Goal: Task Accomplishment & Management: Manage account settings

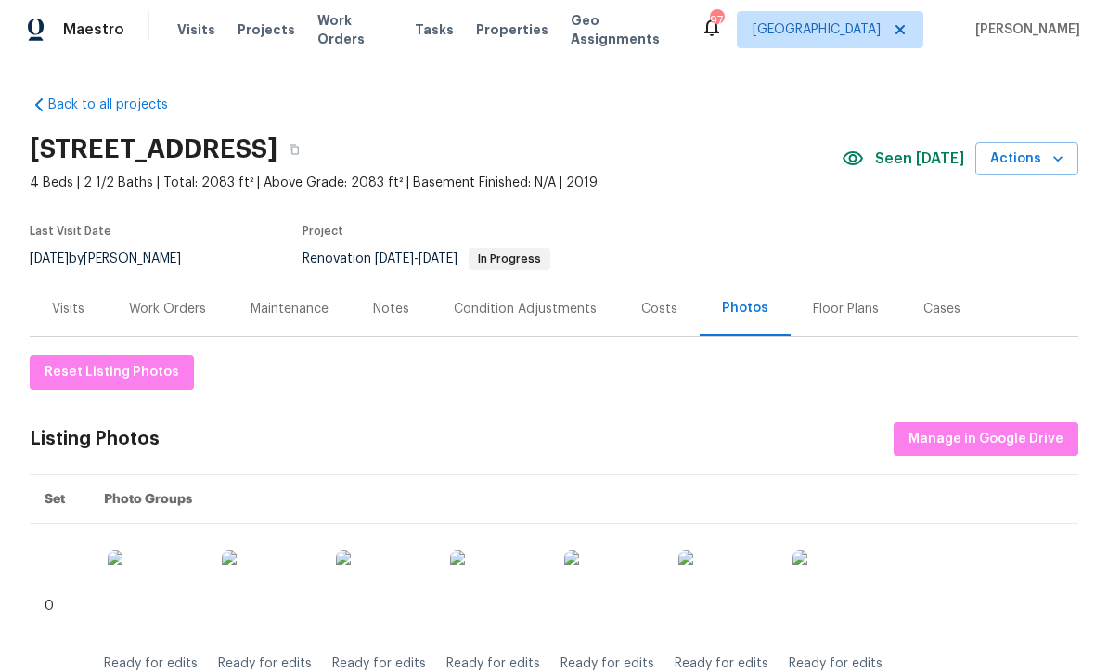
click at [165, 307] on div "Work Orders" at bounding box center [167, 309] width 77 height 19
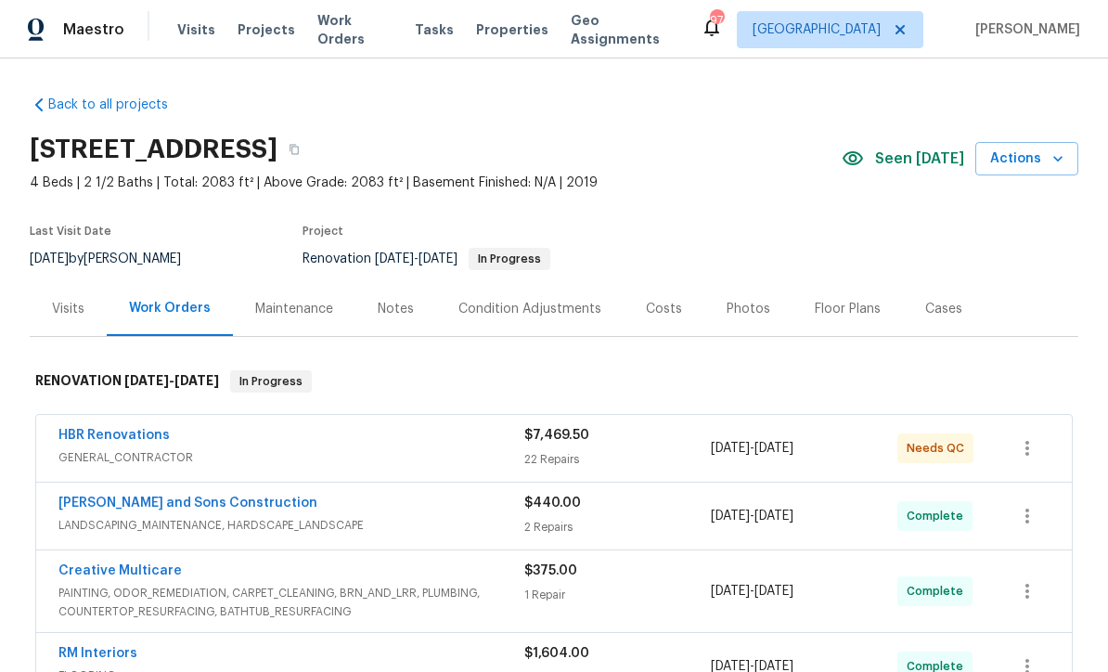
click at [112, 435] on link "HBR Renovations" at bounding box center [113, 435] width 111 height 13
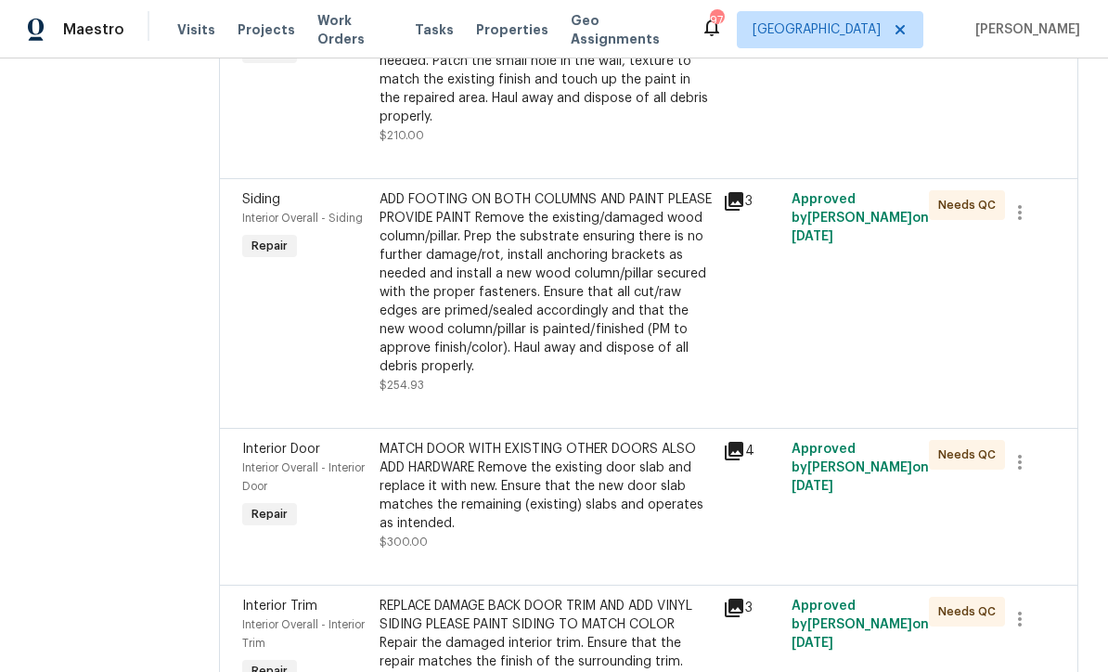
scroll to position [2313, 0]
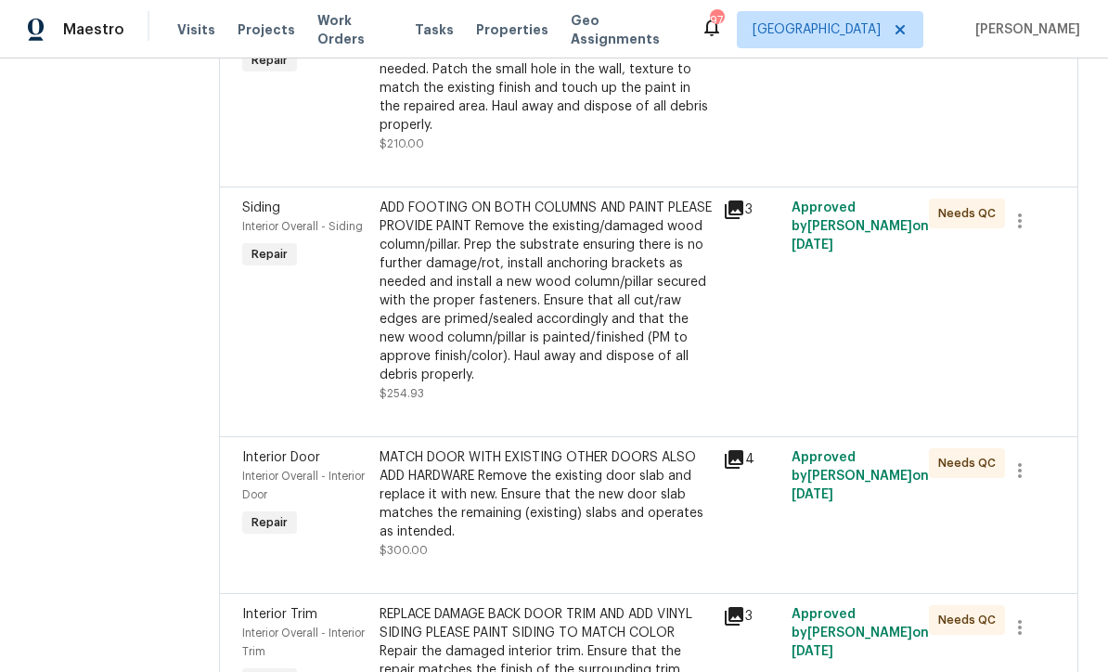
click at [443, 255] on div "ADD FOOTING ON BOTH COLUMNS AND PAINT PLEASE PROVIDE PAINT Remove the existing/…" at bounding box center [545, 292] width 332 height 186
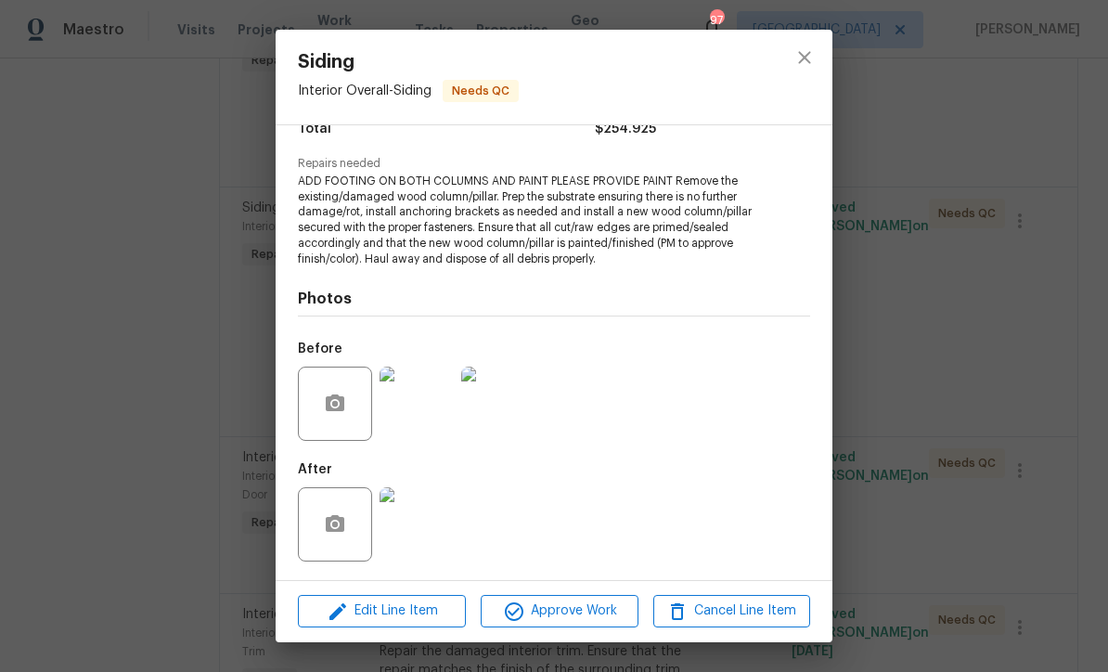
scroll to position [168, 0]
click at [412, 545] on img at bounding box center [416, 524] width 74 height 74
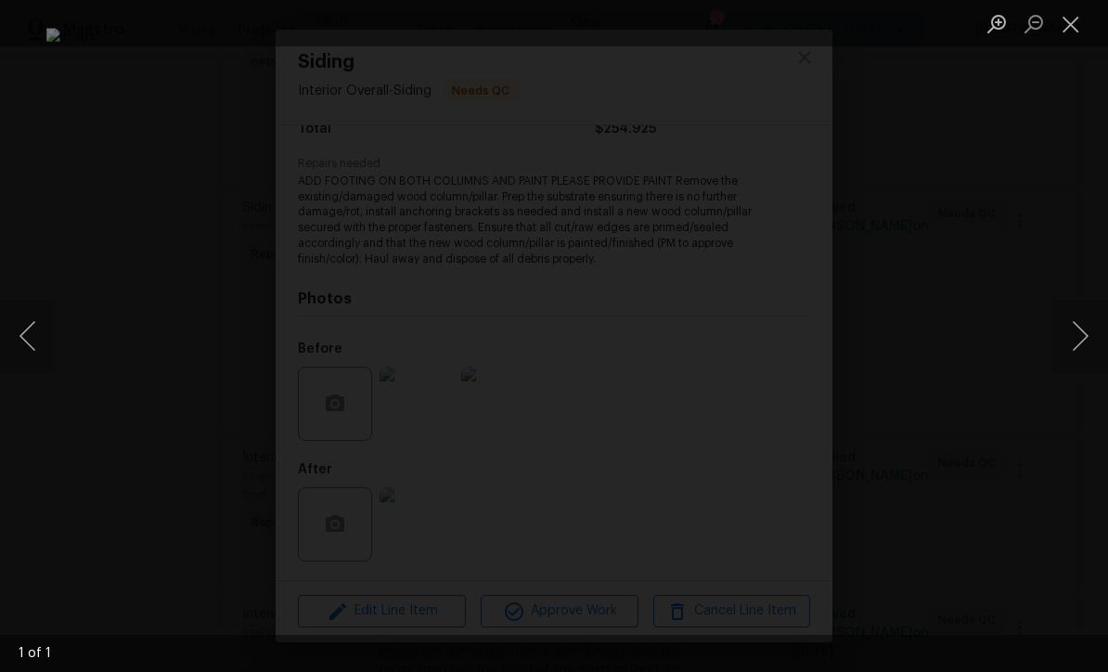
click at [1074, 29] on button "Close lightbox" at bounding box center [1070, 23] width 37 height 32
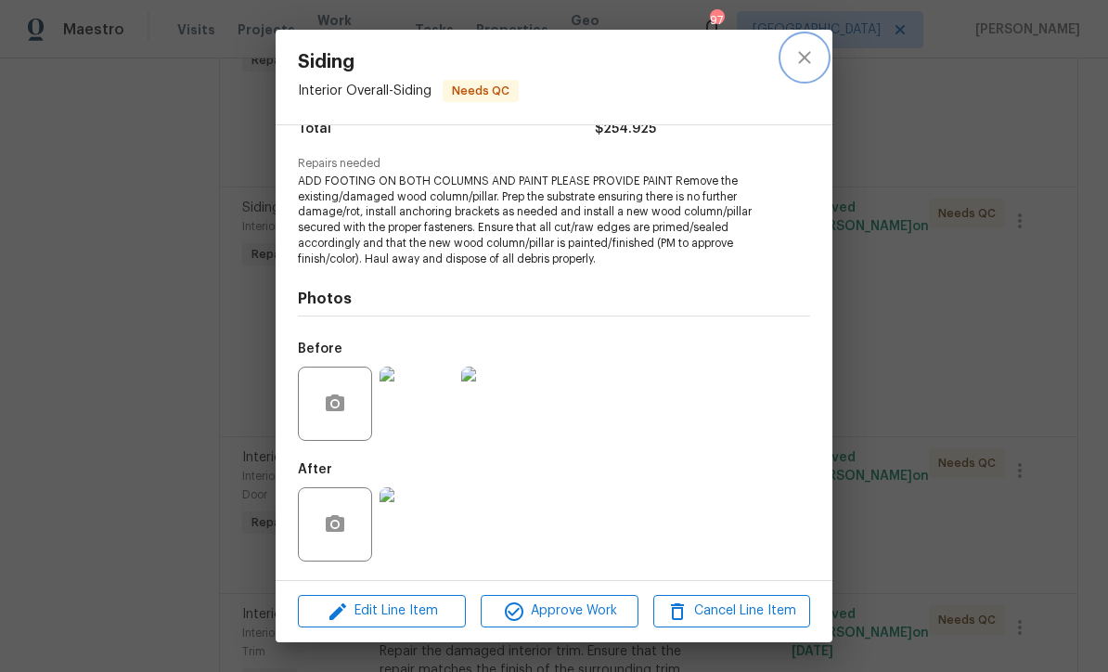
click at [796, 47] on icon "close" at bounding box center [804, 57] width 22 height 22
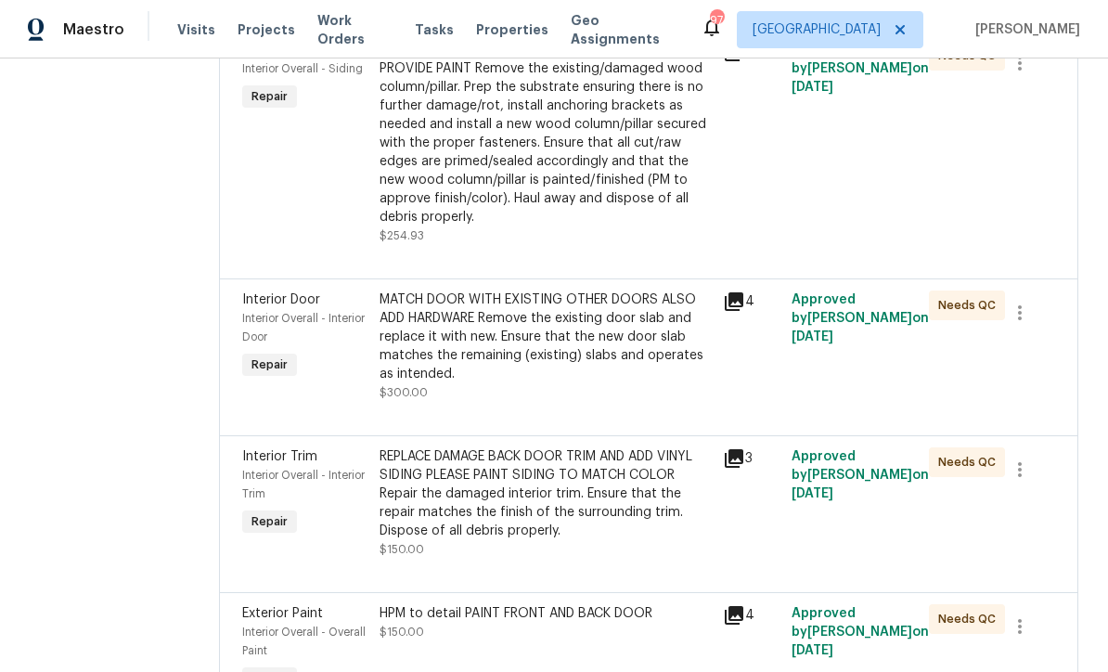
scroll to position [2480, 0]
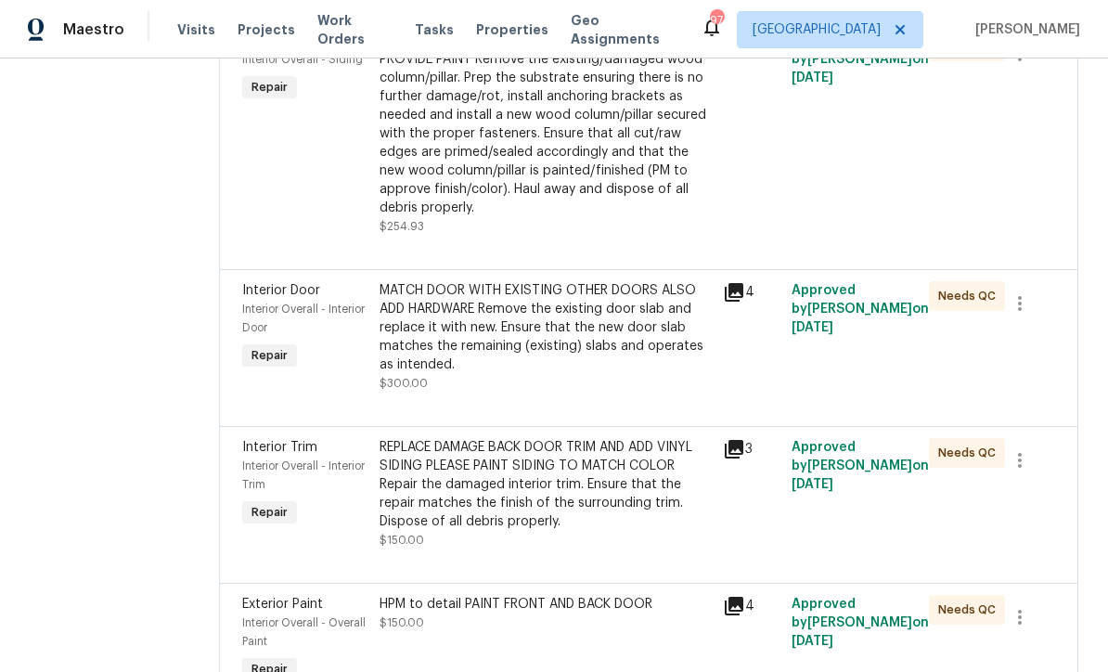
click at [500, 333] on div "MATCH DOOR WITH EXISTING OTHER DOORS ALSO ADD HARDWARE Remove the existing door…" at bounding box center [545, 327] width 332 height 93
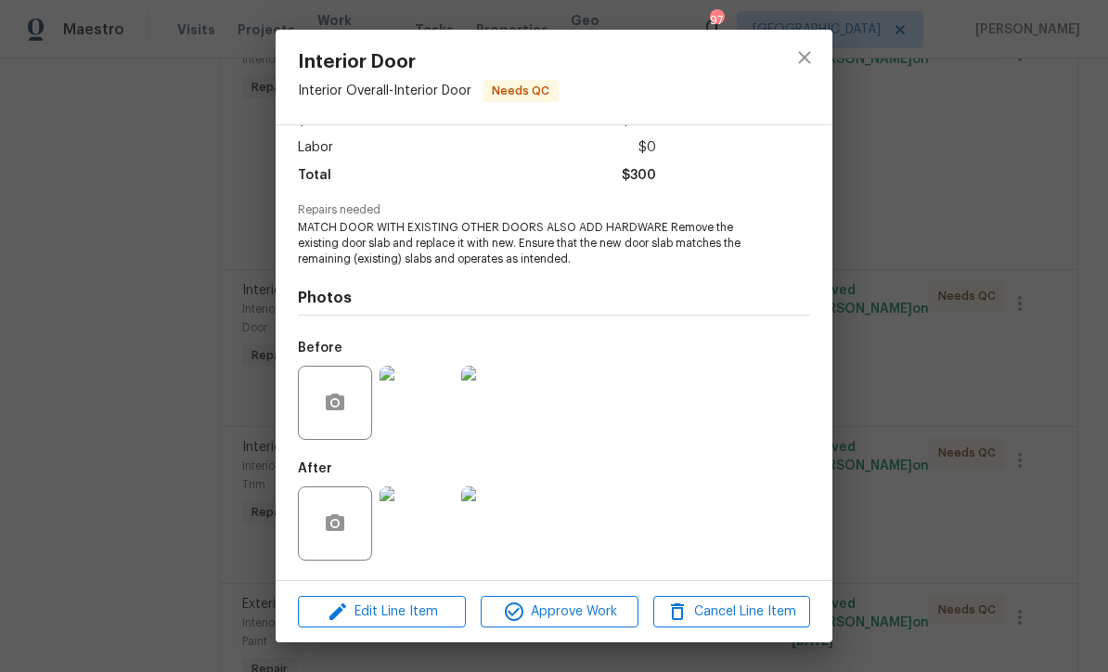
scroll to position [124, 0]
click at [413, 538] on img at bounding box center [416, 523] width 74 height 74
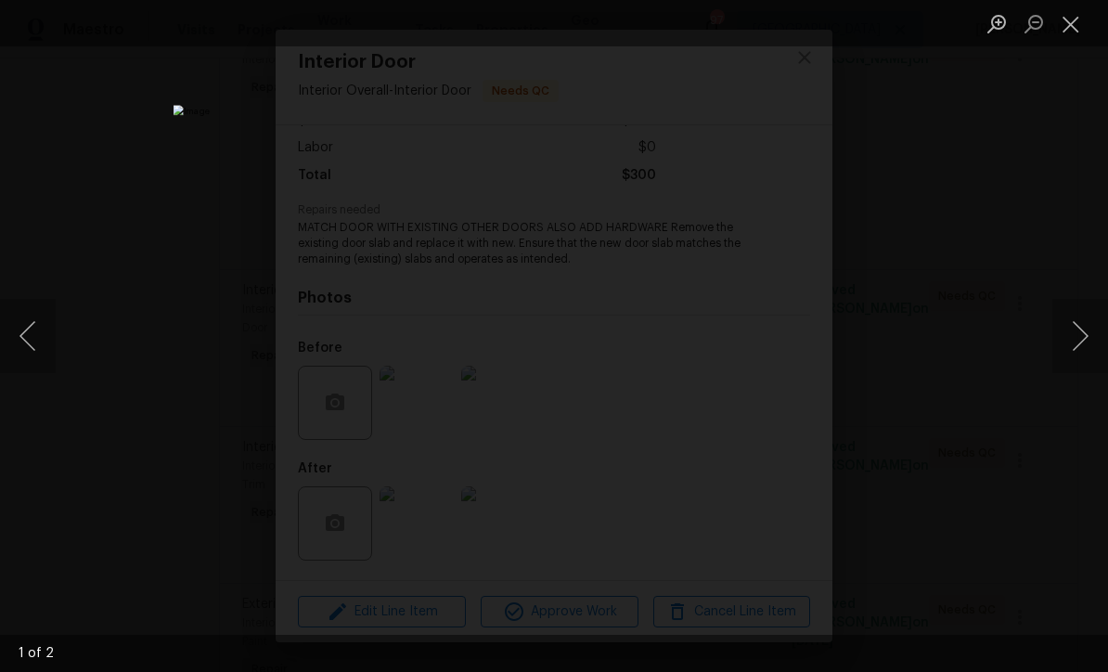
click at [1075, 340] on button "Next image" at bounding box center [1080, 336] width 56 height 74
click at [1071, 28] on button "Close lightbox" at bounding box center [1070, 23] width 37 height 32
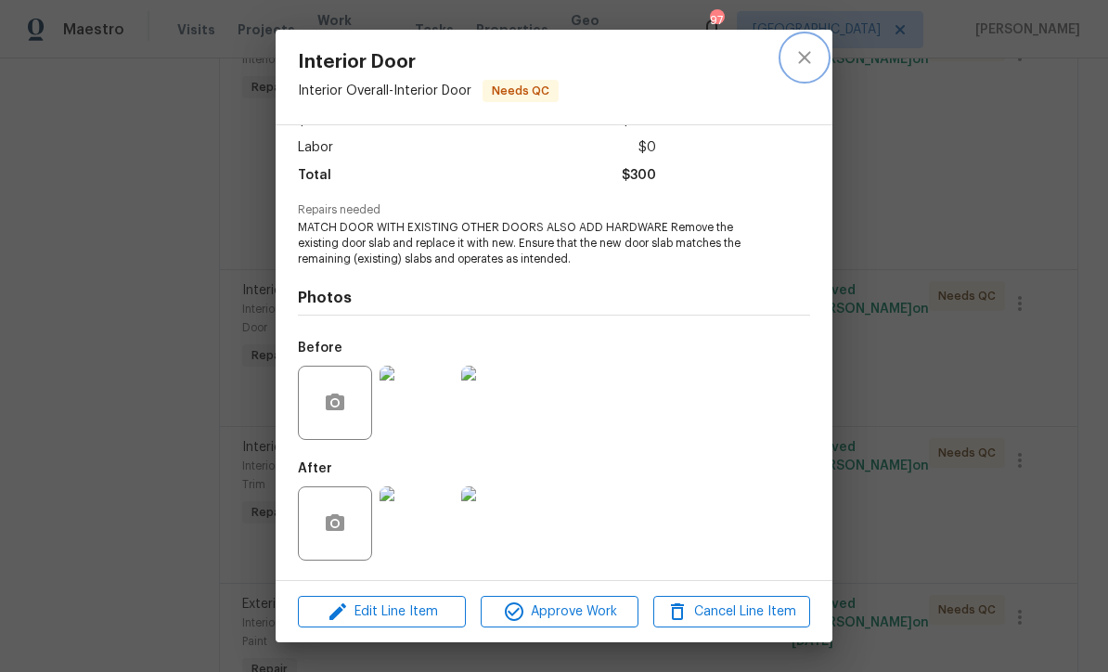
click at [798, 50] on icon "close" at bounding box center [804, 57] width 22 height 22
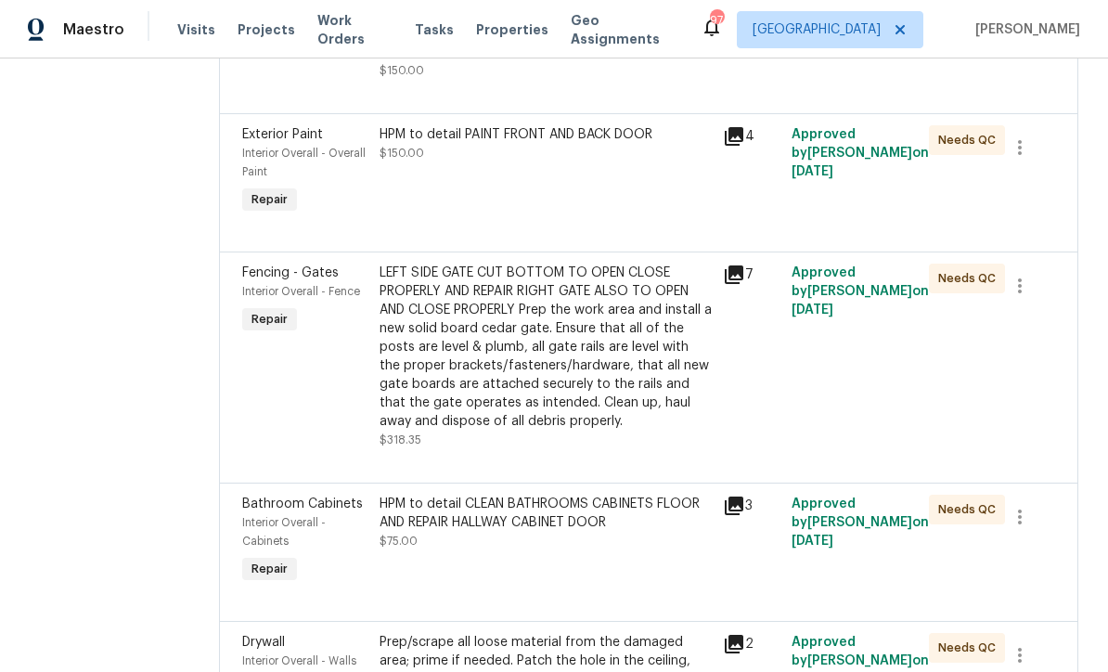
scroll to position [2929, 0]
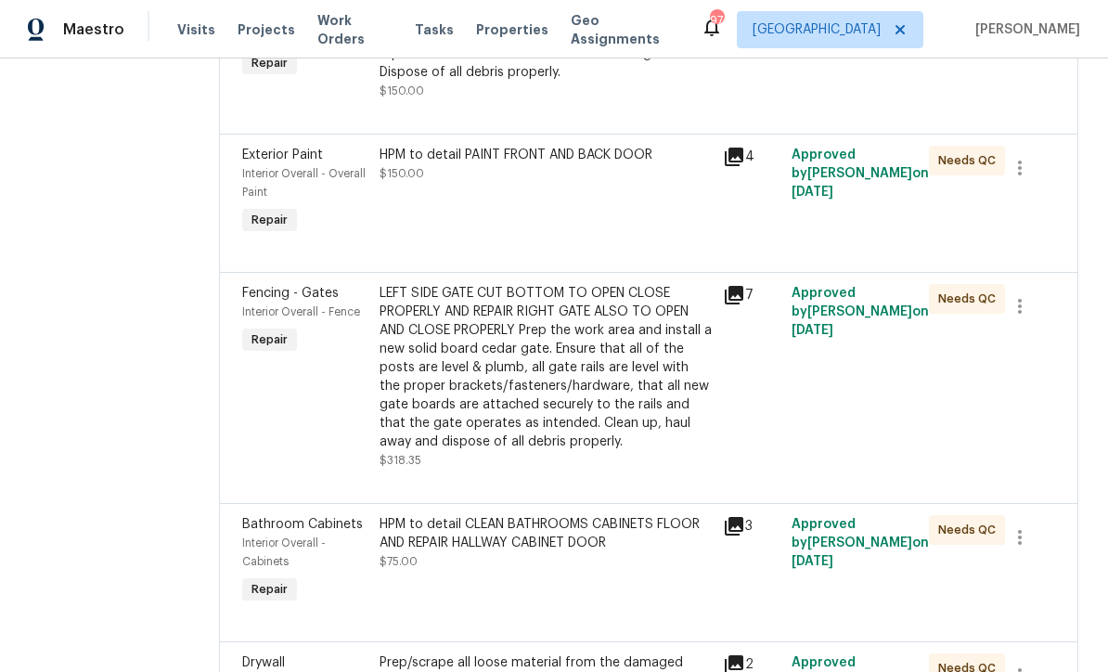
click at [499, 348] on div "LEFT SIDE GATE CUT BOTTOM TO OPEN CLOSE PROPERLY AND REPAIR RIGHT GATE ALSO TO …" at bounding box center [545, 367] width 332 height 167
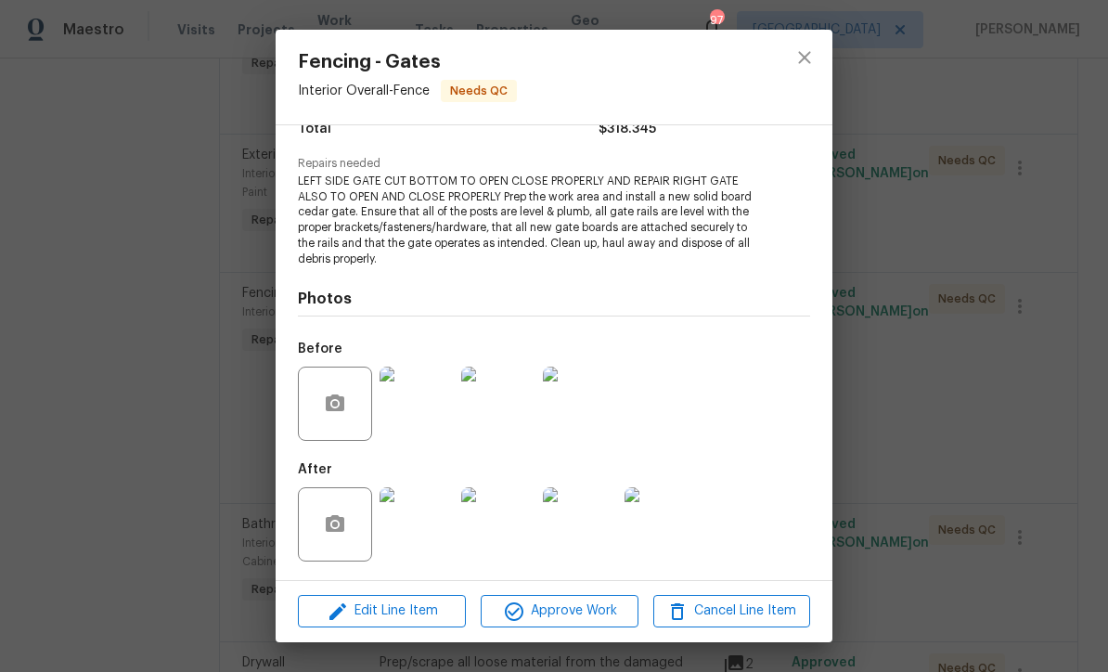
scroll to position [168, 0]
click at [420, 405] on img at bounding box center [416, 404] width 74 height 74
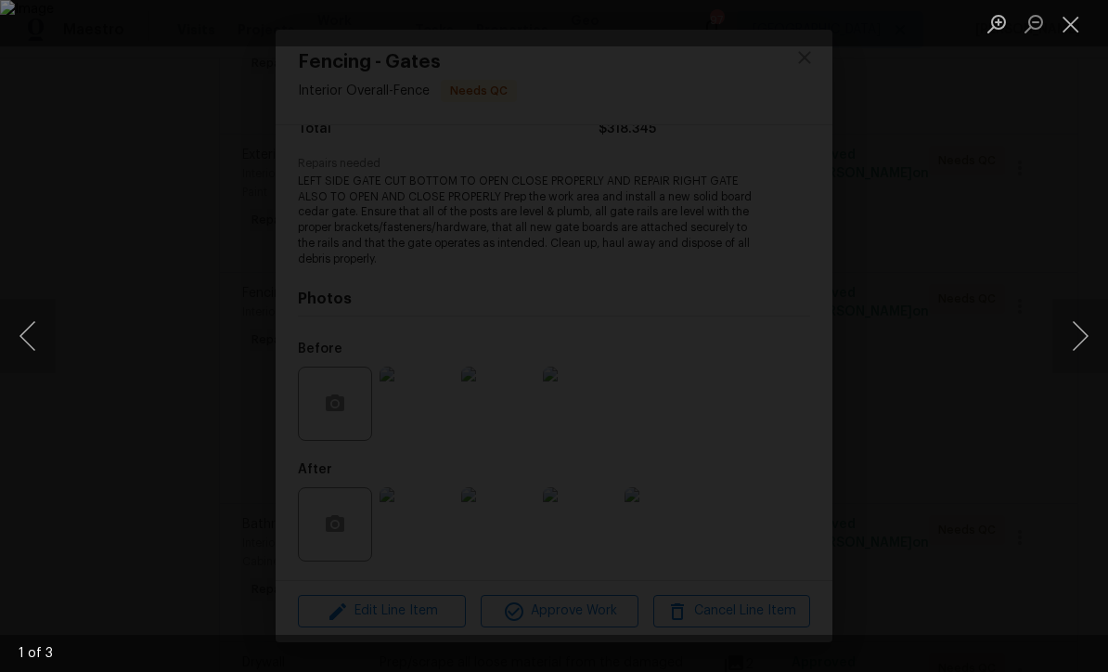
click at [1076, 340] on button "Next image" at bounding box center [1080, 336] width 56 height 74
click at [1081, 340] on button "Next image" at bounding box center [1080, 336] width 56 height 74
click at [1082, 342] on button "Next image" at bounding box center [1080, 336] width 56 height 74
click at [1076, 32] on button "Close lightbox" at bounding box center [1070, 23] width 37 height 32
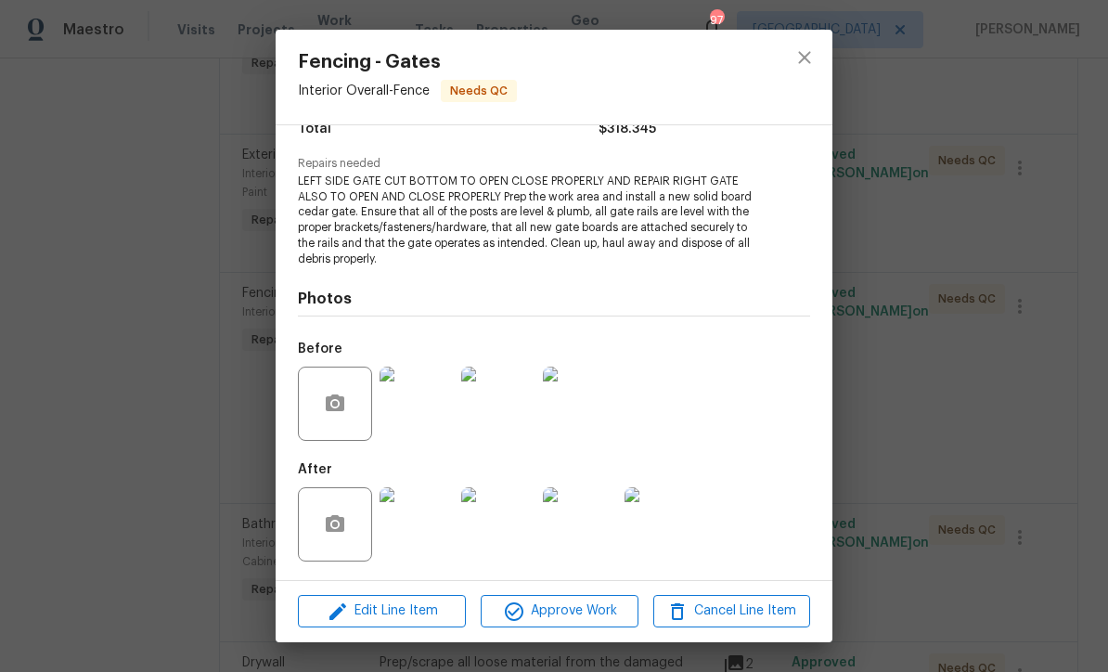
click at [414, 541] on img at bounding box center [416, 524] width 74 height 74
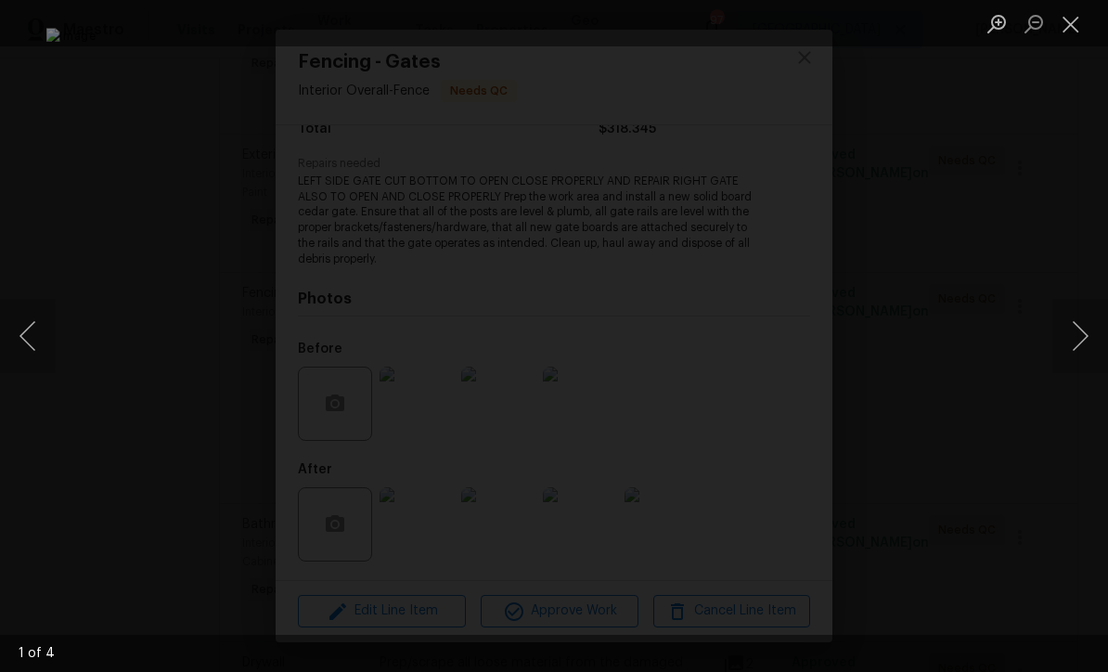
click at [1078, 343] on button "Next image" at bounding box center [1080, 336] width 56 height 74
click at [1078, 342] on button "Next image" at bounding box center [1080, 336] width 56 height 74
click at [1087, 342] on button "Next image" at bounding box center [1080, 336] width 56 height 74
click at [1083, 338] on button "Next image" at bounding box center [1080, 336] width 56 height 74
click at [1067, 32] on button "Close lightbox" at bounding box center [1070, 23] width 37 height 32
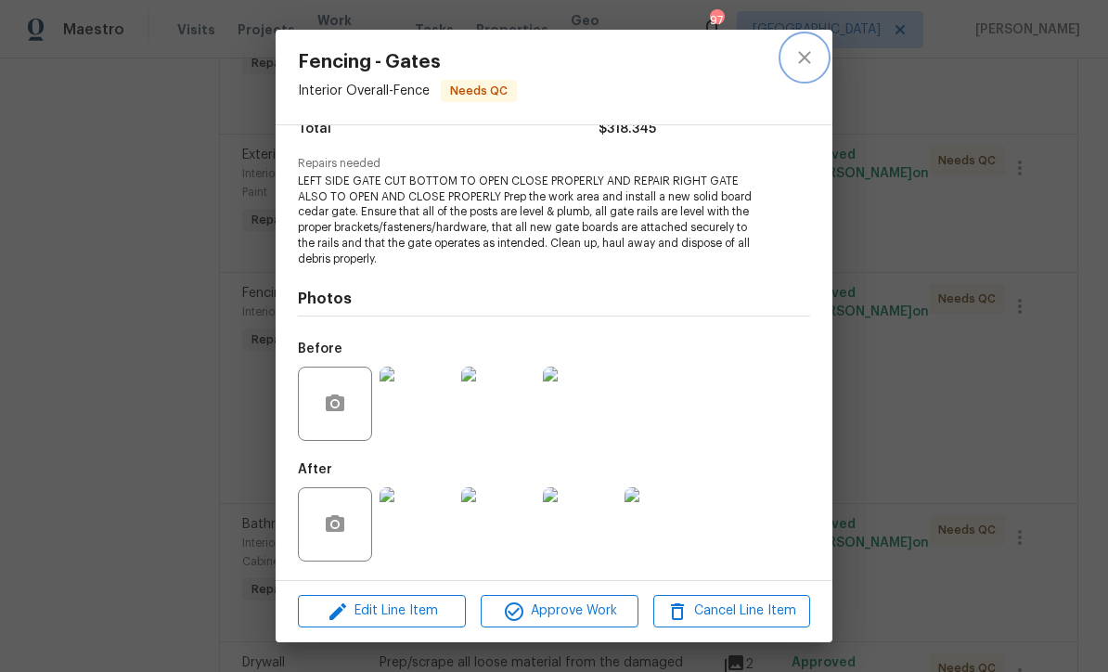
click at [808, 58] on icon "close" at bounding box center [804, 57] width 22 height 22
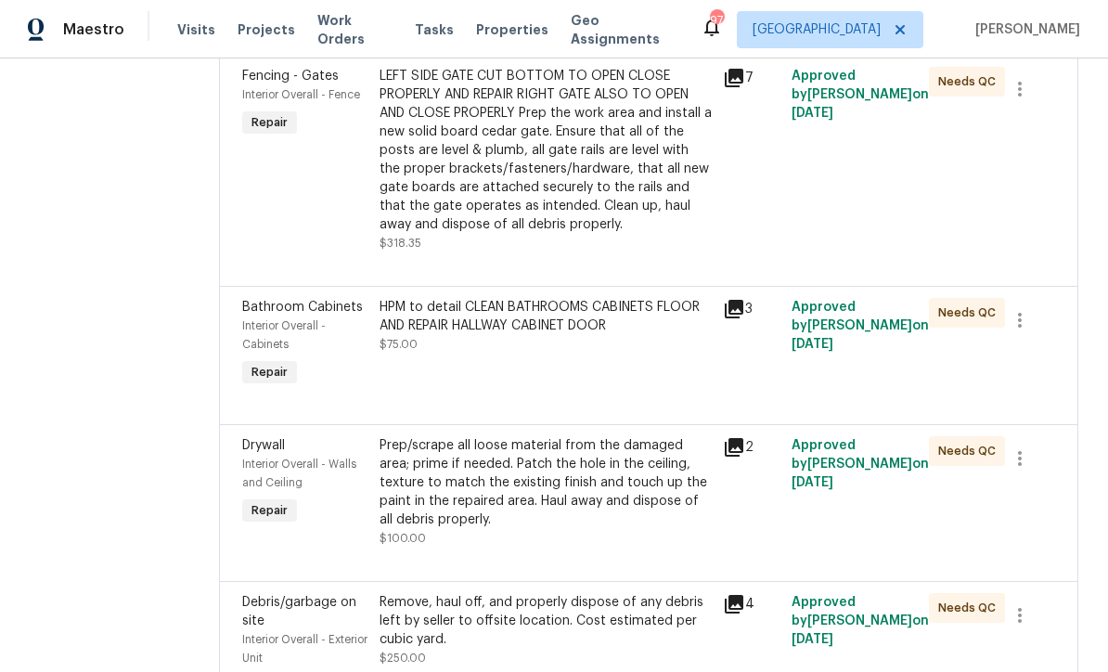
scroll to position [3147, 0]
click at [481, 342] on div "HPM to detail CLEAN BATHROOMS CABINETS FLOOR AND REPAIR HALLWAY CABINET DOOR $7…" at bounding box center [545, 343] width 343 height 104
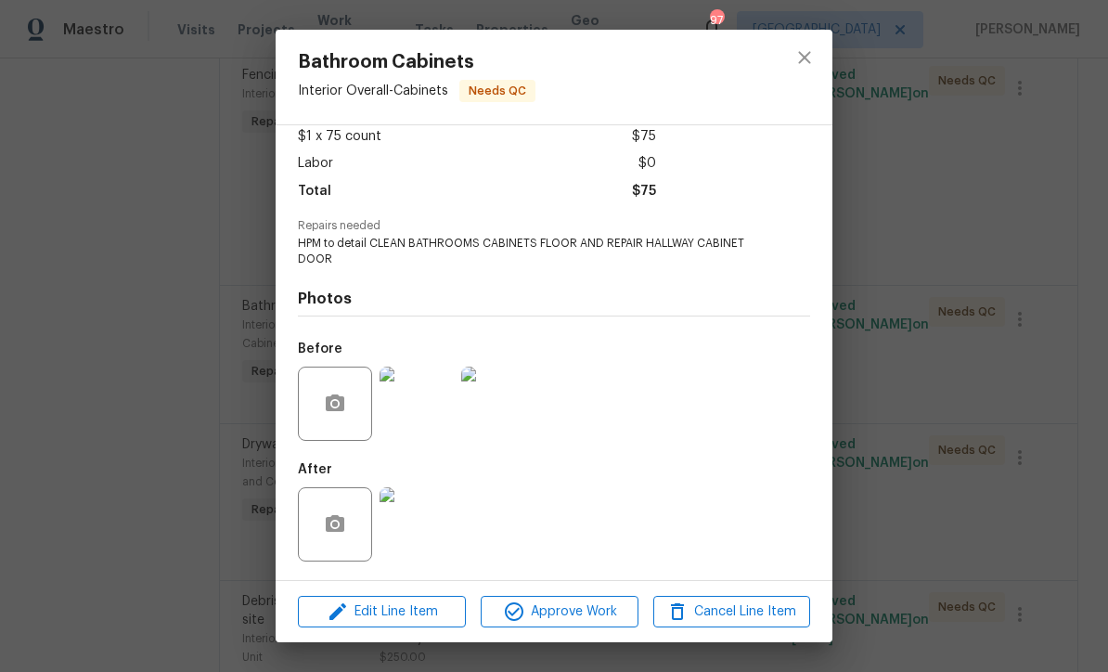
scroll to position [109, 0]
click at [414, 534] on img at bounding box center [416, 524] width 74 height 74
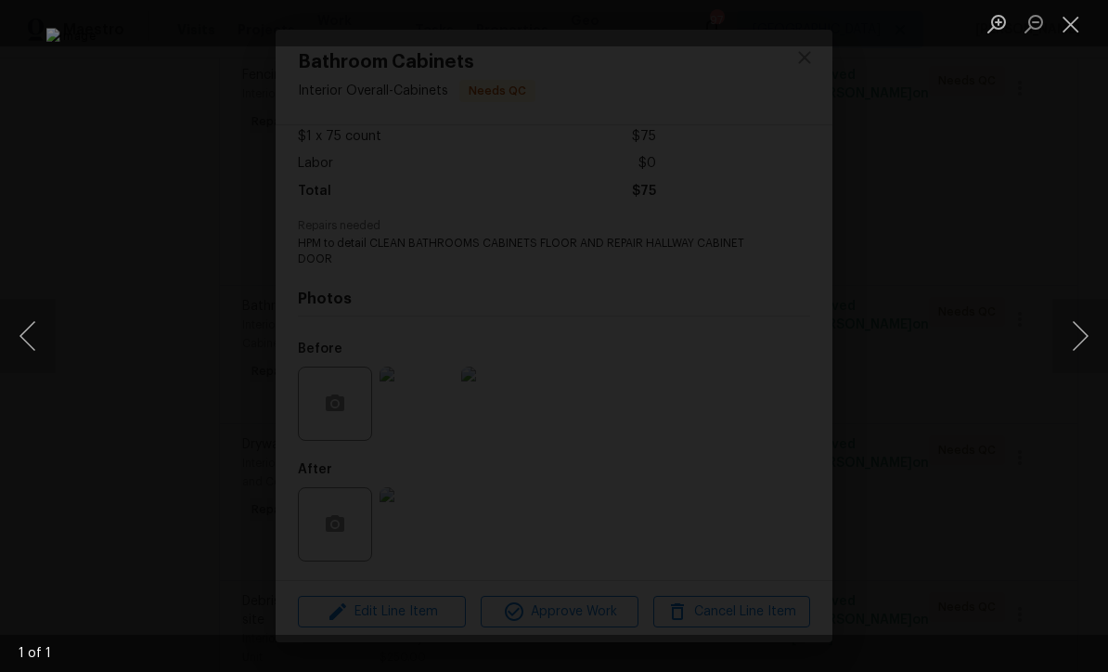
click at [1069, 24] on button "Close lightbox" at bounding box center [1070, 23] width 37 height 32
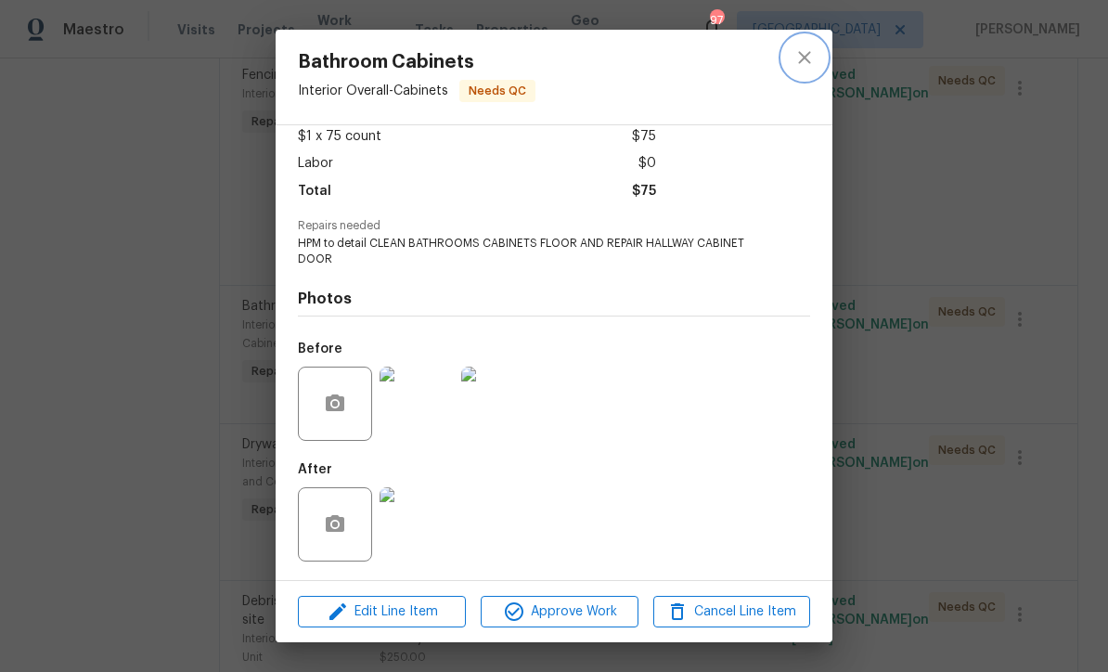
click at [797, 58] on icon "close" at bounding box center [804, 57] width 22 height 22
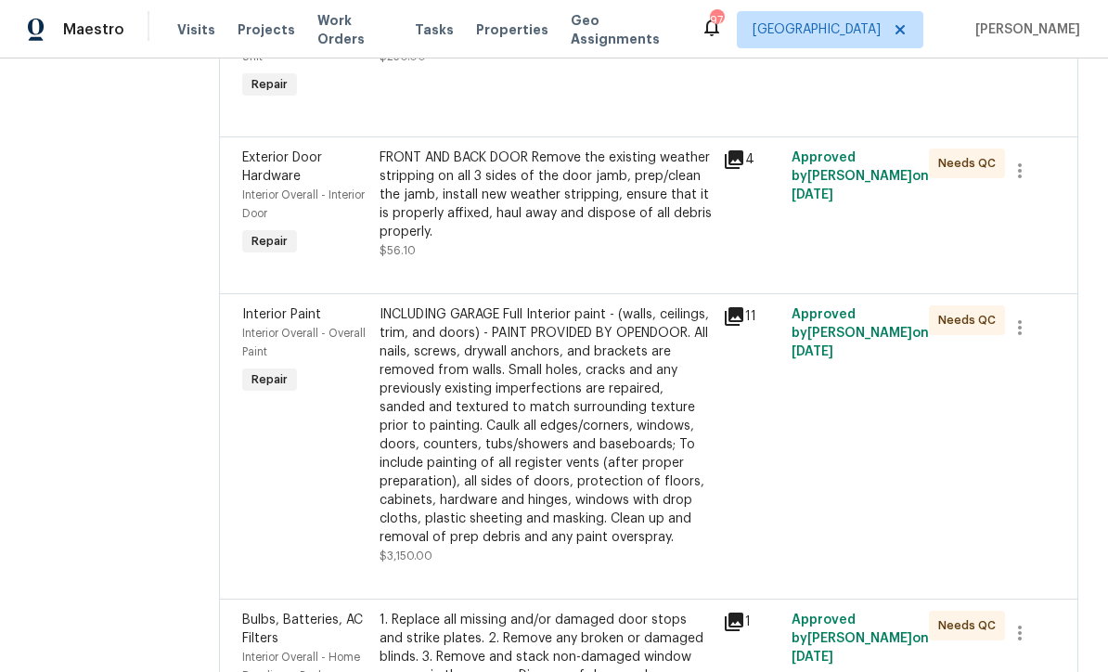
scroll to position [3753, 0]
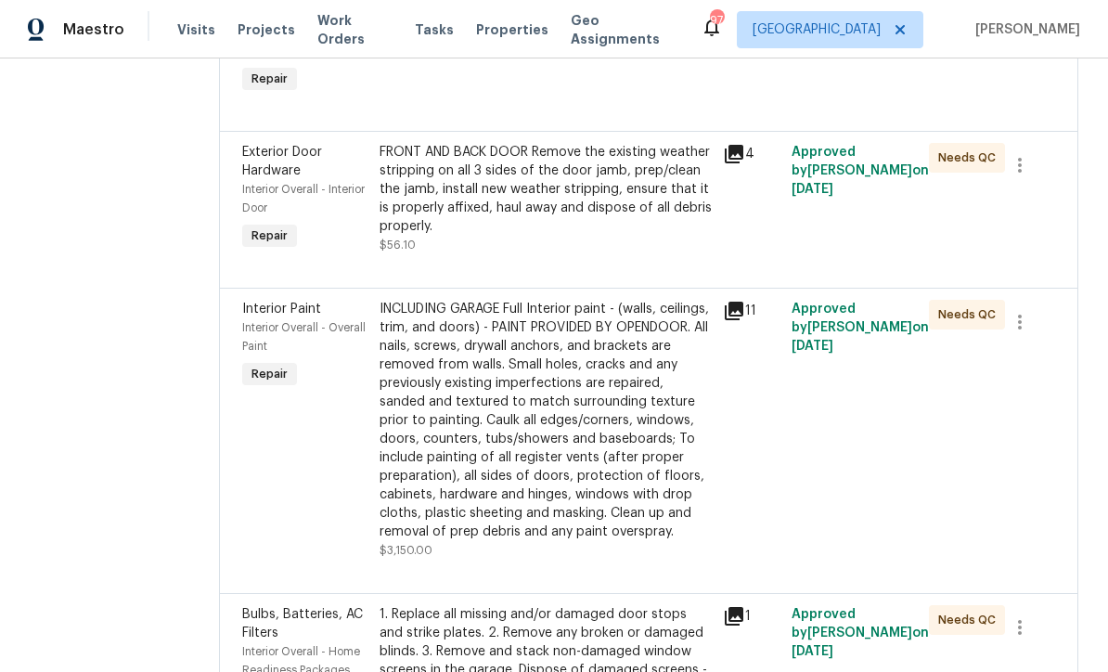
click at [510, 176] on div "FRONT AND BACK DOOR Remove the existing weather stripping on all 3 sides of the…" at bounding box center [545, 189] width 332 height 93
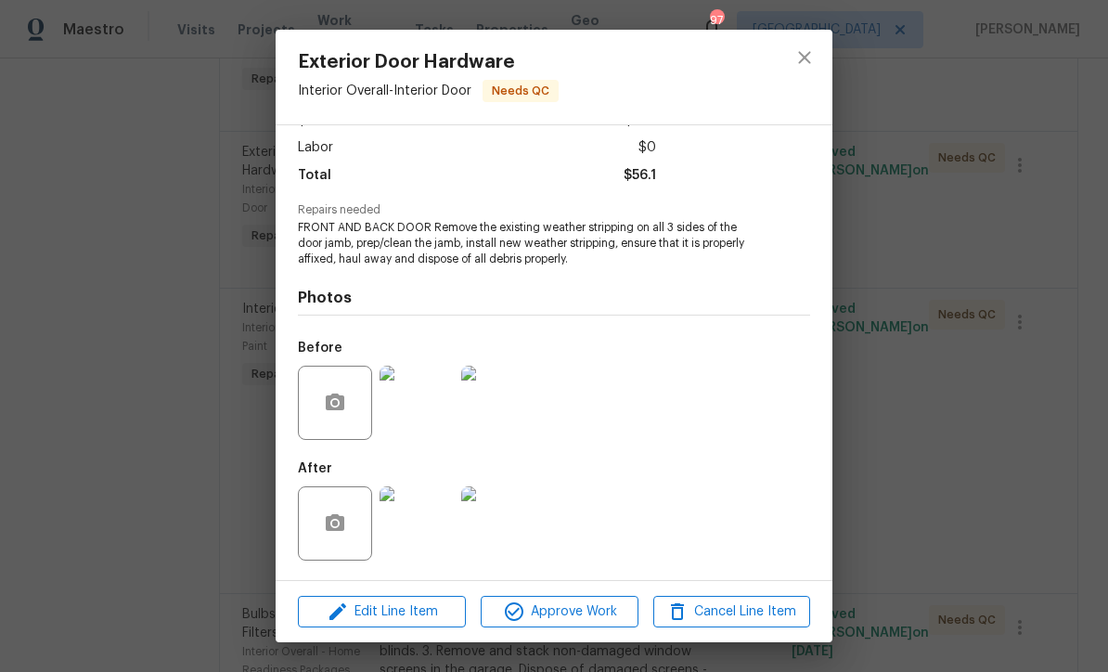
scroll to position [124, 0]
click at [414, 534] on img at bounding box center [416, 523] width 74 height 74
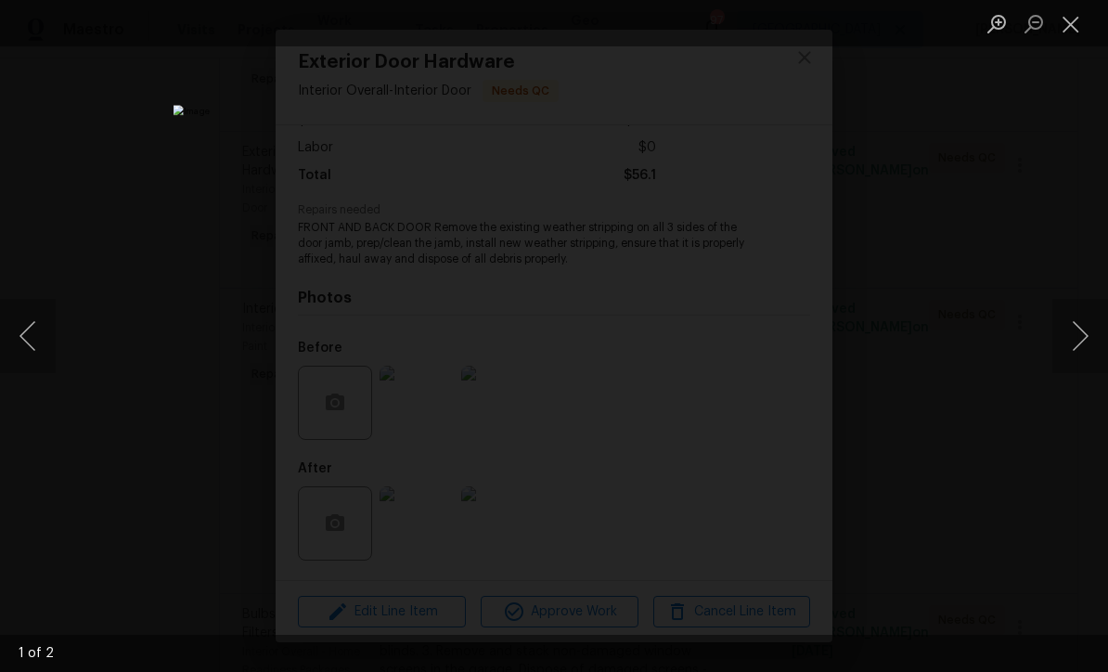
click at [1081, 346] on button "Next image" at bounding box center [1080, 336] width 56 height 74
click at [1084, 345] on button "Next image" at bounding box center [1080, 336] width 56 height 74
click at [1074, 22] on button "Close lightbox" at bounding box center [1070, 23] width 37 height 32
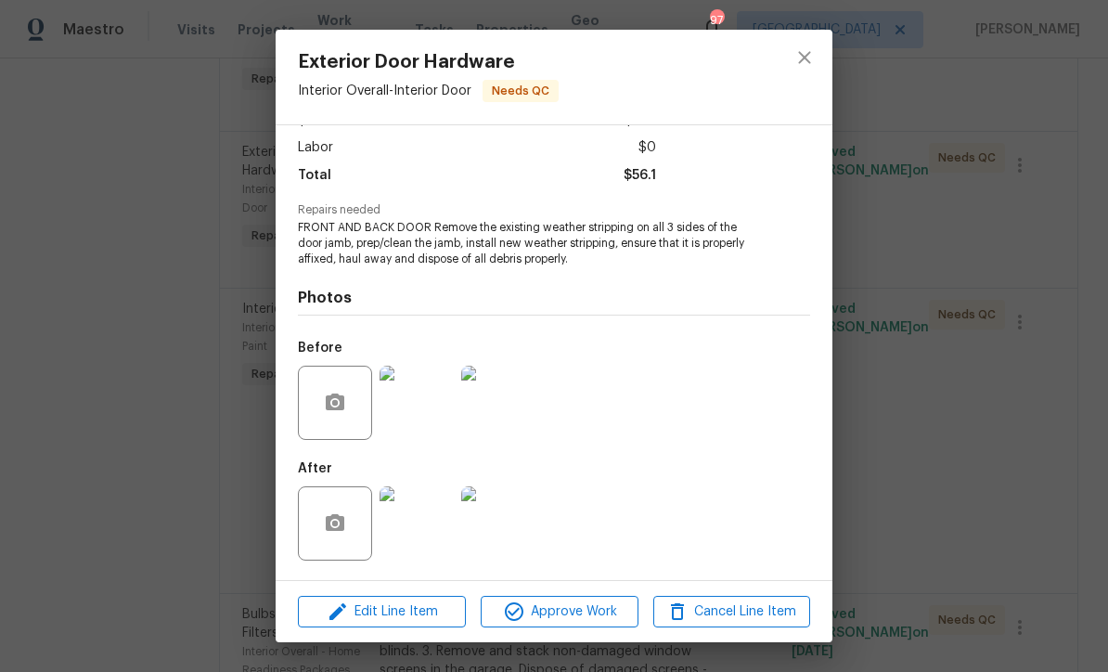
click at [412, 405] on img at bounding box center [416, 403] width 74 height 74
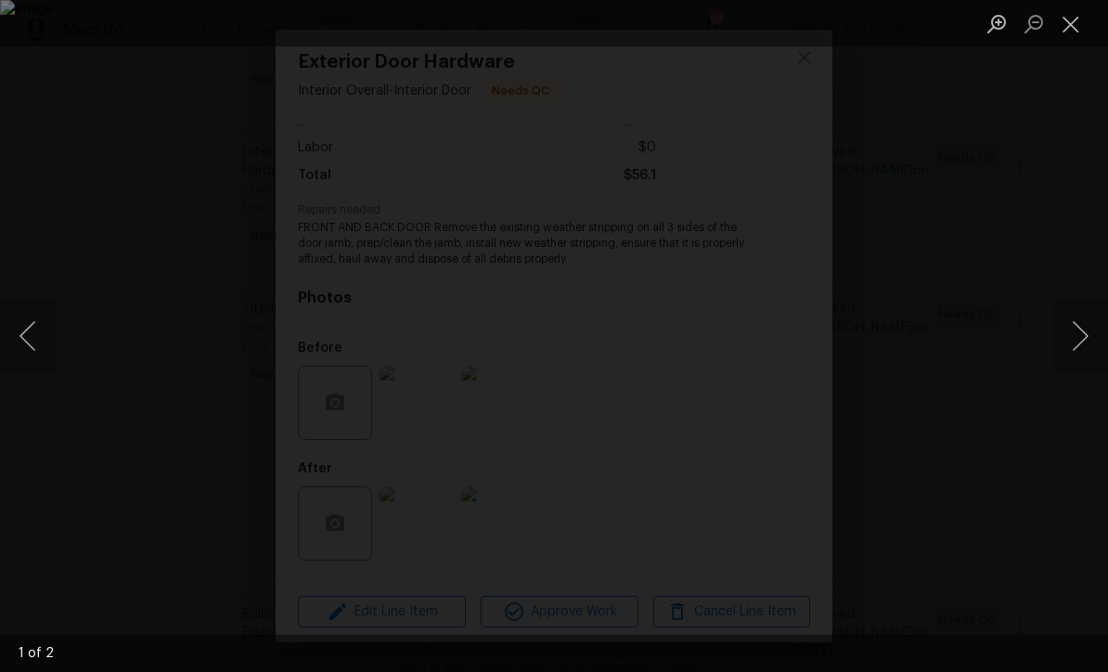
click at [1085, 344] on button "Next image" at bounding box center [1080, 336] width 56 height 74
click at [1087, 338] on button "Next image" at bounding box center [1080, 336] width 56 height 74
click at [1074, 31] on button "Close lightbox" at bounding box center [1070, 23] width 37 height 32
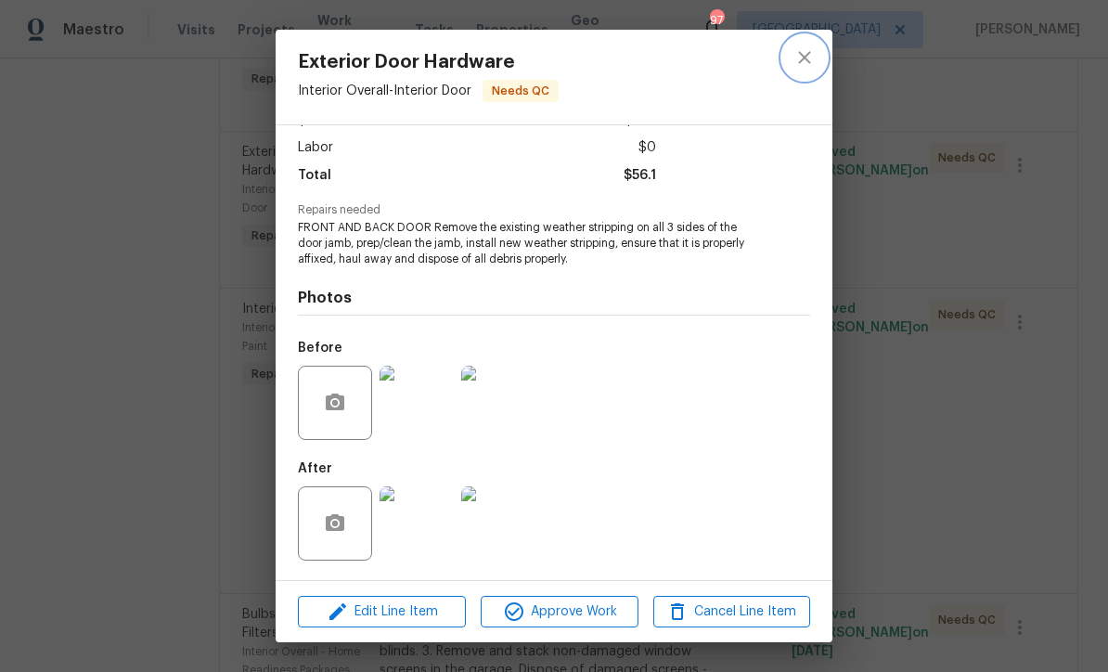
click at [822, 60] on button "close" at bounding box center [804, 57] width 45 height 45
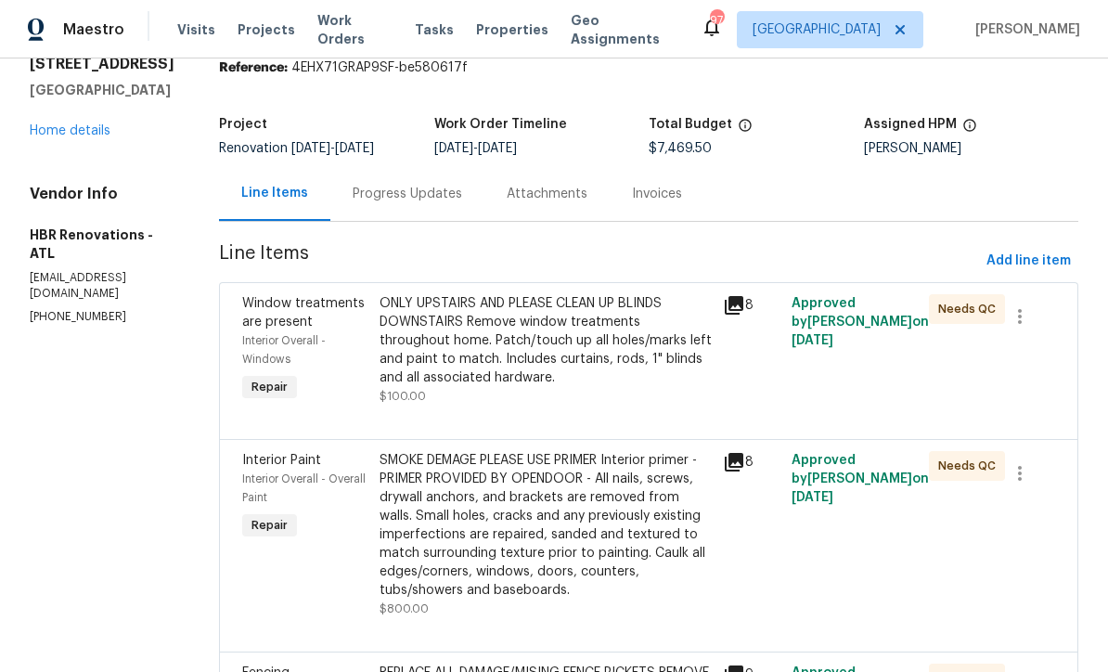
scroll to position [91, 0]
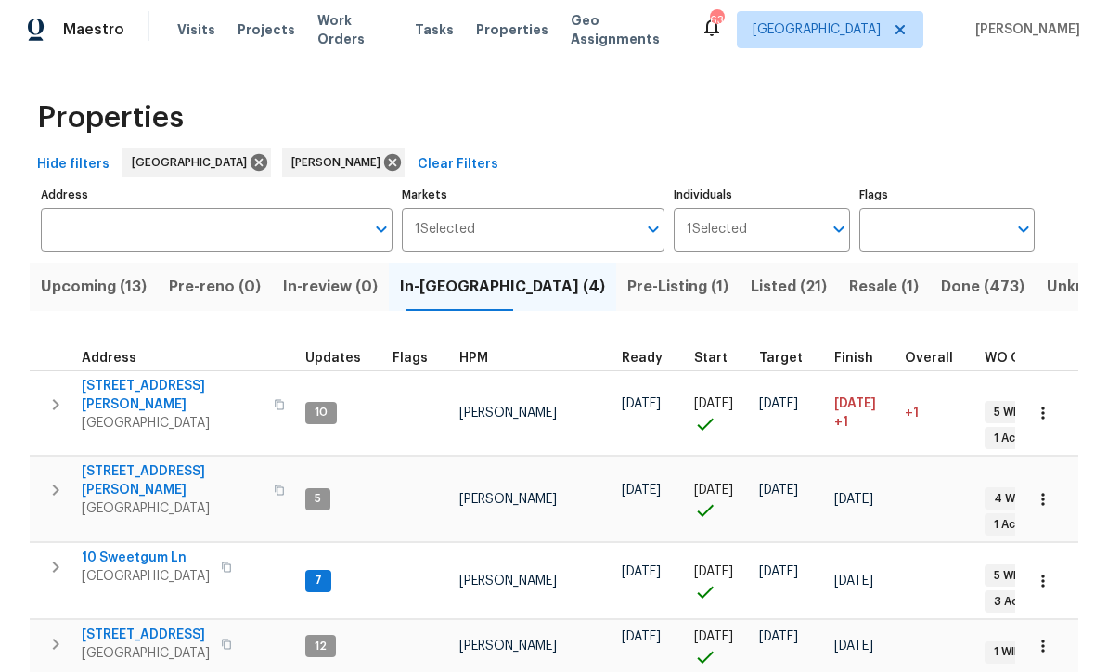
scroll to position [1, 0]
click at [128, 548] on span "10 Sweetgum Ln" at bounding box center [146, 557] width 128 height 19
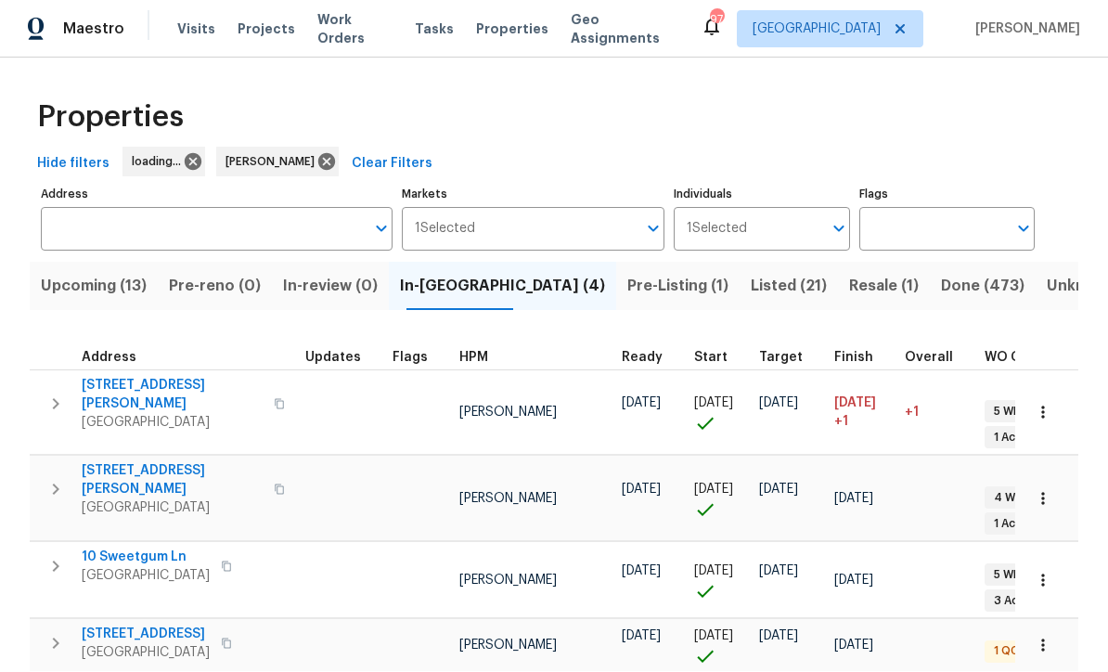
scroll to position [1, 0]
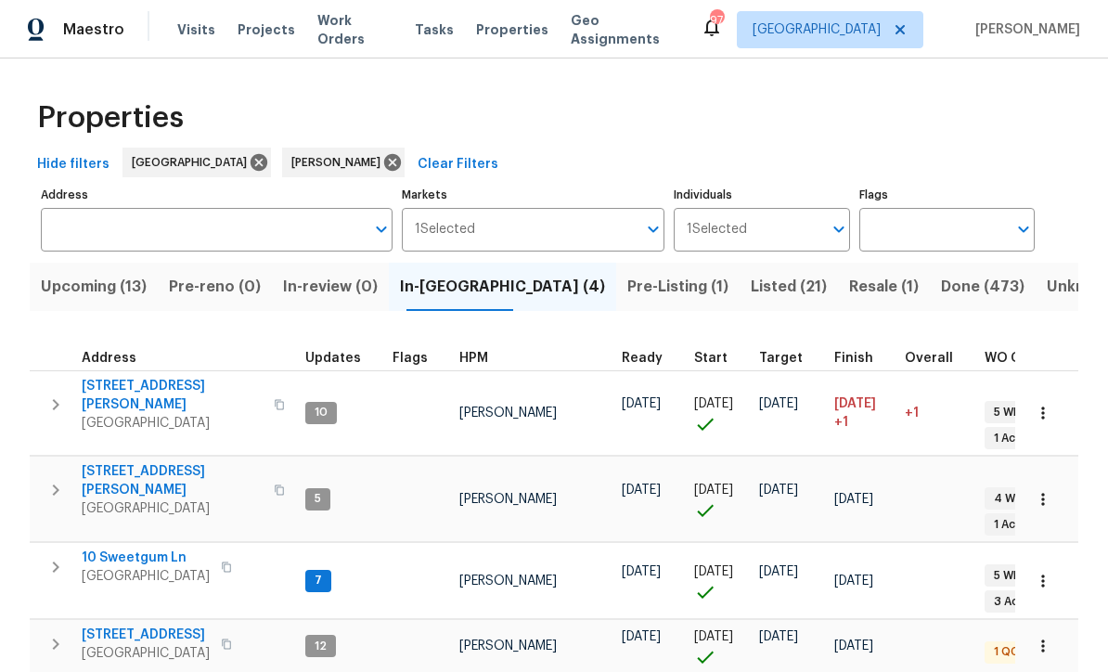
click at [1061, 625] on button "button" at bounding box center [1043, 645] width 41 height 41
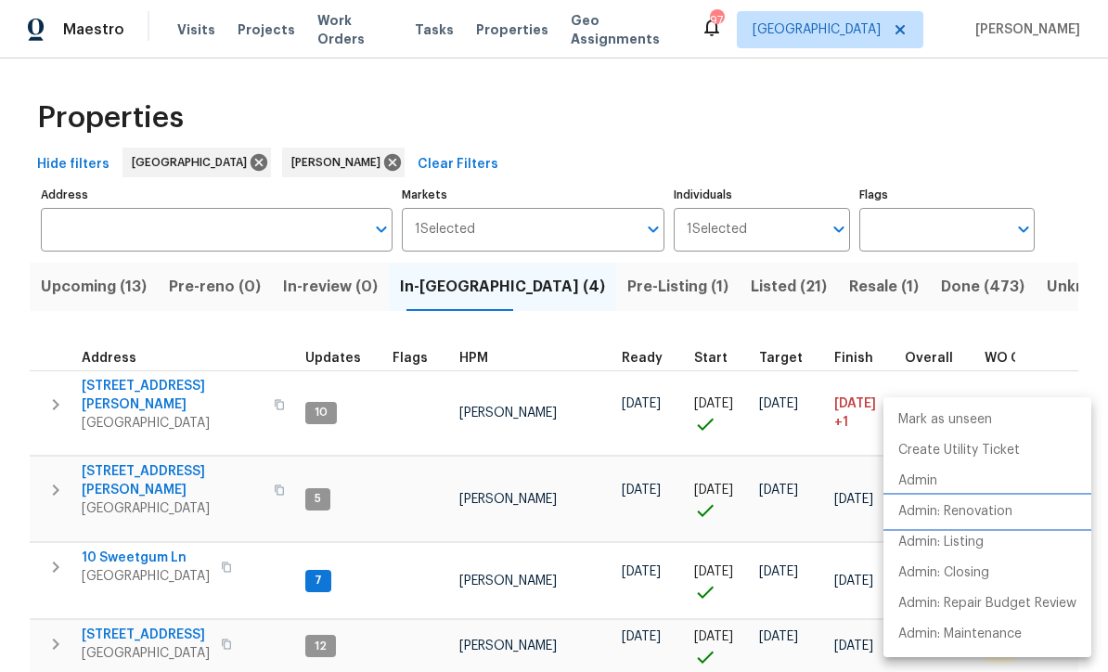
click at [1004, 514] on p "Admin: Renovation" at bounding box center [955, 511] width 114 height 19
click at [1045, 192] on div at bounding box center [554, 336] width 1108 height 672
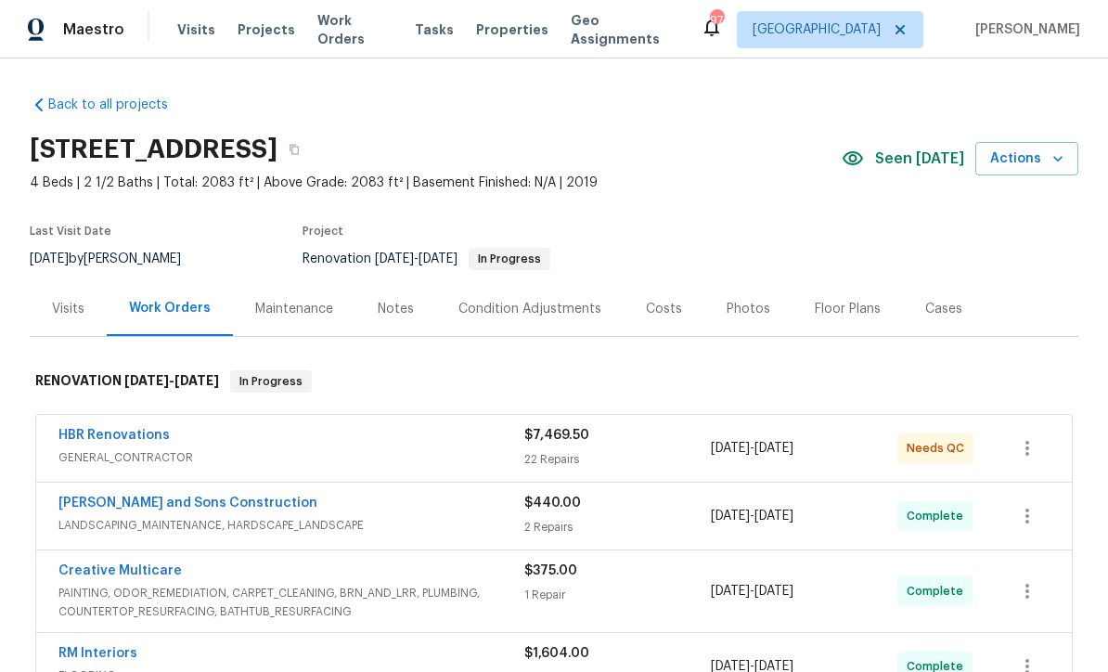
click at [404, 310] on div "Notes" at bounding box center [396, 309] width 36 height 19
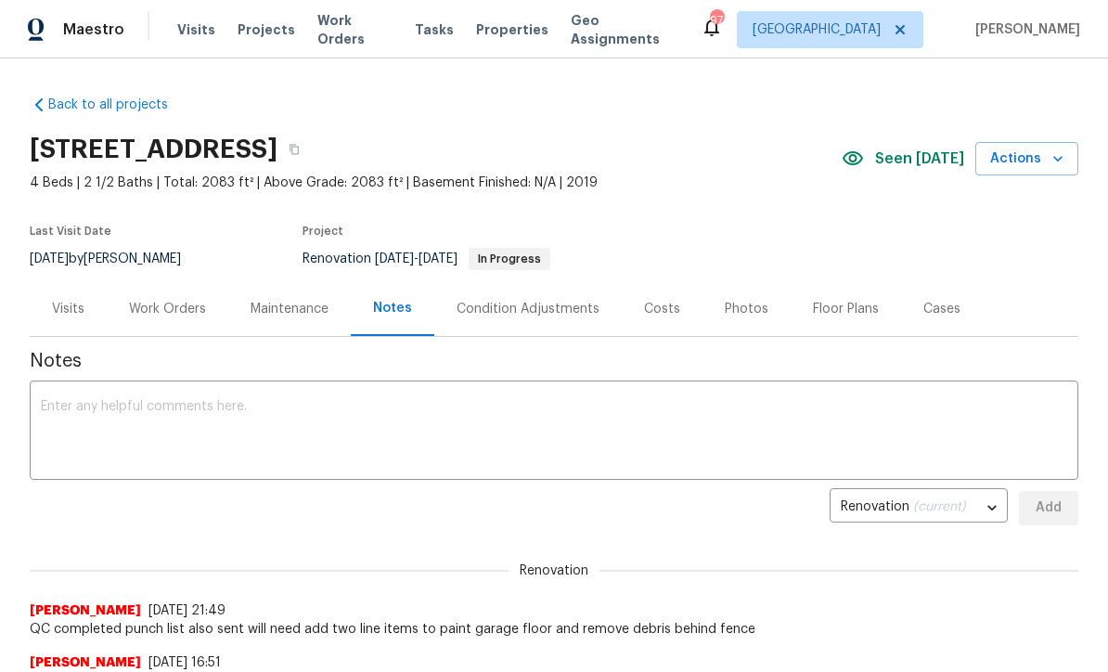
click at [57, 404] on textarea at bounding box center [554, 432] width 1026 height 65
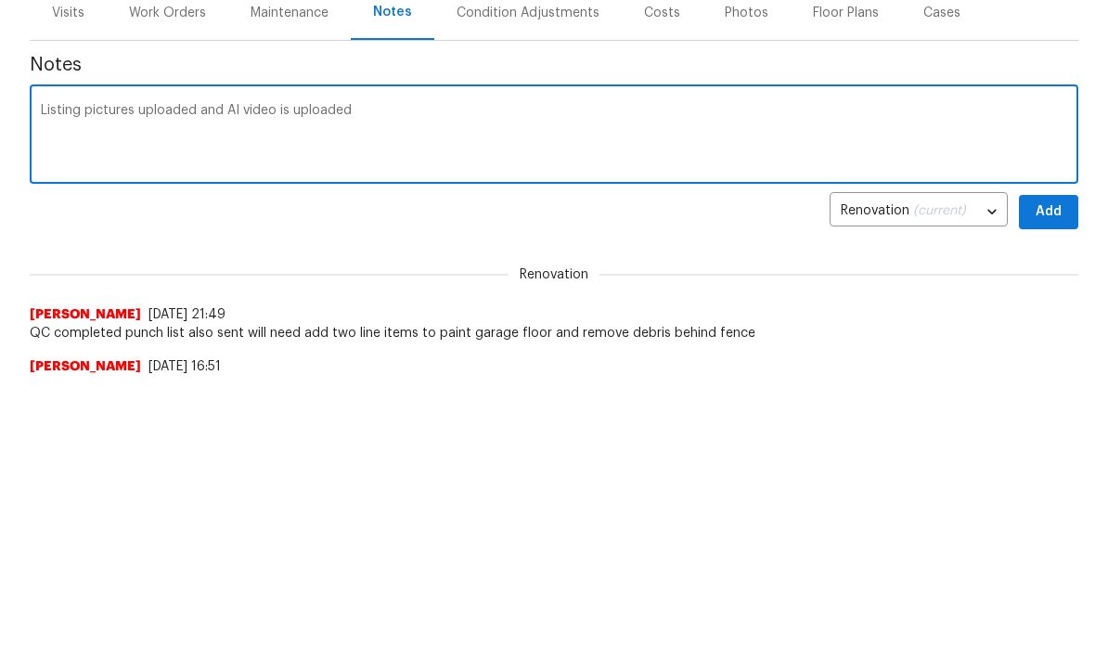
type textarea "Listing pictures uploaded and AI video is uploaded"
click at [1044, 496] on span "Add" at bounding box center [1049, 507] width 30 height 23
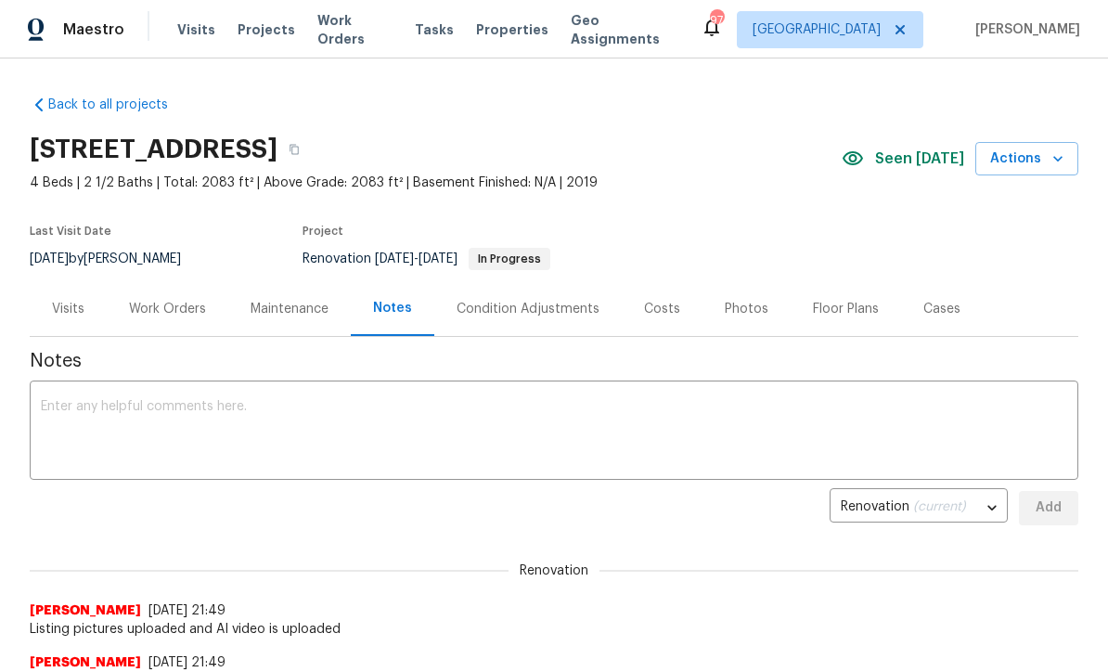
click at [165, 302] on div "Work Orders" at bounding box center [167, 309] width 77 height 19
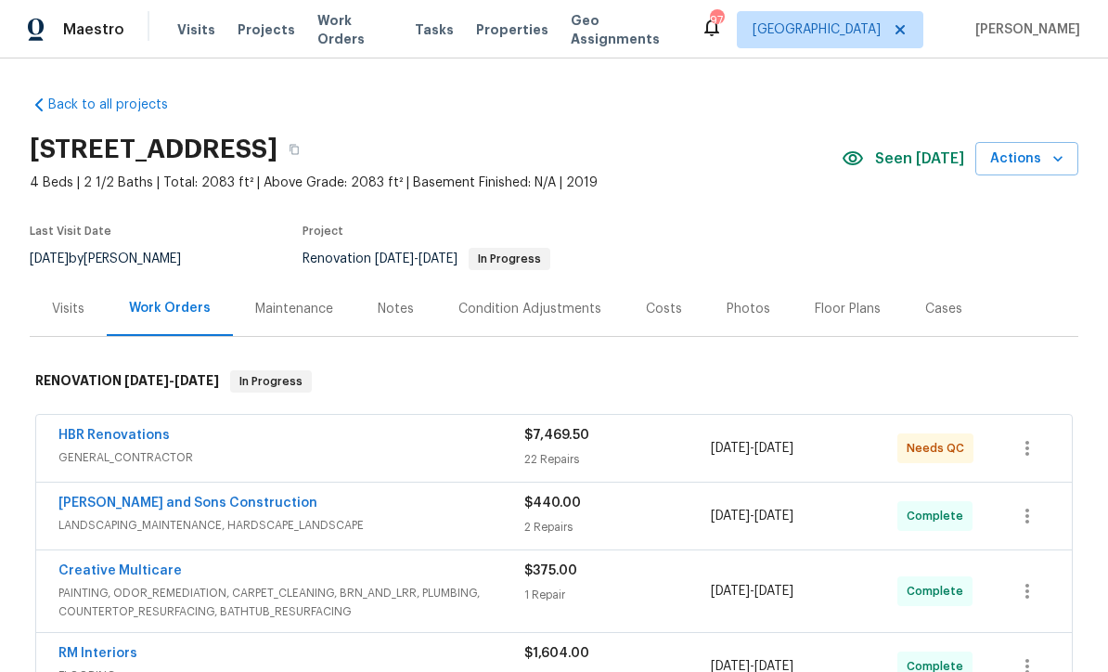
click at [732, 306] on div "Photos" at bounding box center [749, 309] width 44 height 19
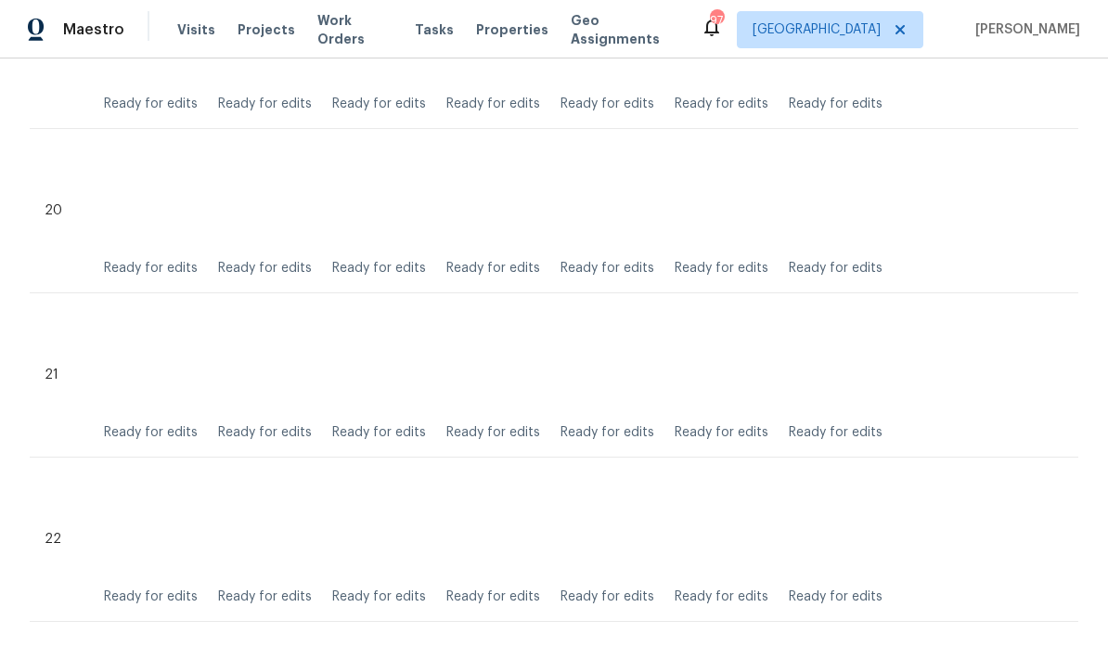
scroll to position [3679, 0]
click at [496, 367] on img at bounding box center [496, 366] width 93 height 93
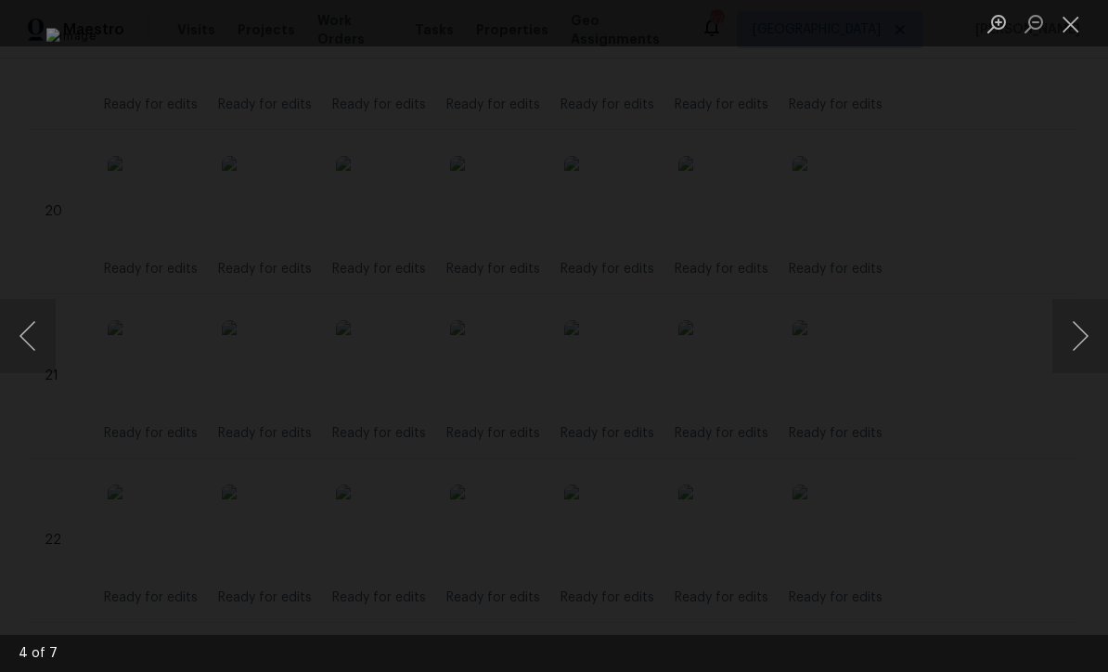
click at [1069, 32] on button "Close lightbox" at bounding box center [1070, 23] width 37 height 32
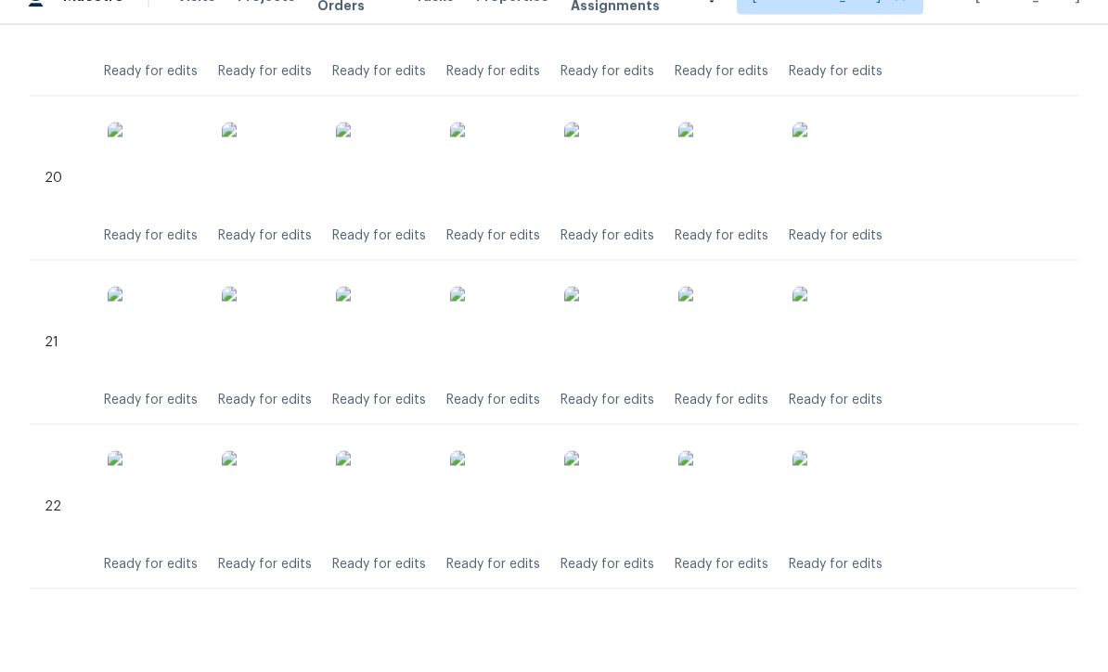
scroll to position [61, 0]
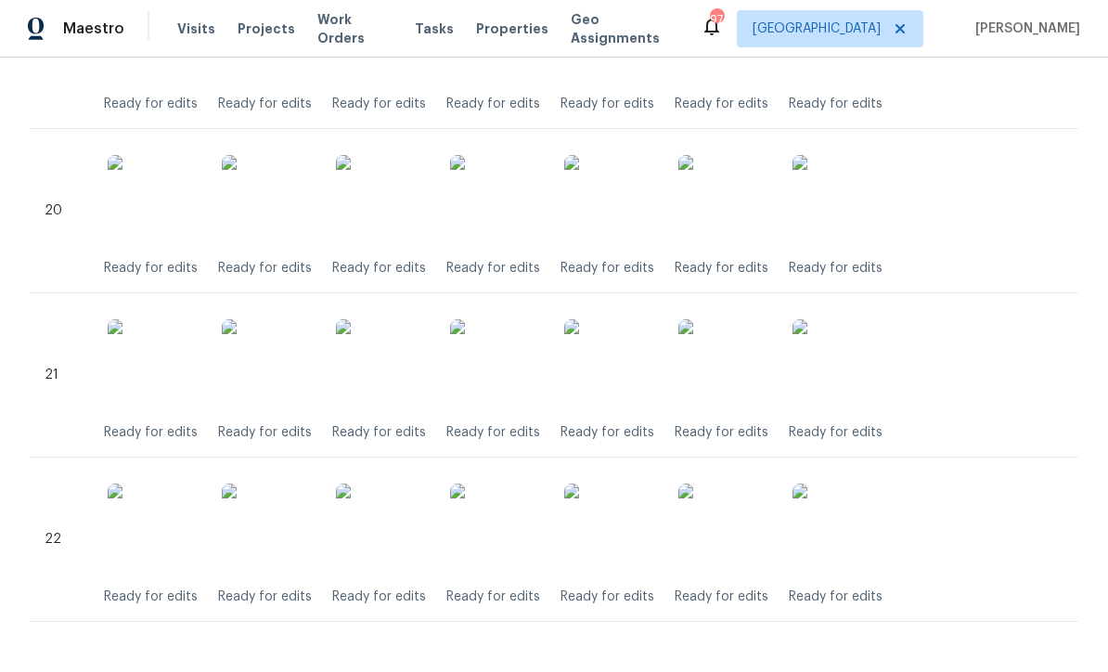
click at [494, 484] on img at bounding box center [496, 530] width 93 height 93
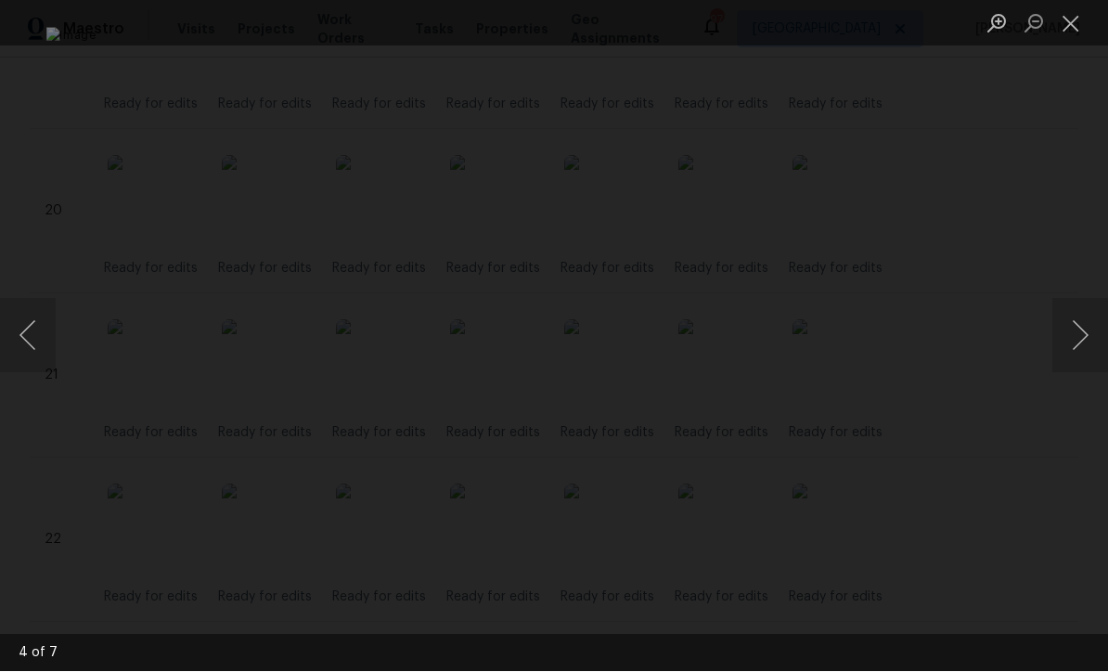
click at [1076, 28] on button "Close lightbox" at bounding box center [1070, 23] width 37 height 32
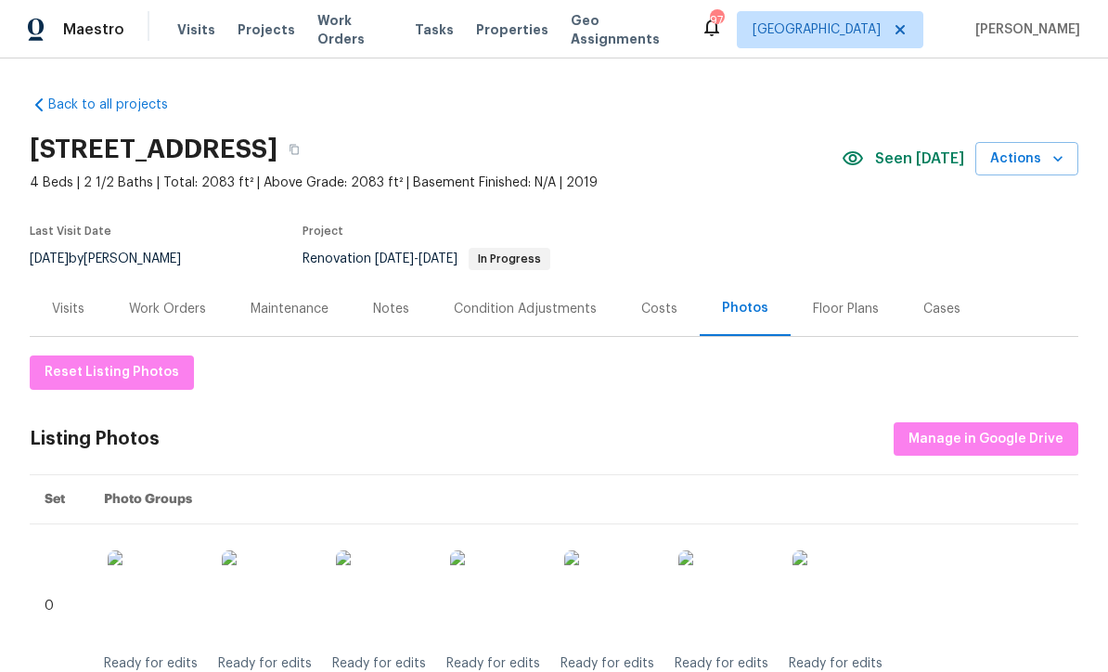
scroll to position [0, 0]
click at [160, 312] on div "Work Orders" at bounding box center [167, 309] width 77 height 19
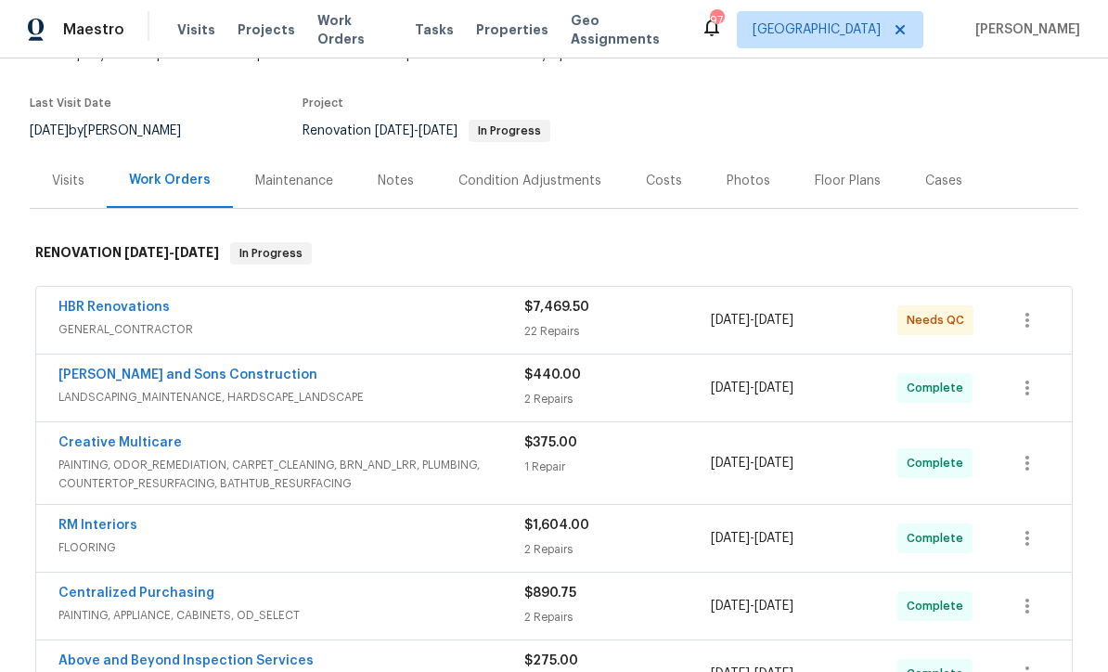
scroll to position [124, 0]
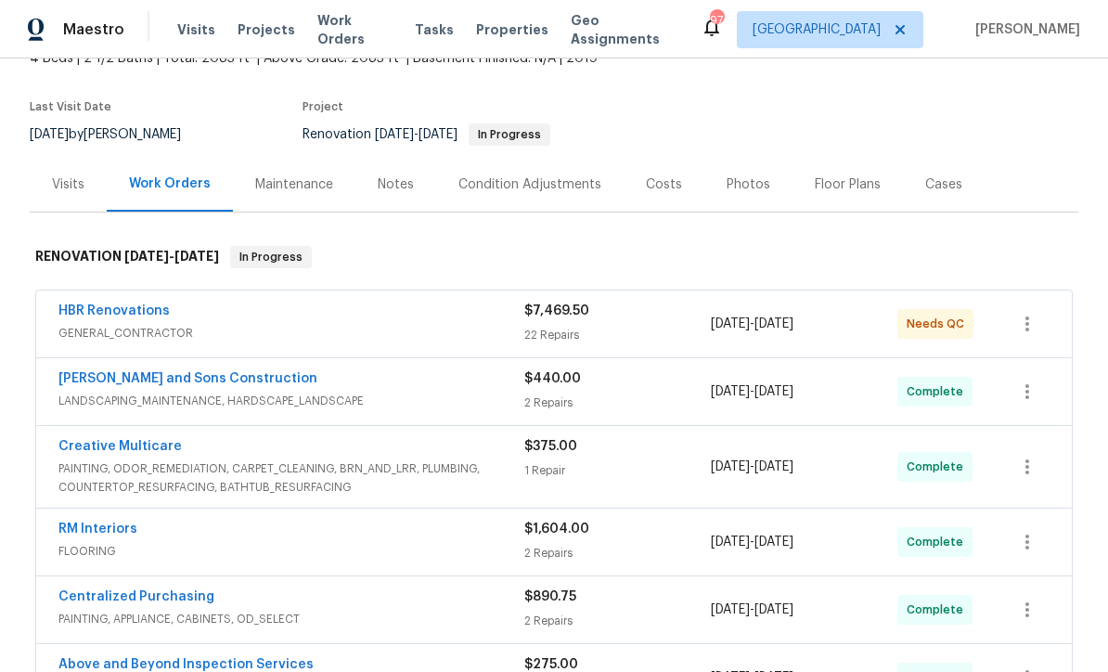
click at [114, 304] on link "HBR Renovations" at bounding box center [113, 310] width 111 height 13
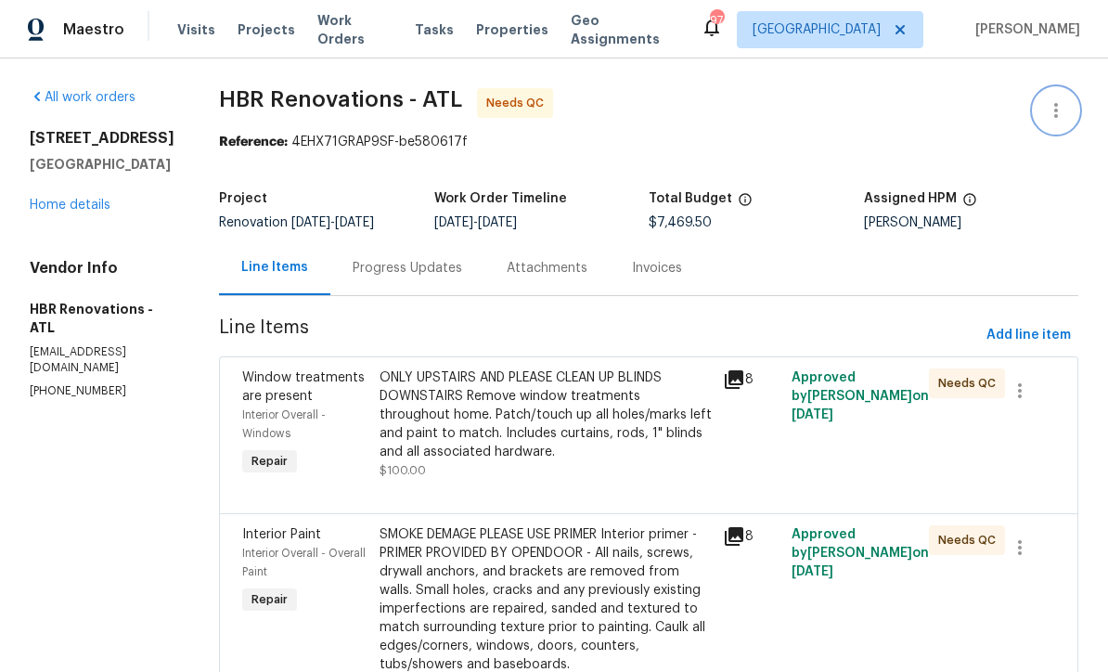
click at [1066, 116] on icon "button" at bounding box center [1056, 110] width 22 height 22
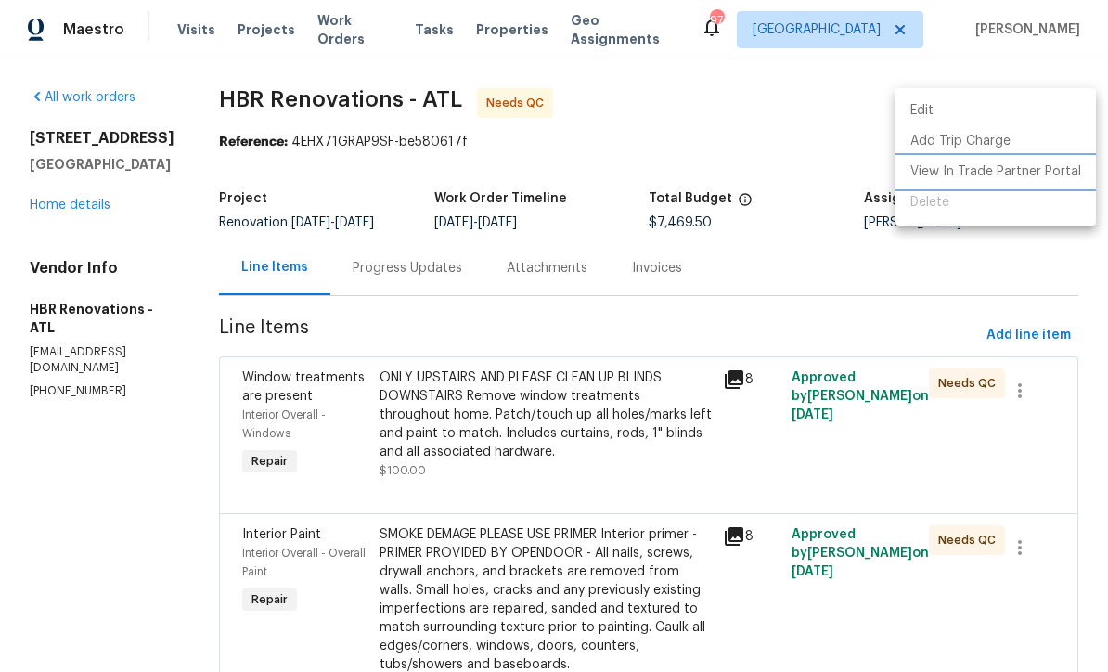
click at [1030, 184] on li "View In Trade Partner Portal" at bounding box center [995, 172] width 200 height 31
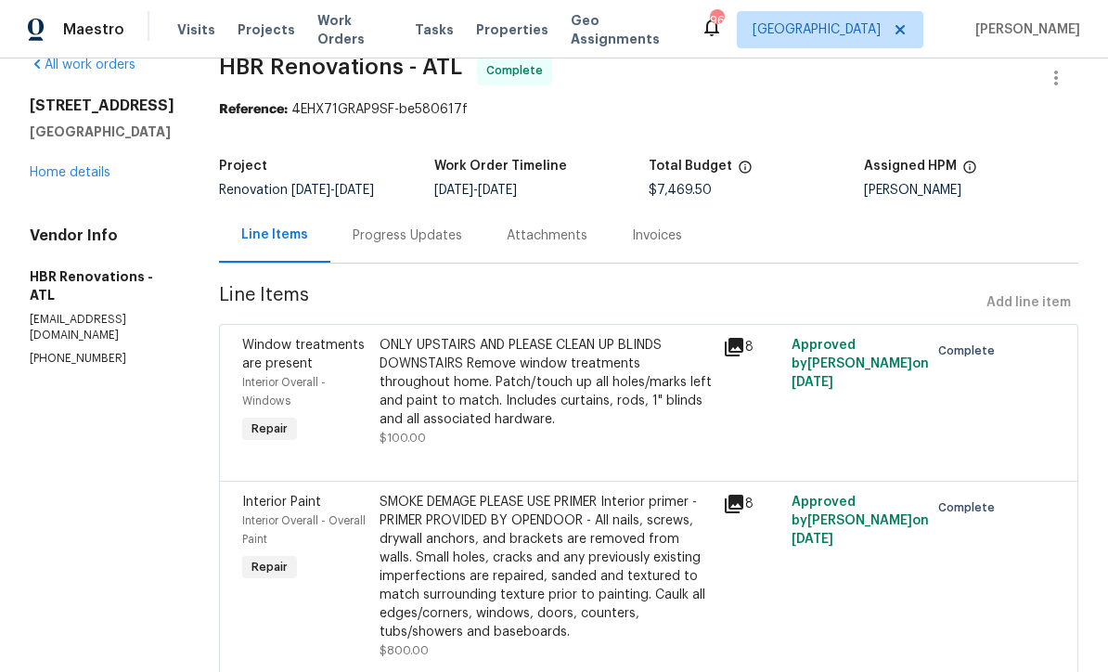
scroll to position [25, 0]
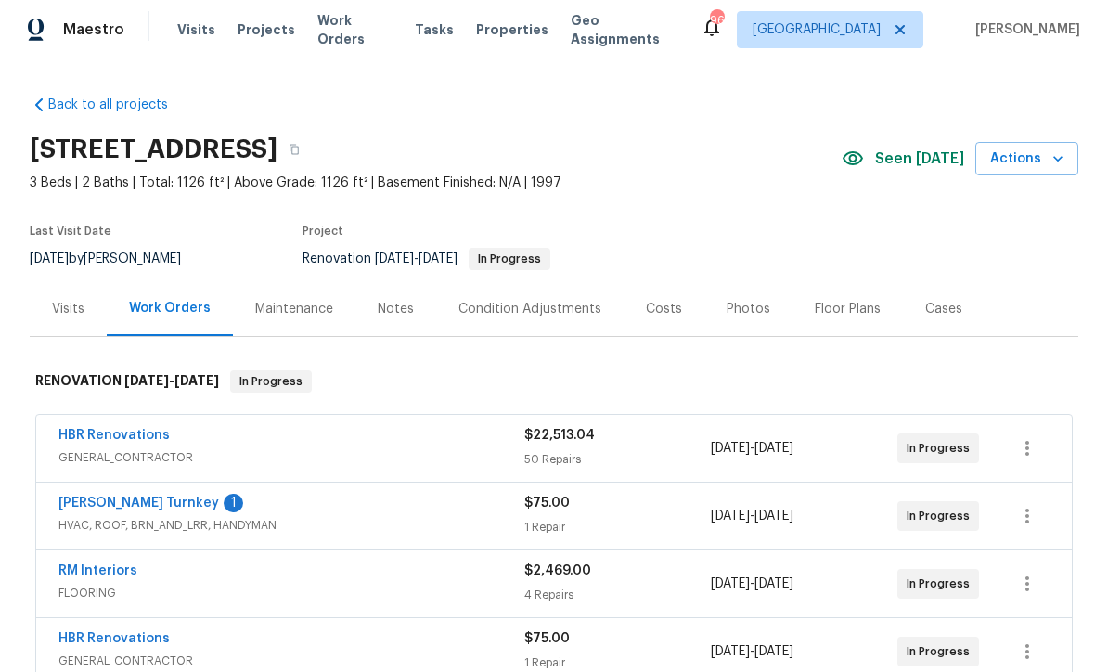
click at [102, 507] on link "[PERSON_NAME] Turnkey" at bounding box center [138, 502] width 161 height 13
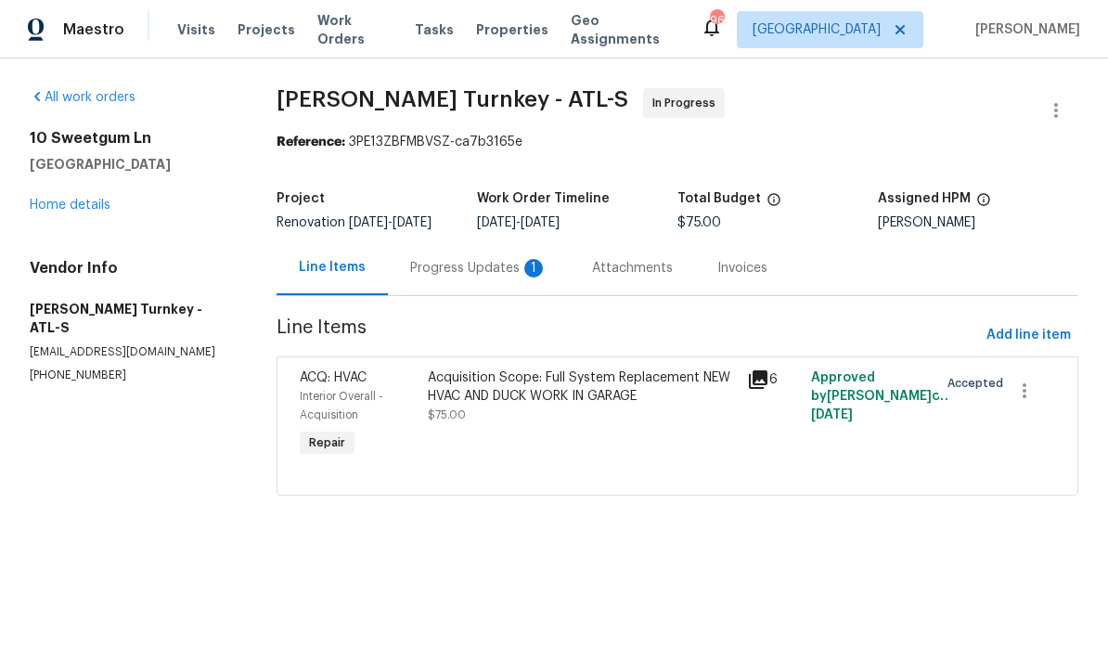
click at [428, 274] on div "Progress Updates 1" at bounding box center [478, 268] width 137 height 19
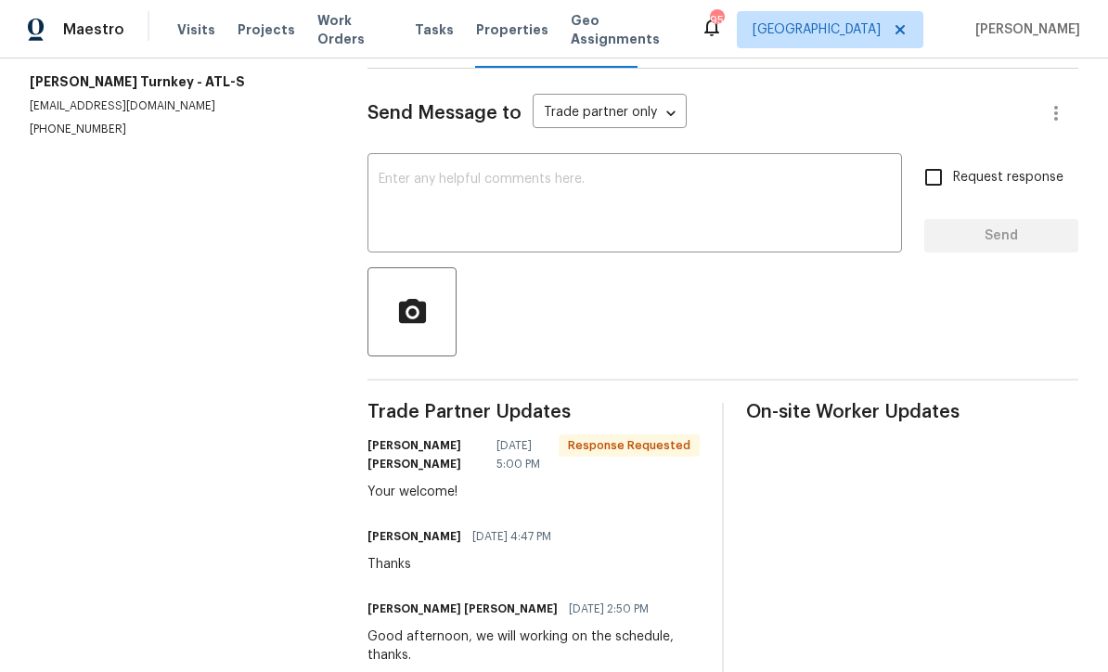
scroll to position [225, 0]
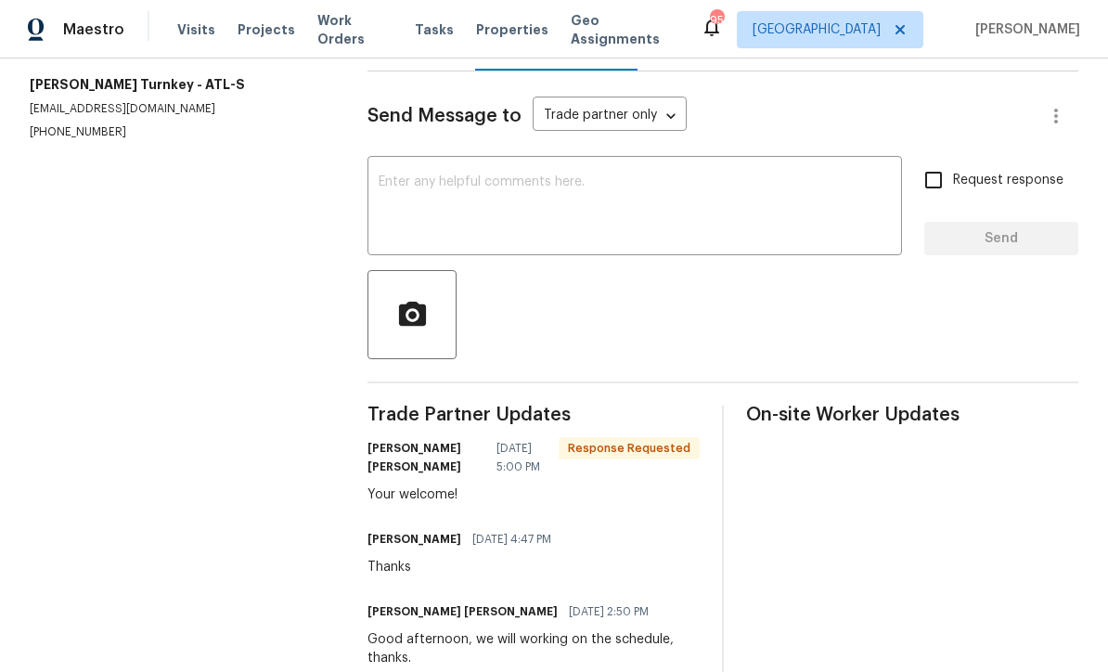
click at [379, 197] on textarea at bounding box center [635, 207] width 512 height 65
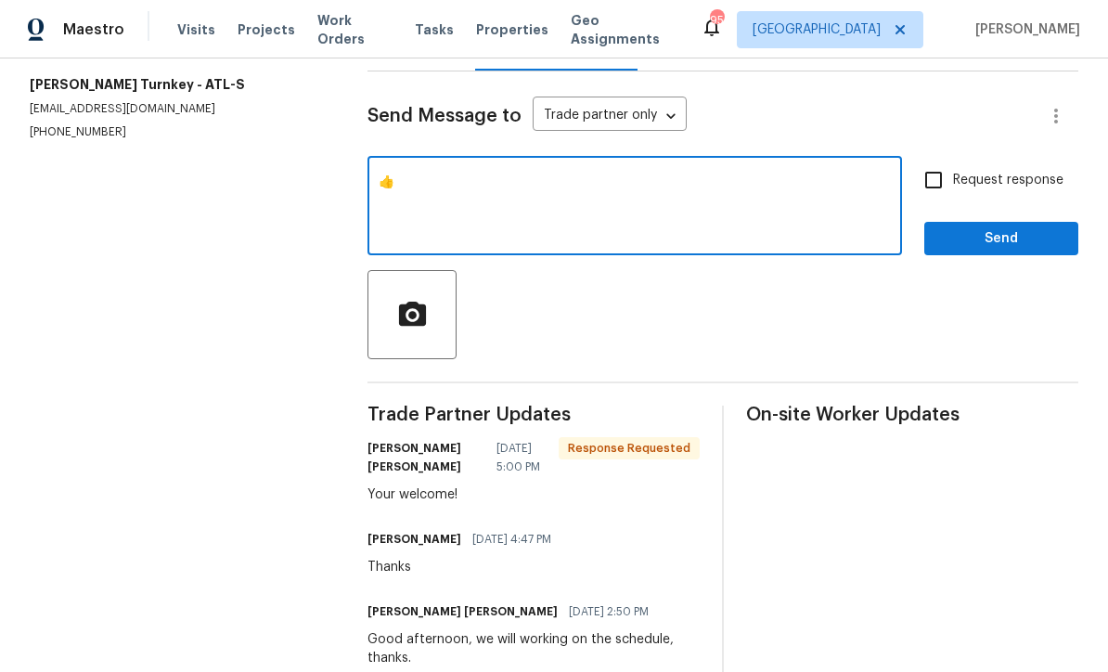
type textarea "👍"
click at [1009, 251] on span "Send" at bounding box center [1001, 238] width 124 height 23
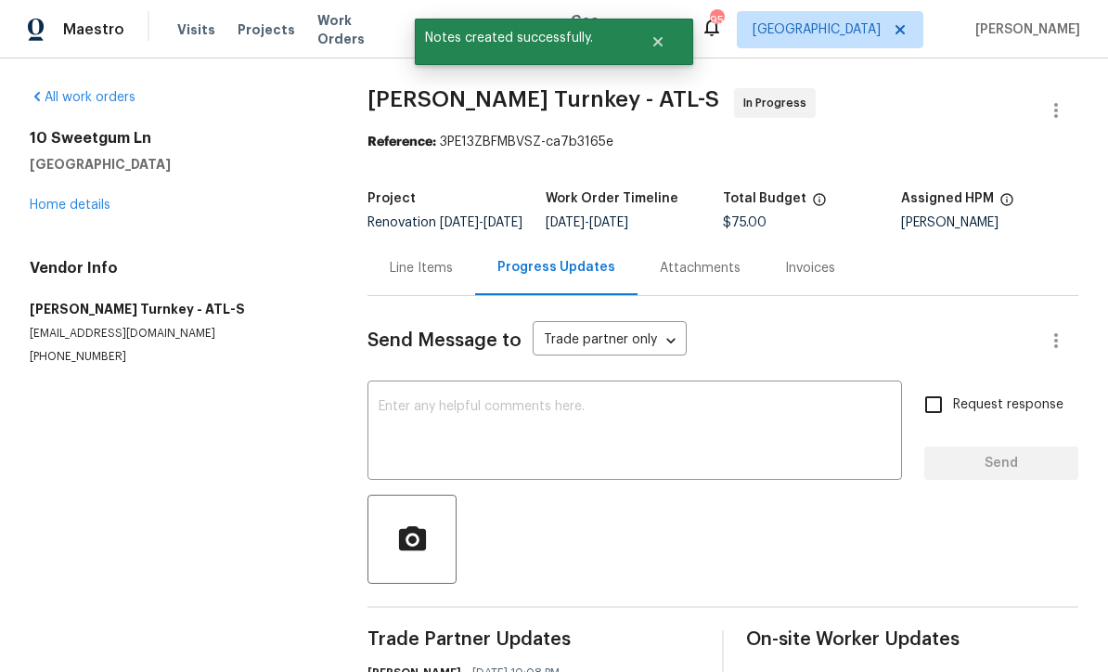
scroll to position [0, 0]
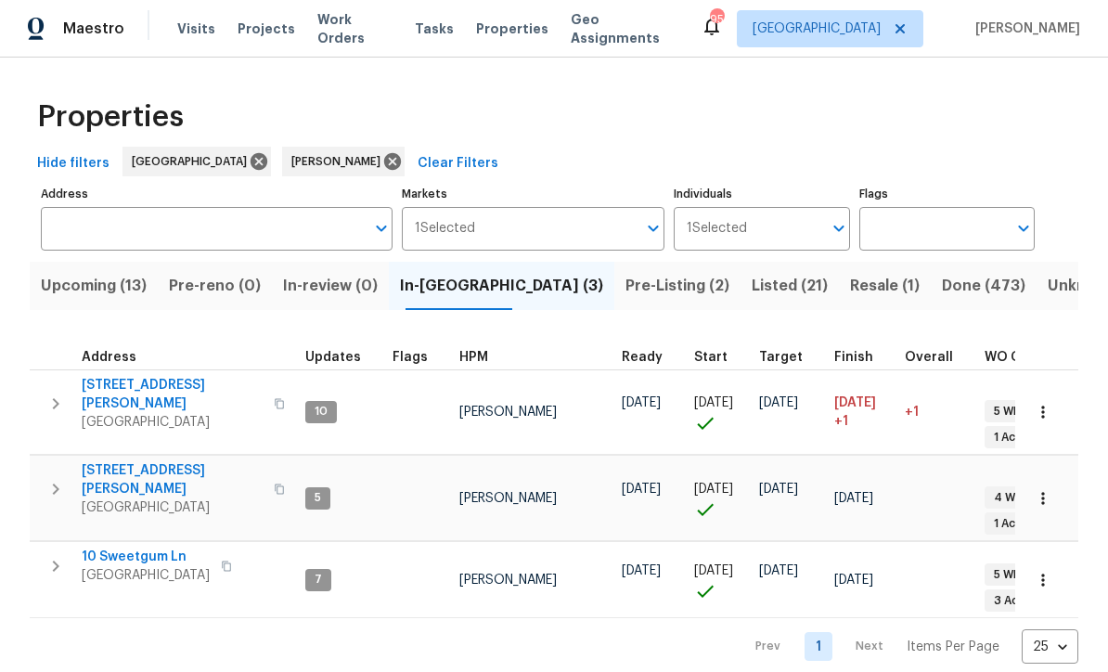
scroll to position [15, 0]
click at [135, 377] on span "[STREET_ADDRESS][PERSON_NAME]" at bounding box center [172, 395] width 181 height 37
click at [123, 377] on span "[STREET_ADDRESS][PERSON_NAME]" at bounding box center [172, 395] width 181 height 37
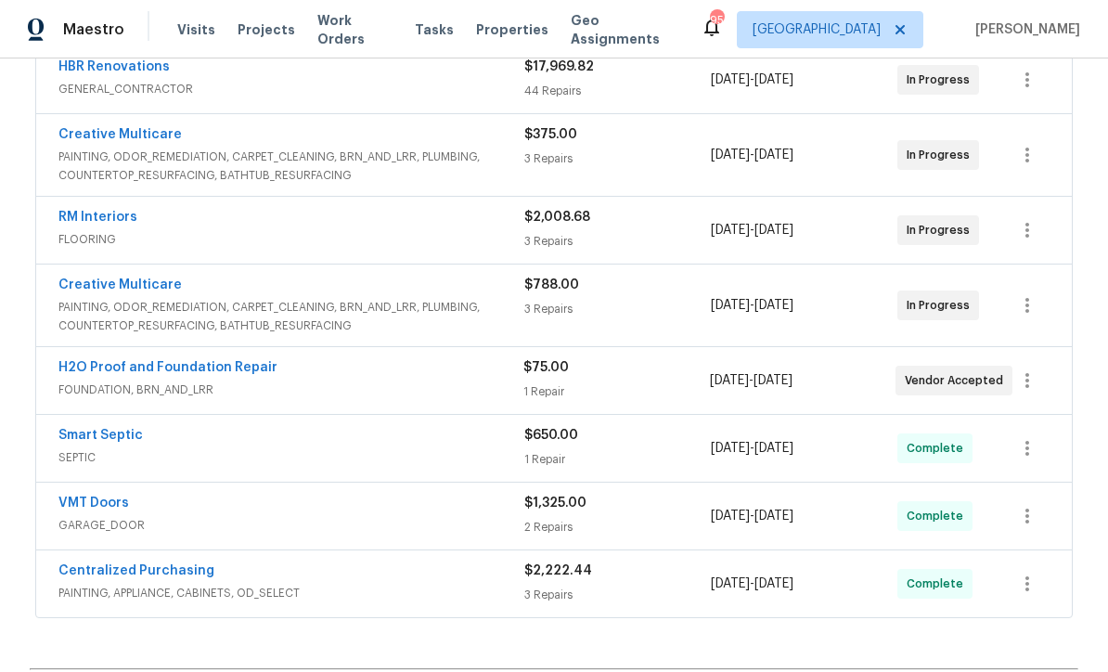
scroll to position [476, 0]
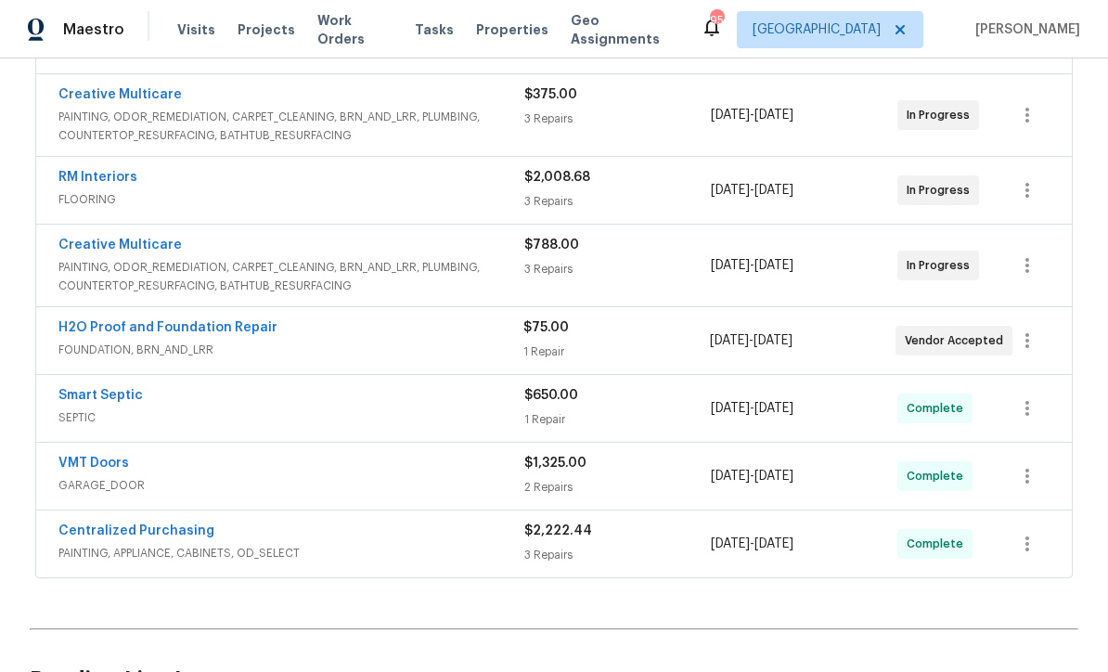
click at [140, 328] on link "H2O Proof and Foundation Repair" at bounding box center [167, 327] width 219 height 13
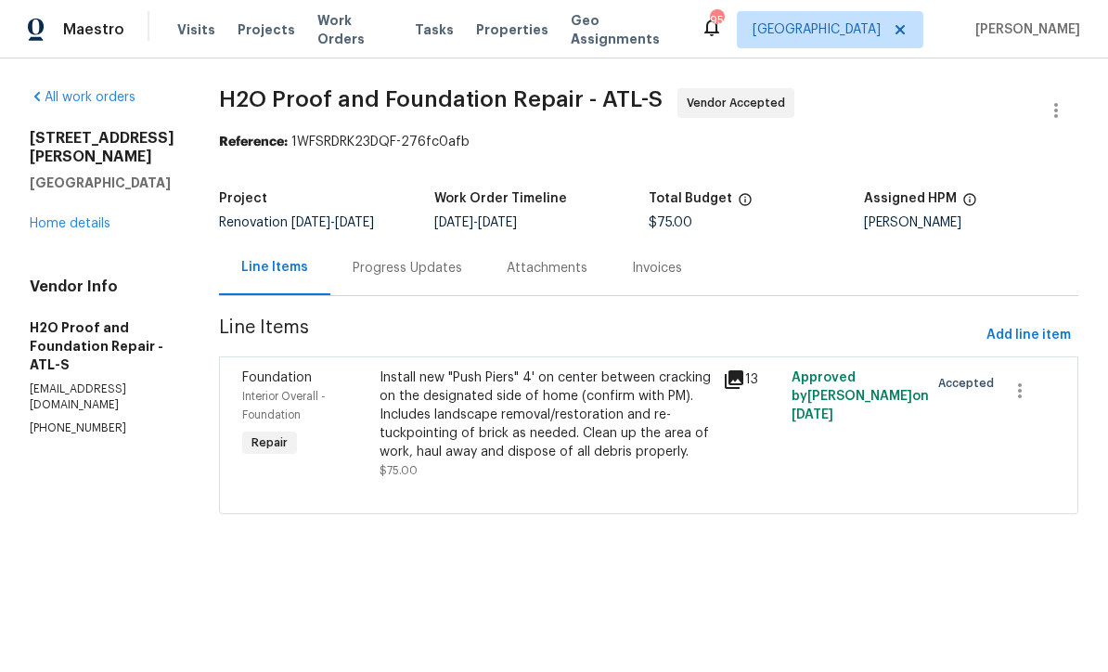
click at [61, 227] on link "Home details" at bounding box center [70, 223] width 81 height 13
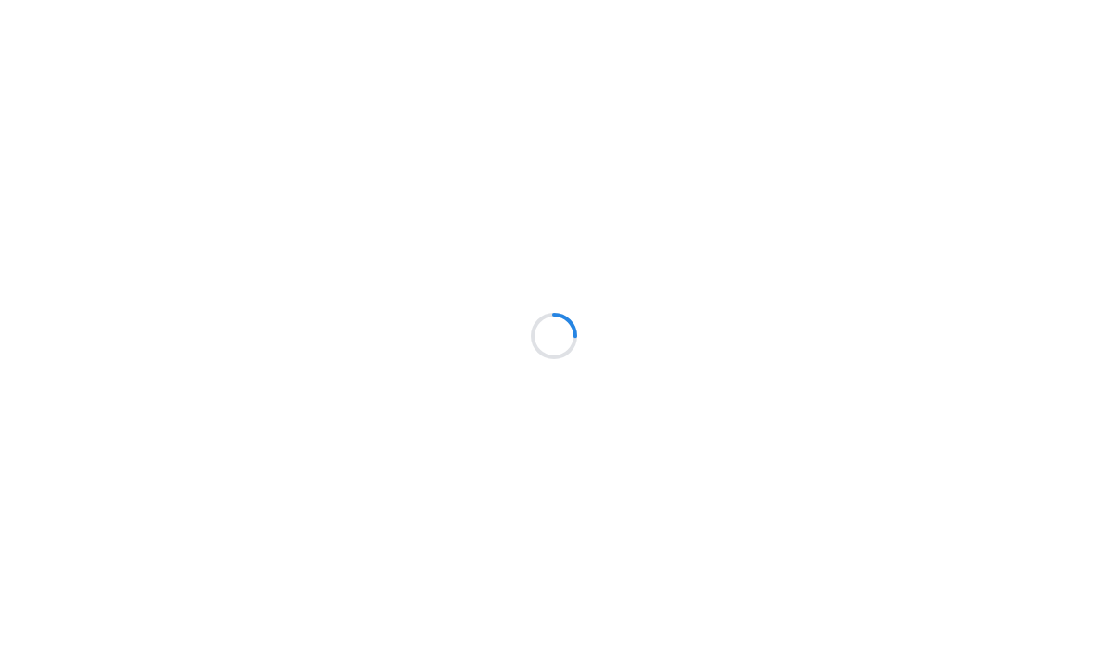
scroll to position [1, 0]
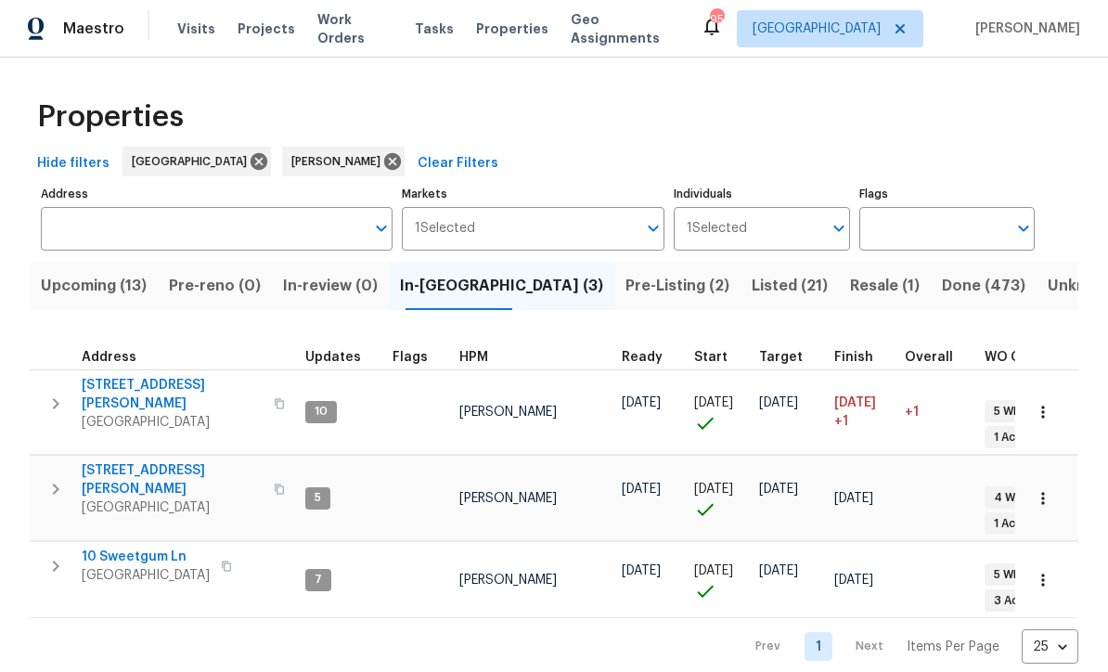
click at [1051, 405] on icon "button" at bounding box center [1043, 413] width 19 height 19
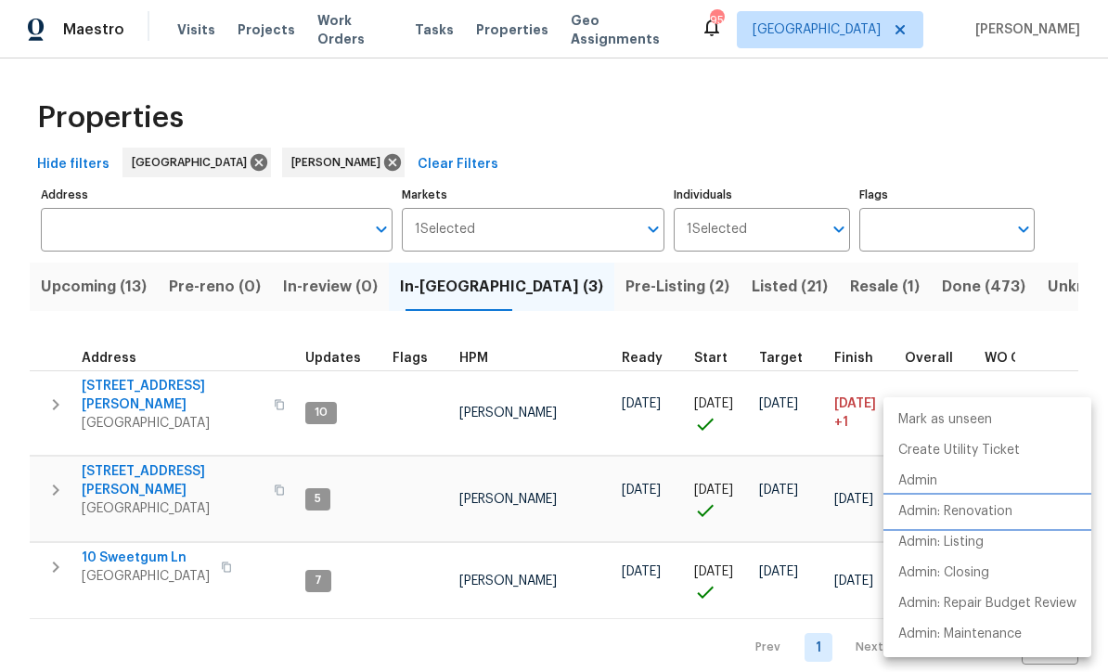
click at [1002, 509] on p "Admin: Renovation" at bounding box center [955, 511] width 114 height 19
click at [689, 291] on div at bounding box center [554, 336] width 1108 height 672
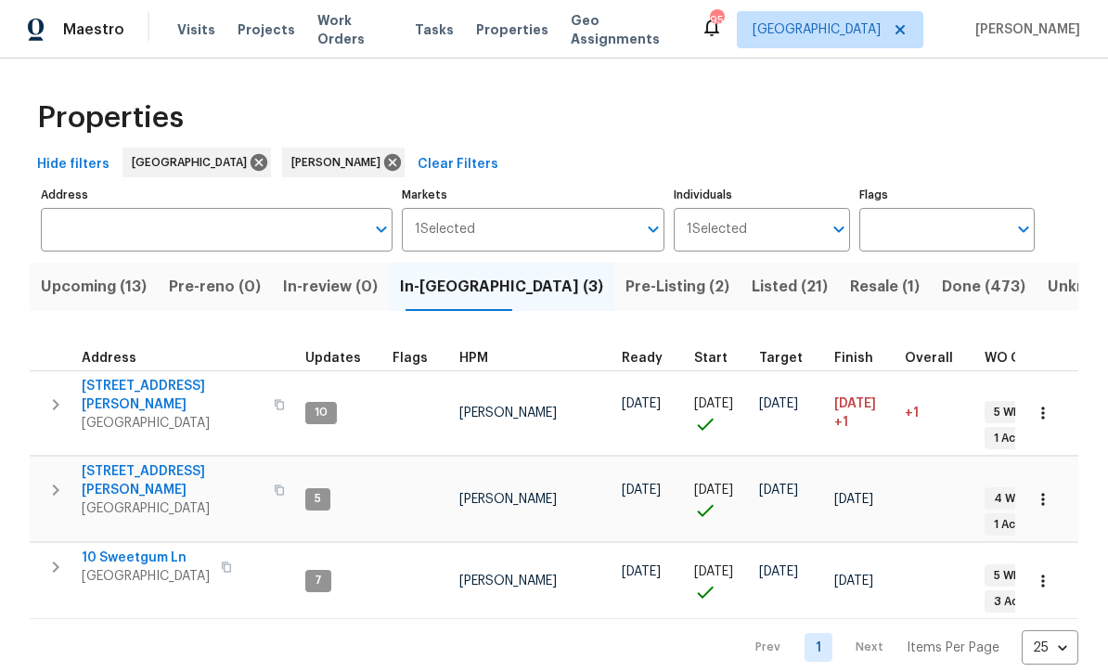
click at [752, 289] on span "Listed (21)" at bounding box center [790, 287] width 76 height 26
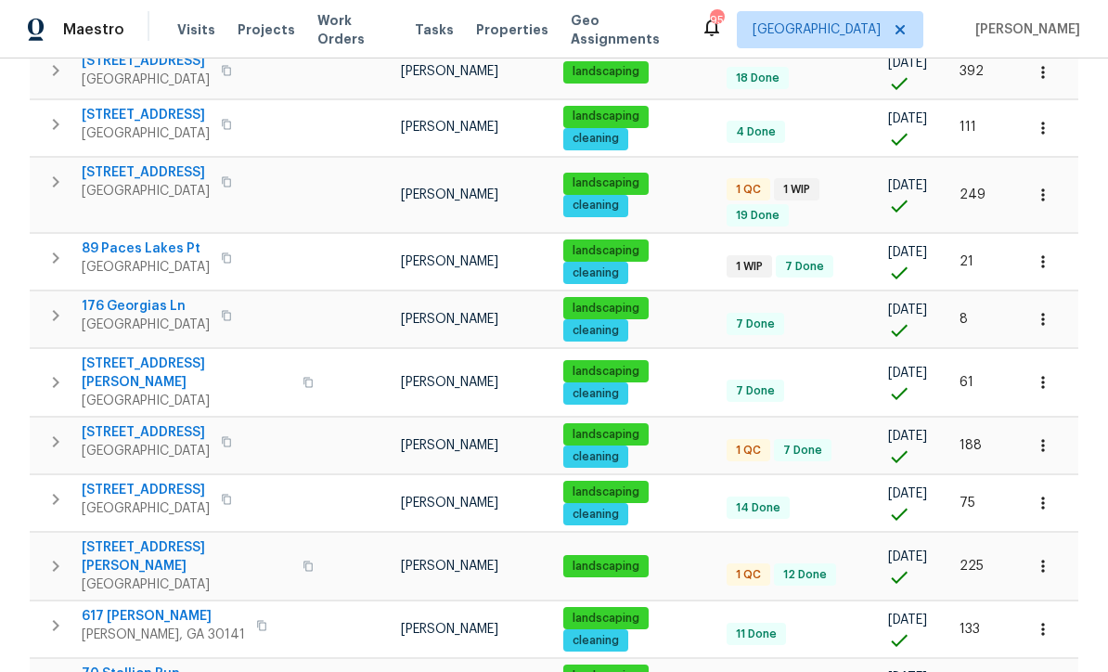
scroll to position [254, 0]
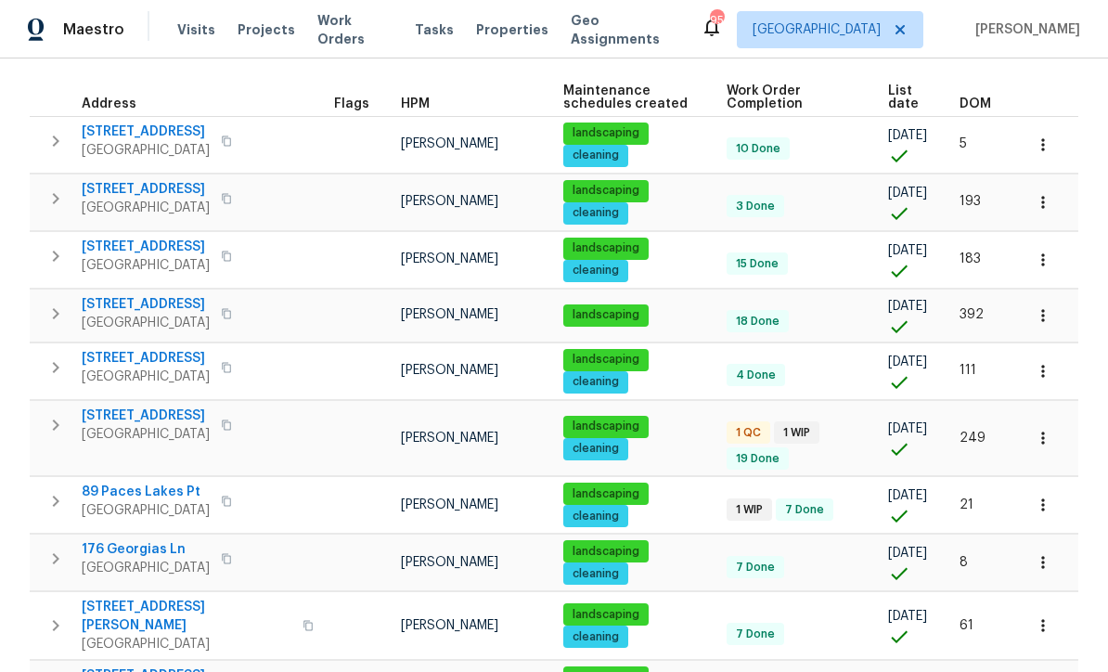
click at [143, 414] on span "463 Amsterdam Way" at bounding box center [146, 415] width 128 height 19
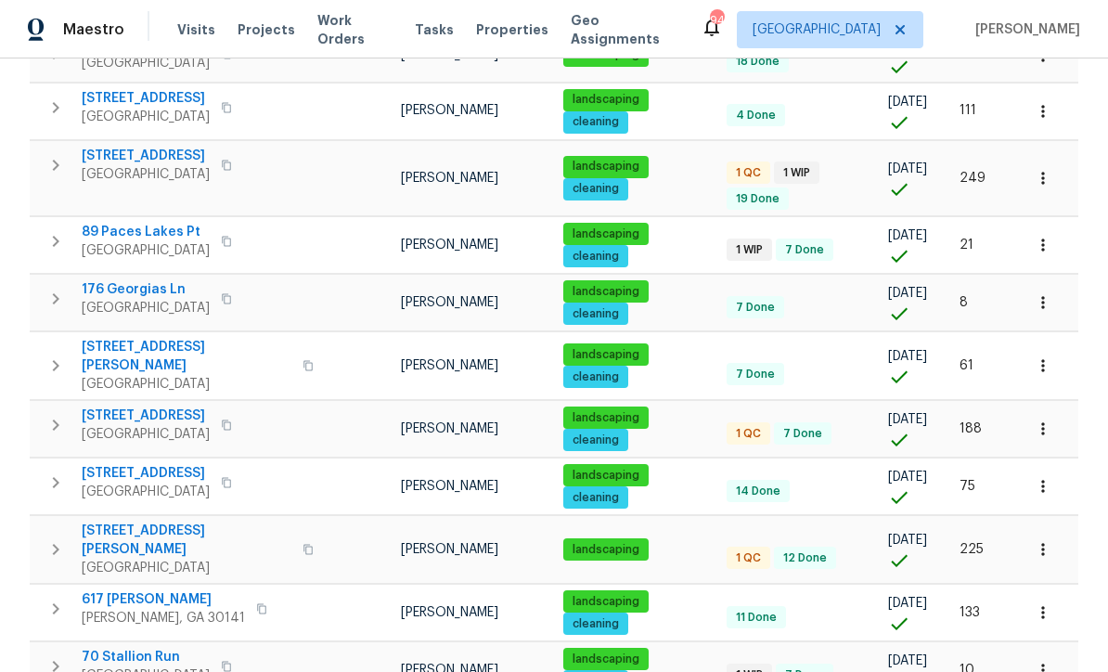
scroll to position [543, 0]
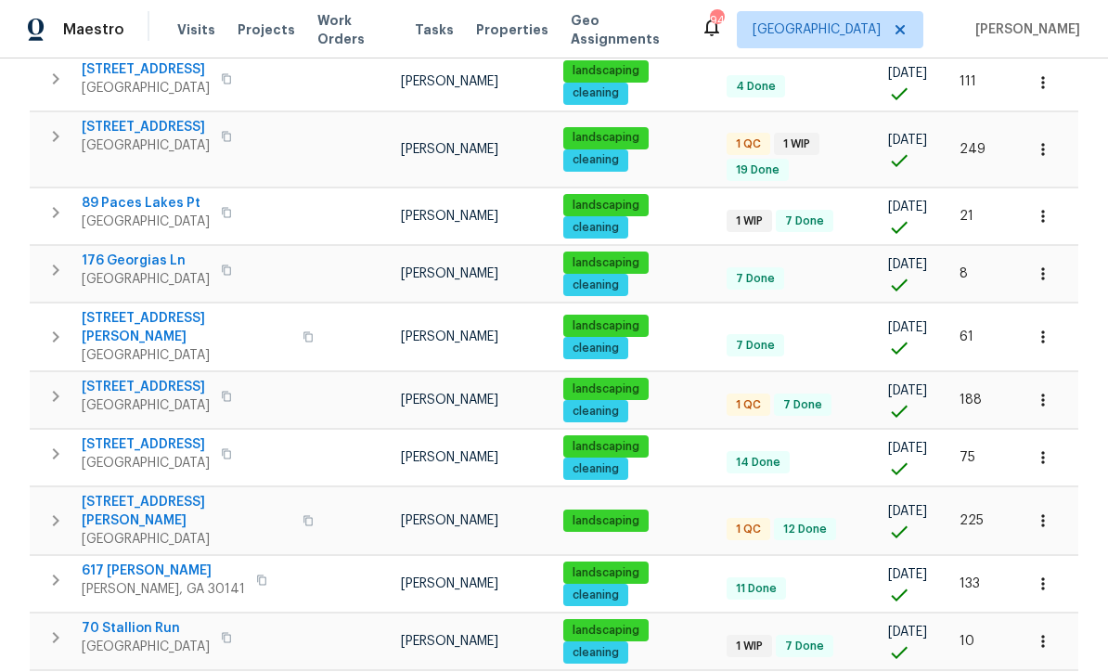
click at [122, 493] on span "17 Cedars Glen Pl" at bounding box center [187, 511] width 210 height 37
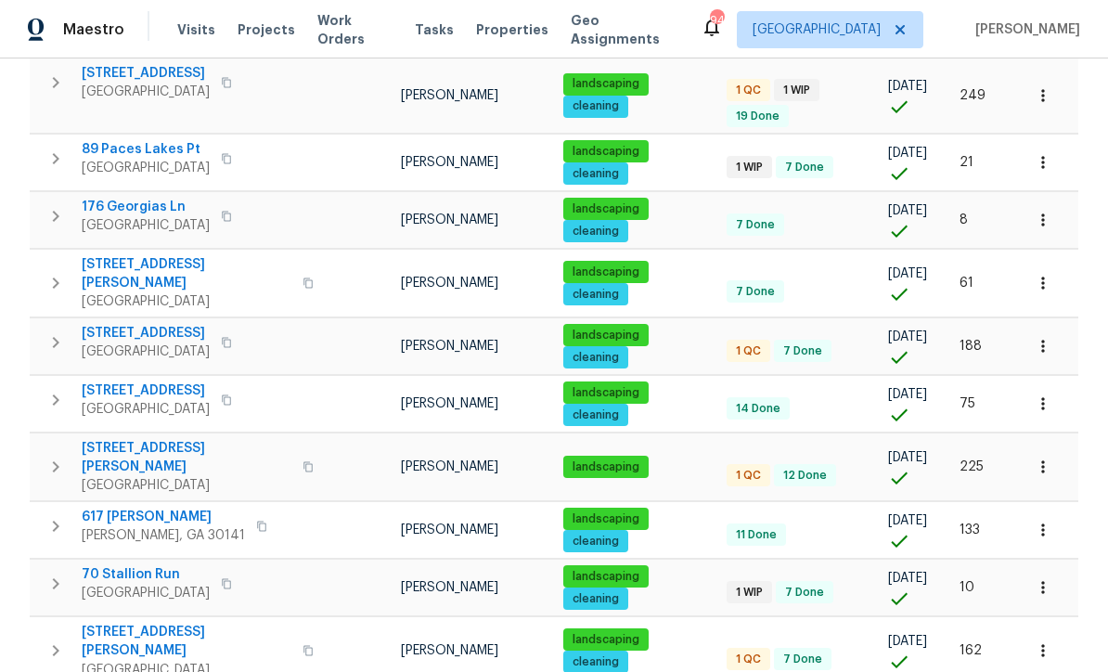
scroll to position [600, 0]
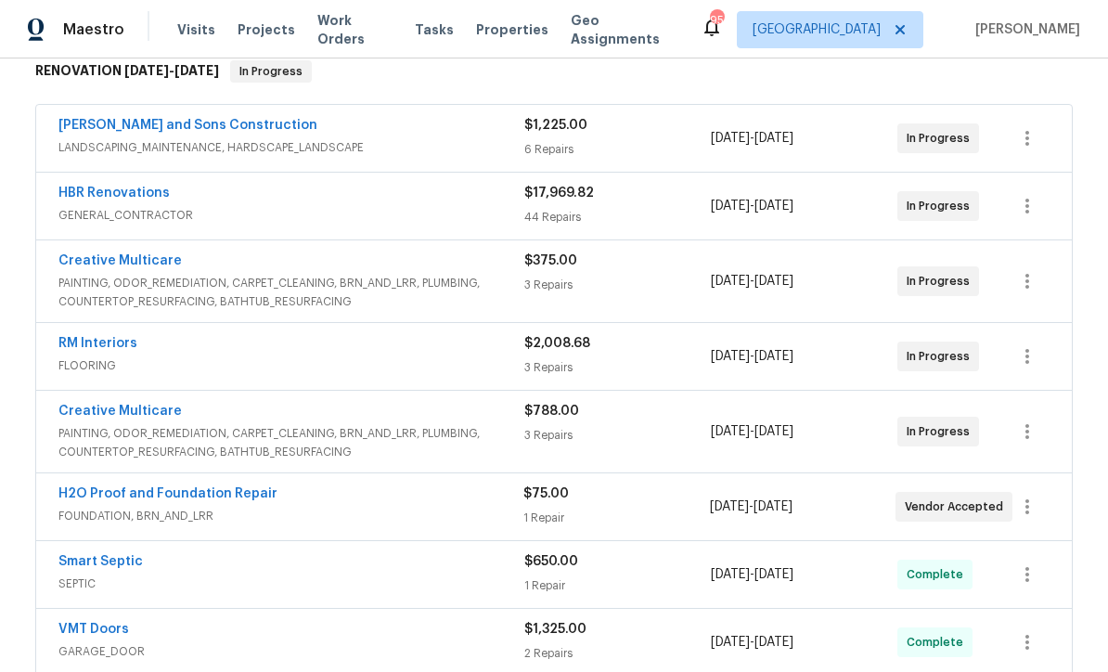
scroll to position [377, 0]
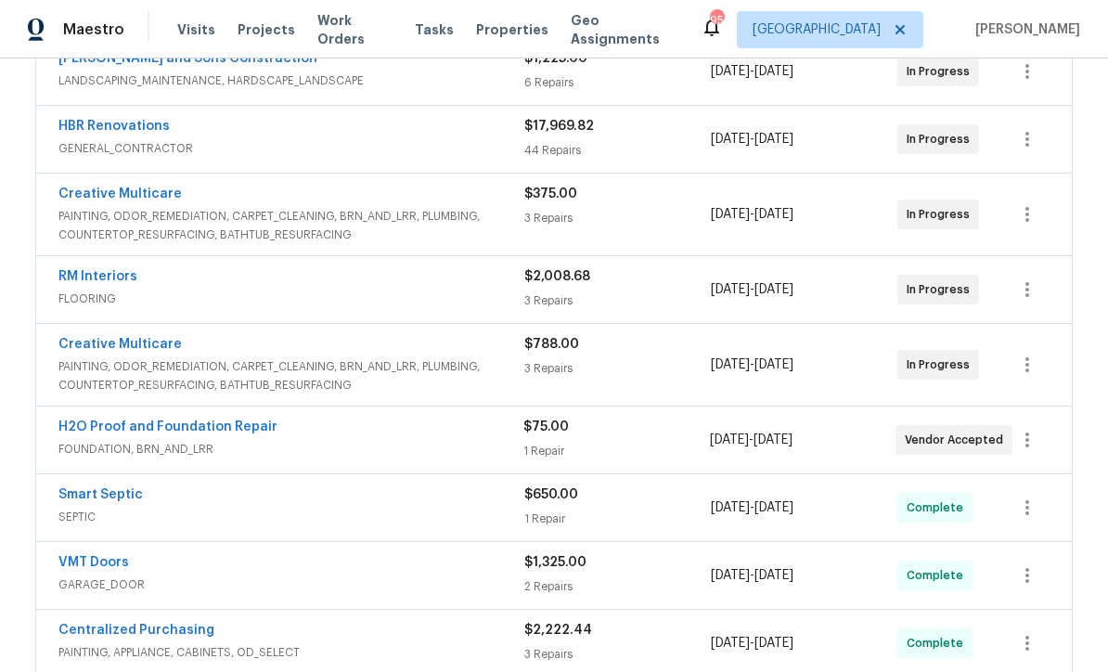
click at [135, 429] on link "H2O Proof and Foundation Repair" at bounding box center [167, 426] width 219 height 13
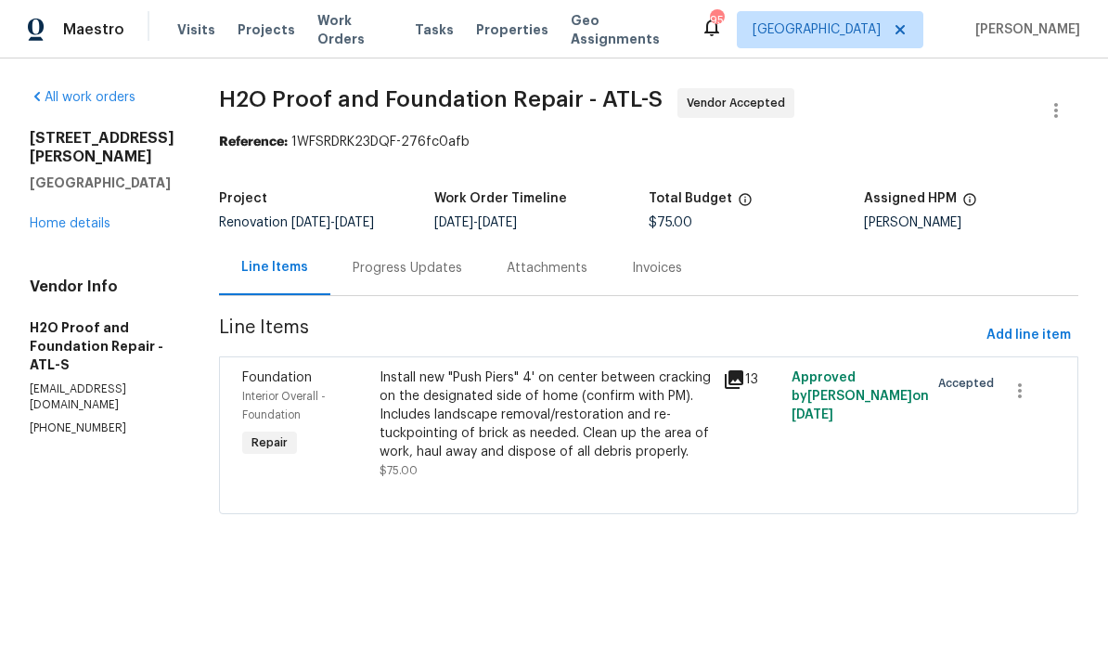
click at [467, 405] on div "Install new "Push Piers" 4' on center between cracking on the designated side o…" at bounding box center [545, 414] width 332 height 93
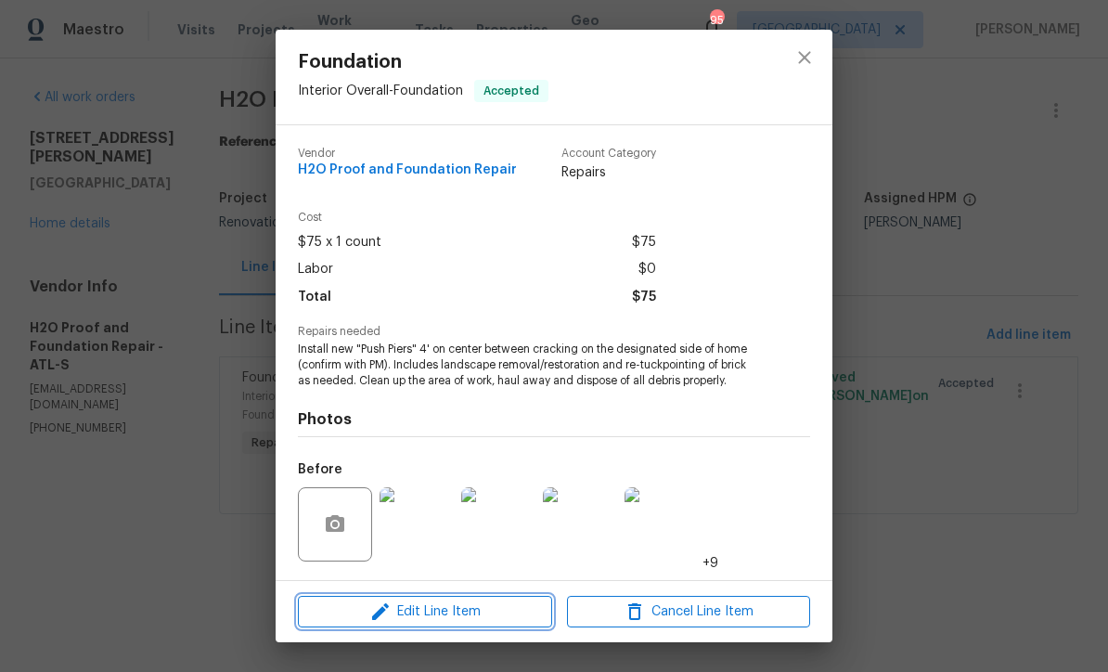
click at [402, 608] on span "Edit Line Item" at bounding box center [424, 611] width 243 height 23
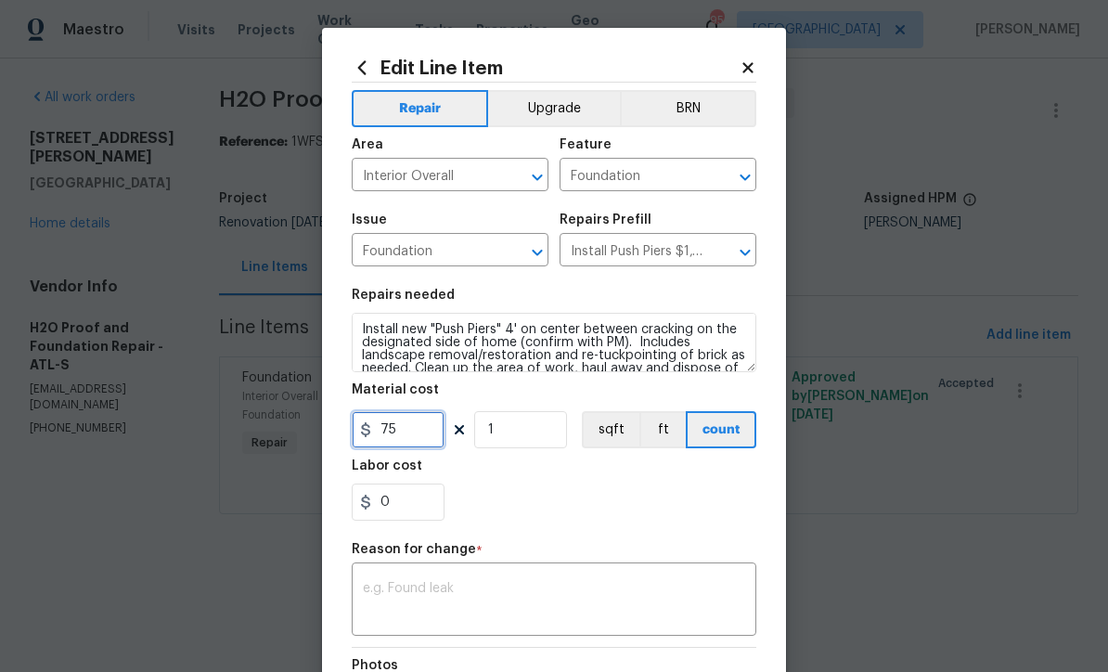
click at [393, 441] on input "75" at bounding box center [398, 429] width 93 height 37
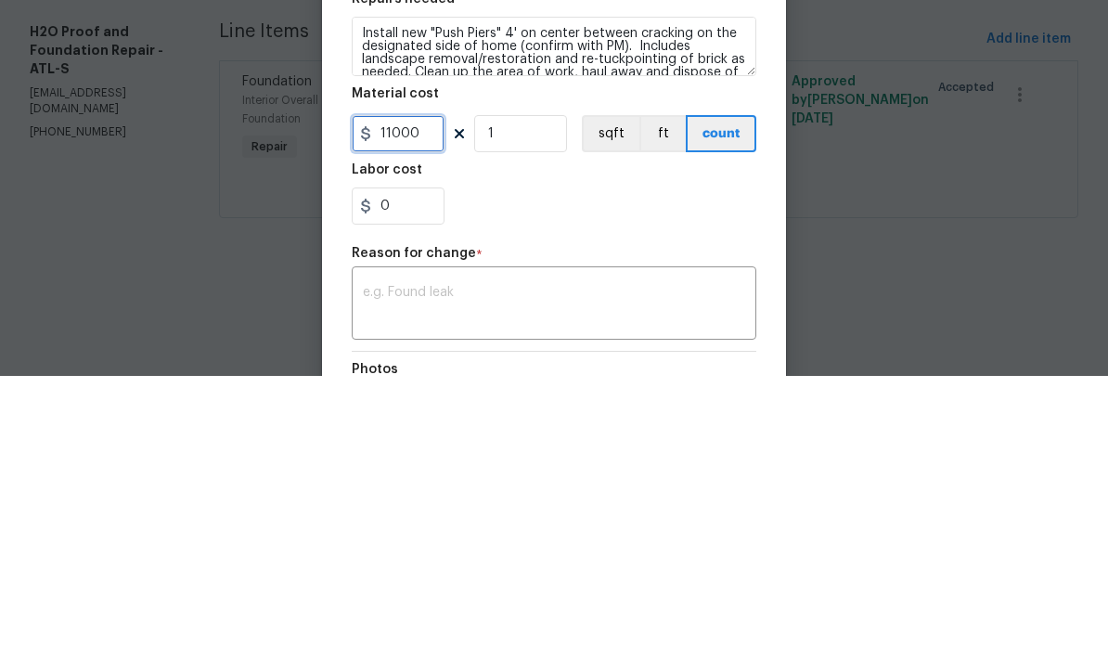
type input "11000"
click at [504, 483] on div "0" at bounding box center [554, 501] width 405 height 37
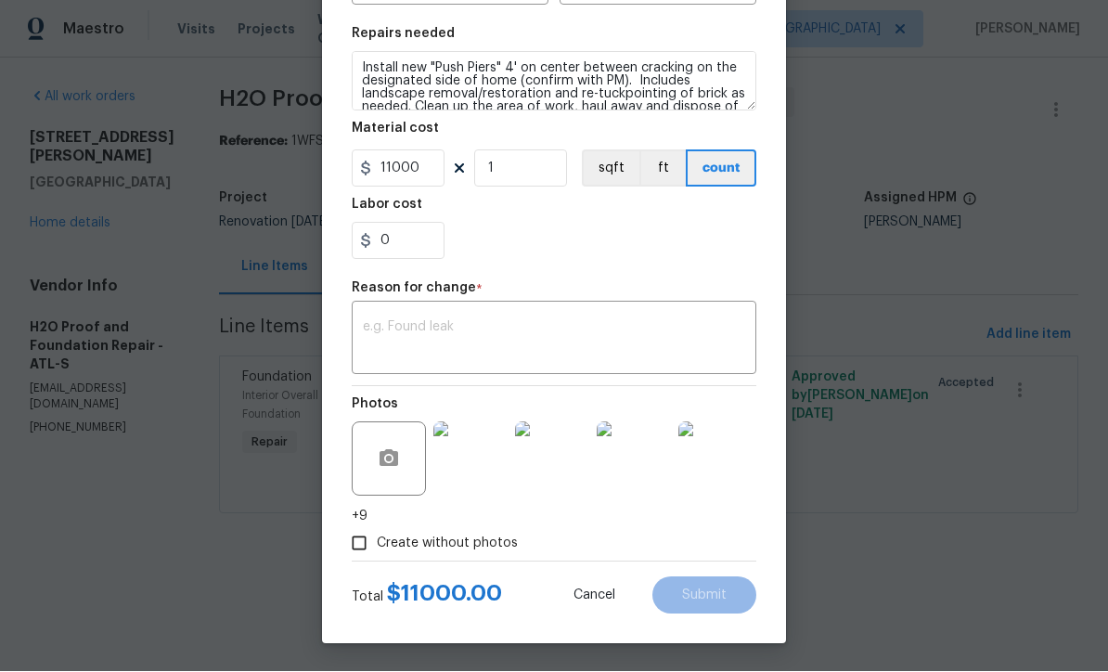
scroll to position [264, 0]
click at [363, 312] on div "x ​" at bounding box center [554, 340] width 405 height 69
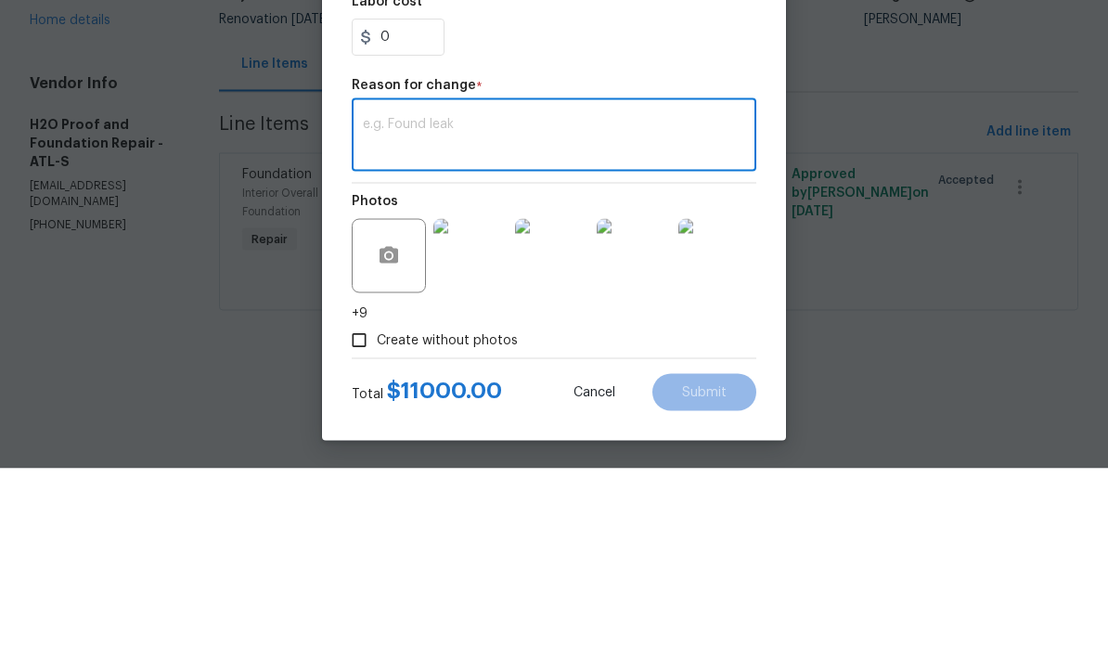
paste textarea "Sewer Line Injection Wall crack Injection Wall crack Injection Wall crack Injec…"
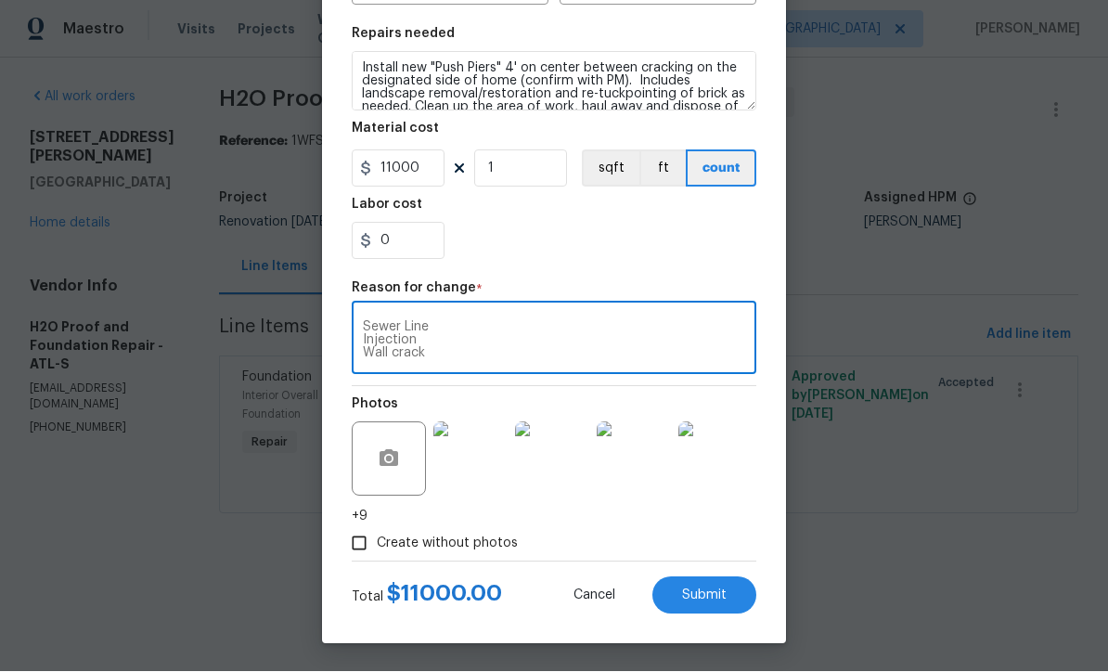
type textarea "Sewer Line Injection Wall crack Injection Wall crack Injection Wall crack Injec…"
click at [701, 589] on span "Submit" at bounding box center [704, 596] width 45 height 14
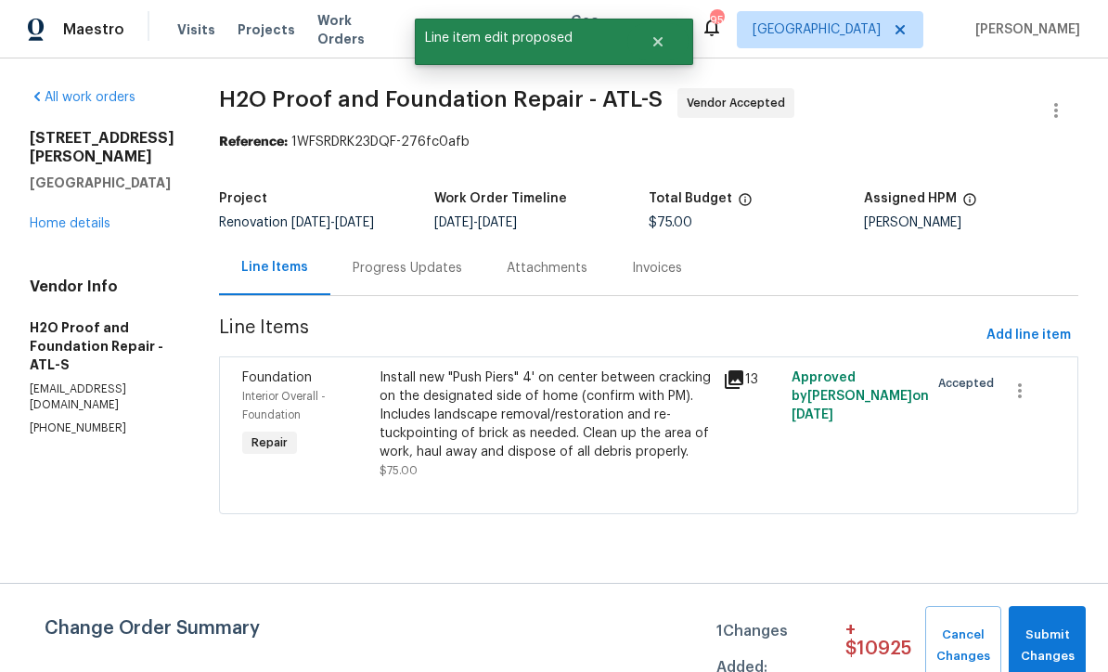
scroll to position [0, 0]
click at [1036, 635] on span "Submit Changes" at bounding box center [1047, 645] width 58 height 43
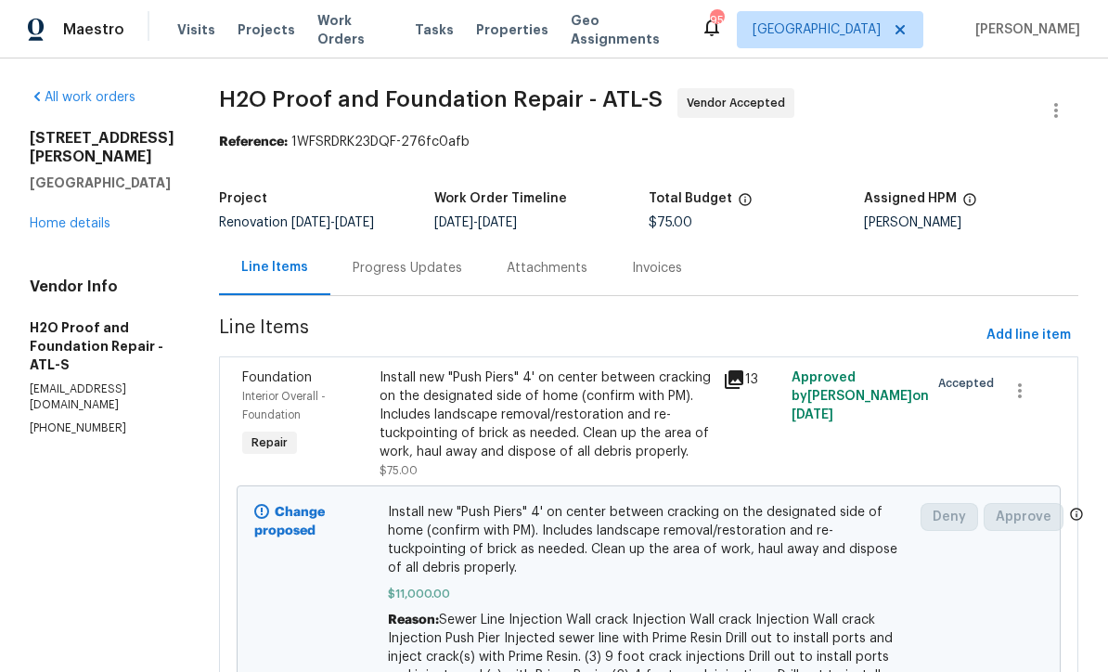
click at [48, 230] on link "Home details" at bounding box center [70, 223] width 81 height 13
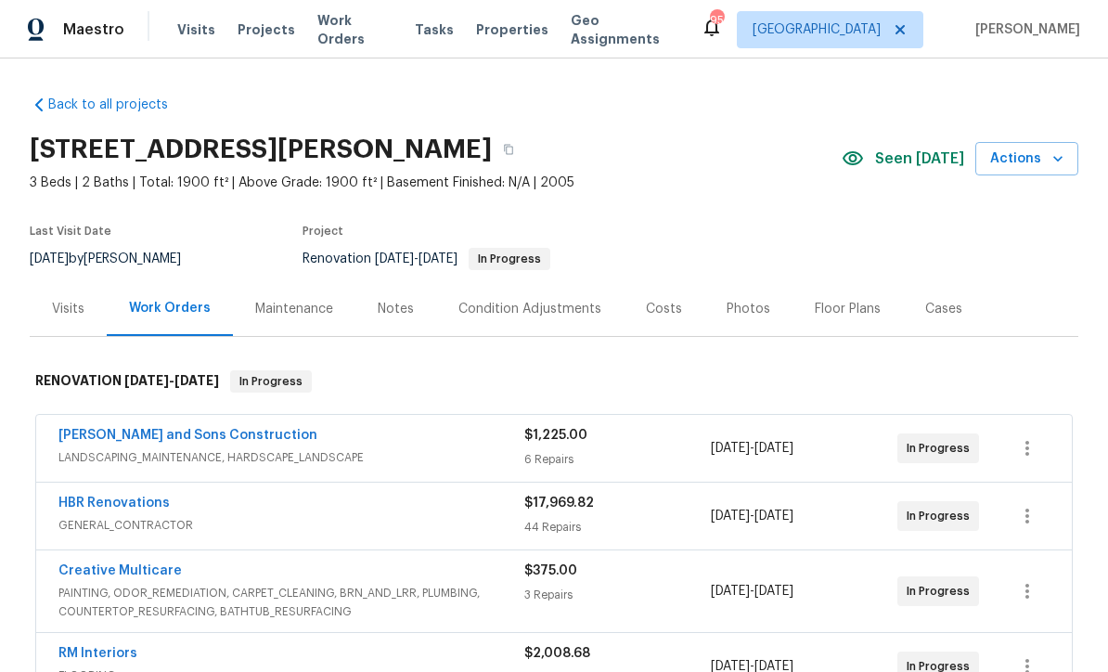
click at [651, 311] on div "Costs" at bounding box center [664, 309] width 36 height 19
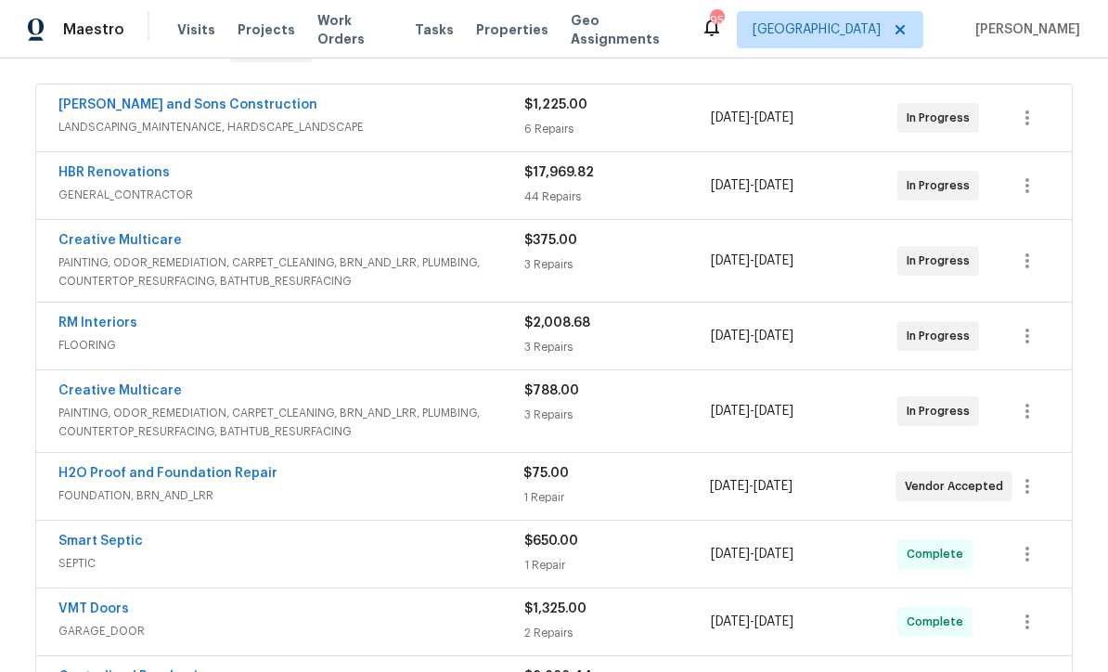
scroll to position [318, 0]
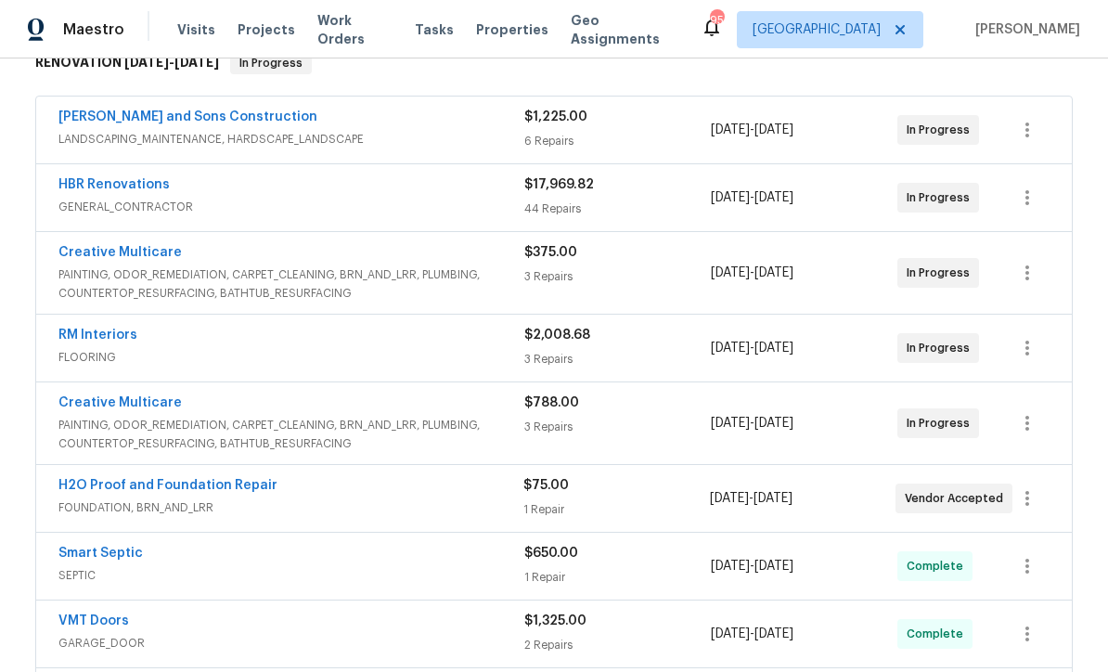
click at [120, 186] on link "HBR Renovations" at bounding box center [113, 184] width 111 height 13
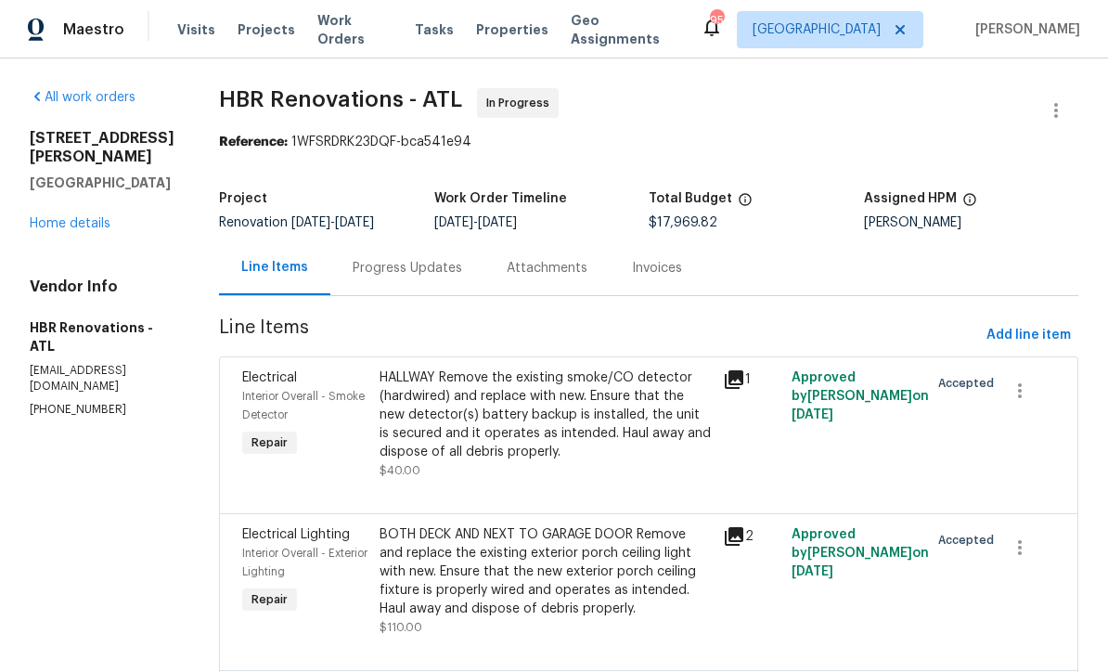
click at [381, 268] on div "Progress Updates" at bounding box center [407, 268] width 109 height 19
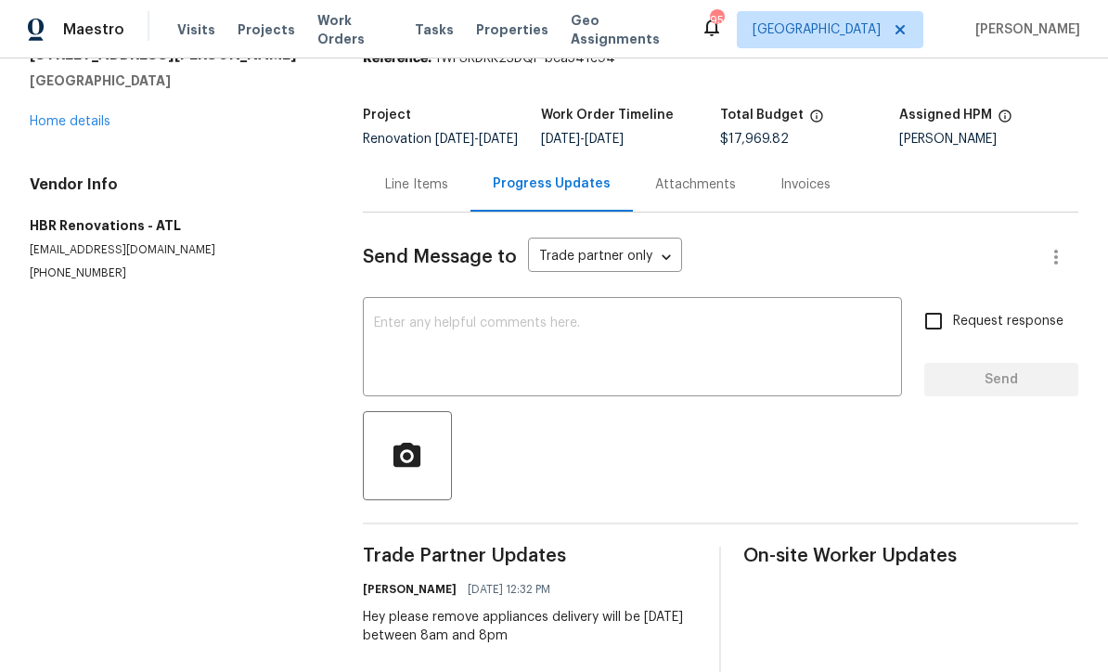
scroll to position [88, 0]
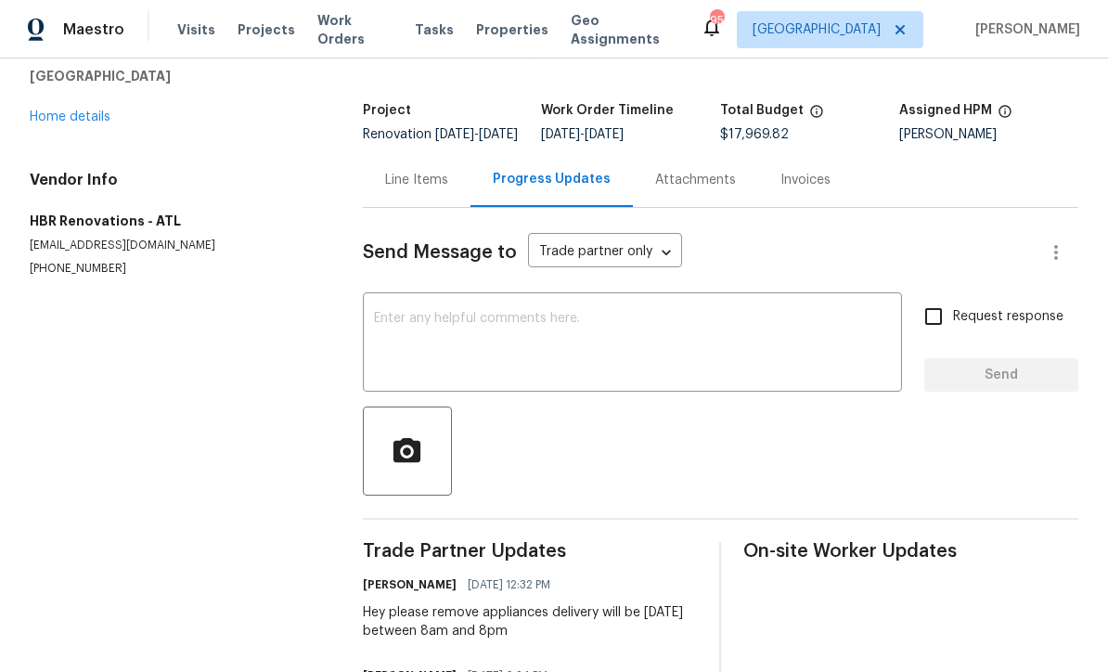
click at [71, 117] on link "Home details" at bounding box center [70, 116] width 81 height 13
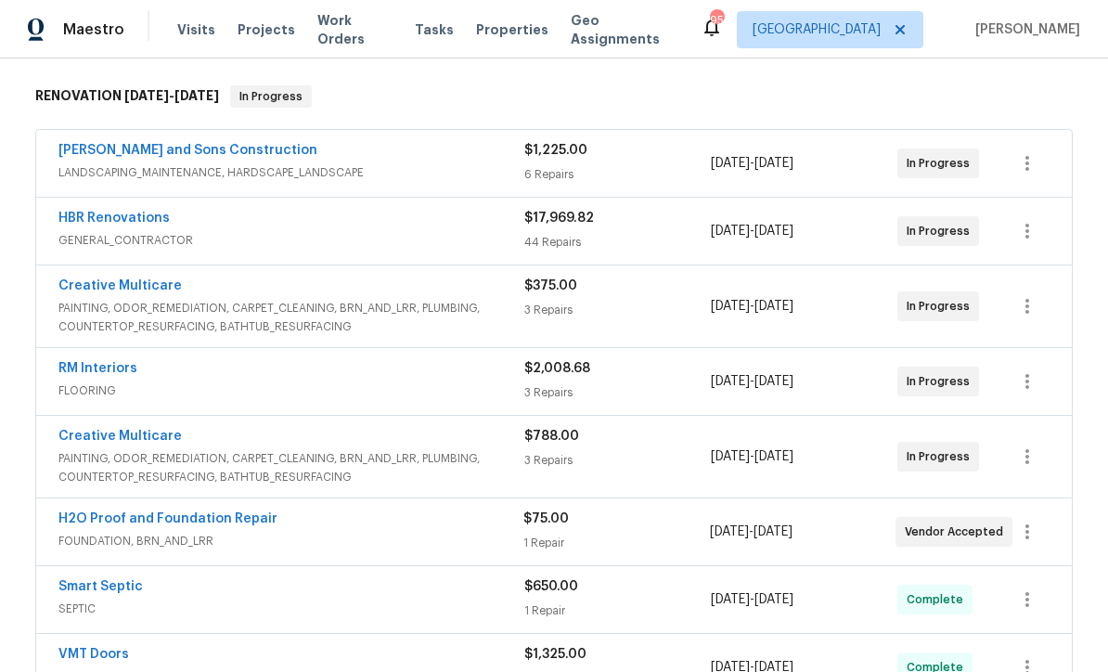
scroll to position [287, 0]
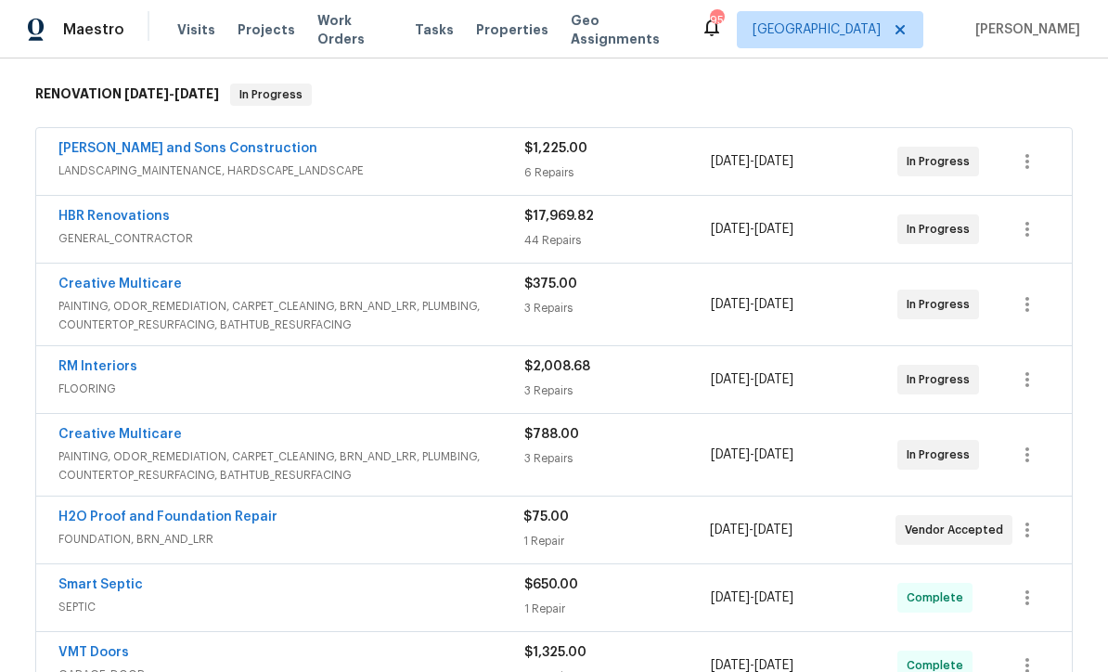
click at [111, 277] on link "Creative Multicare" at bounding box center [119, 283] width 123 height 13
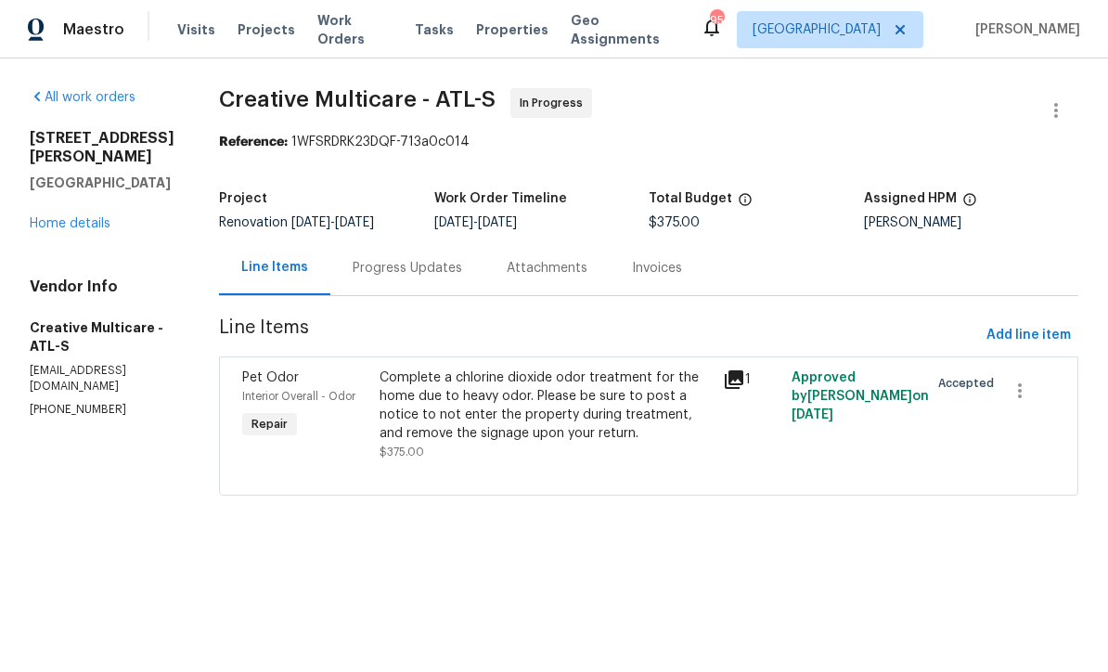
click at [430, 277] on div "Progress Updates" at bounding box center [407, 268] width 109 height 19
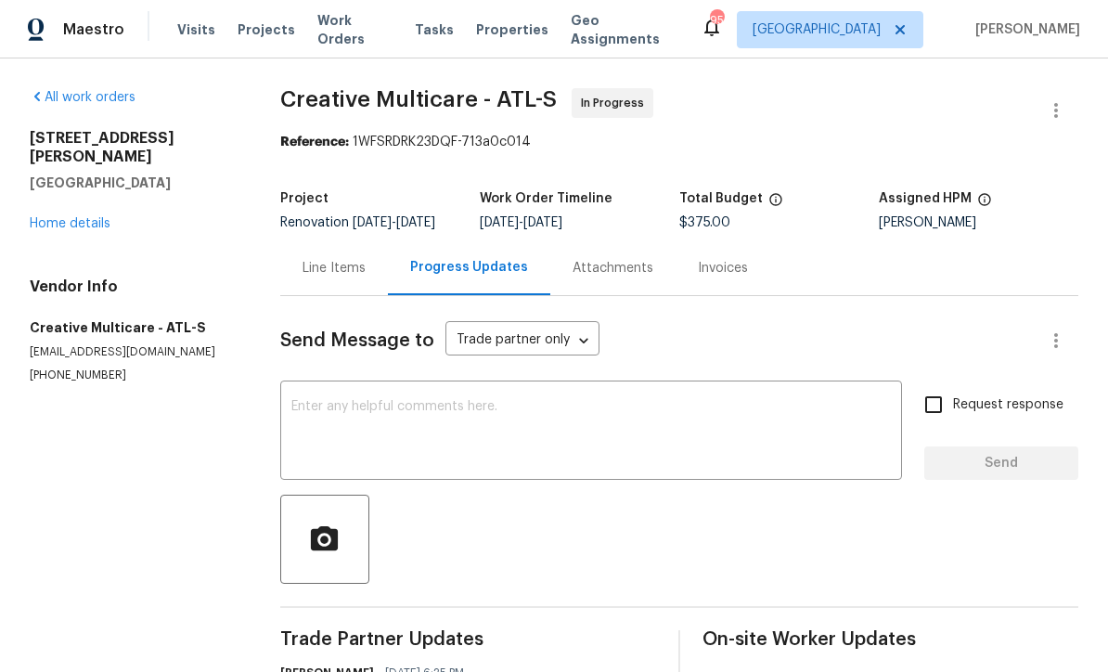
click at [67, 217] on link "Home details" at bounding box center [70, 223] width 81 height 13
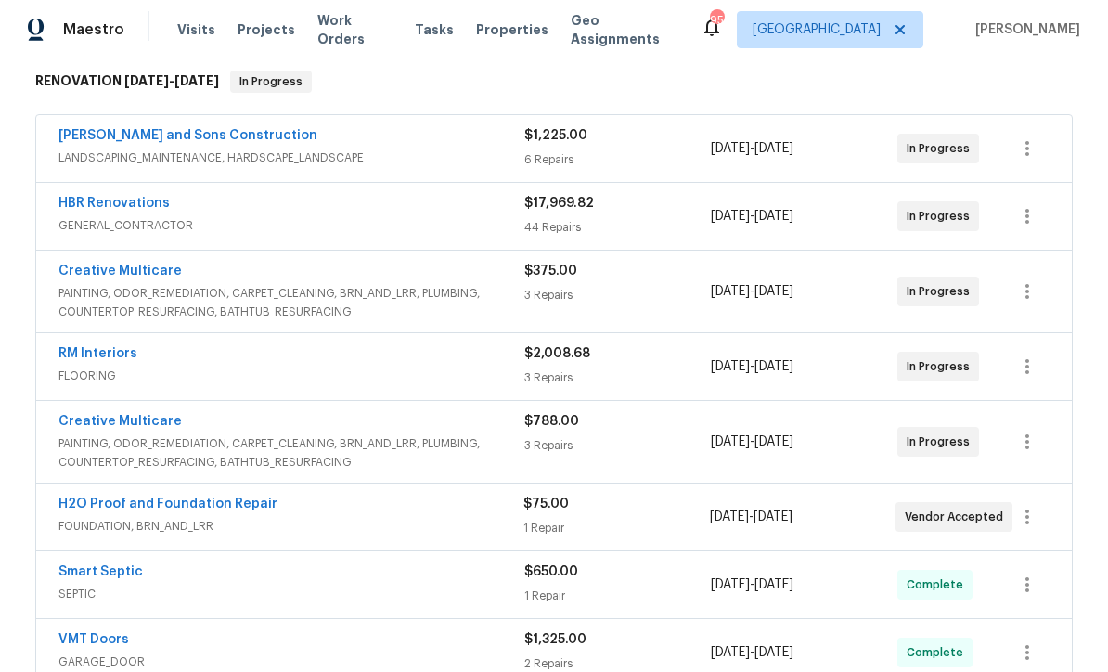
scroll to position [302, 0]
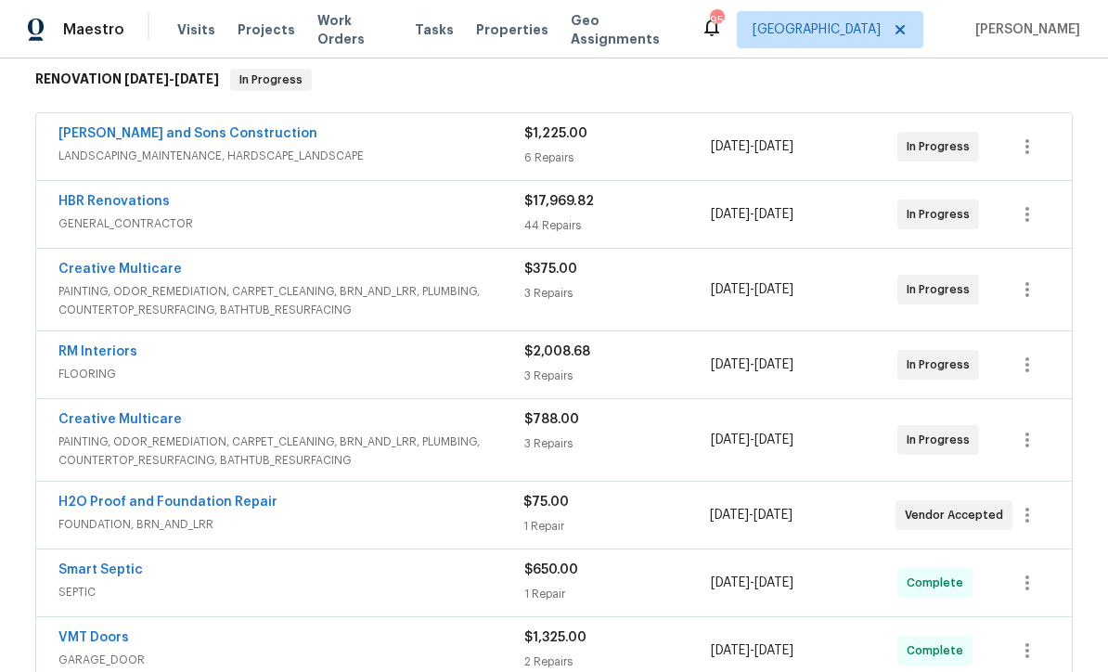
click at [90, 201] on link "HBR Renovations" at bounding box center [113, 201] width 111 height 13
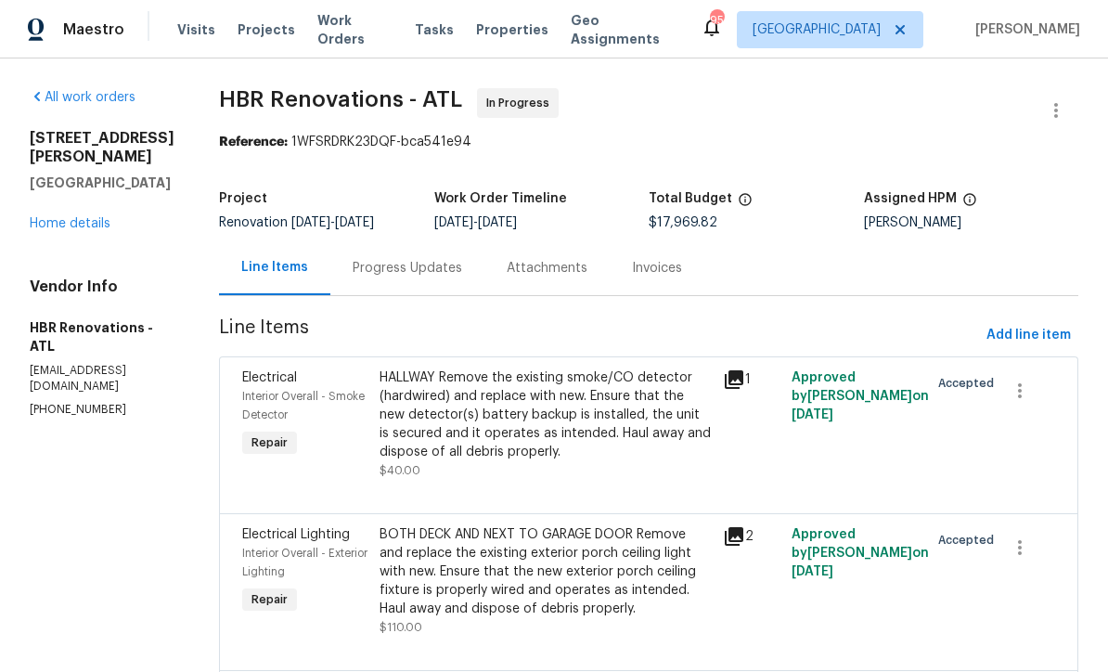
click at [379, 270] on div "Progress Updates" at bounding box center [407, 268] width 109 height 19
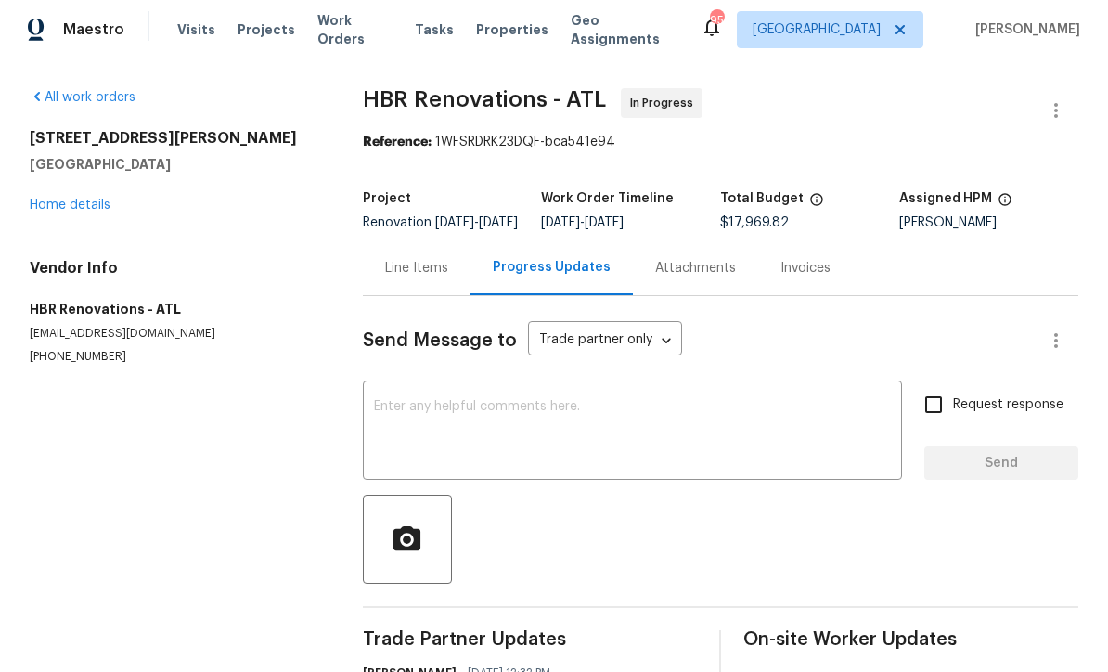
click at [377, 423] on textarea at bounding box center [632, 432] width 517 height 65
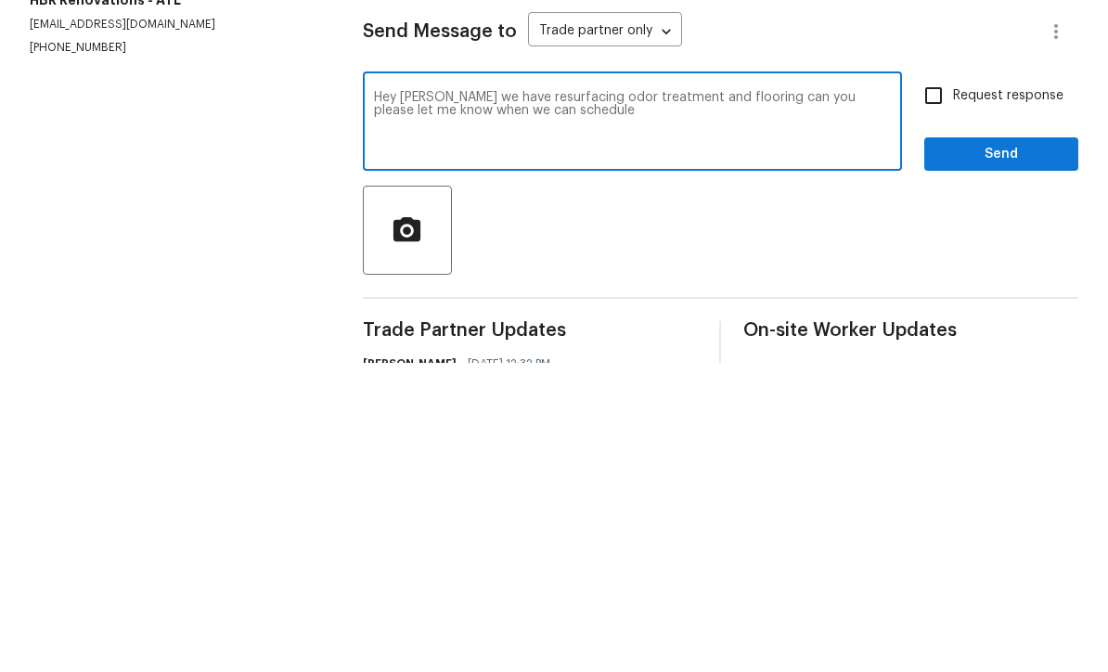
type textarea "Hey Wendy we have resurfacing odor treatment and flooring can you please let me…"
click at [937, 385] on input "Request response" at bounding box center [933, 404] width 39 height 39
checkbox input "true"
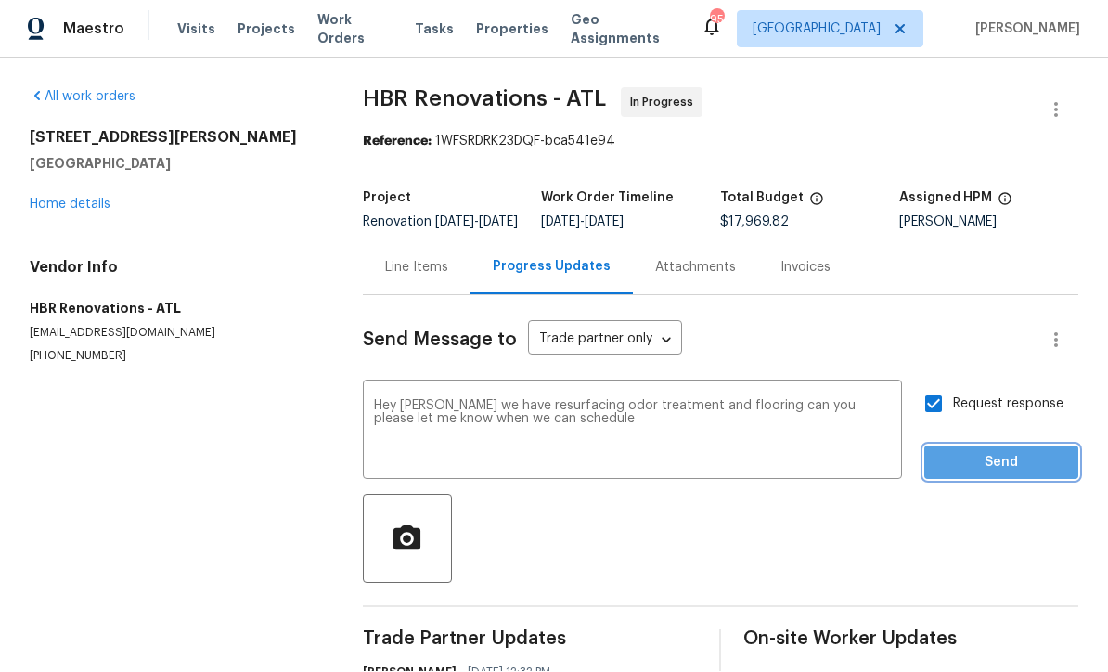
click at [980, 452] on span "Send" at bounding box center [1001, 463] width 124 height 23
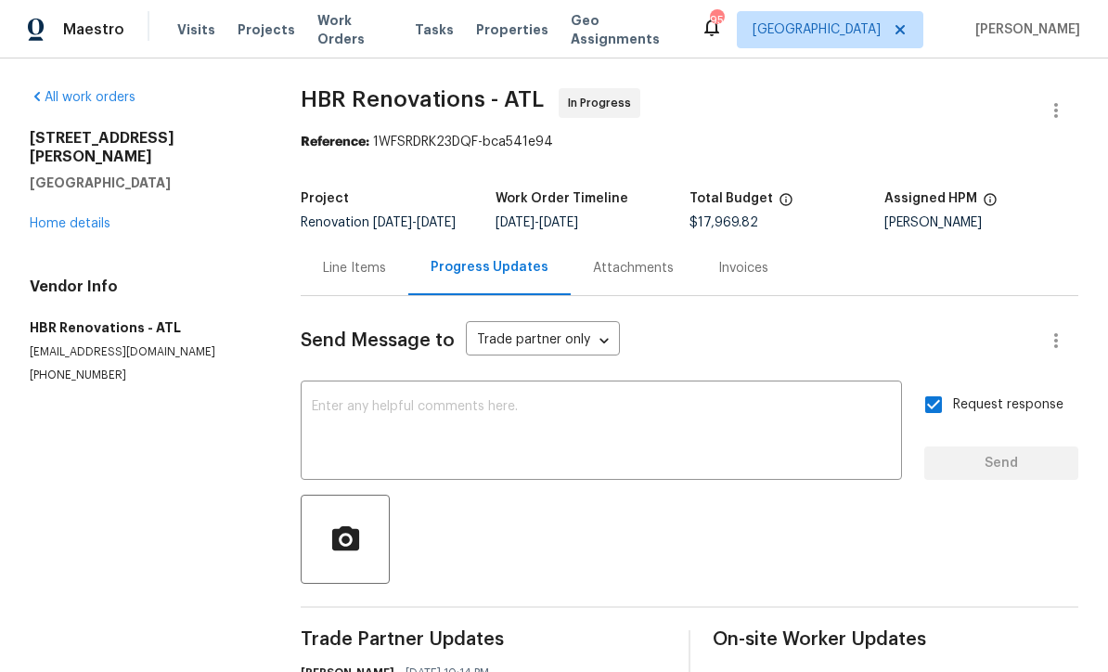
scroll to position [0, 0]
click at [66, 217] on link "Home details" at bounding box center [70, 223] width 81 height 13
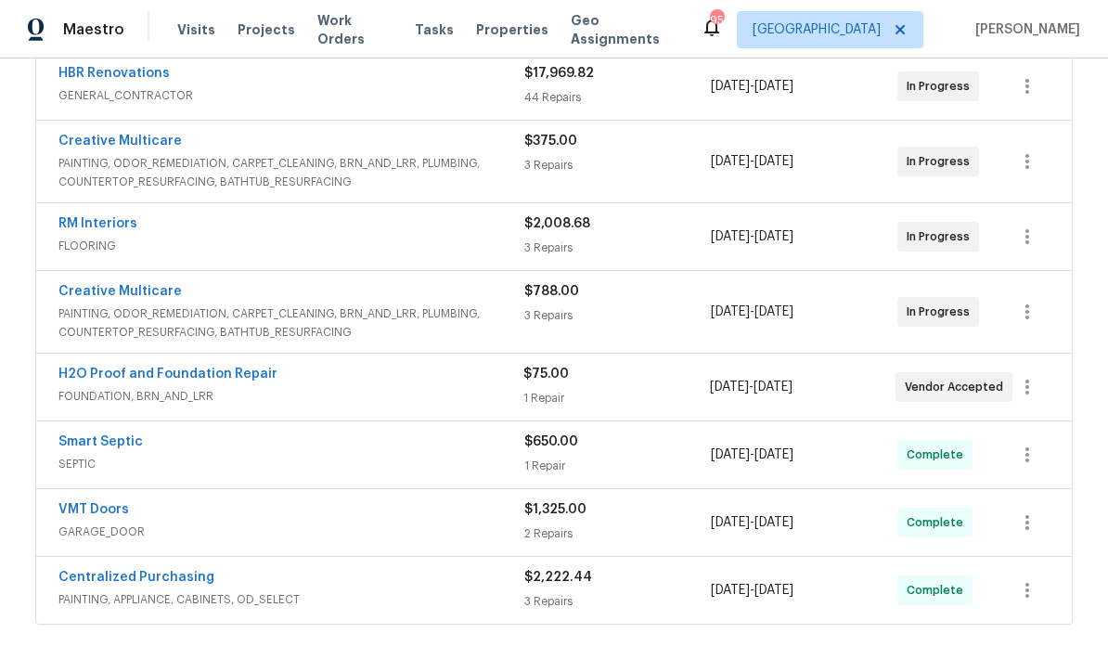
scroll to position [433, 0]
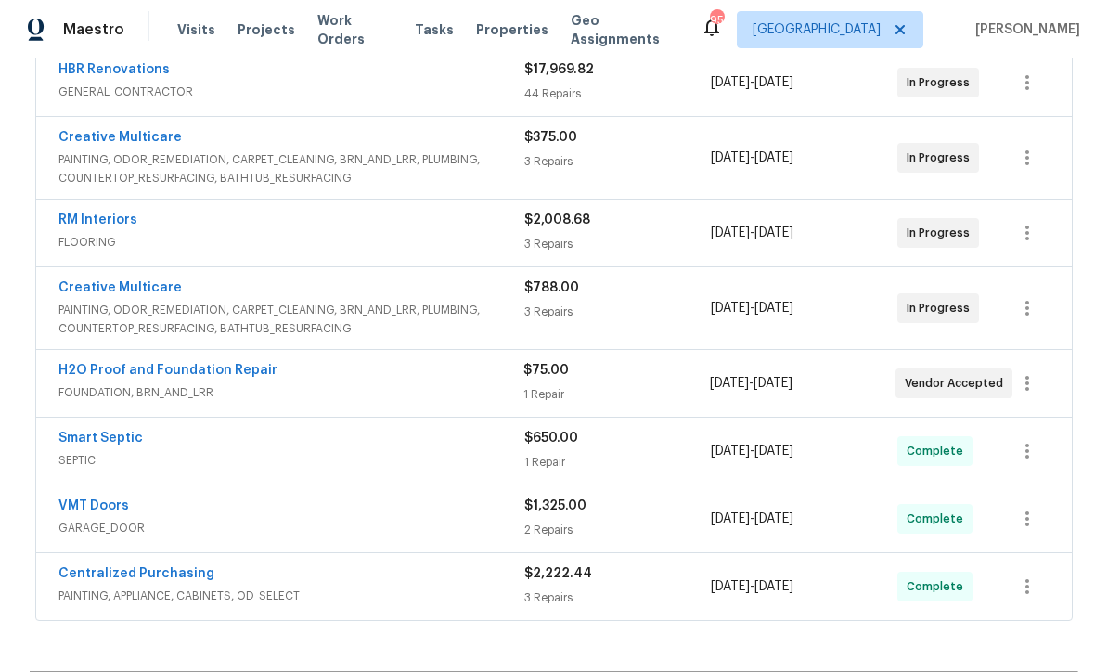
click at [82, 499] on link "VMT Doors" at bounding box center [93, 505] width 71 height 13
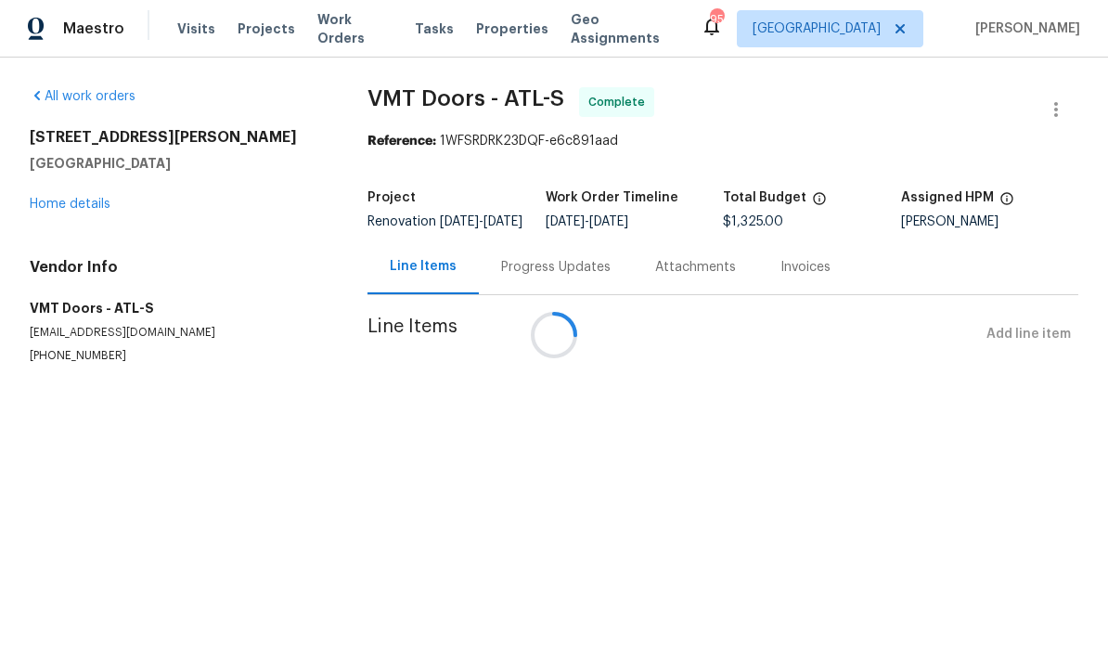
scroll to position [1, 0]
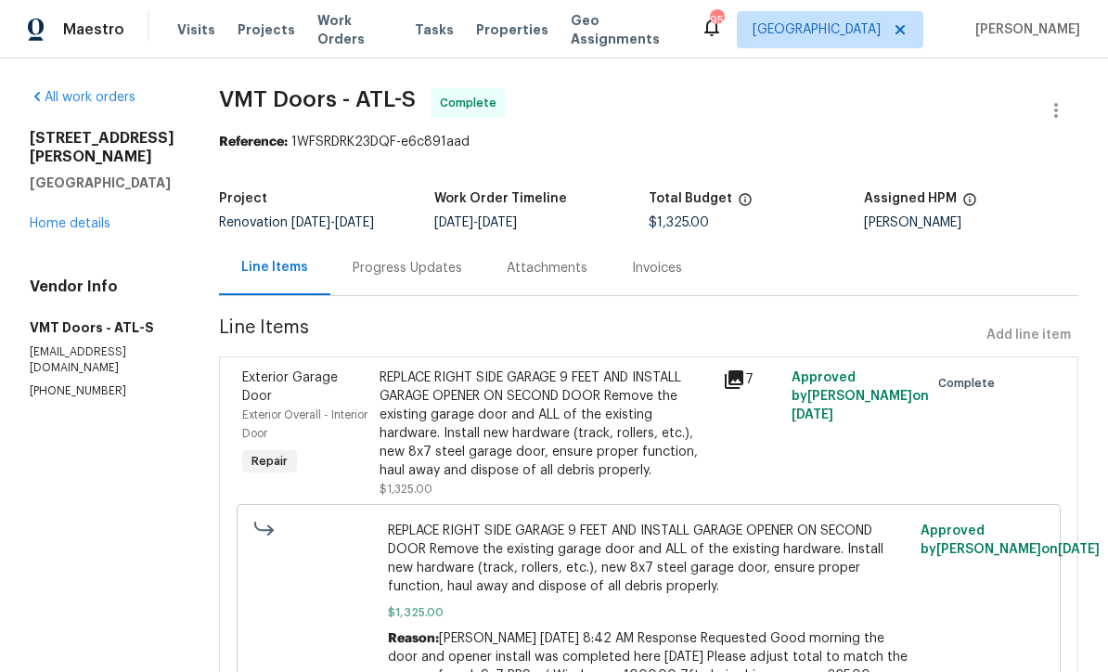
click at [363, 270] on div "Progress Updates" at bounding box center [407, 268] width 109 height 19
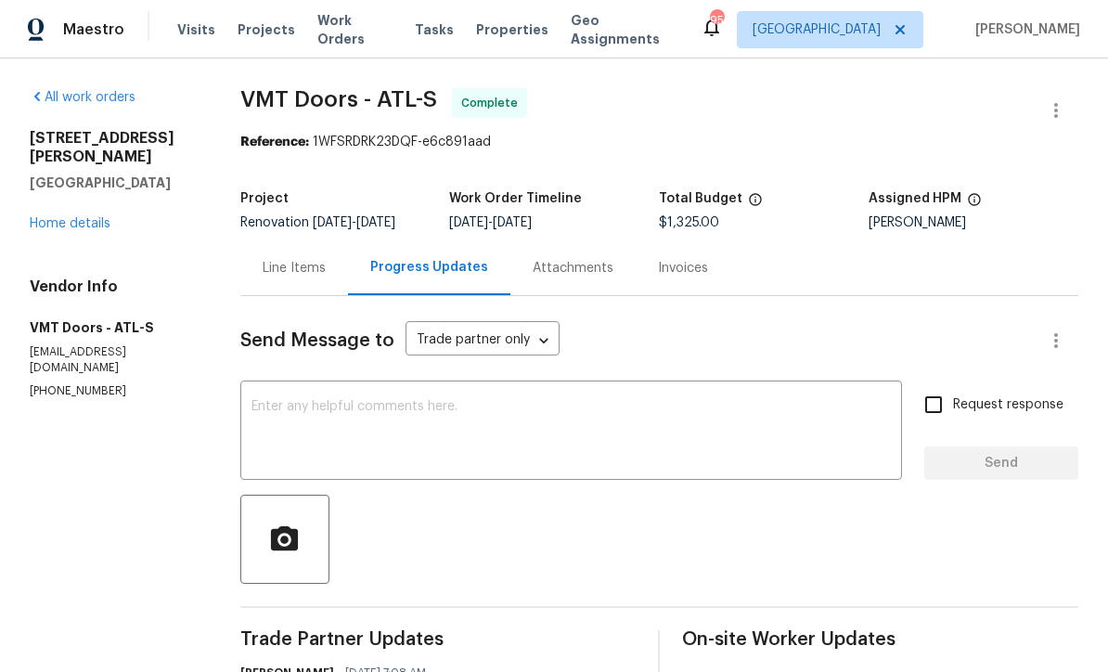
click at [64, 217] on link "Home details" at bounding box center [70, 223] width 81 height 13
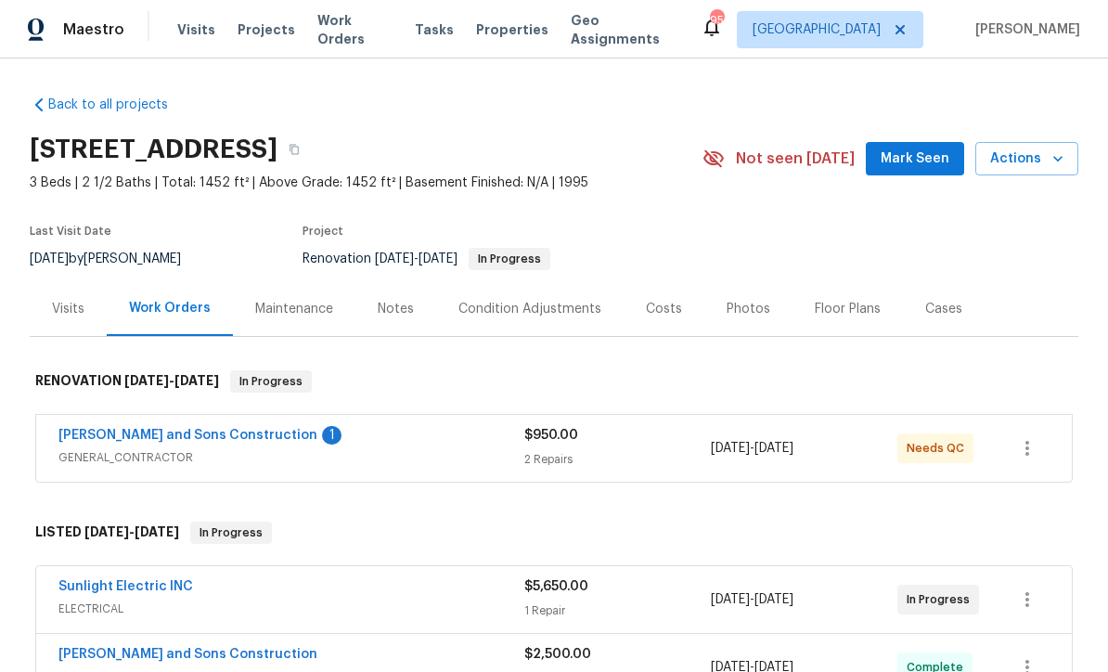
click at [129, 433] on link "[PERSON_NAME] and Sons Construction" at bounding box center [187, 435] width 259 height 13
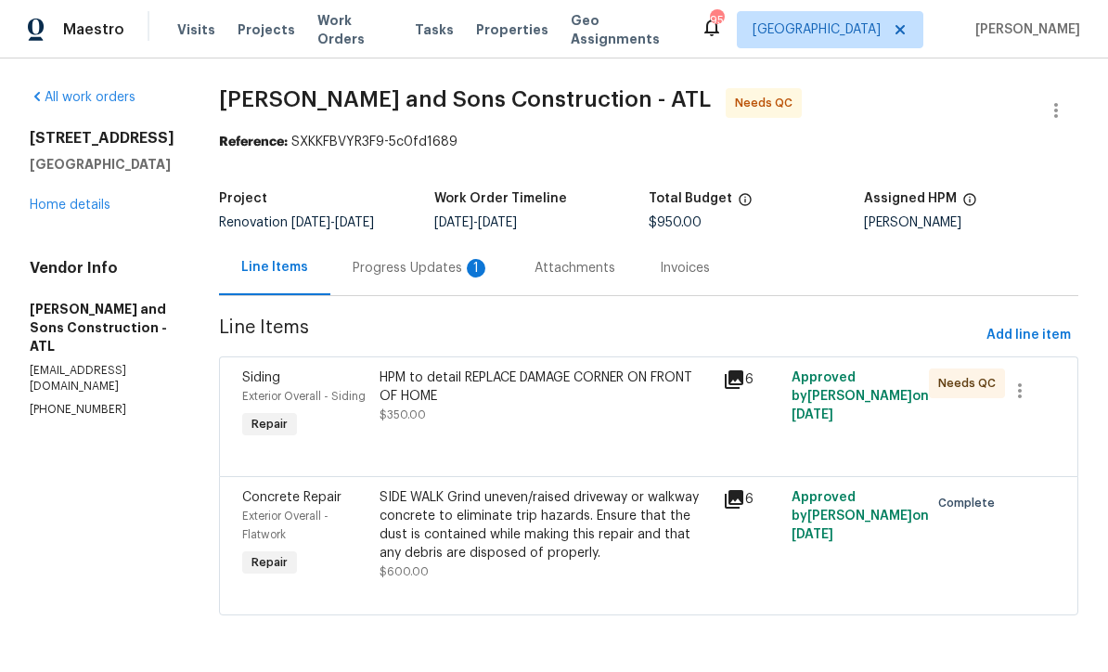
click at [400, 264] on div "Progress Updates 1" at bounding box center [421, 268] width 137 height 19
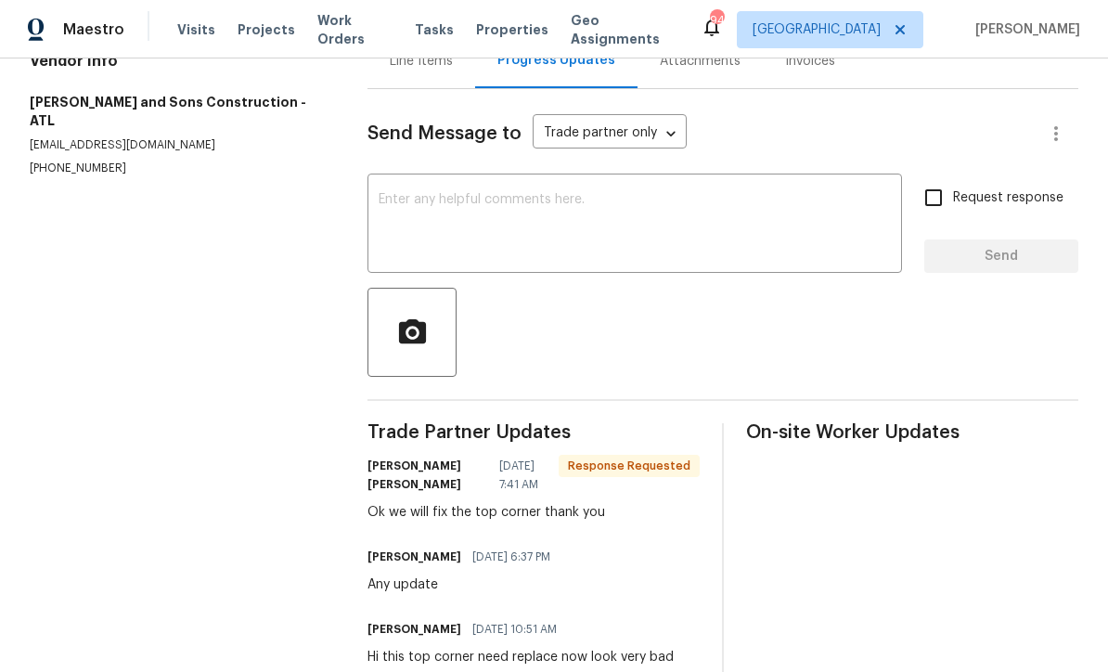
scroll to position [206, 0]
click at [381, 211] on textarea at bounding box center [635, 226] width 512 height 65
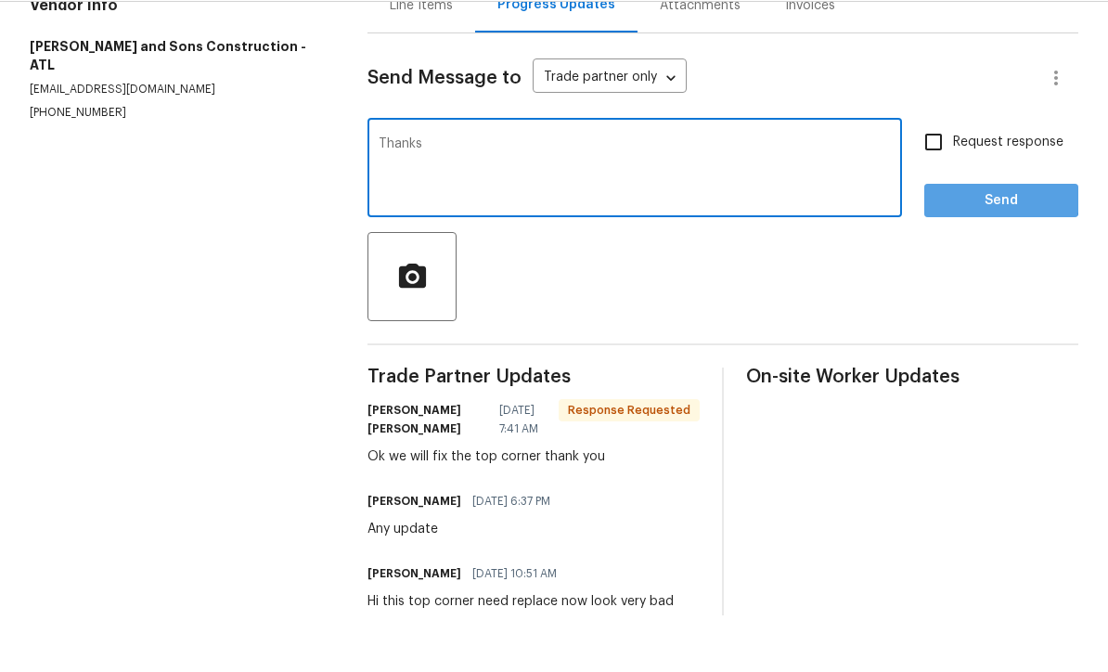
type textarea "Thanks"
click at [973, 246] on span "Send" at bounding box center [1001, 257] width 124 height 23
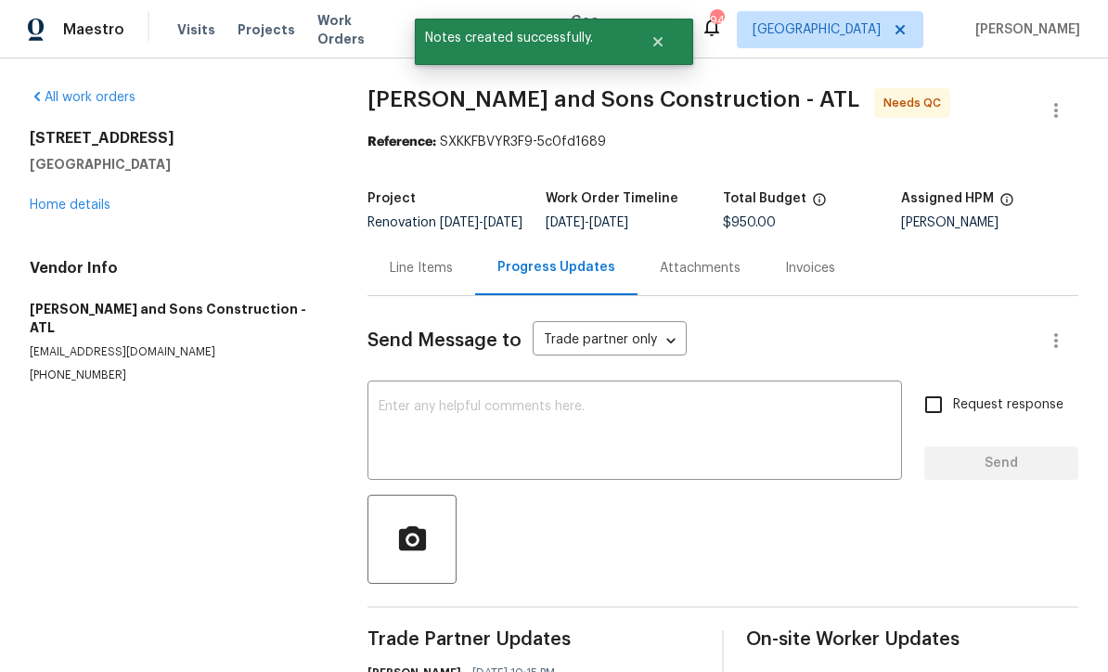
click at [58, 199] on link "Home details" at bounding box center [70, 205] width 81 height 13
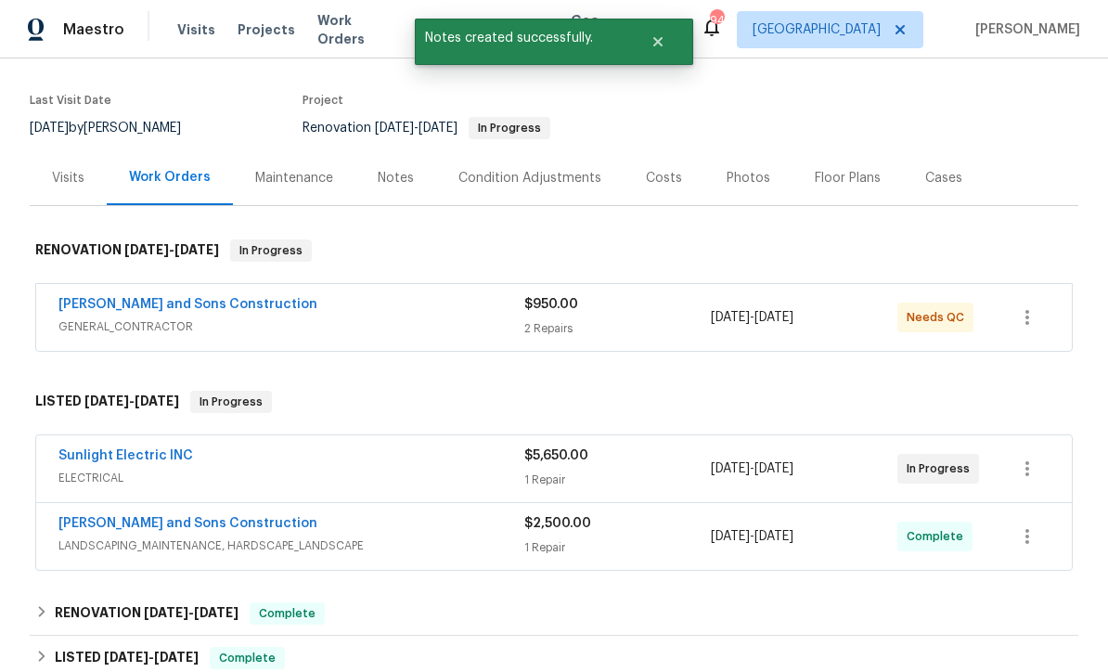
scroll to position [139, 0]
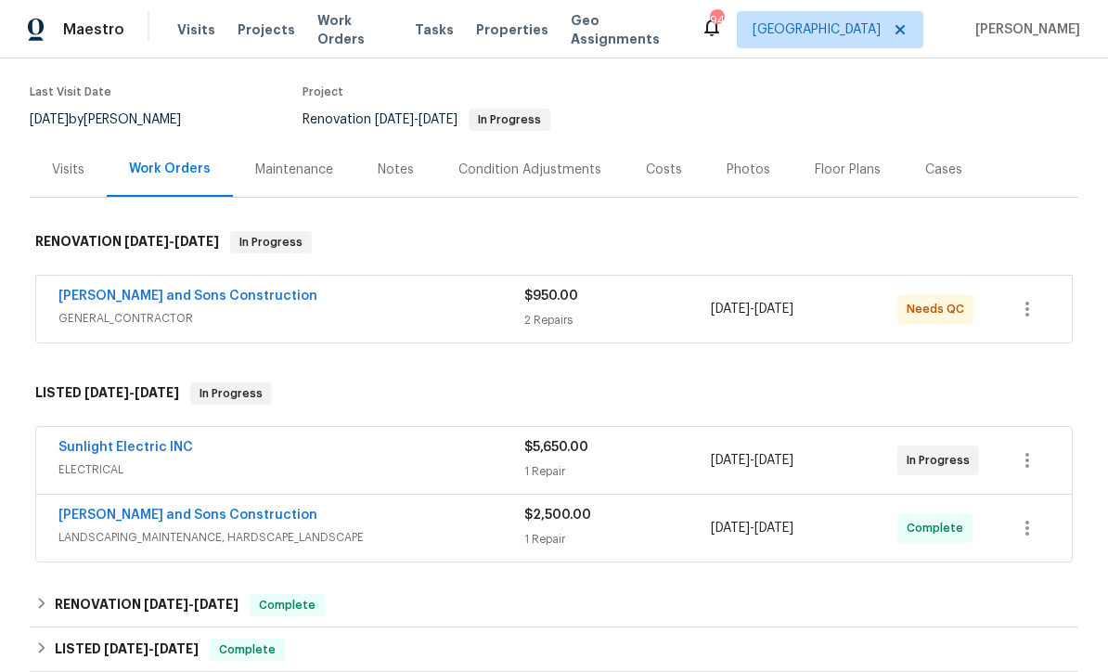
click at [119, 441] on link "Sunlight Electric INC" at bounding box center [125, 447] width 135 height 13
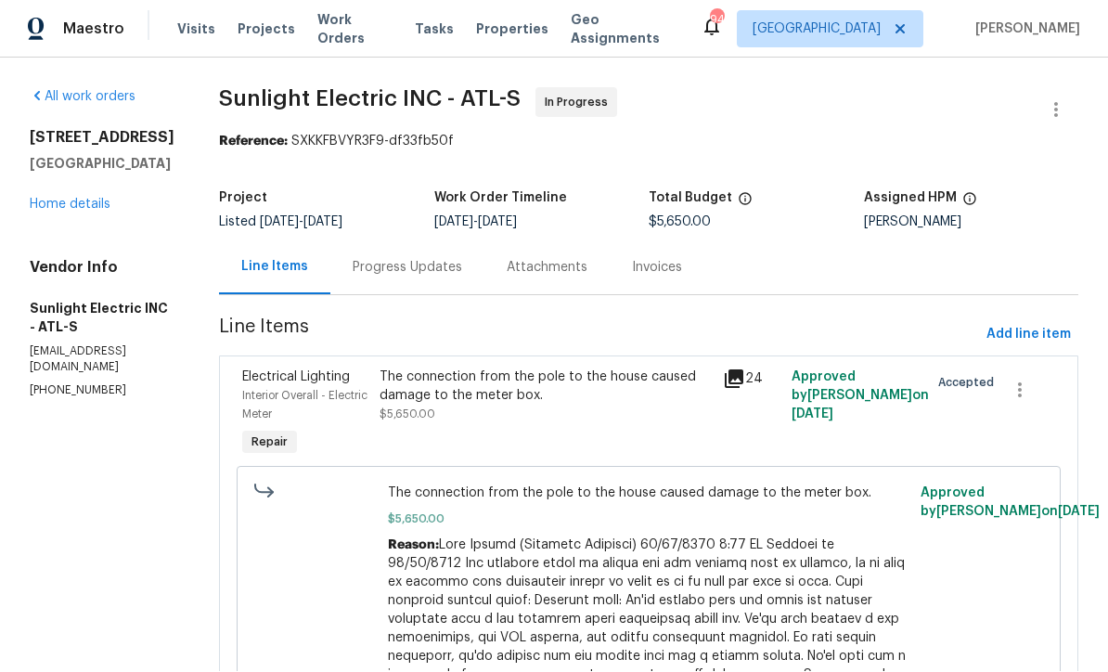
scroll to position [1, 0]
click at [406, 264] on div "Progress Updates" at bounding box center [407, 268] width 109 height 19
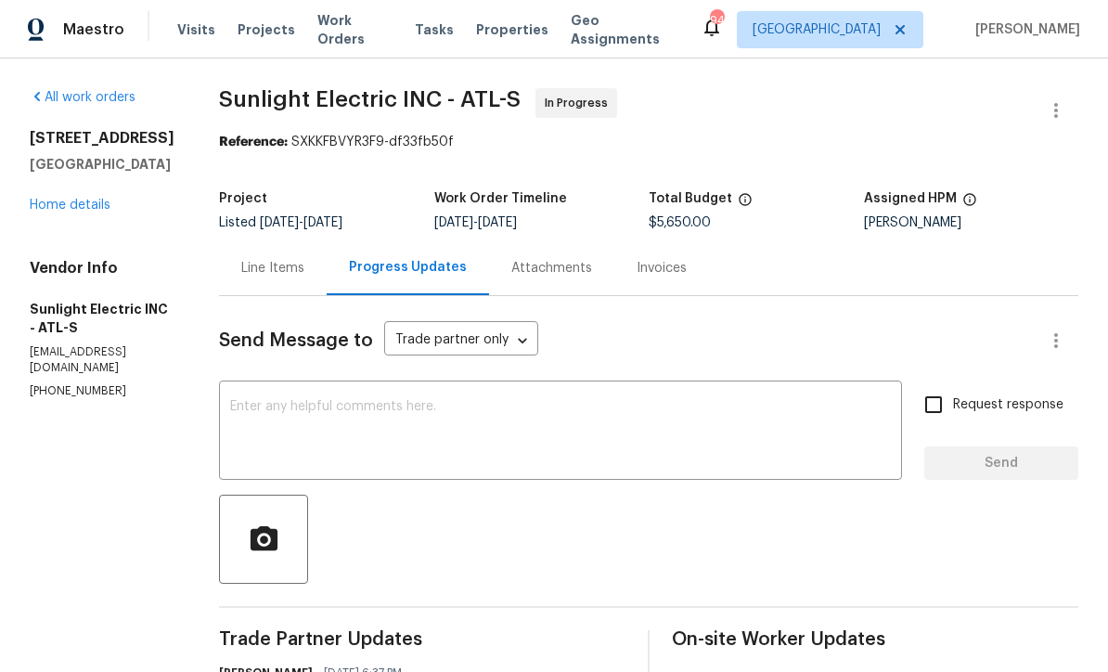
click at [362, 410] on textarea at bounding box center [560, 432] width 661 height 65
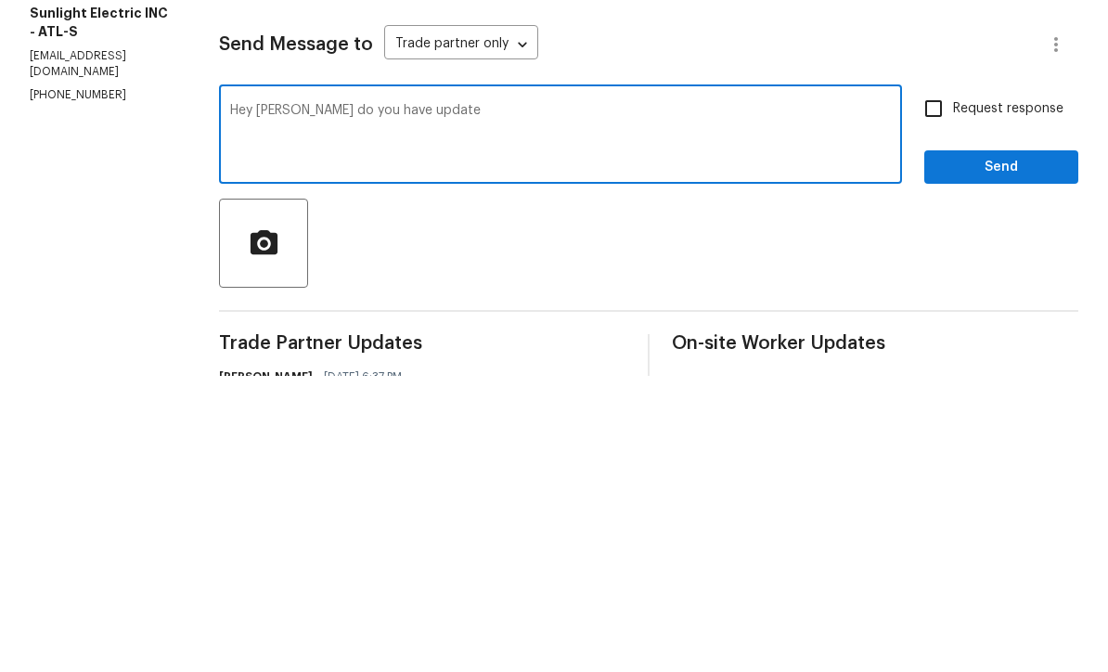
click at [391, 400] on textarea "Hey John do you have update" at bounding box center [560, 432] width 661 height 65
click at [479, 400] on textarea "Hey John do you have any update" at bounding box center [560, 432] width 661 height 65
type textarea "Hey John do you have any update on this job"
click at [929, 385] on input "Request response" at bounding box center [933, 404] width 39 height 39
checkbox input "true"
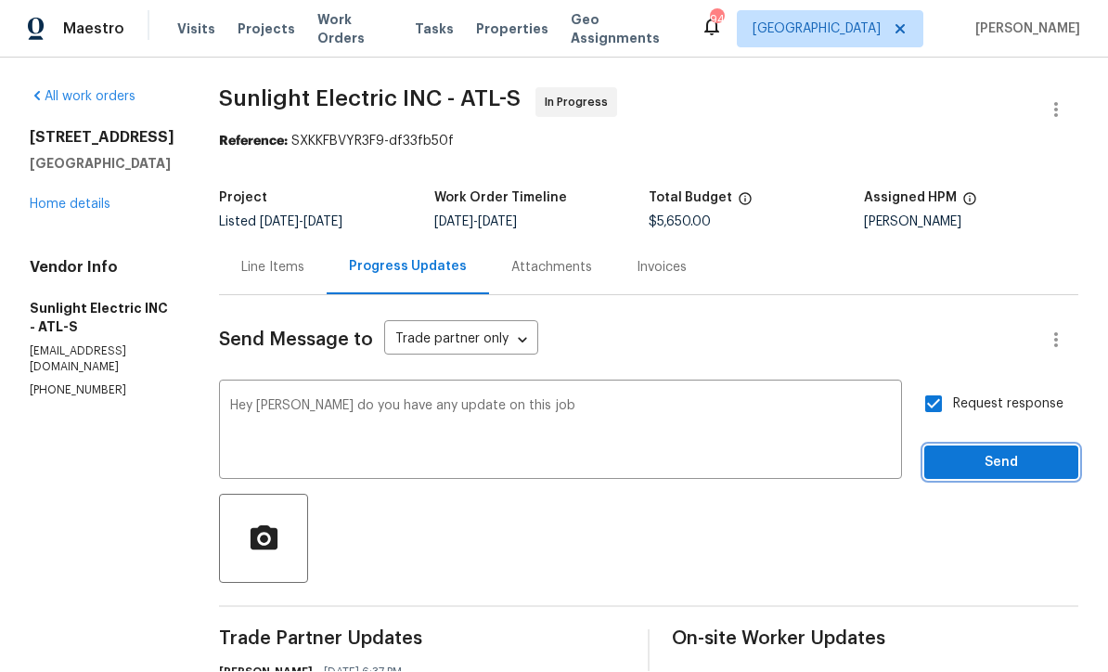
click at [982, 452] on span "Send" at bounding box center [1001, 463] width 124 height 23
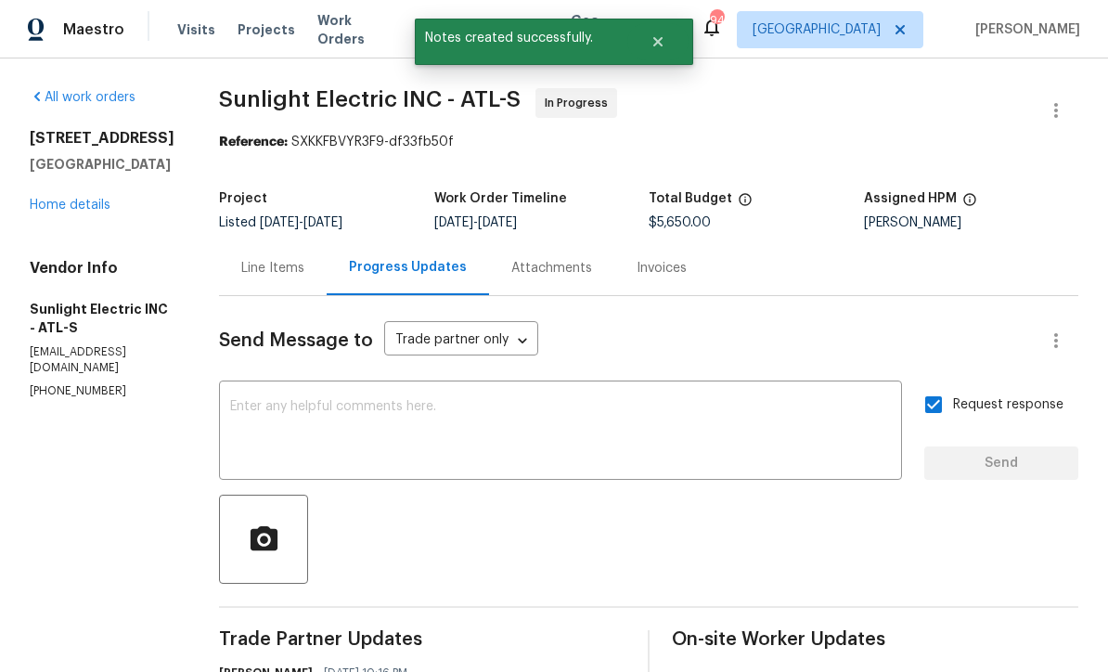
click at [63, 199] on link "Home details" at bounding box center [70, 205] width 81 height 13
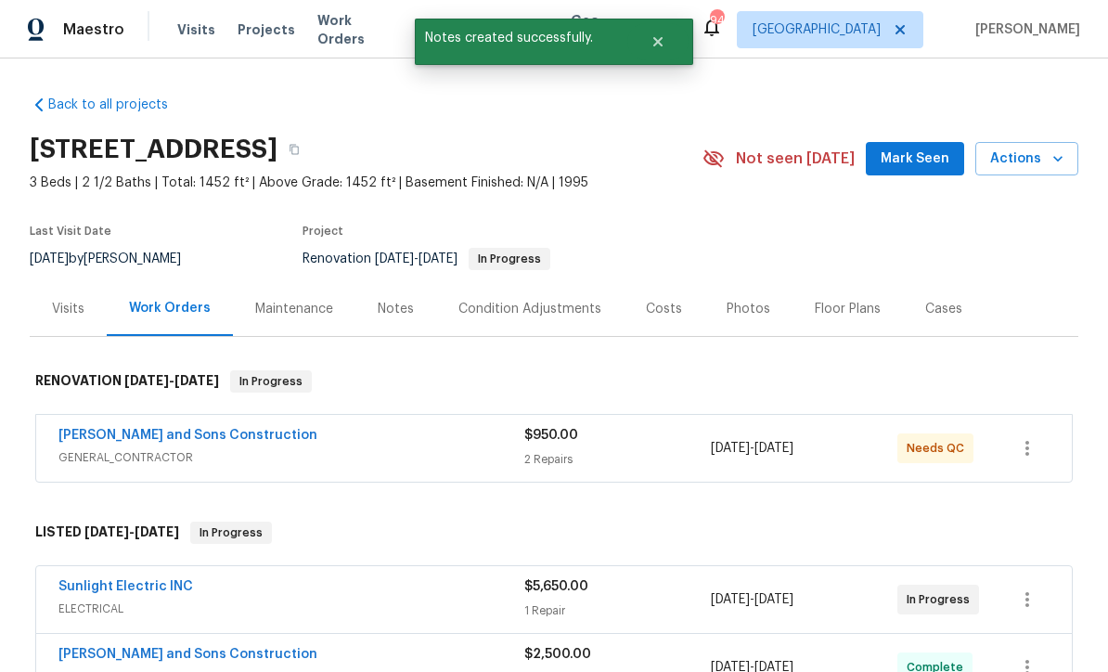
click at [120, 429] on link "[PERSON_NAME] and Sons Construction" at bounding box center [187, 435] width 259 height 13
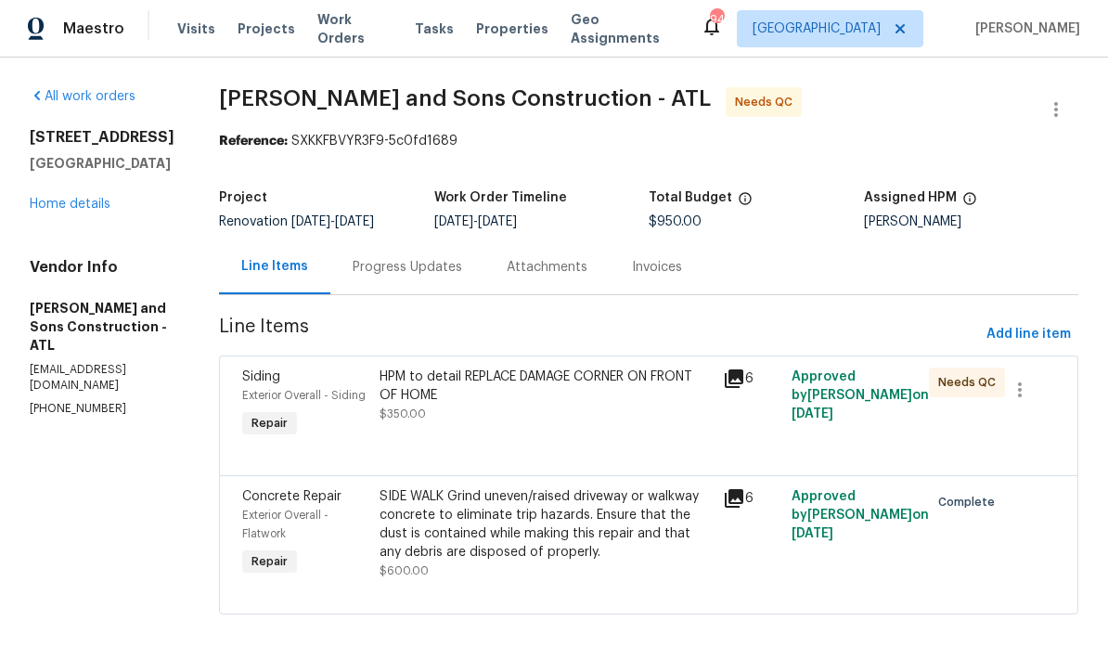
click at [422, 406] on div "HPM to detail REPLACE DAMAGE CORNER ON FRONT OF HOME $350.00" at bounding box center [545, 396] width 332 height 56
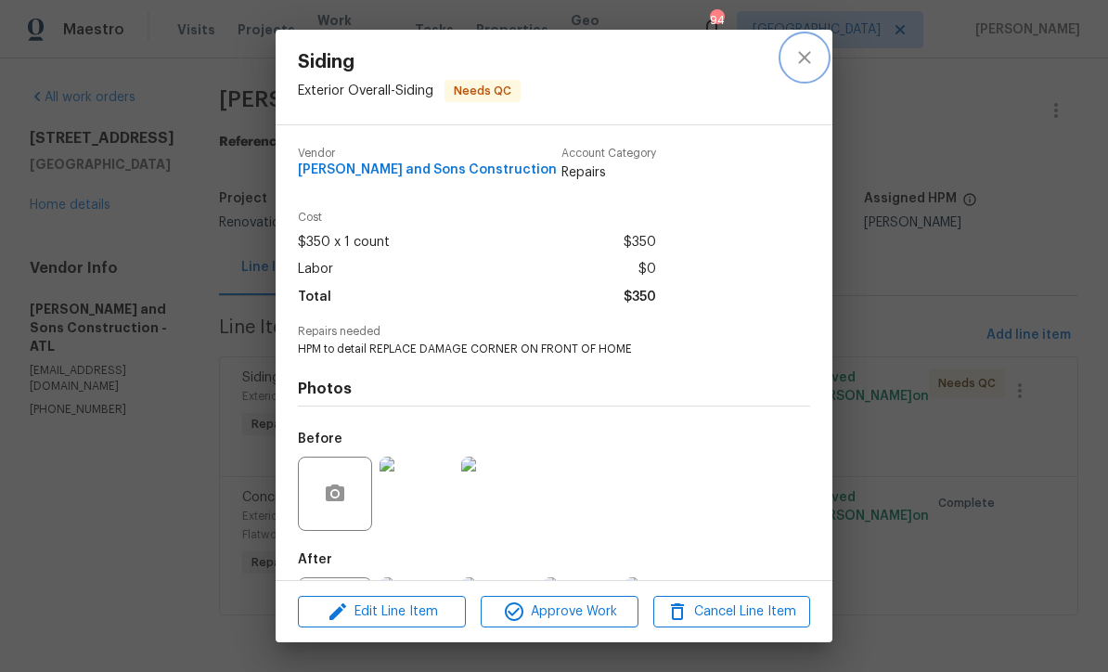
click at [803, 57] on icon "close" at bounding box center [804, 57] width 12 height 12
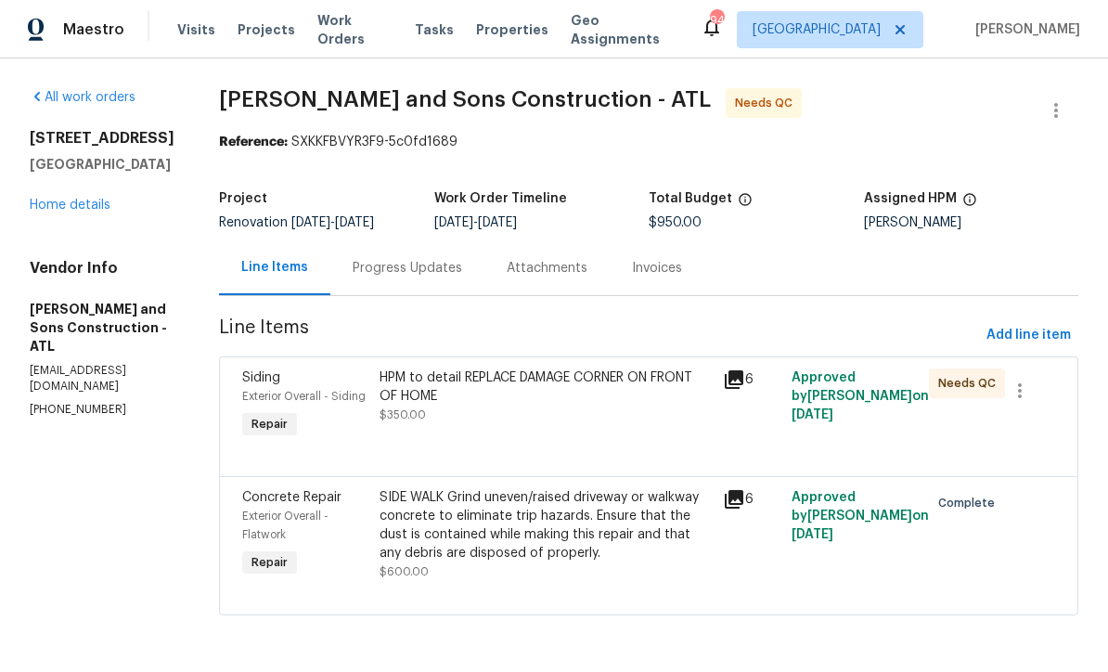
click at [389, 265] on div "Progress Updates" at bounding box center [407, 268] width 109 height 19
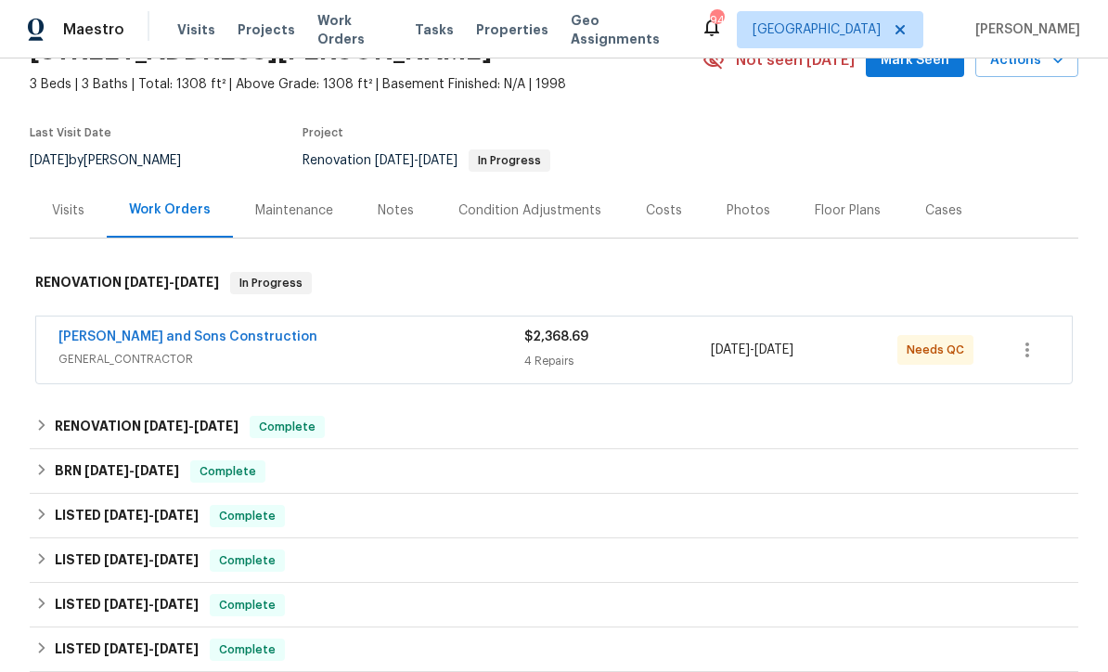
scroll to position [100, 0]
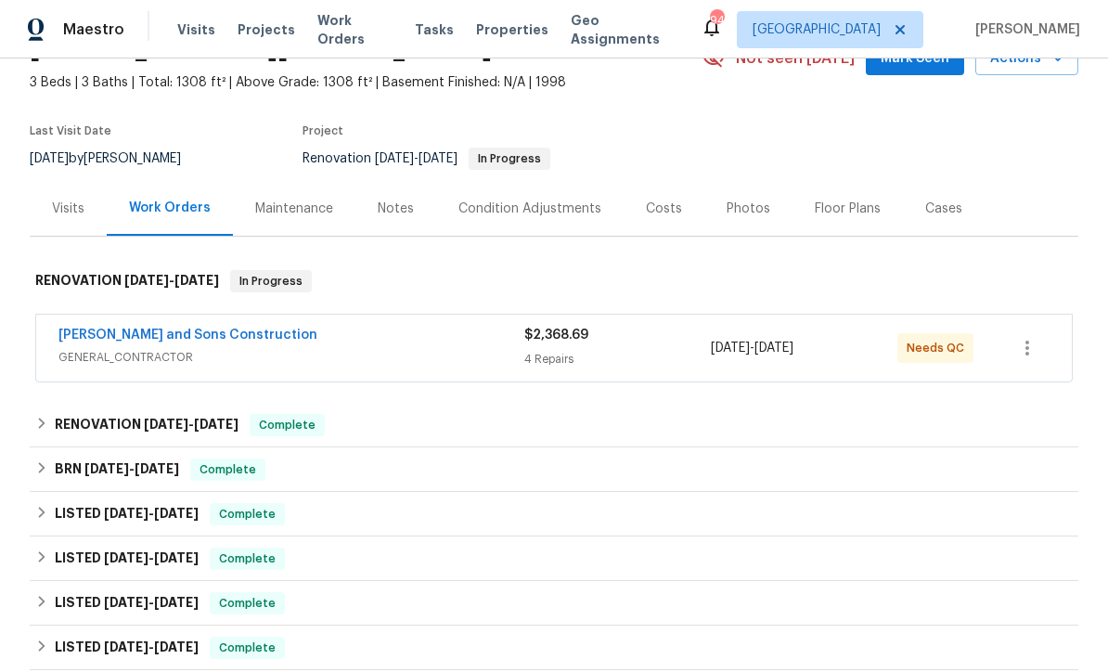
click at [115, 335] on link "[PERSON_NAME] and Sons Construction" at bounding box center [187, 334] width 259 height 13
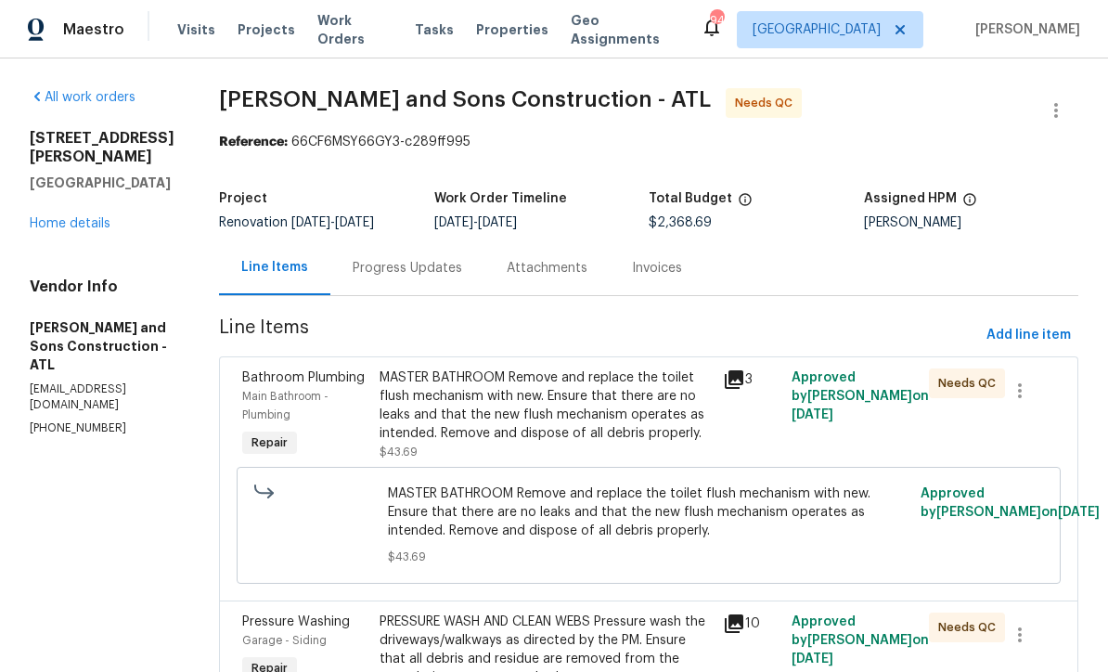
click at [457, 408] on div "MASTER BATHROOM Remove and replace the toilet flush mechanism with new. Ensure …" at bounding box center [545, 405] width 332 height 74
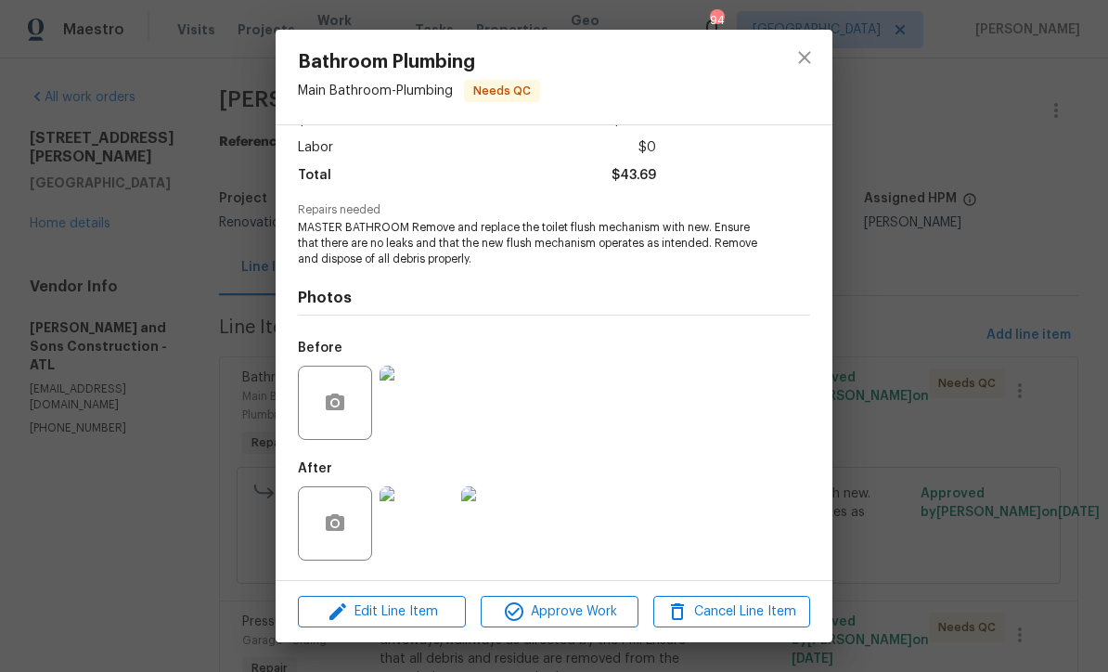
scroll to position [124, 0]
click at [800, 57] on icon "close" at bounding box center [804, 57] width 22 height 22
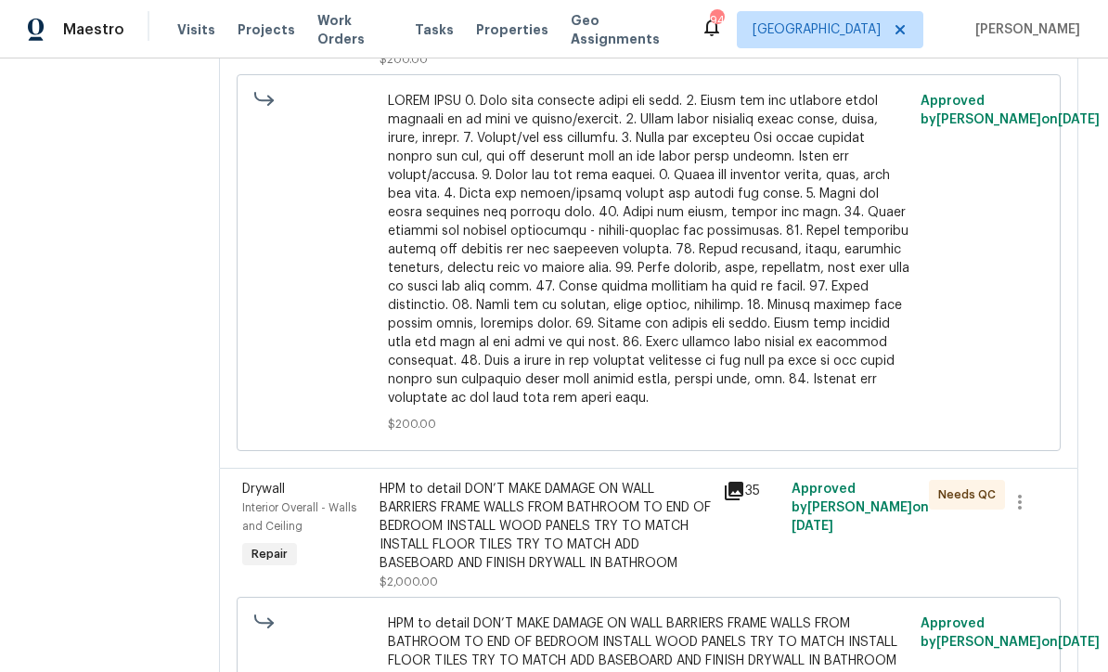
scroll to position [1306, 0]
click at [484, 481] on div "HPM to detail DON’T MAKE DAMAGE ON WALL BARRIERS FRAME WALLS FROM BATHROOM TO E…" at bounding box center [545, 527] width 332 height 93
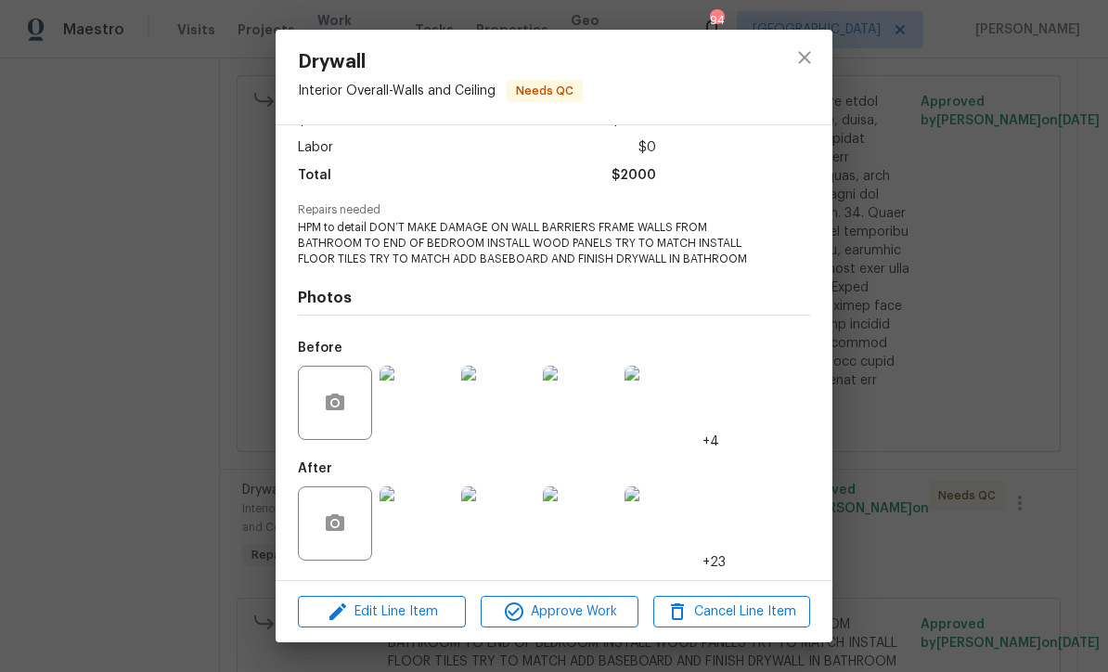
scroll to position [124, 0]
click at [417, 532] on img at bounding box center [416, 523] width 74 height 74
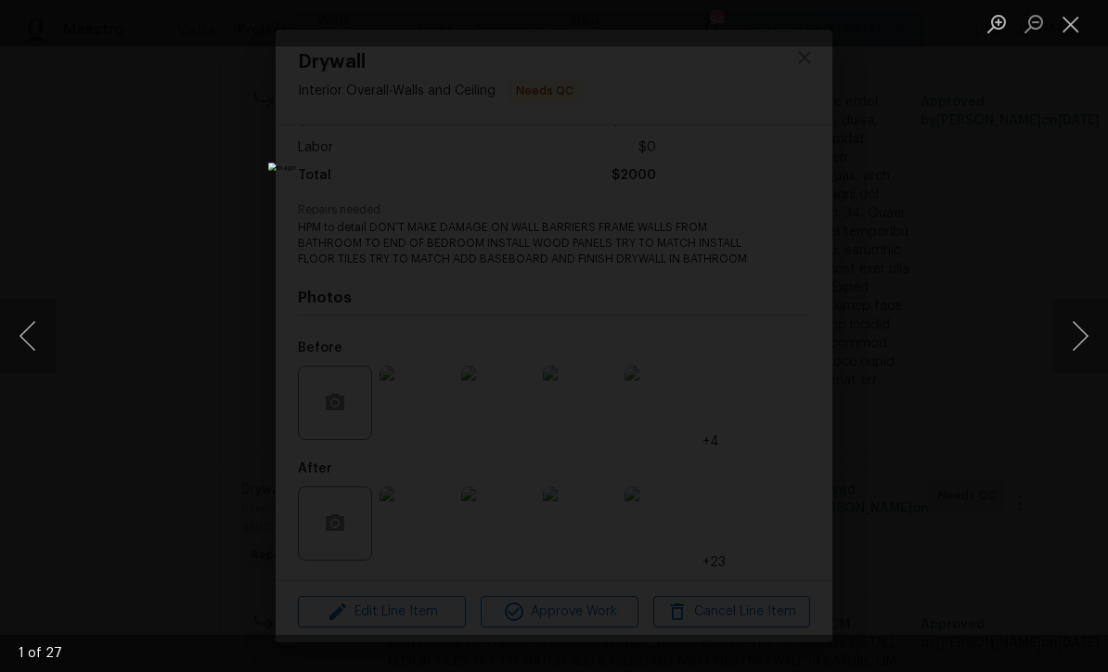
click at [1077, 342] on button "Next image" at bounding box center [1080, 336] width 56 height 74
click at [1089, 340] on button "Next image" at bounding box center [1080, 336] width 56 height 74
click at [1082, 341] on button "Next image" at bounding box center [1080, 336] width 56 height 74
click at [1084, 340] on button "Next image" at bounding box center [1080, 336] width 56 height 74
click at [1082, 341] on button "Next image" at bounding box center [1080, 336] width 56 height 74
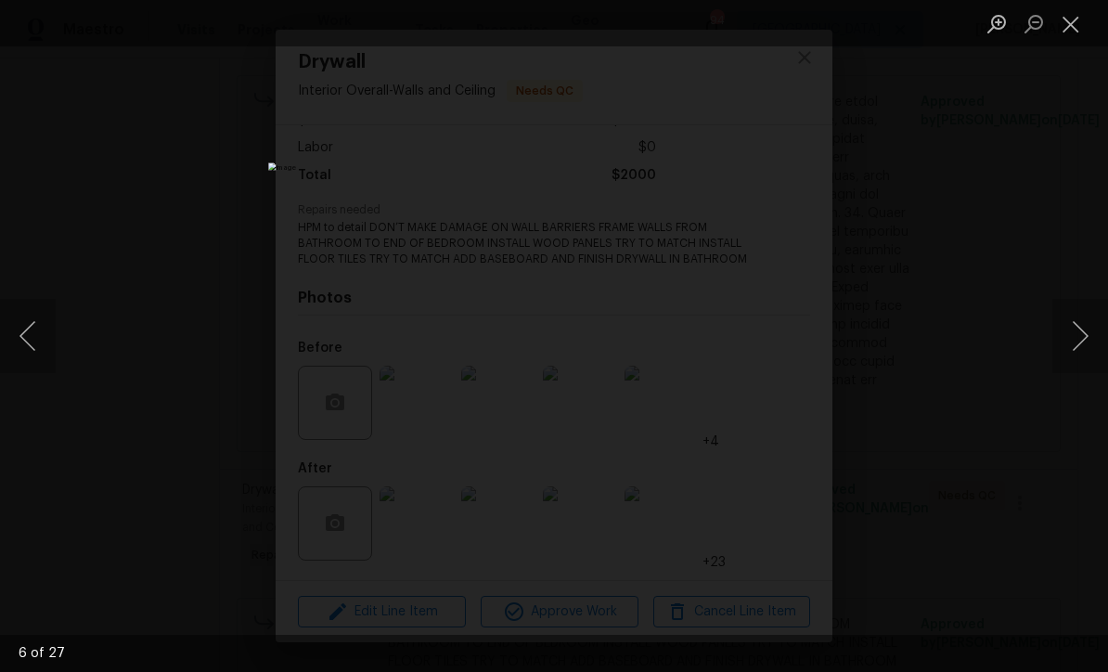
click at [1085, 338] on button "Next image" at bounding box center [1080, 336] width 56 height 74
click at [1083, 338] on button "Next image" at bounding box center [1080, 336] width 56 height 74
click at [1085, 336] on button "Next image" at bounding box center [1080, 336] width 56 height 74
click at [1085, 335] on button "Next image" at bounding box center [1080, 336] width 56 height 74
click at [1085, 332] on button "Next image" at bounding box center [1080, 336] width 56 height 74
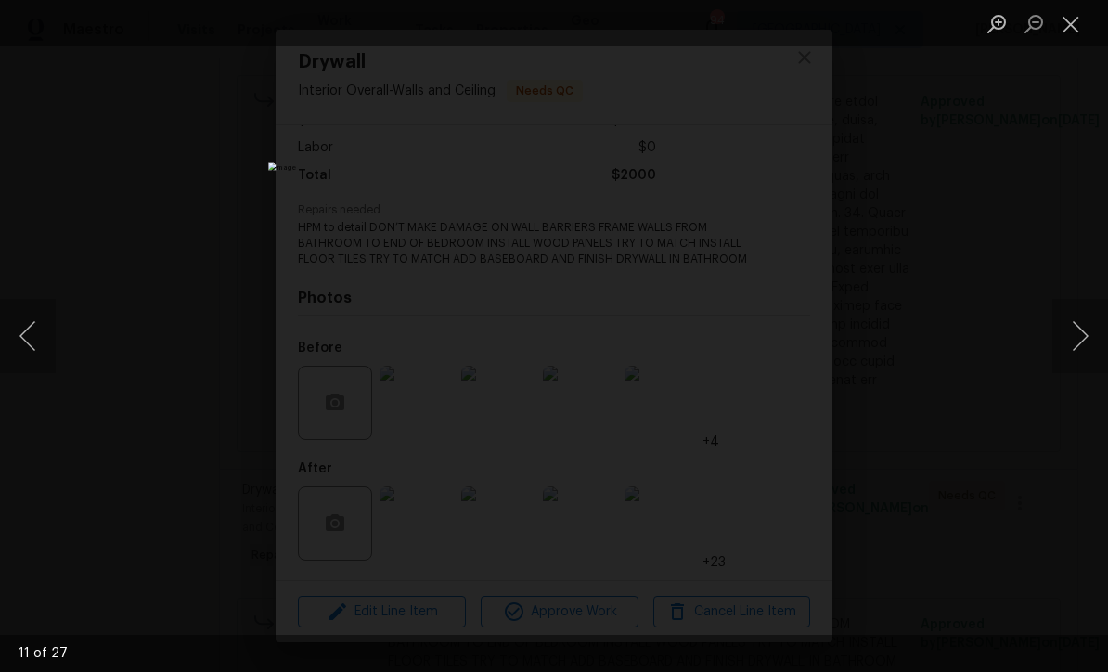
click at [1085, 331] on button "Next image" at bounding box center [1080, 336] width 56 height 74
click at [1084, 333] on button "Next image" at bounding box center [1080, 336] width 56 height 74
click at [1085, 332] on button "Next image" at bounding box center [1080, 336] width 56 height 74
click at [1083, 332] on button "Next image" at bounding box center [1080, 336] width 56 height 74
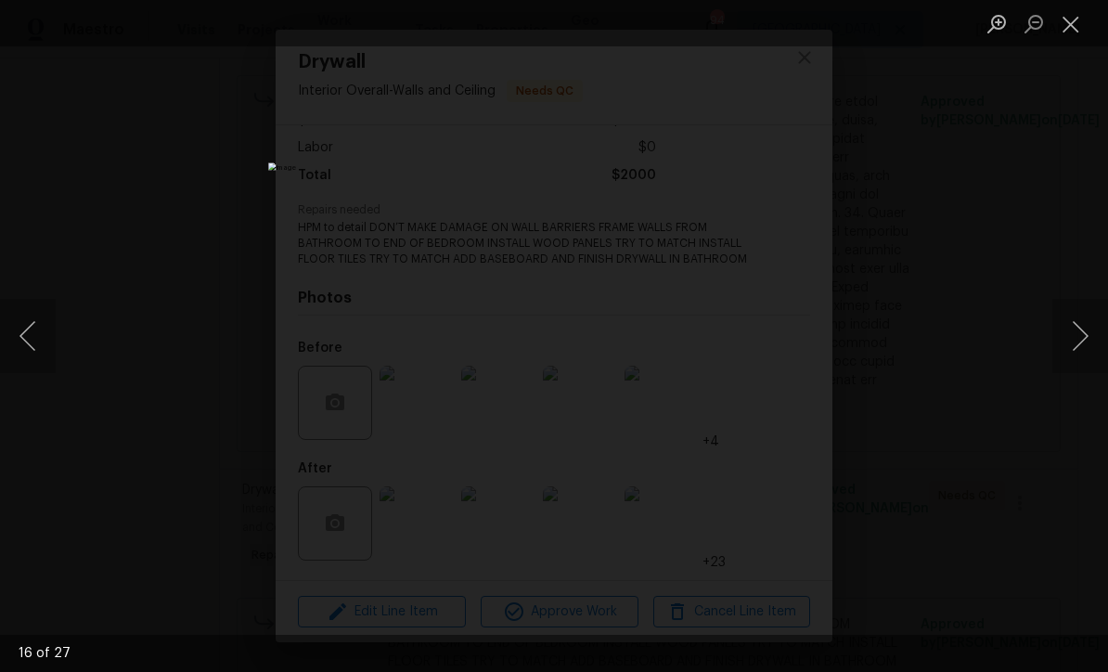
click at [1083, 332] on button "Next image" at bounding box center [1080, 336] width 56 height 74
click at [1087, 327] on button "Next image" at bounding box center [1080, 336] width 56 height 74
click at [1086, 327] on button "Next image" at bounding box center [1080, 336] width 56 height 74
click at [1083, 332] on button "Next image" at bounding box center [1080, 336] width 56 height 74
click at [37, 318] on button "Previous image" at bounding box center [28, 336] width 56 height 74
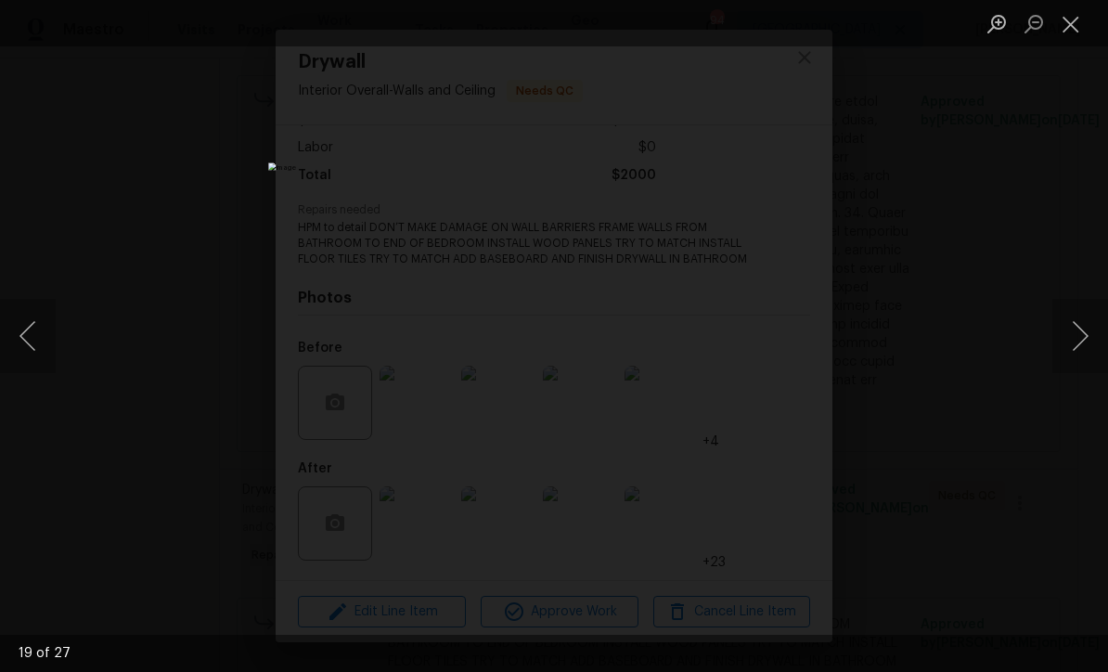
click at [1083, 29] on button "Close lightbox" at bounding box center [1070, 23] width 37 height 32
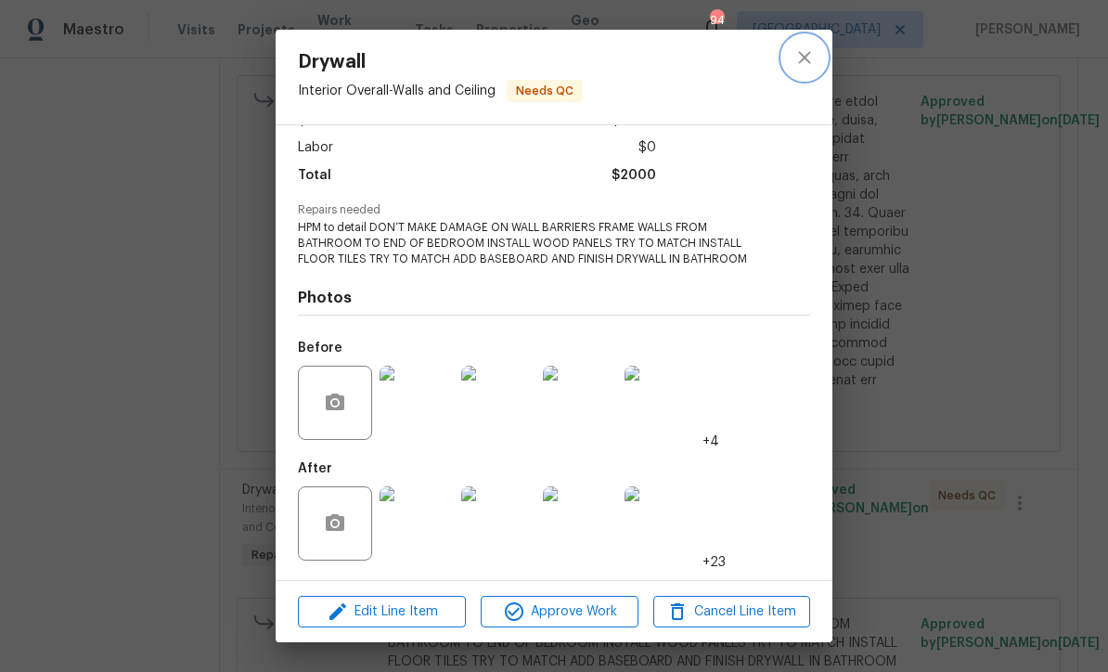
click at [804, 66] on icon "close" at bounding box center [804, 57] width 22 height 22
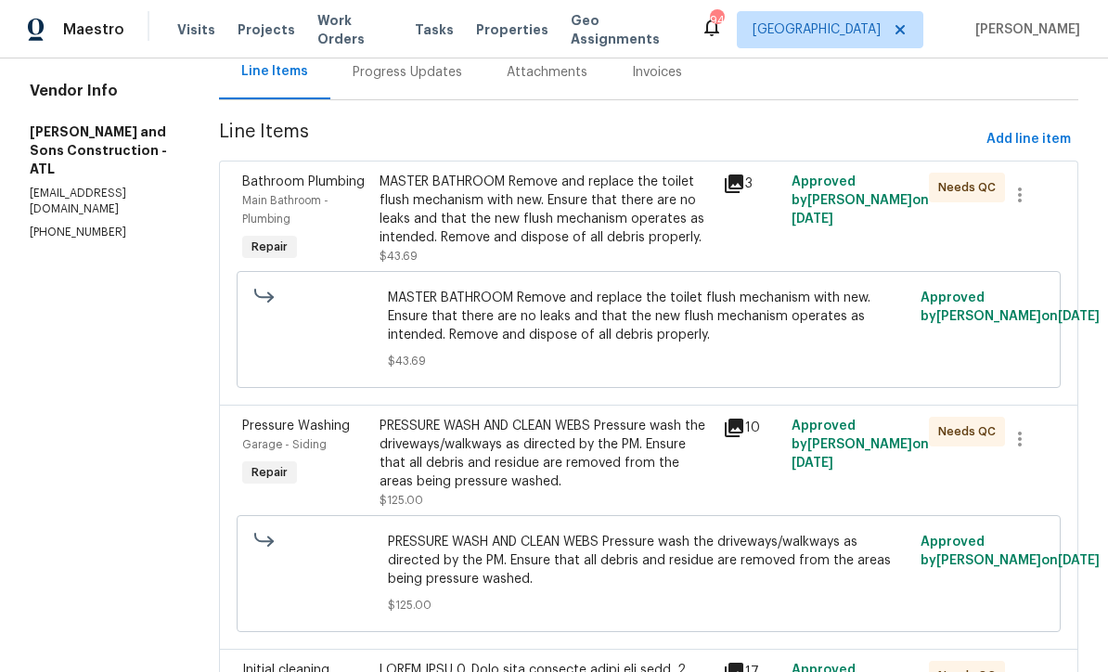
scroll to position [197, 0]
click at [476, 197] on div "MASTER BATHROOM Remove and replace the toilet flush mechanism with new. Ensure …" at bounding box center [545, 209] width 332 height 74
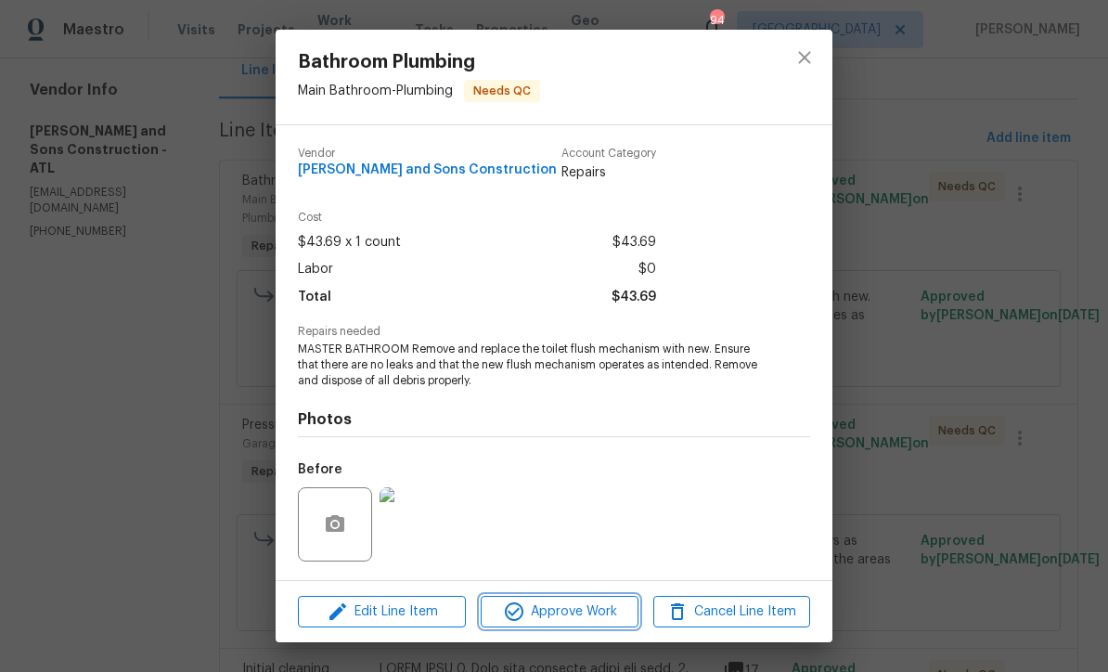
click at [544, 614] on span "Approve Work" at bounding box center [559, 611] width 146 height 23
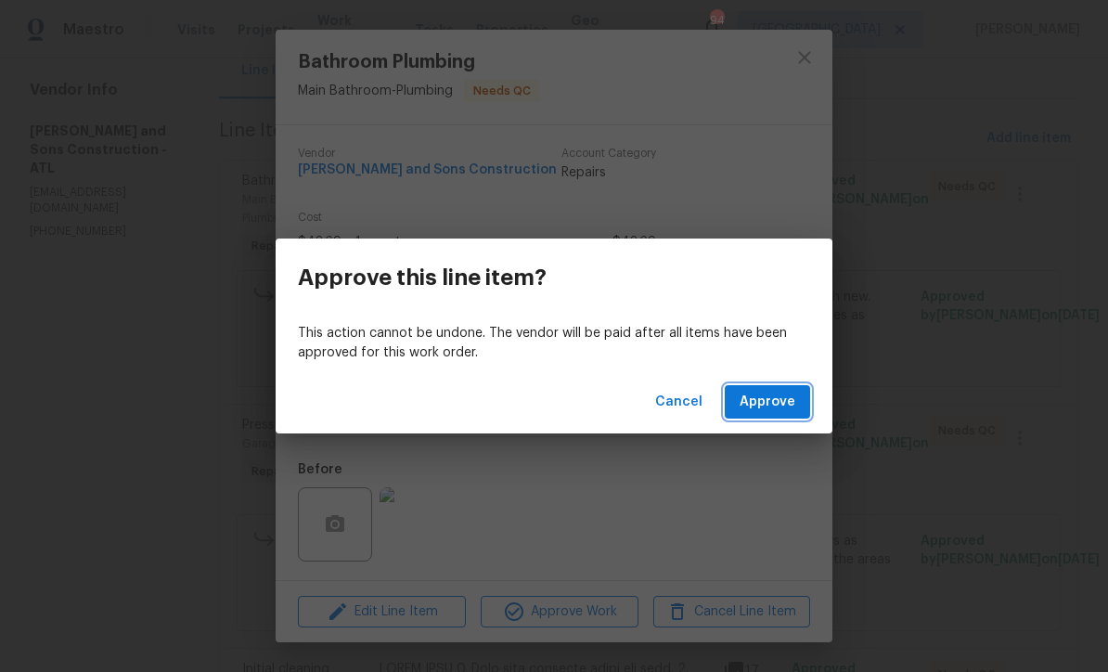
click at [775, 403] on span "Approve" at bounding box center [768, 402] width 56 height 23
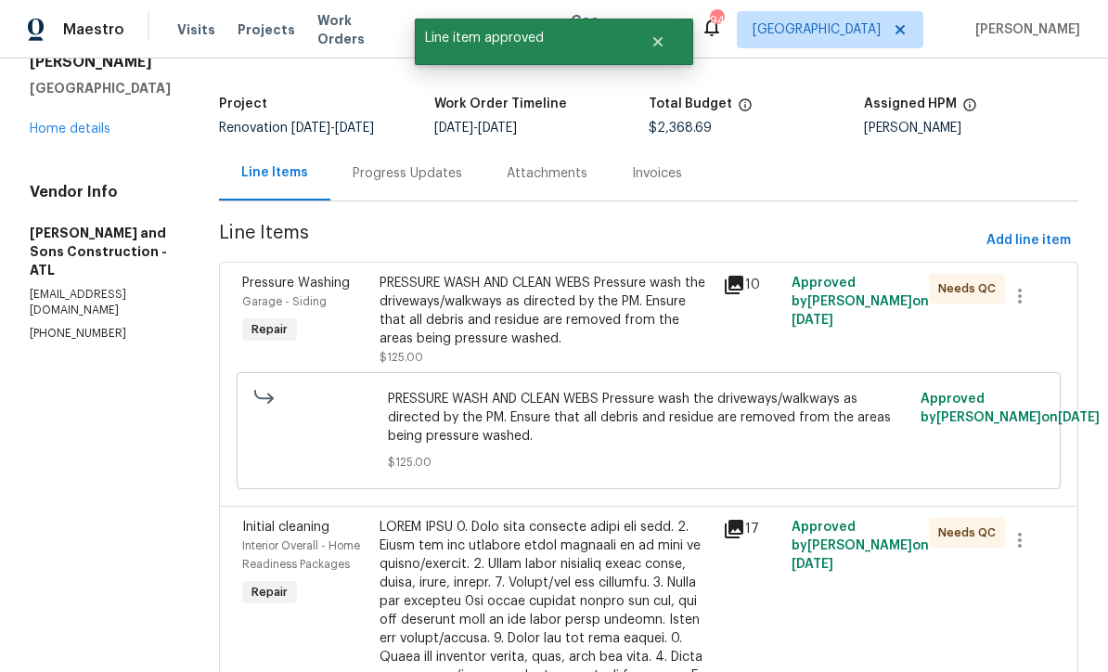
scroll to position [109, 0]
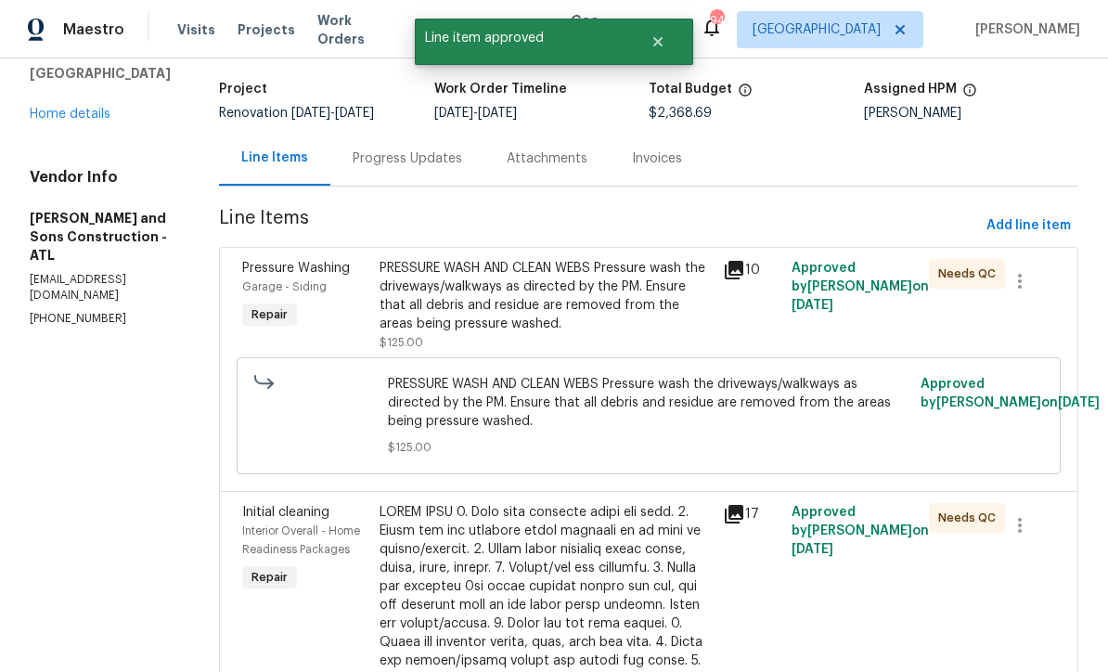
click at [458, 289] on div "PRESSURE WASH AND CLEAN WEBS Pressure wash the driveways/walkways as directed b…" at bounding box center [545, 296] width 332 height 74
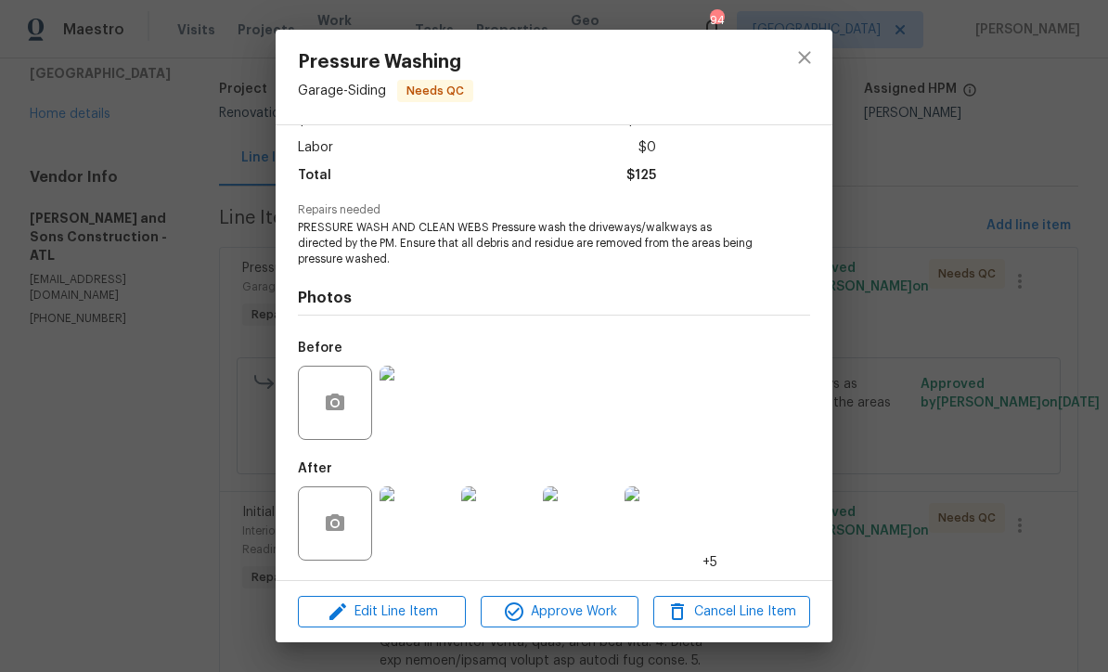
scroll to position [124, 0]
click at [421, 537] on img at bounding box center [416, 523] width 74 height 74
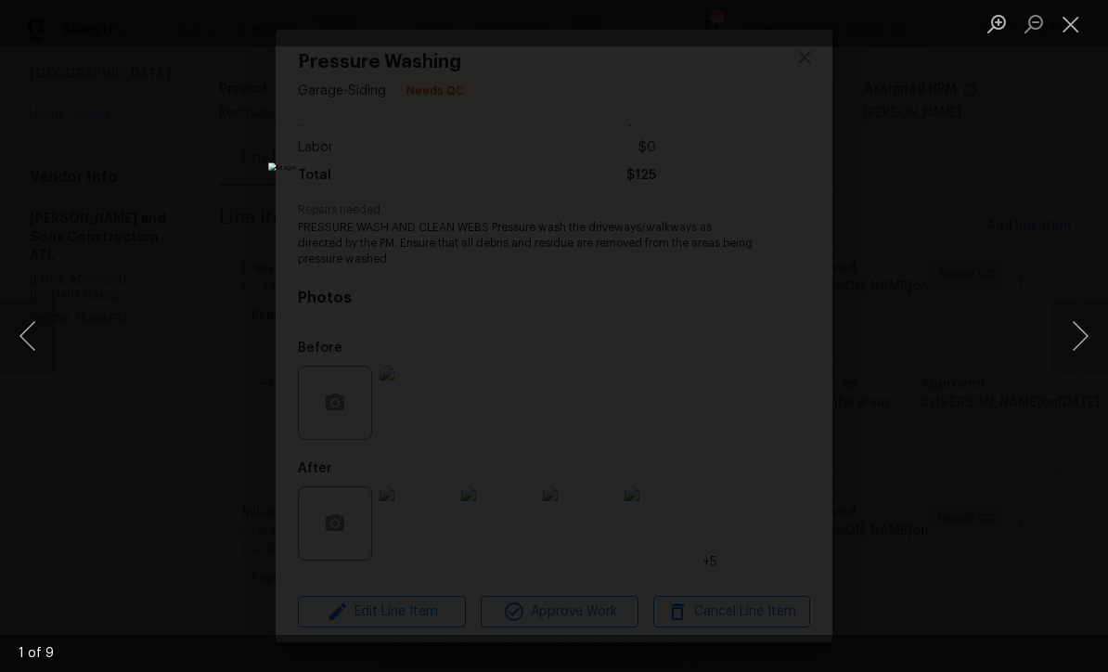
click at [1086, 342] on button "Next image" at bounding box center [1080, 336] width 56 height 74
click at [1082, 347] on button "Next image" at bounding box center [1080, 336] width 56 height 74
click at [1060, 19] on button "Close lightbox" at bounding box center [1070, 23] width 37 height 32
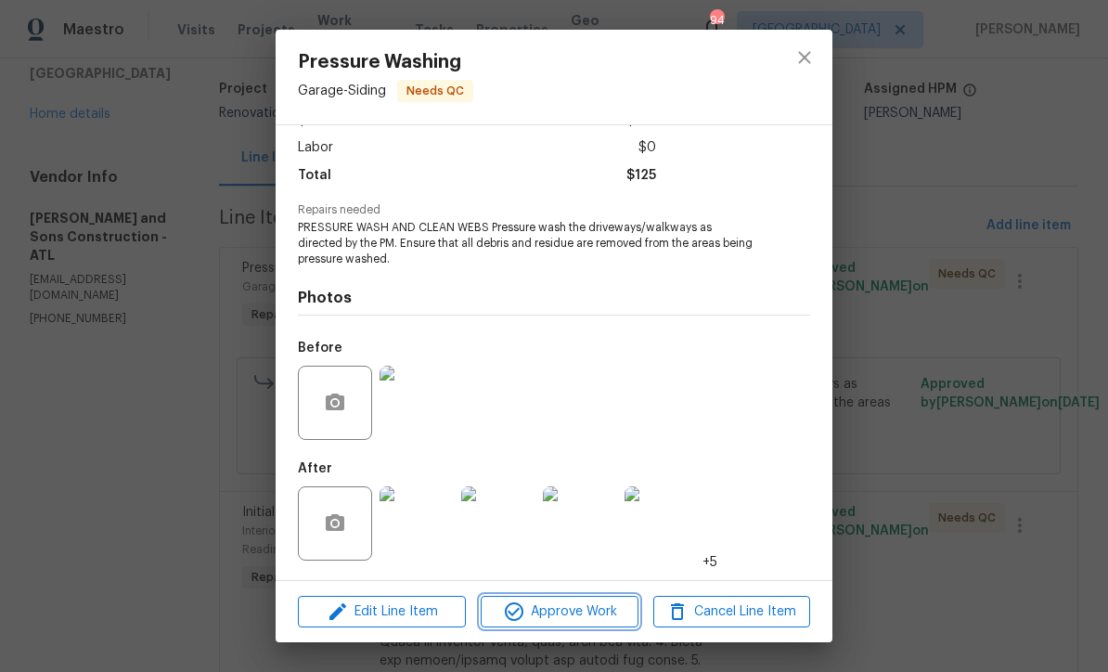
click at [546, 620] on span "Approve Work" at bounding box center [559, 611] width 146 height 23
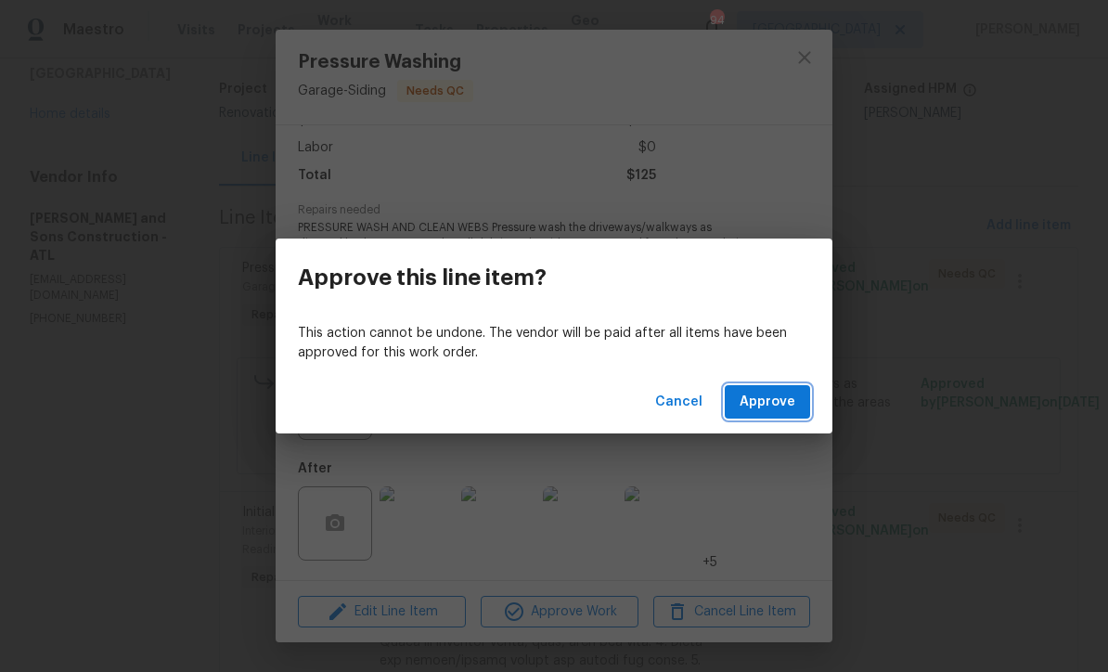
click at [767, 399] on span "Approve" at bounding box center [768, 402] width 56 height 23
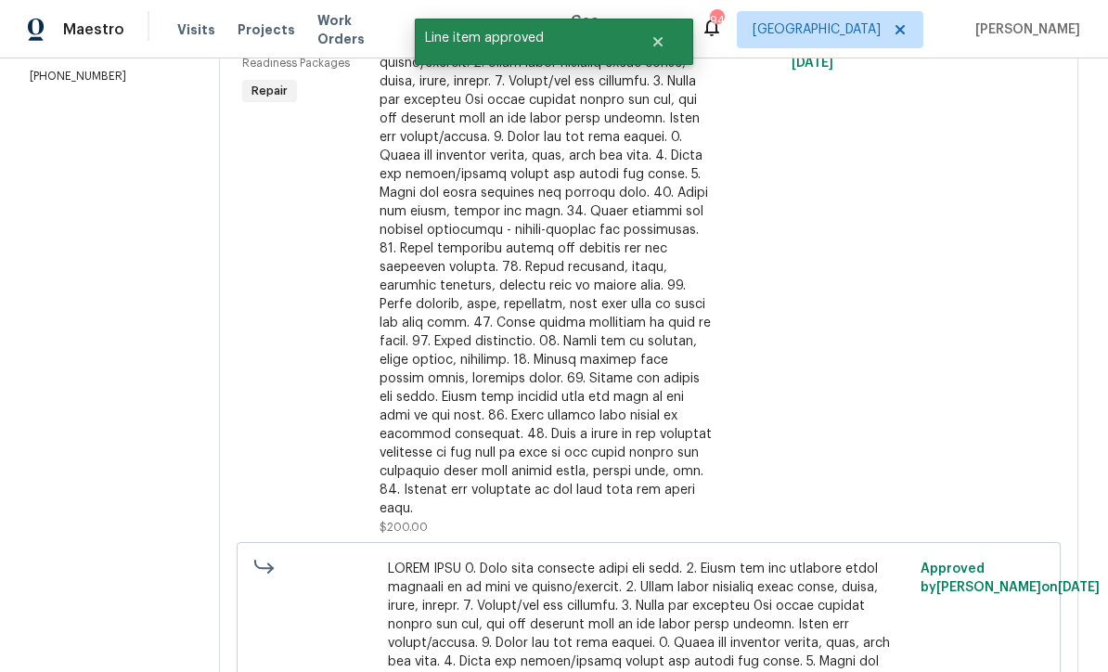
scroll to position [353, 0]
click at [468, 273] on div at bounding box center [545, 266] width 332 height 501
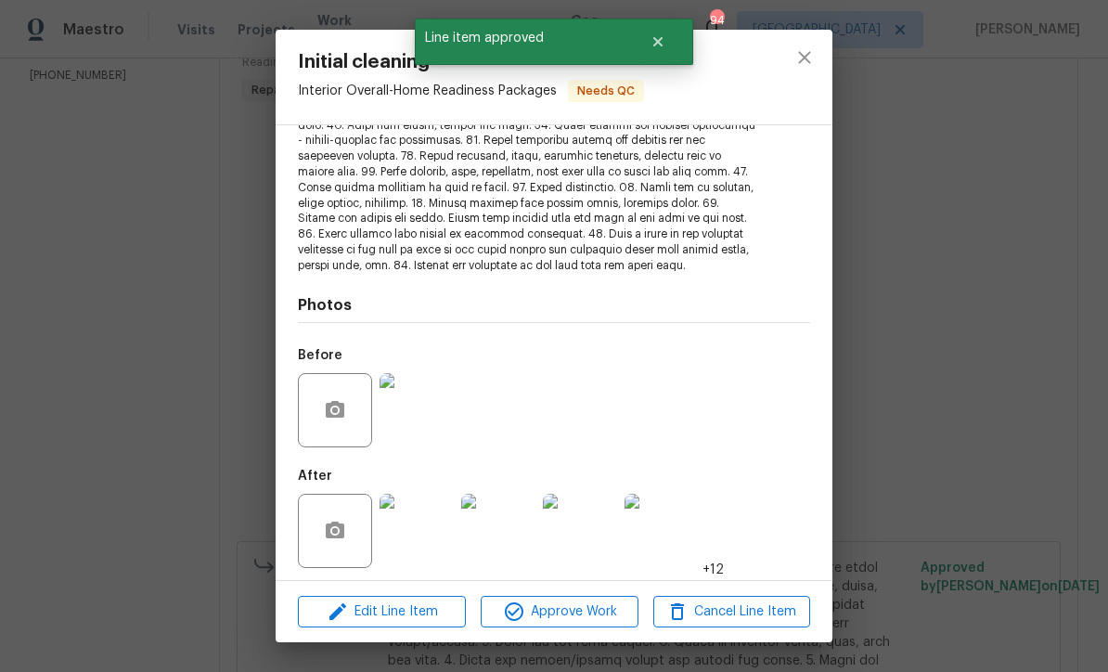
scroll to position [316, 0]
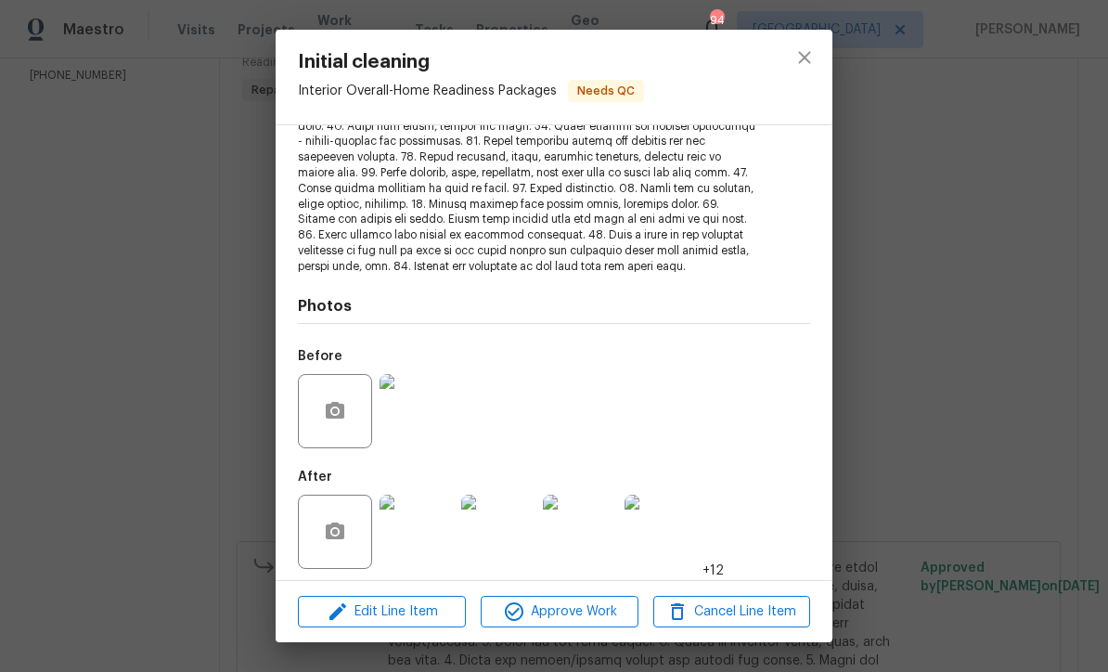
click at [430, 545] on img at bounding box center [416, 532] width 74 height 74
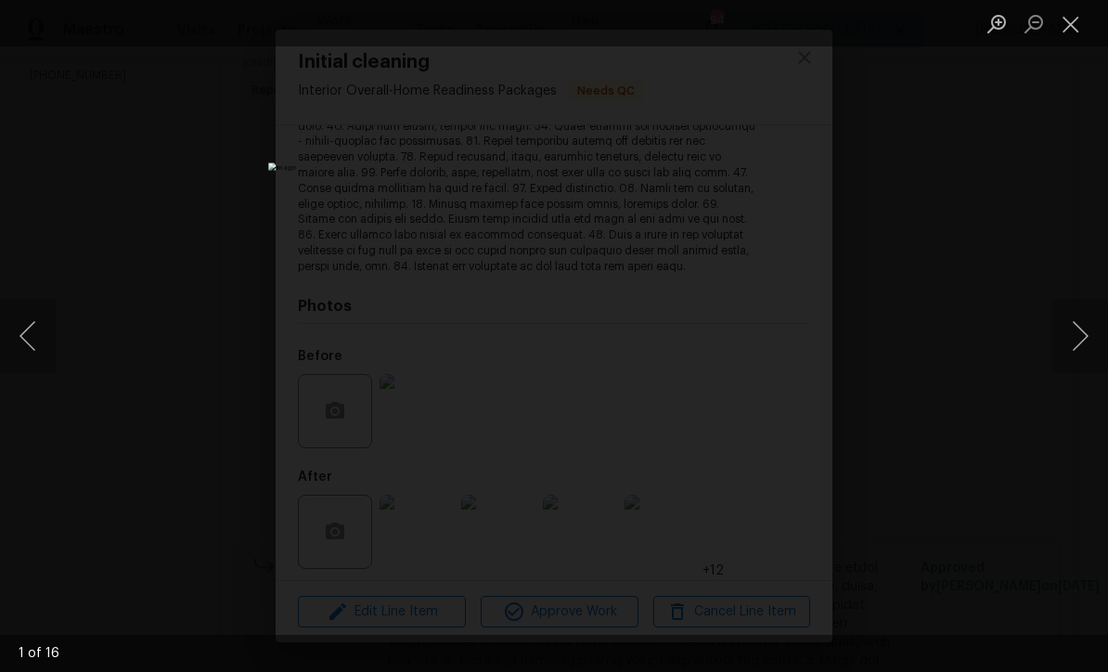
click at [1083, 343] on button "Next image" at bounding box center [1080, 336] width 56 height 74
click at [1083, 340] on button "Next image" at bounding box center [1080, 336] width 56 height 74
click at [1082, 342] on button "Next image" at bounding box center [1080, 336] width 56 height 74
click at [1071, 24] on button "Close lightbox" at bounding box center [1070, 23] width 37 height 32
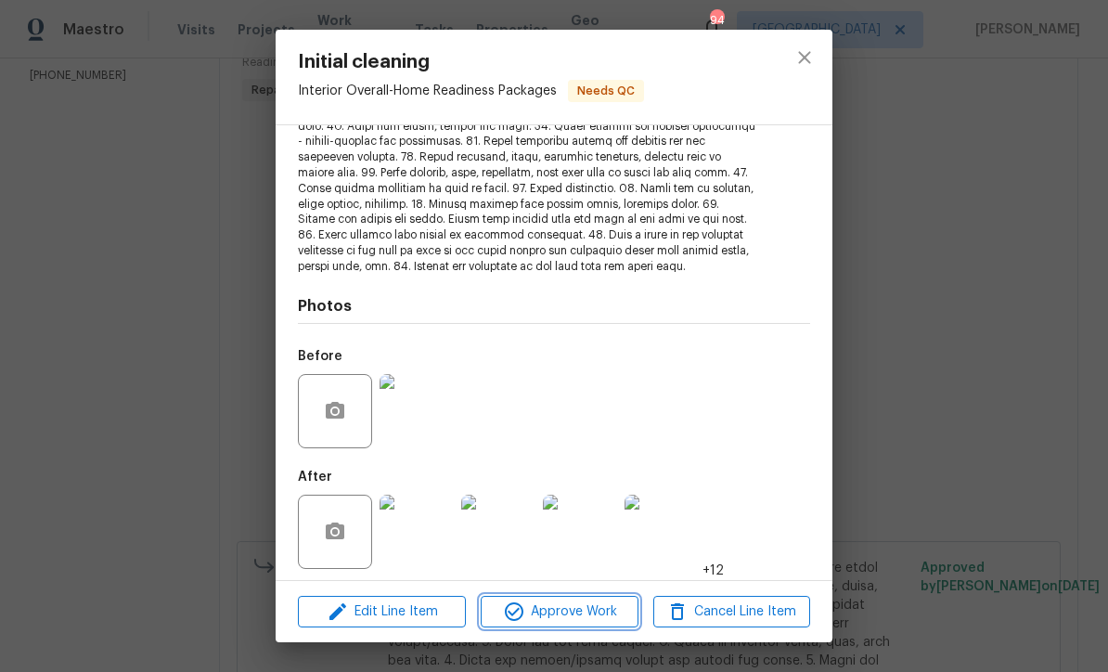
click at [532, 614] on span "Approve Work" at bounding box center [559, 611] width 146 height 23
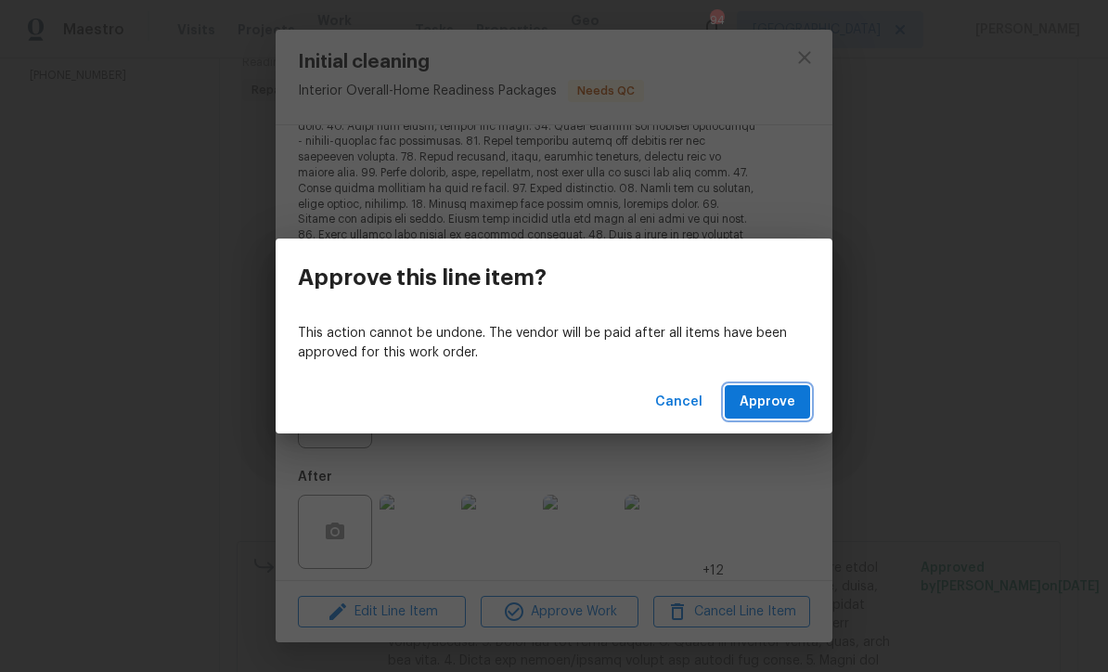
click at [776, 402] on span "Approve" at bounding box center [768, 402] width 56 height 23
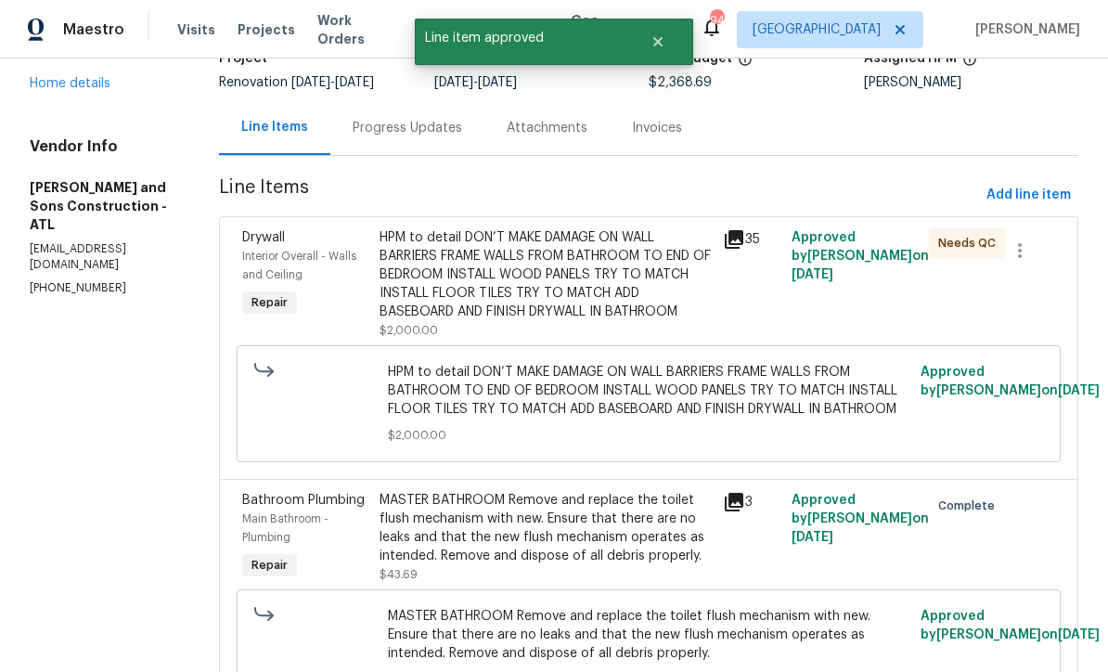
scroll to position [144, 0]
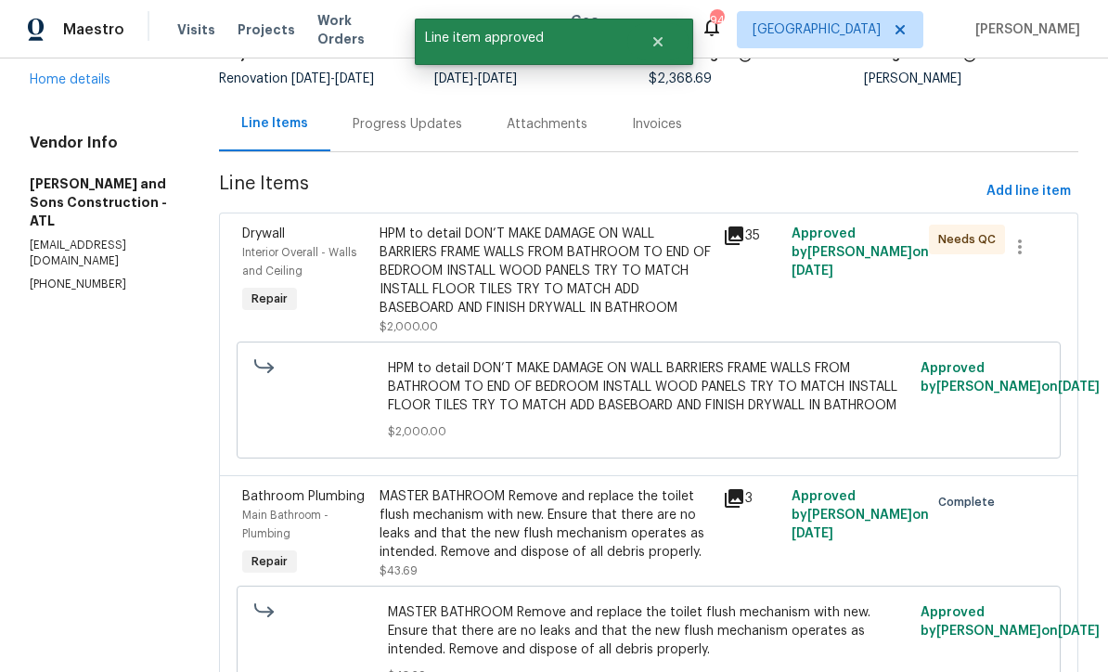
click at [419, 266] on div "HPM to detail DON’T MAKE DAMAGE ON WALL BARRIERS FRAME WALLS FROM BATHROOM TO E…" at bounding box center [545, 271] width 332 height 93
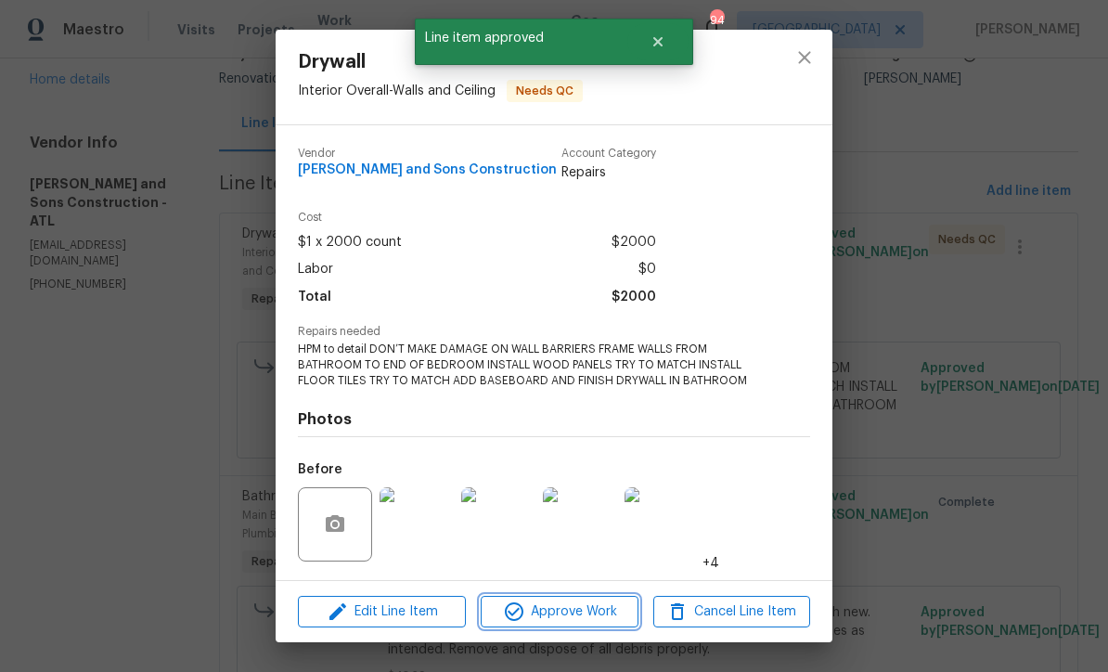
click at [526, 611] on span "Approve Work" at bounding box center [559, 611] width 146 height 23
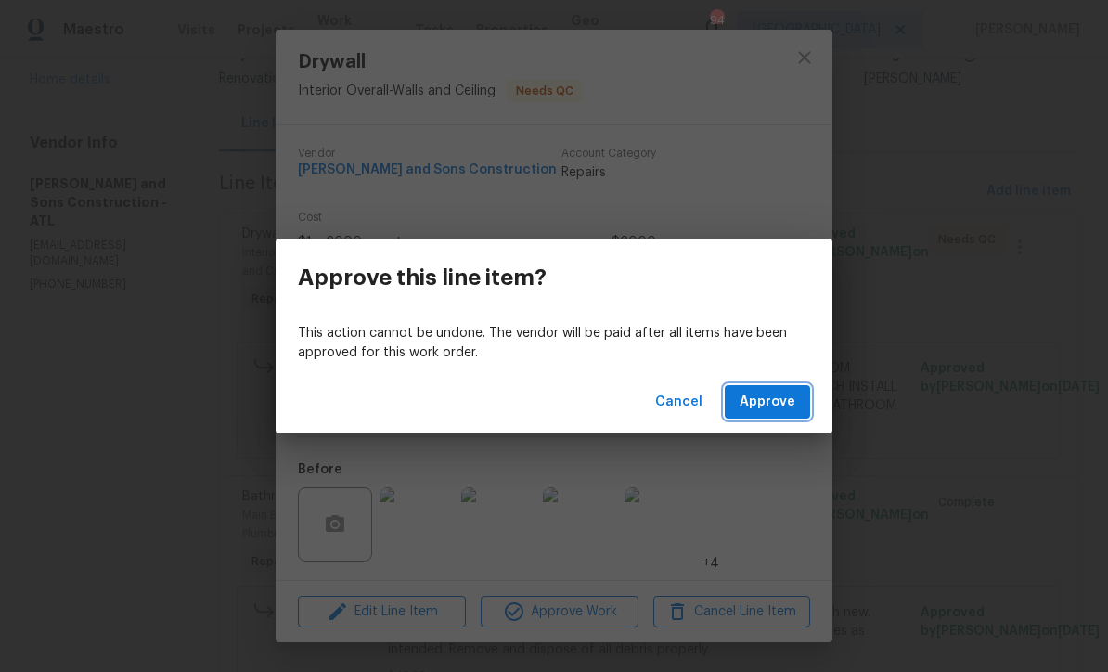
click at [777, 402] on span "Approve" at bounding box center [768, 402] width 56 height 23
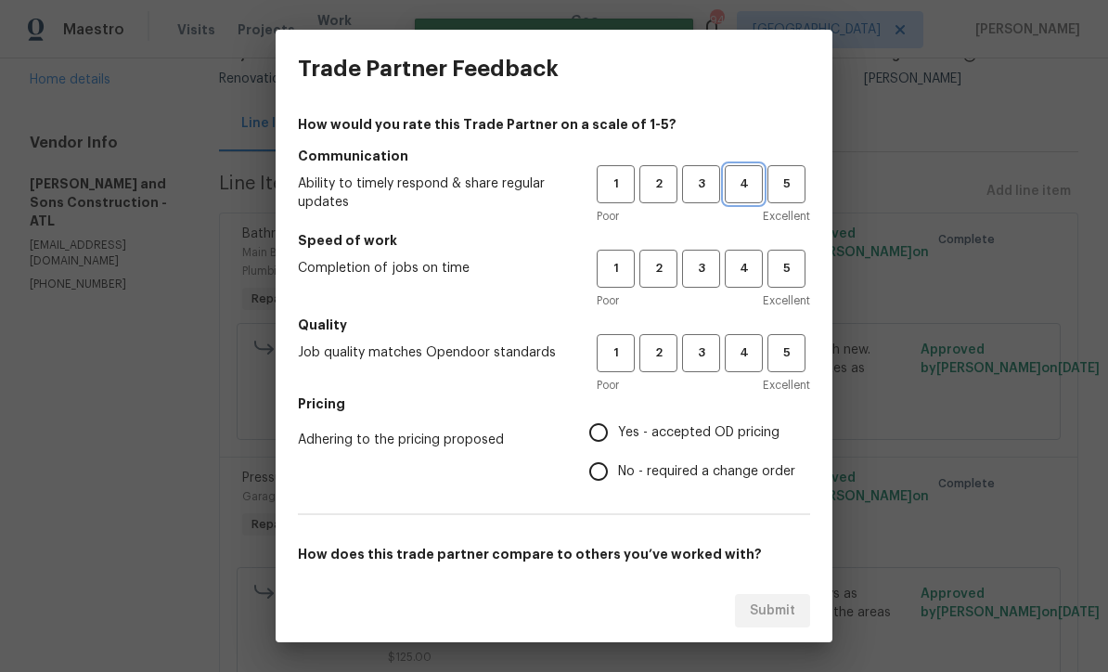
click at [738, 185] on span "4" at bounding box center [744, 184] width 34 height 21
click at [748, 262] on span "4" at bounding box center [744, 268] width 34 height 21
click at [743, 349] on span "4" at bounding box center [744, 352] width 34 height 21
click at [595, 432] on input "Yes - accepted OD pricing" at bounding box center [598, 432] width 39 height 39
radio input "true"
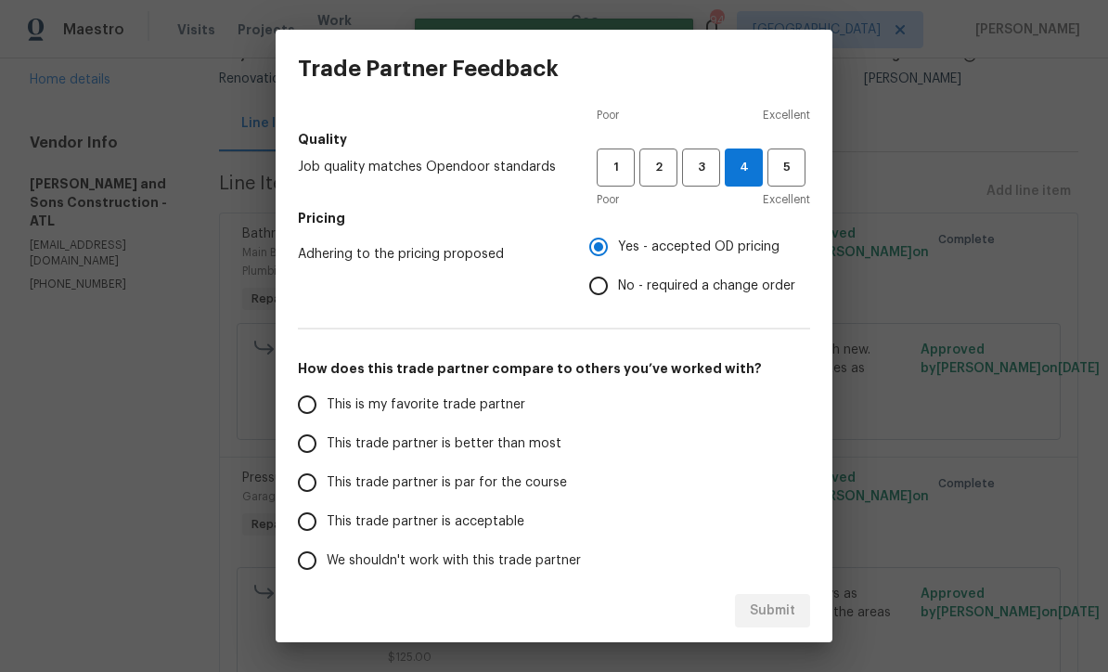
scroll to position [185, 0]
click at [305, 488] on input "This trade partner is par for the course" at bounding box center [307, 483] width 39 height 39
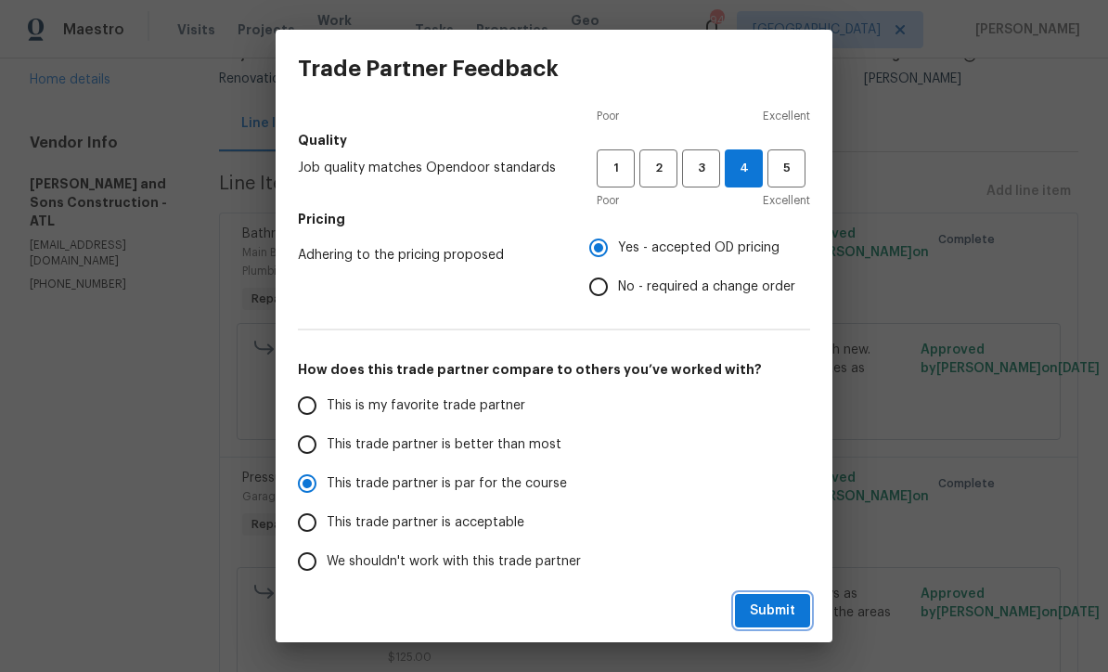
click at [778, 613] on span "Submit" at bounding box center [772, 610] width 45 height 23
radio input "true"
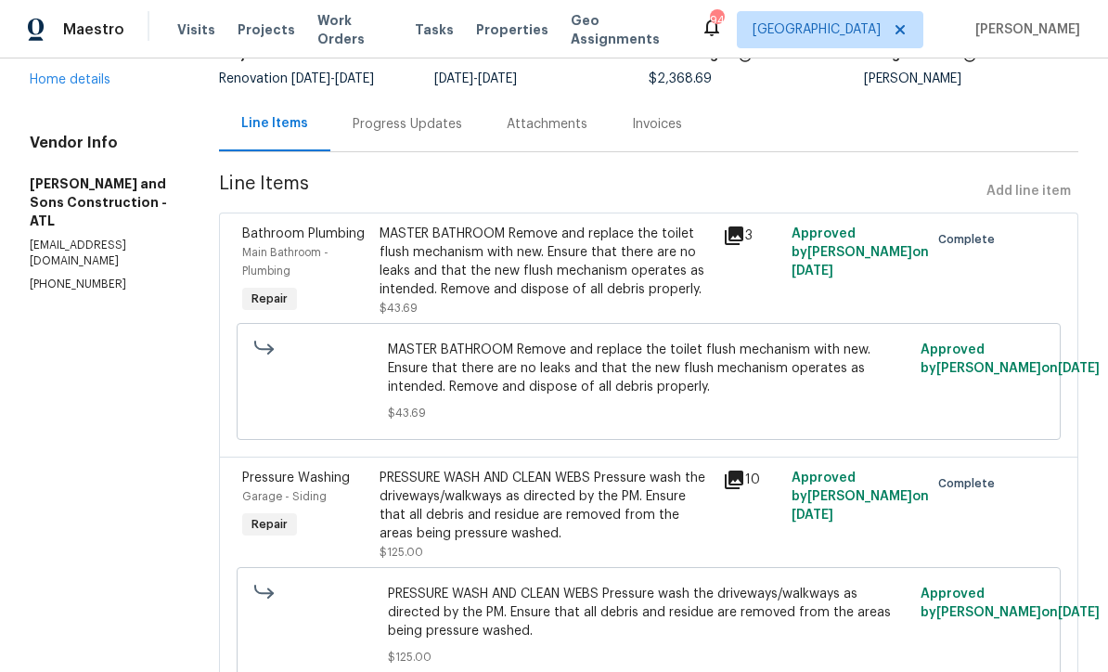
radio input "false"
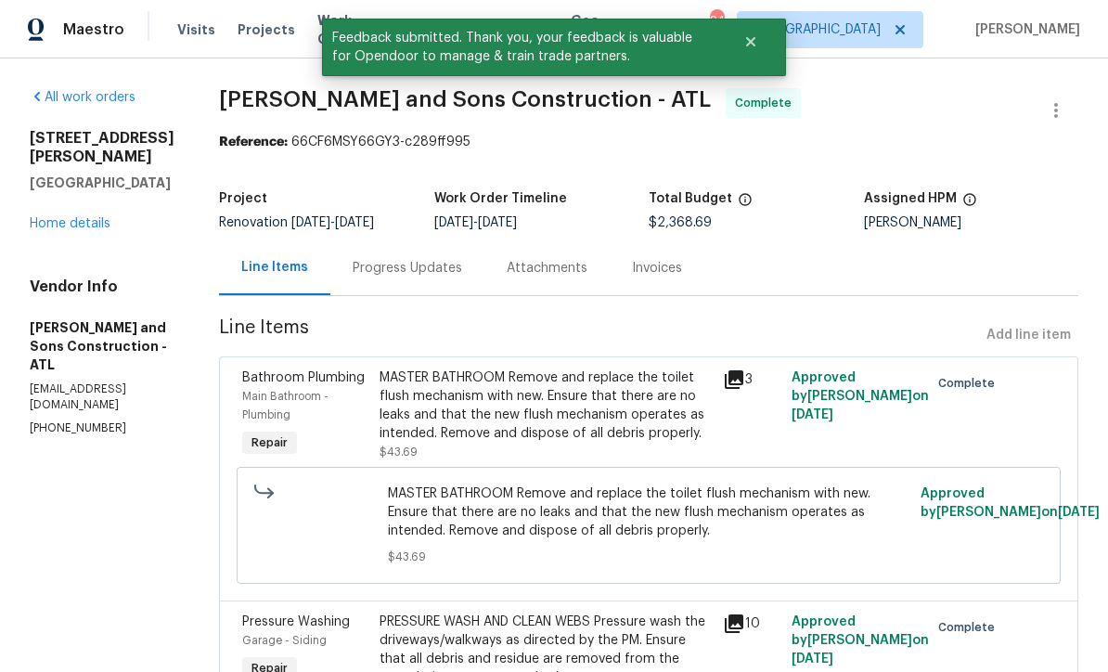
scroll to position [0, 0]
click at [68, 230] on link "Home details" at bounding box center [70, 223] width 81 height 13
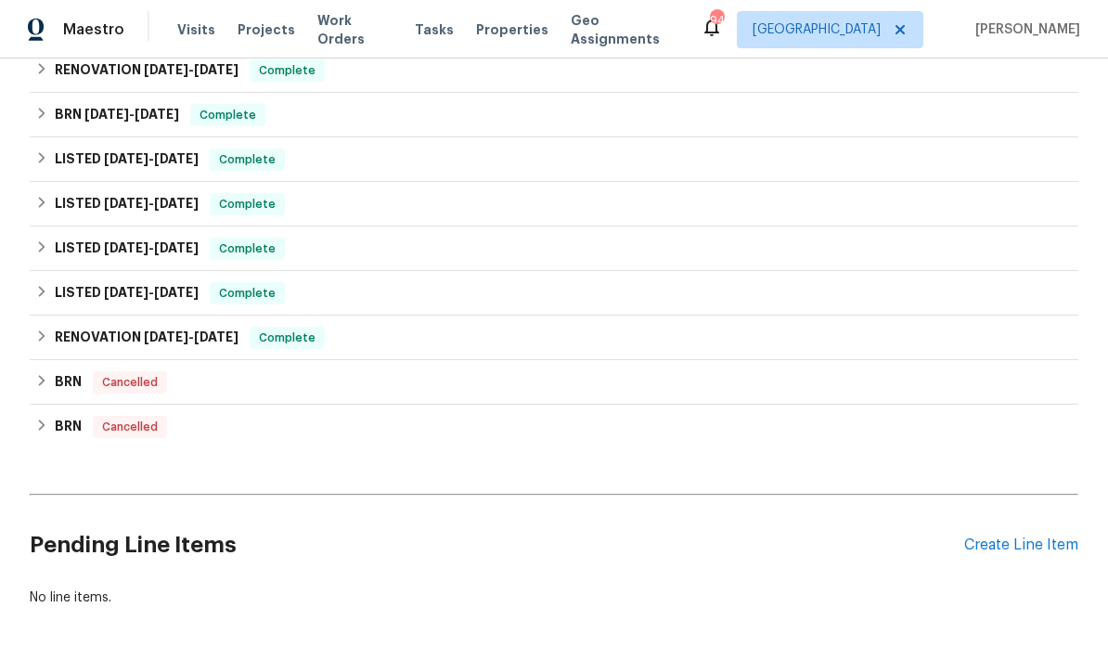
scroll to position [332, 0]
click at [1026, 548] on div "Create Line Item" at bounding box center [1021, 546] width 114 height 18
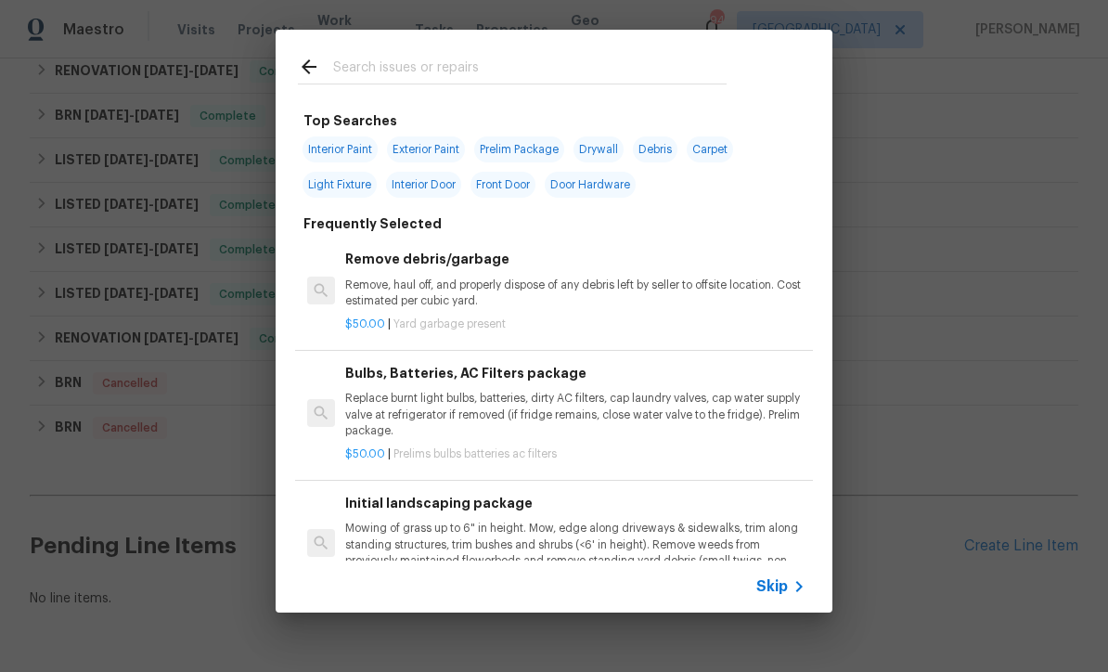
click at [772, 595] on span "Skip" at bounding box center [772, 586] width 32 height 19
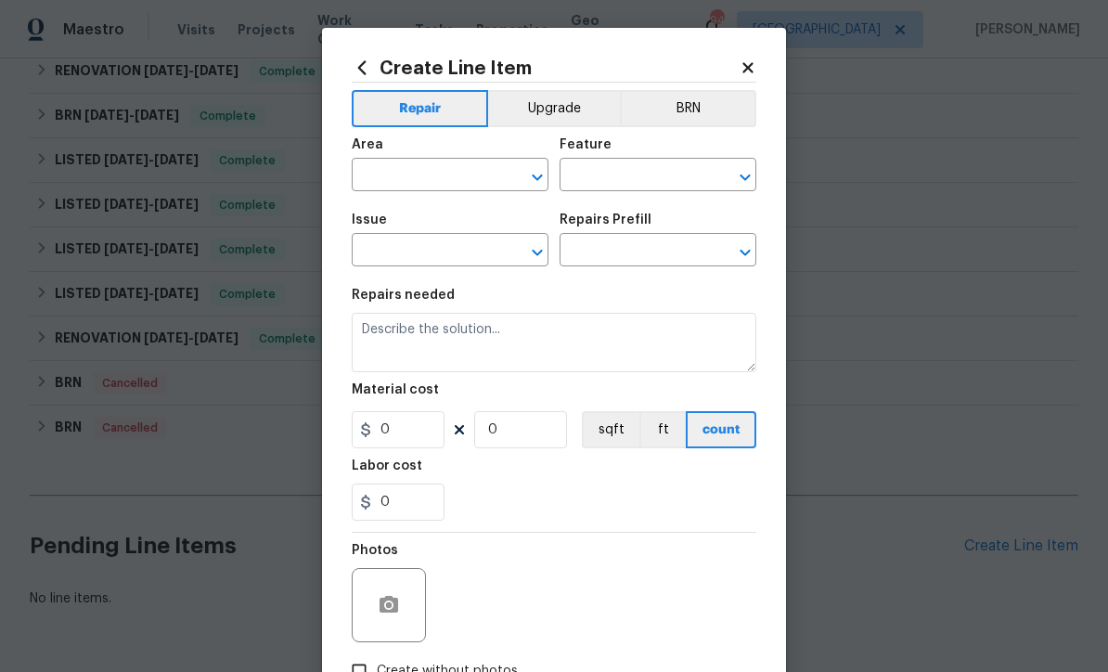
click at [367, 177] on input "text" at bounding box center [424, 176] width 145 height 29
click at [410, 213] on li "Finished basement" at bounding box center [450, 219] width 197 height 31
type input "Finished basement"
click at [590, 178] on input "text" at bounding box center [632, 176] width 145 height 29
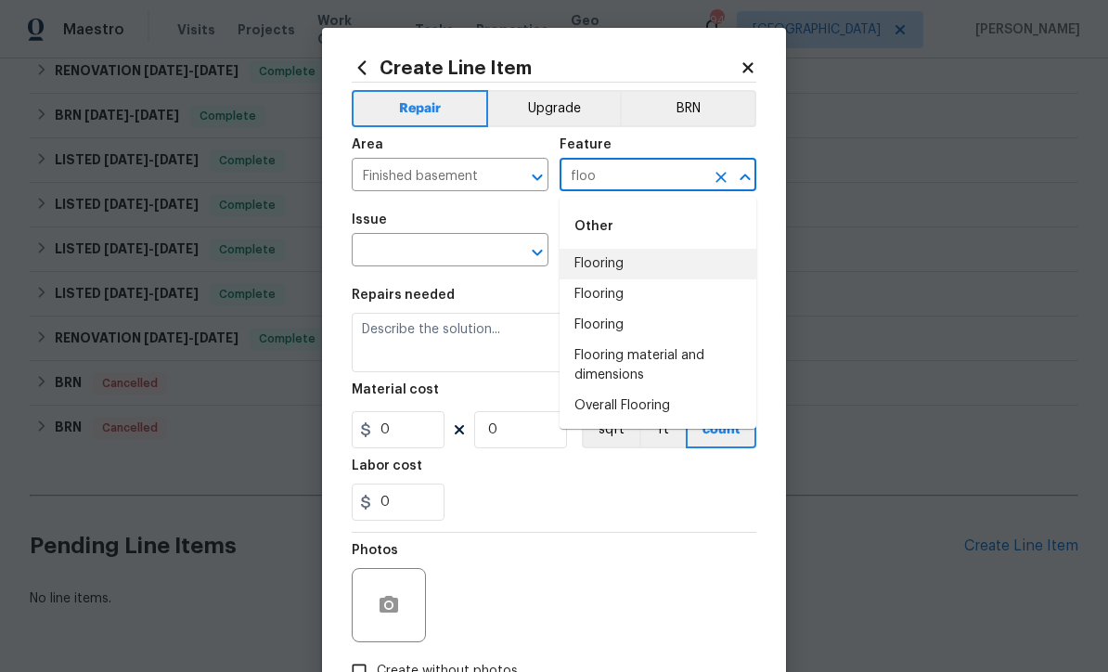
click at [605, 272] on li "Flooring" at bounding box center [658, 264] width 197 height 31
type input "Flooring"
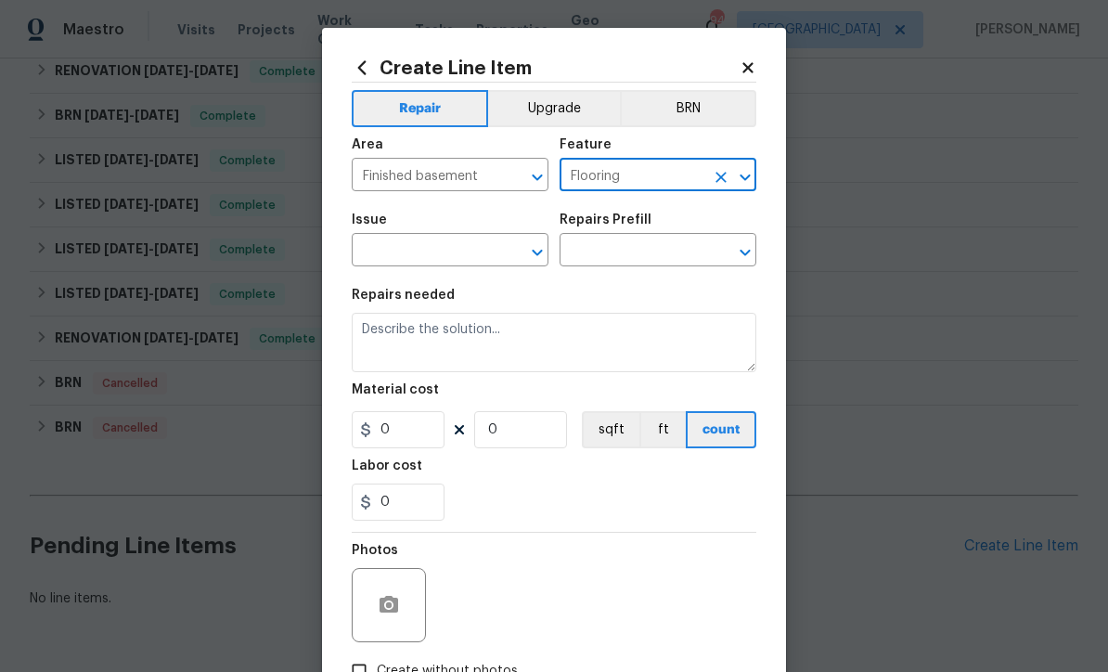
click at [390, 255] on input "text" at bounding box center [424, 252] width 145 height 29
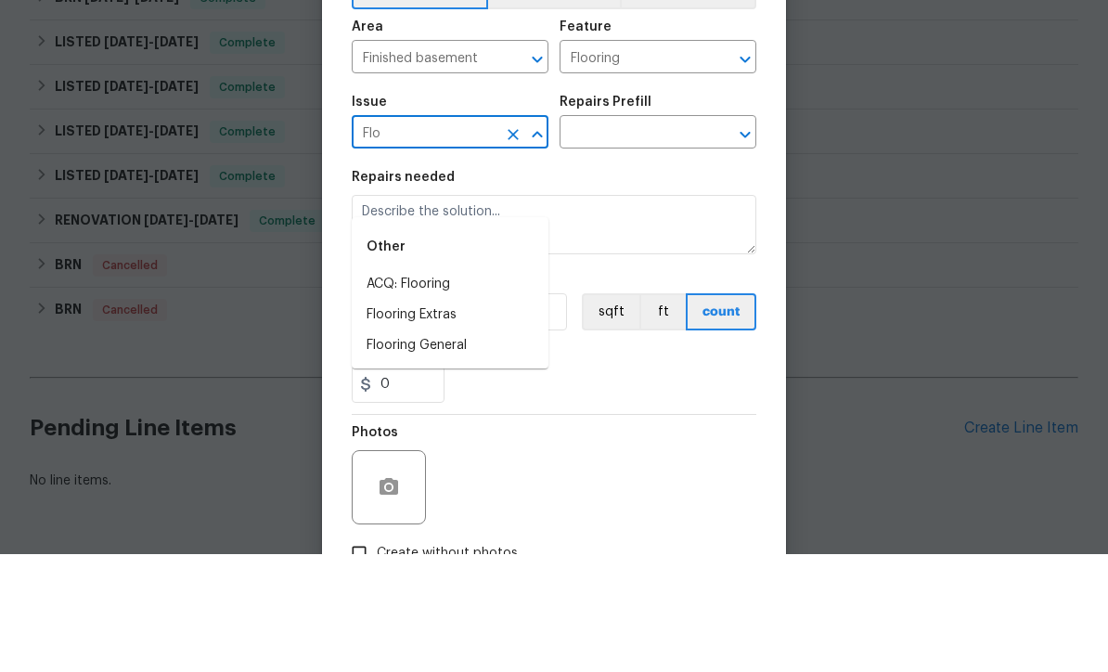
scroll to position [61, 0]
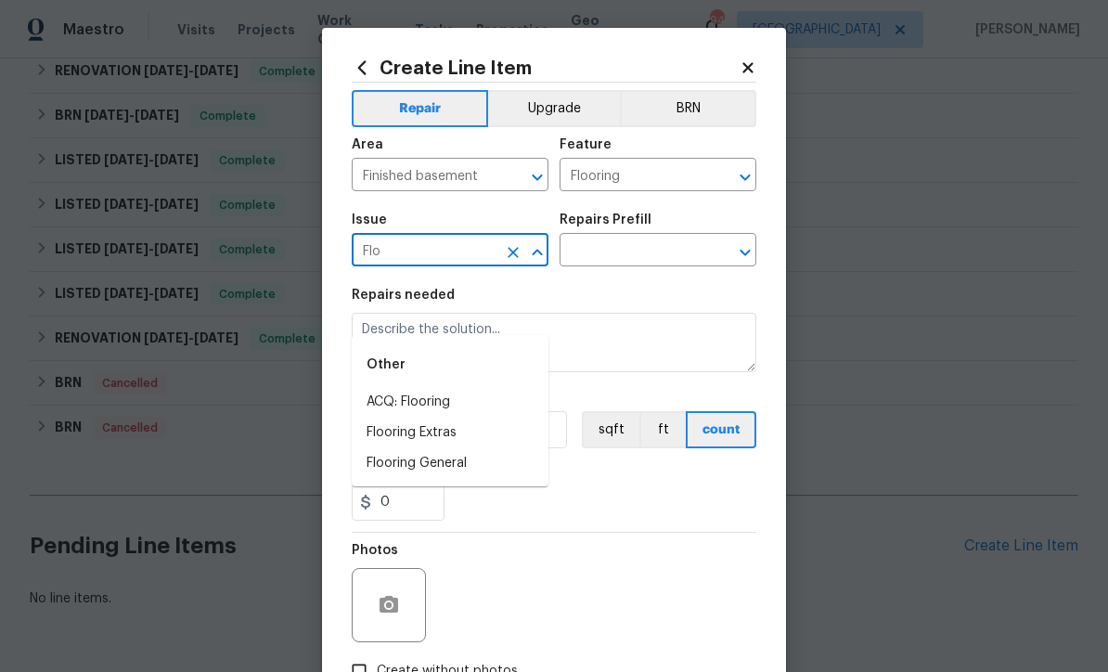
click at [407, 448] on li "Flooring General" at bounding box center [450, 463] width 197 height 31
type input "Flooring General"
click at [596, 250] on input "text" at bounding box center [632, 252] width 145 height 29
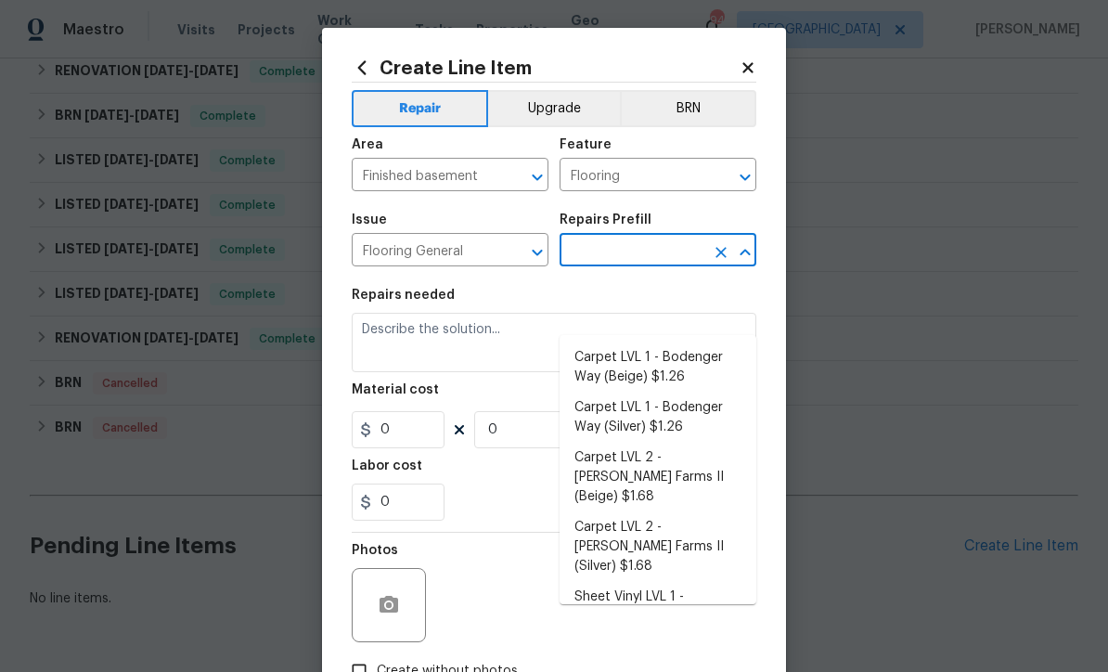
scroll to position [0, 0]
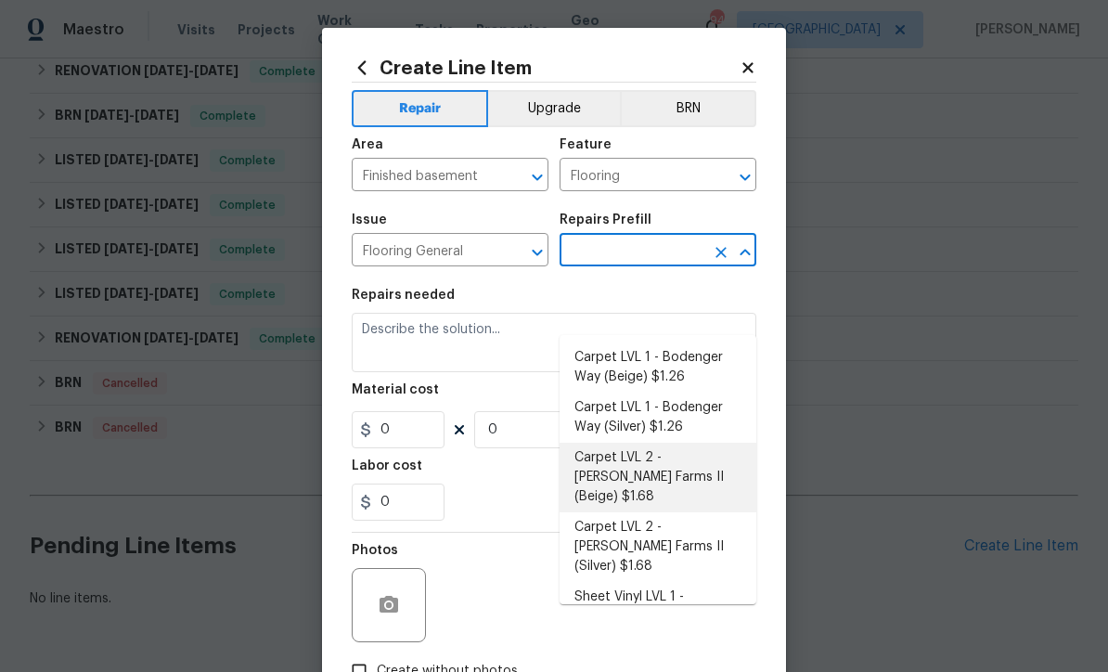
click at [613, 443] on li "Carpet LVL 2 - Abshire Farms II (Beige) $1.68" at bounding box center [658, 478] width 197 height 70
type input "Carpet LVL 2 - Abshire Farms II (Beige) $1.68"
type input "Overall Flooring"
type textarea "Install new carpet (Abshire Farms II - 749 Stony Glade) at all previously carpe…"
type input "1"
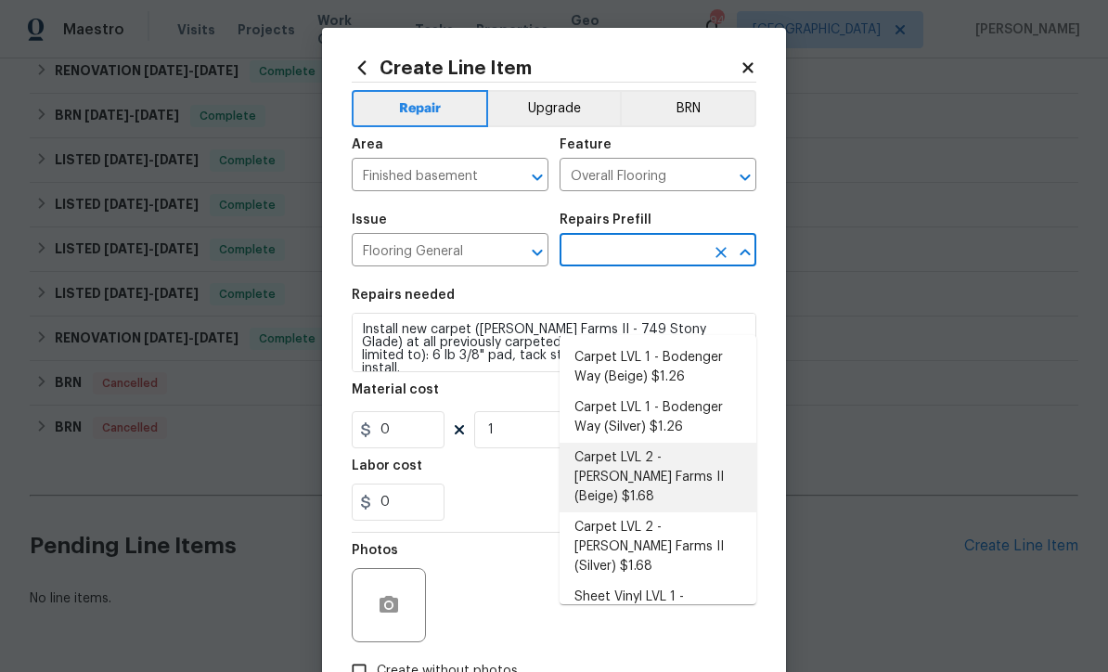
type input "Carpet LVL 2 - Abshire Farms II (Beige) $1.68"
type input "1.68"
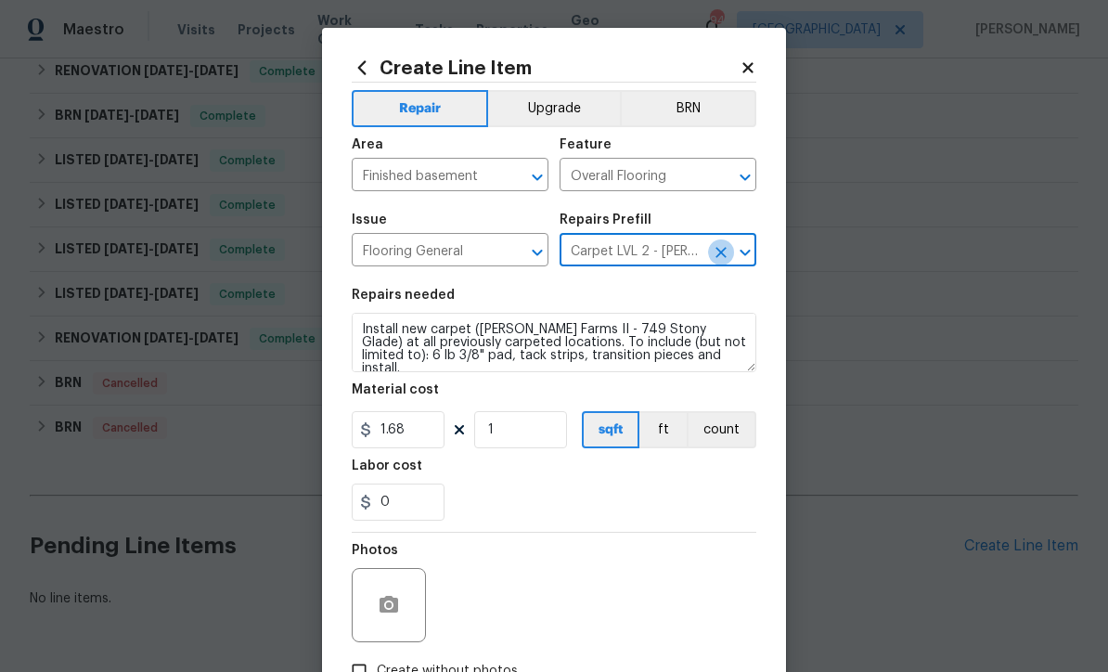
click at [717, 264] on button "Clear" at bounding box center [721, 252] width 26 height 26
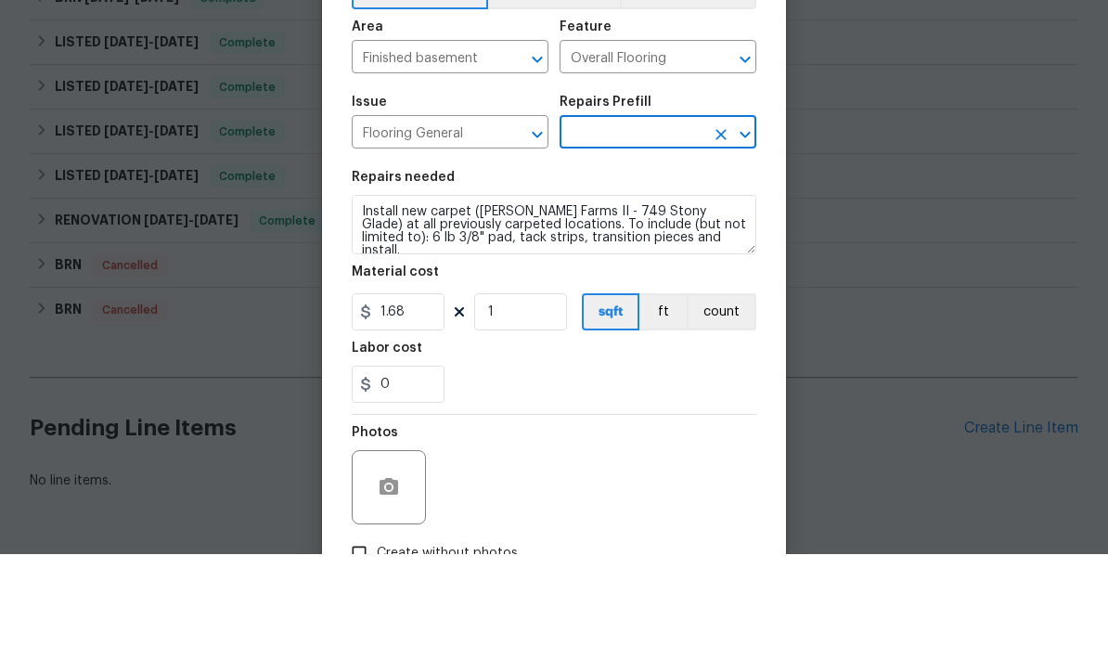
click at [598, 238] on input "text" at bounding box center [632, 252] width 145 height 29
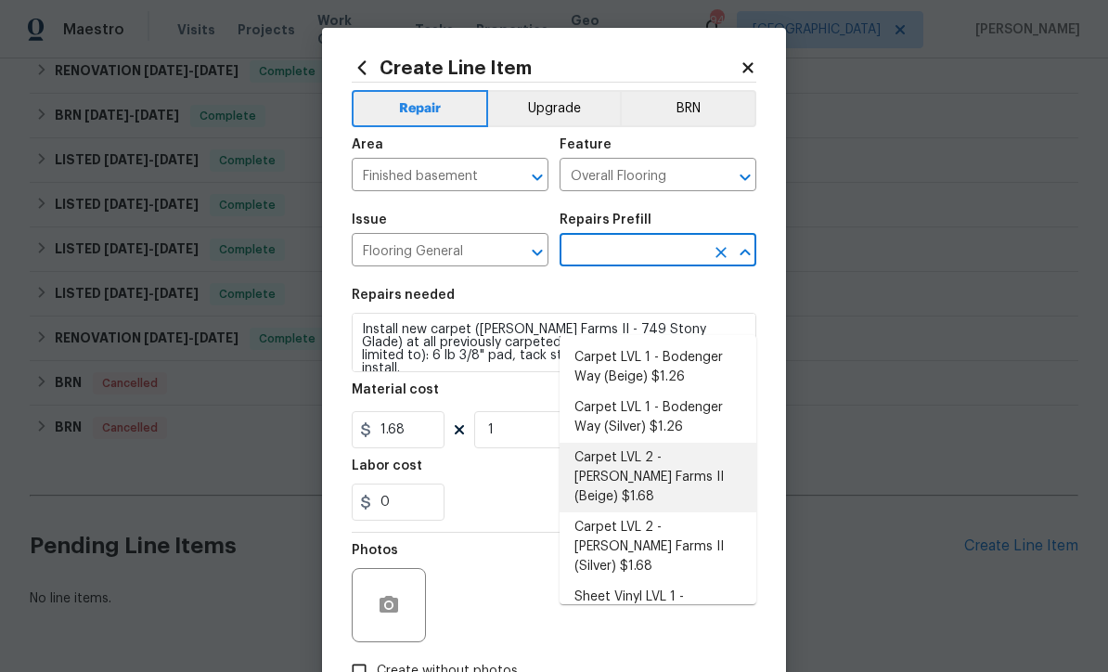
click at [626, 342] on li "Carpet LVL 1 - Bodenger Way (Beige) $1.26" at bounding box center [658, 367] width 197 height 50
type input "Carpet LVL 1 - Bodenger Way (Beige) $1.26"
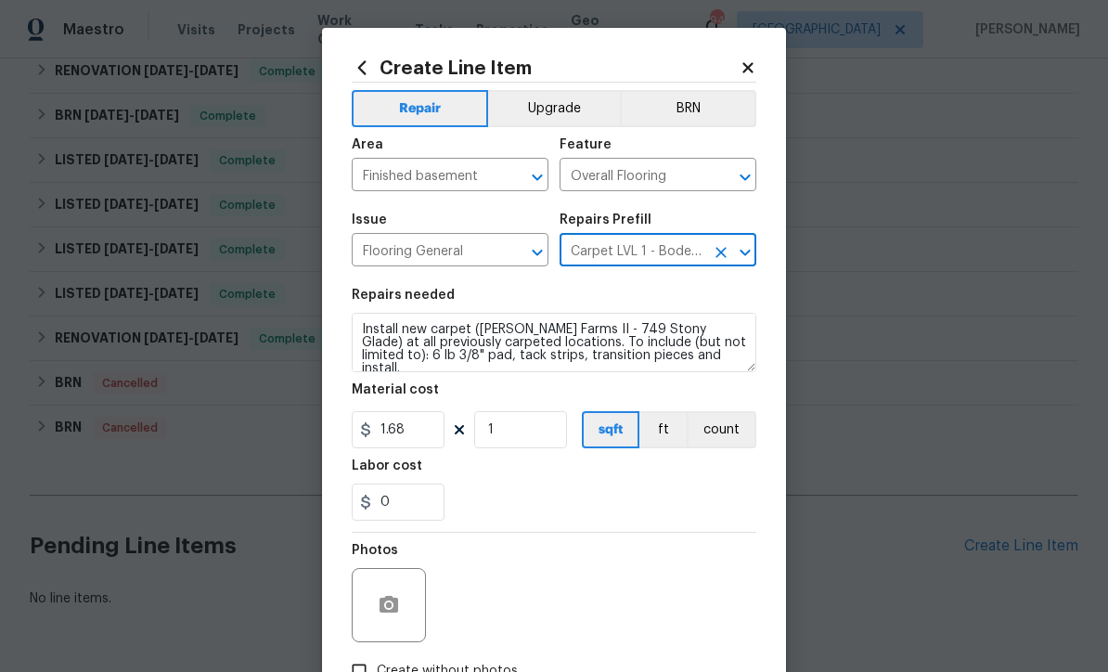
type textarea "Install new carpet. (Bodenger Way 749 Bird Bath, Beige) at all previously carpe…"
type input "Carpet LVL 1 - Bodenger Way (Beige) $1.26"
type input "1.26"
click at [495, 438] on input "1" at bounding box center [520, 429] width 93 height 37
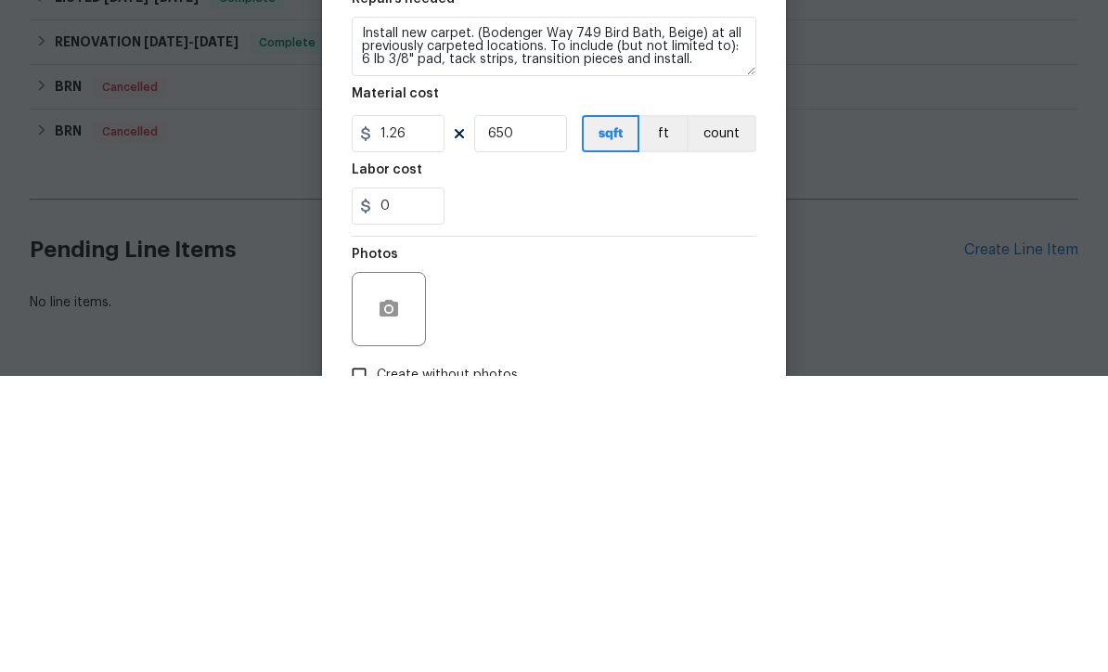
click at [515, 483] on div "0" at bounding box center [554, 501] width 405 height 37
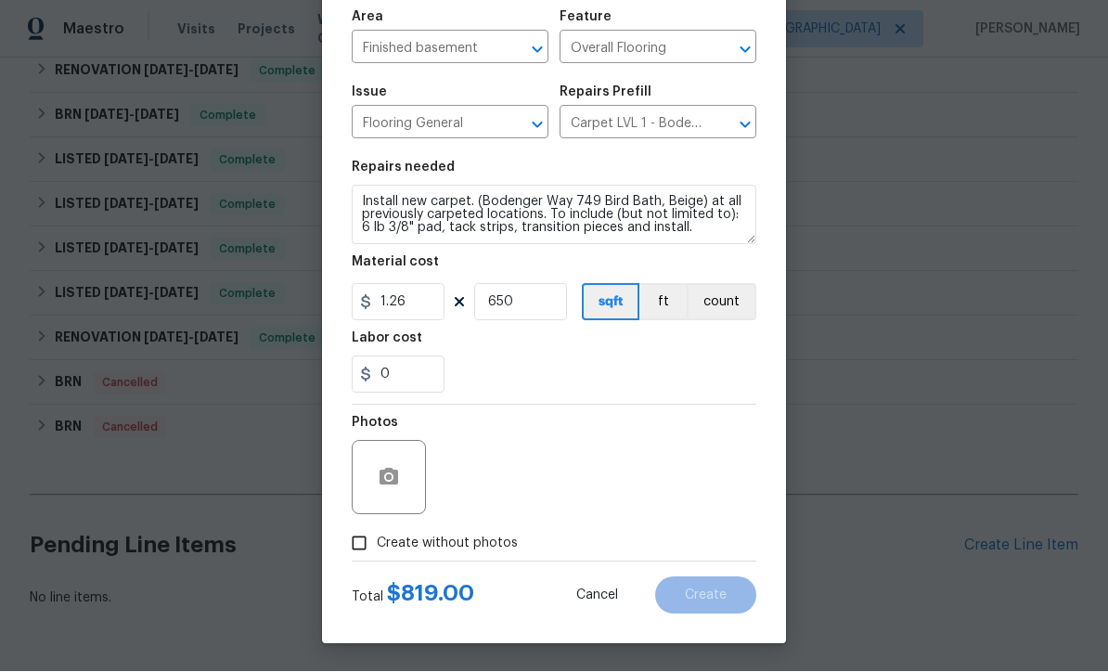
scroll to position [131, 0]
click at [523, 306] on input "650" at bounding box center [520, 302] width 93 height 37
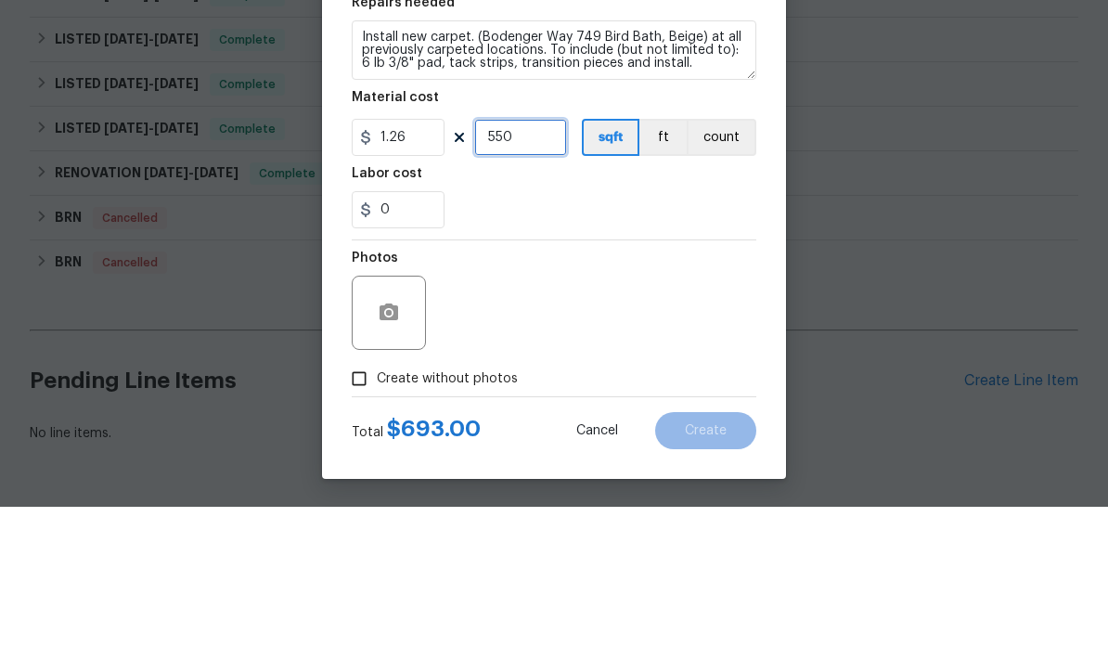
type input "550"
click at [503, 356] on div "0" at bounding box center [554, 374] width 405 height 37
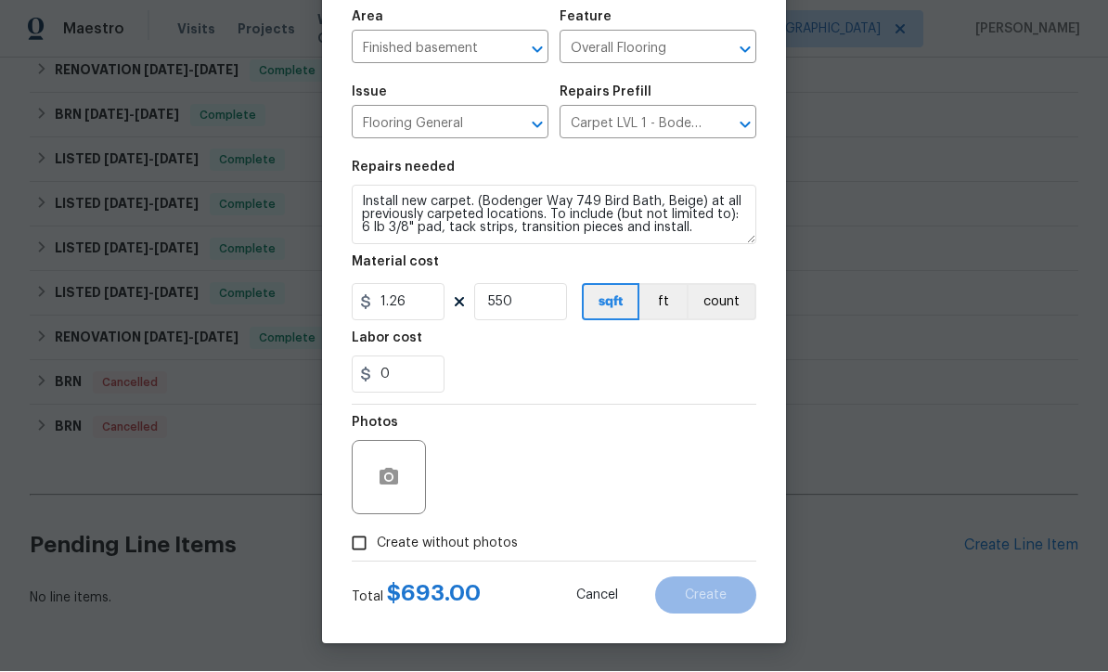
click at [354, 541] on input "Create without photos" at bounding box center [358, 543] width 35 height 35
checkbox input "true"
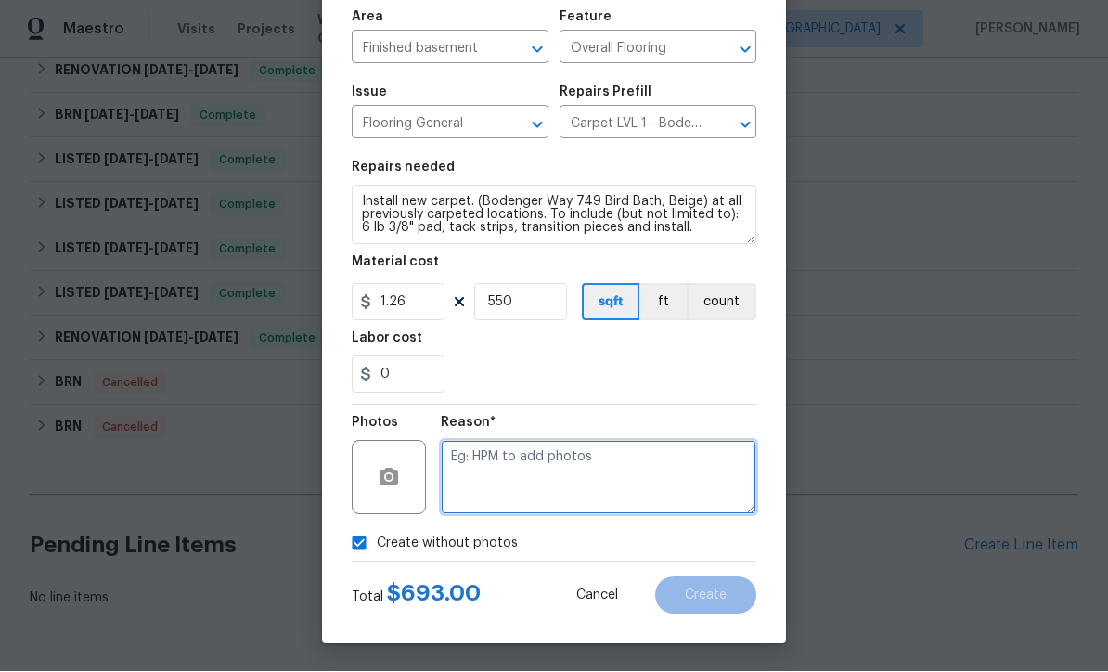
click at [456, 460] on textarea at bounding box center [598, 478] width 315 height 74
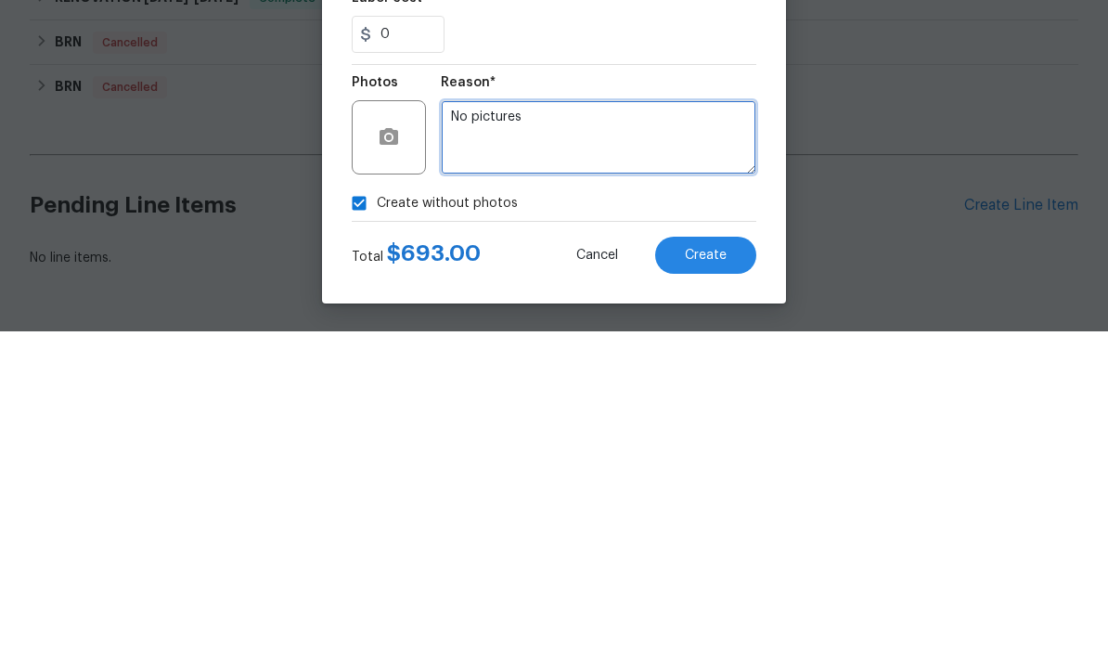
type textarea "No pictures"
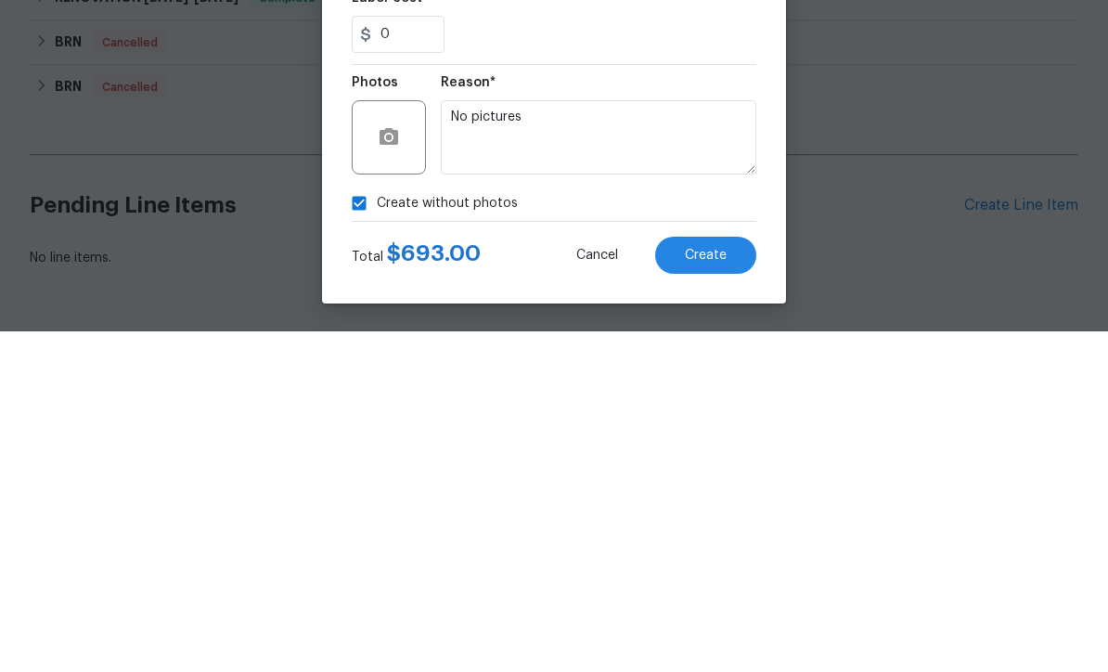
click at [713, 589] on span "Create" at bounding box center [706, 596] width 42 height 14
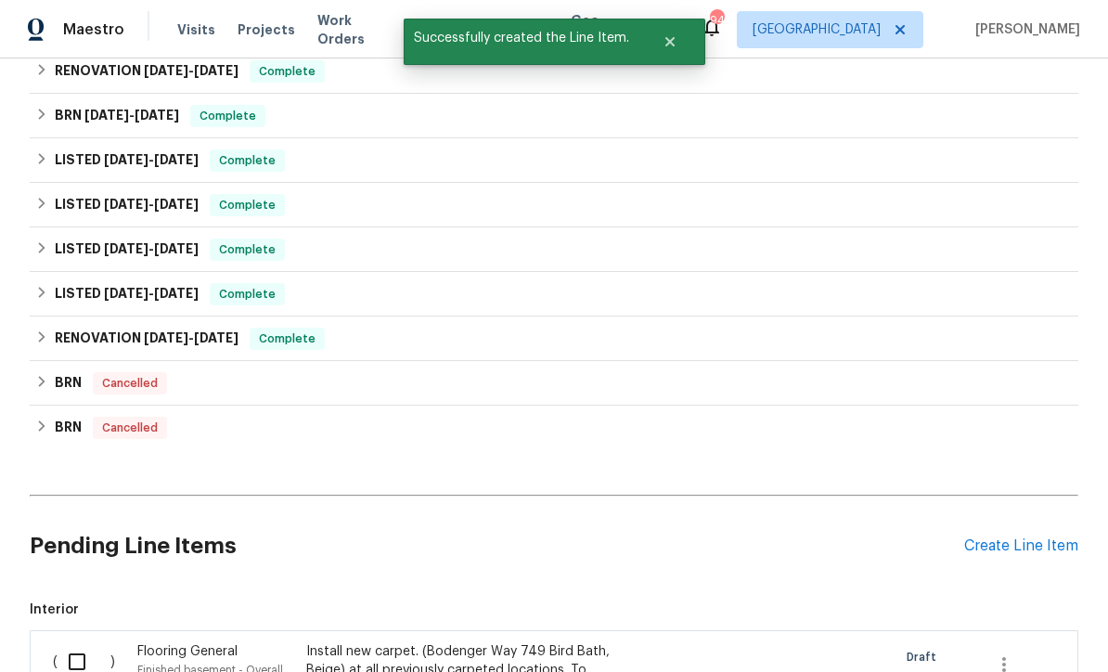
click at [1028, 537] on div "Create Line Item" at bounding box center [1021, 546] width 114 height 18
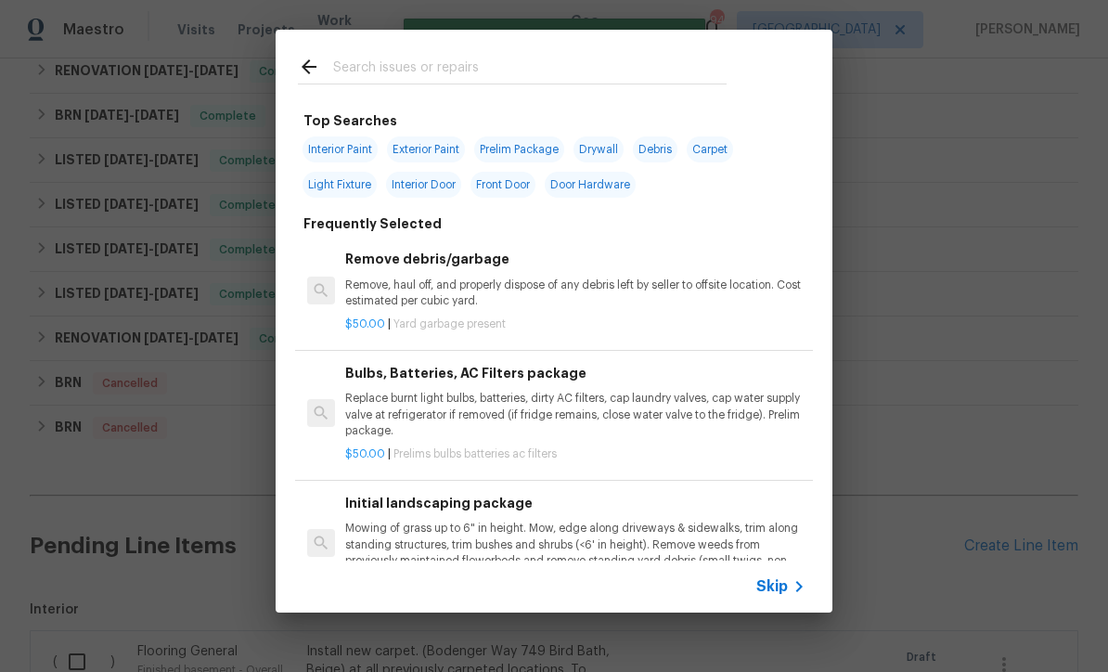
click at [343, 71] on input "text" at bounding box center [529, 70] width 393 height 28
type input "Floo"
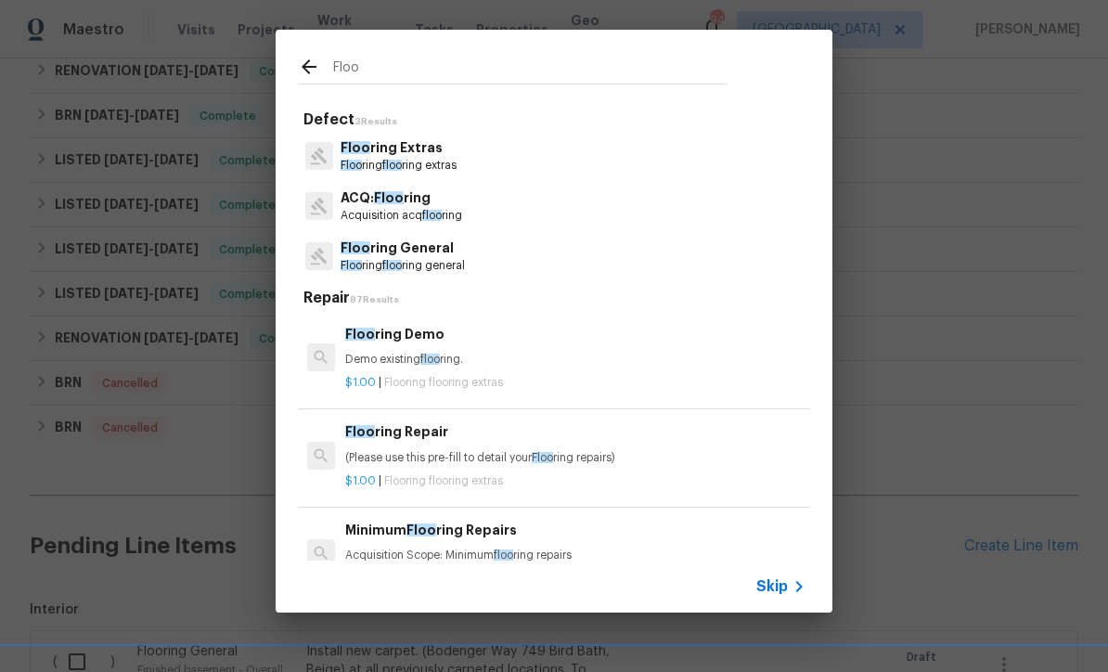
click at [385, 252] on p "Floo ring General" at bounding box center [403, 247] width 124 height 19
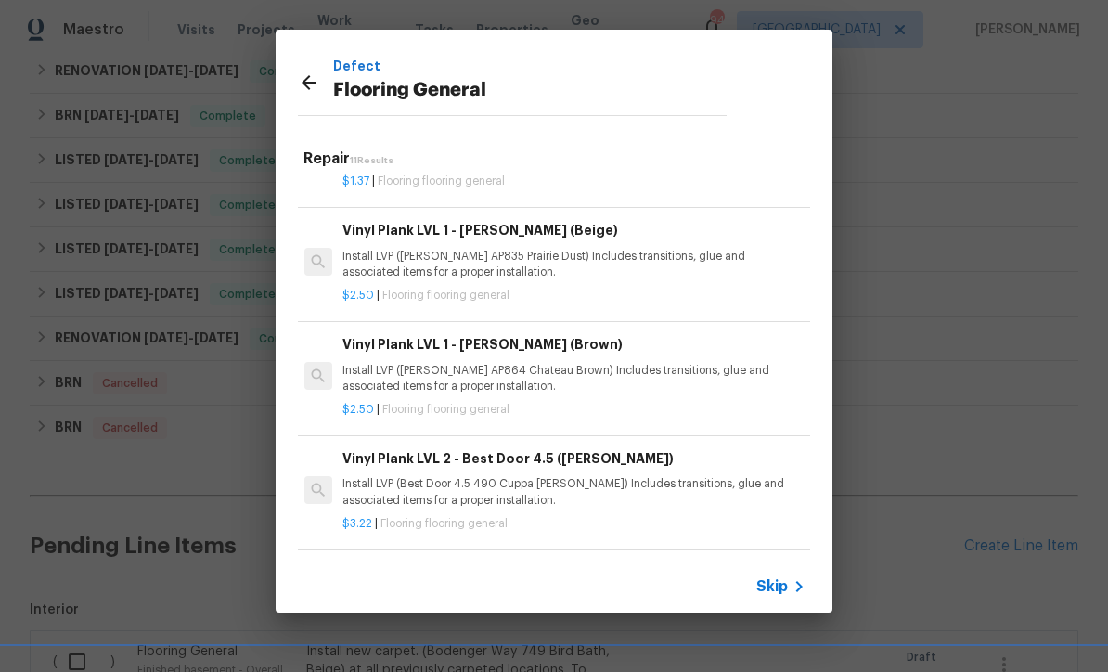
scroll to position [308, 3]
click at [413, 474] on p "Install LVP (Best Door 4.5 490 Cuppa Joe) Includes transitions, glue and associ…" at bounding box center [572, 490] width 460 height 32
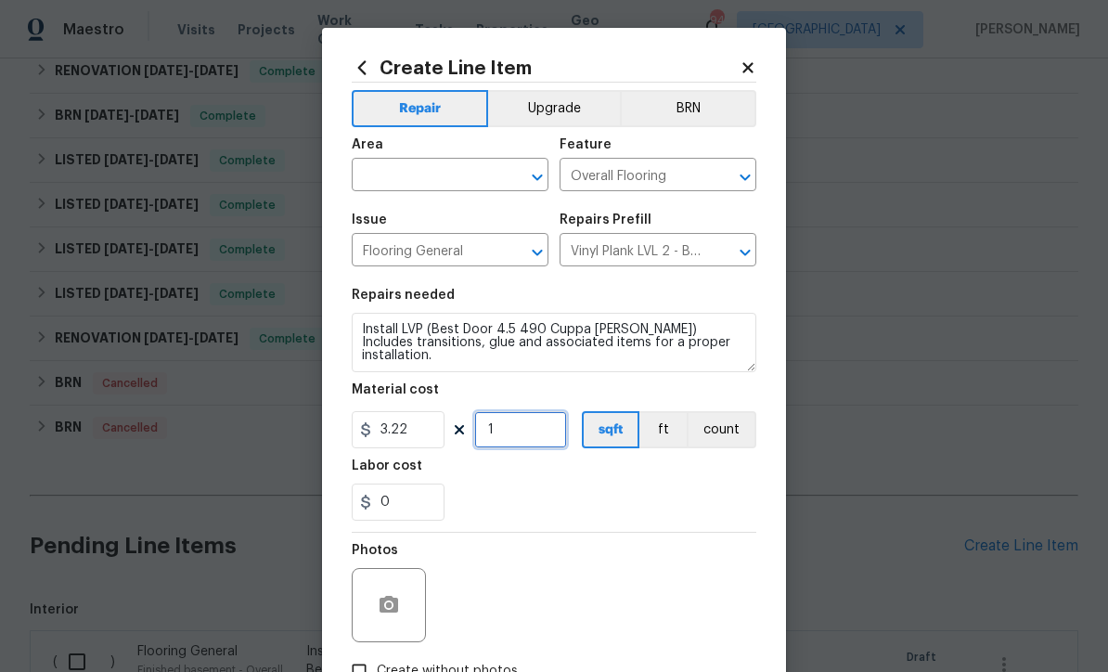
click at [505, 433] on input "1" at bounding box center [520, 429] width 93 height 37
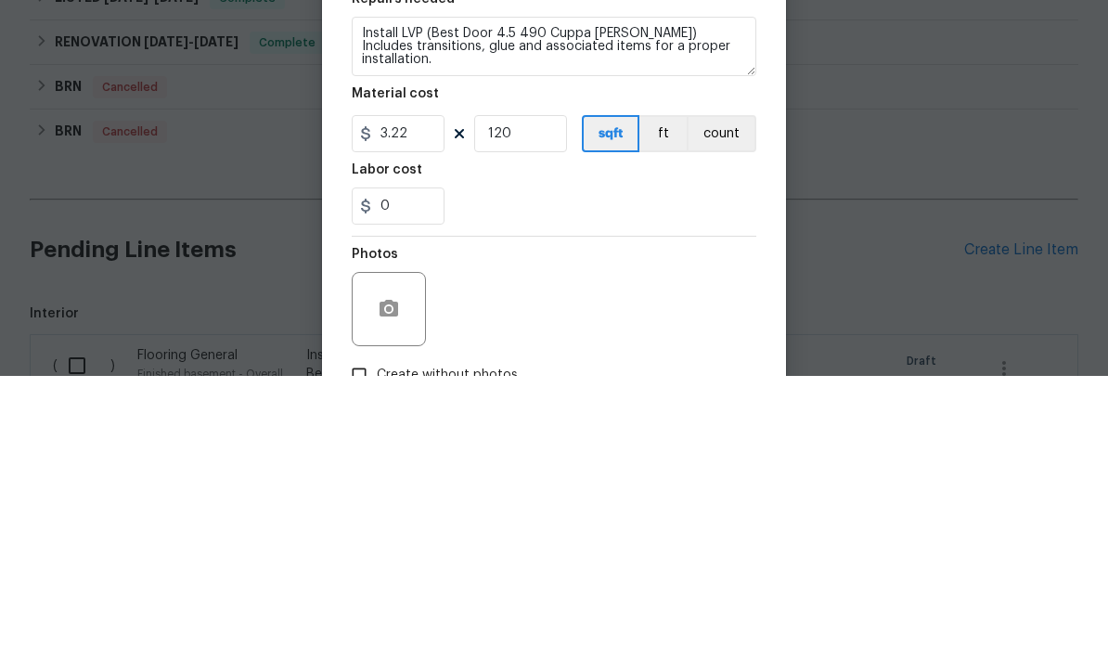
click at [520, 483] on div "0" at bounding box center [554, 501] width 405 height 37
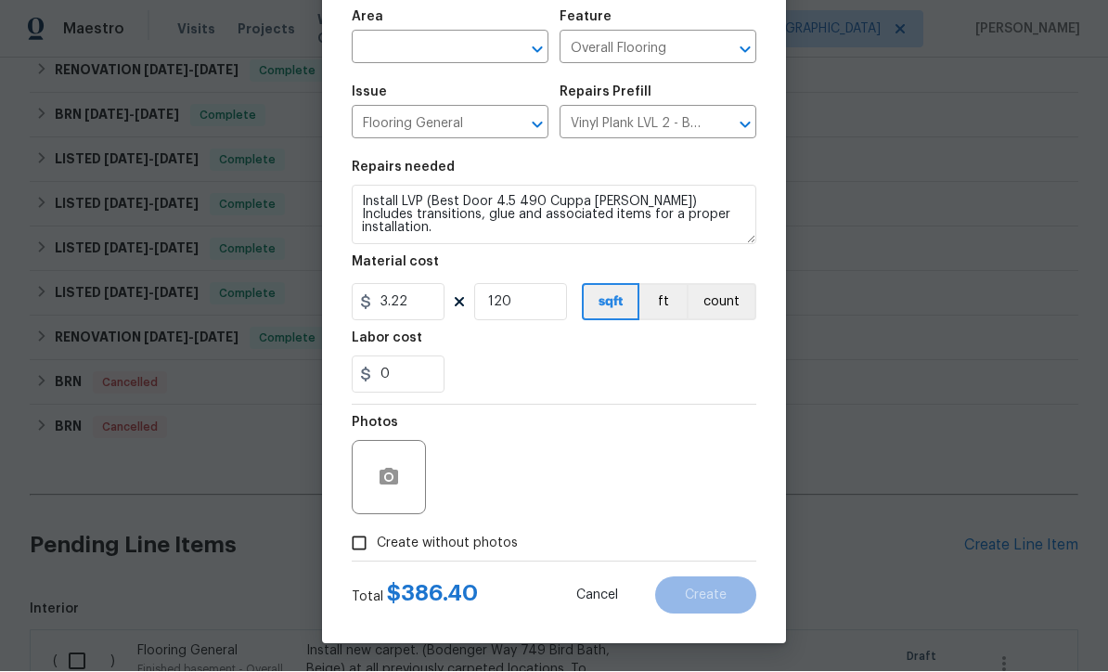
scroll to position [131, 0]
click at [522, 309] on input "120" at bounding box center [520, 302] width 93 height 37
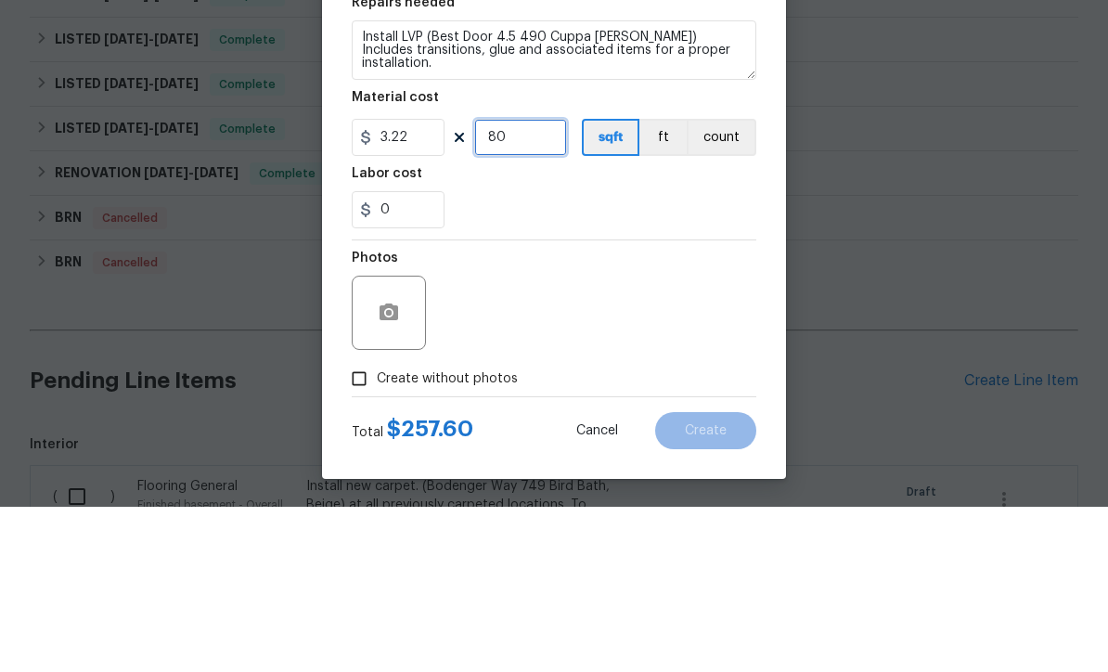
type input "80"
click at [528, 356] on div "0" at bounding box center [554, 374] width 405 height 37
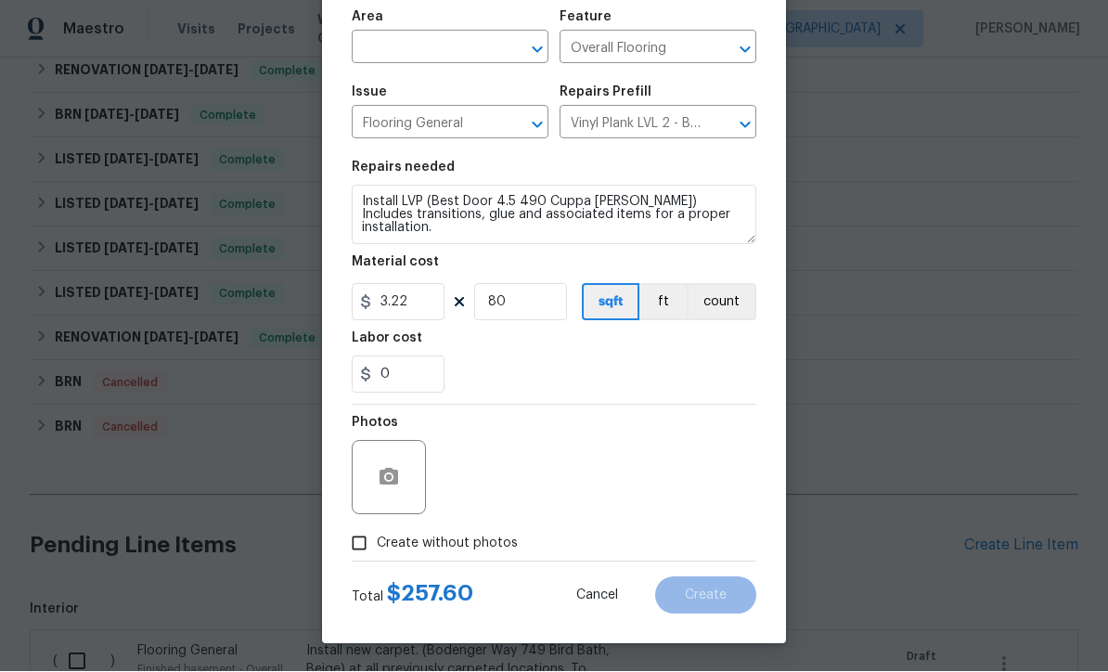
click at [352, 540] on input "Create without photos" at bounding box center [358, 543] width 35 height 35
checkbox input "true"
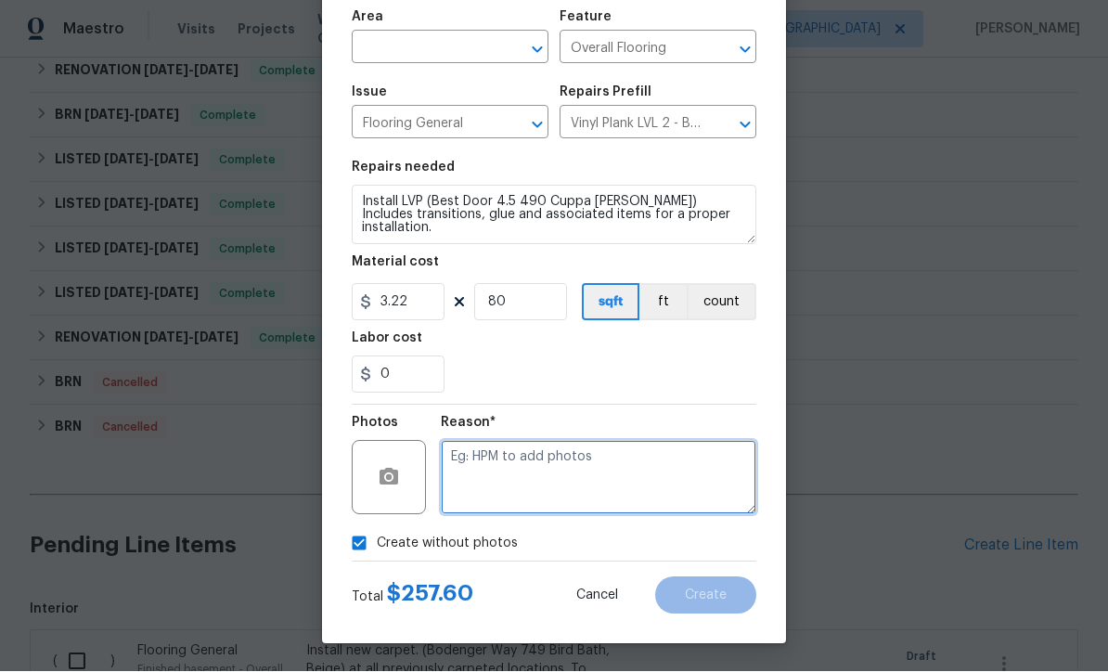
click at [458, 457] on textarea at bounding box center [598, 478] width 315 height 74
type textarea "No pictures"
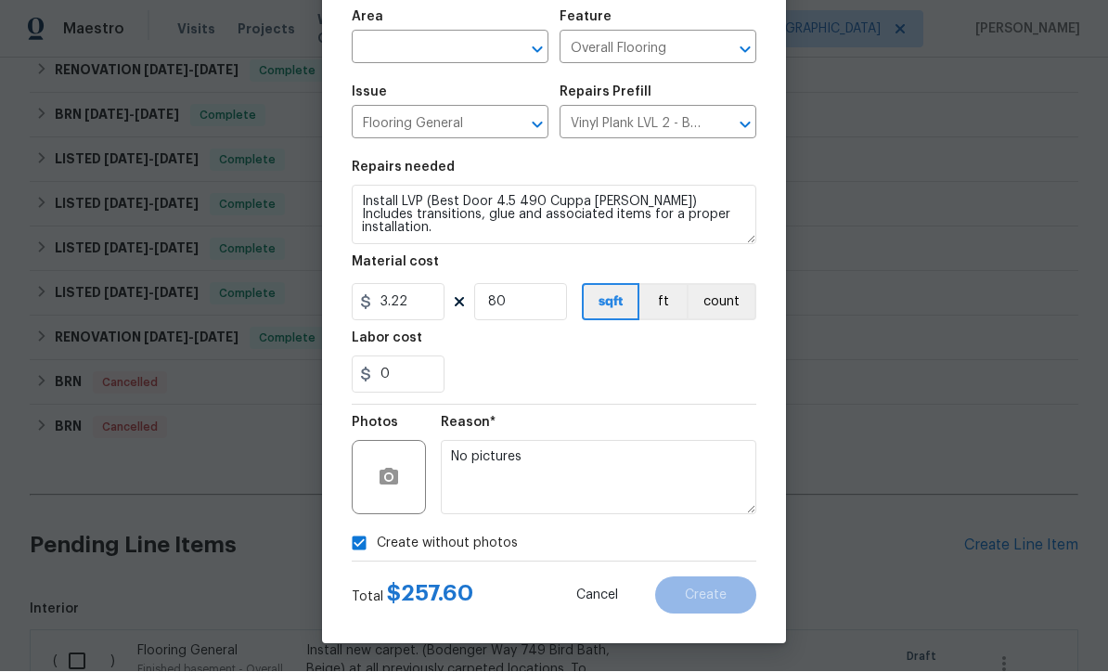
click at [382, 46] on input "text" at bounding box center [424, 49] width 145 height 29
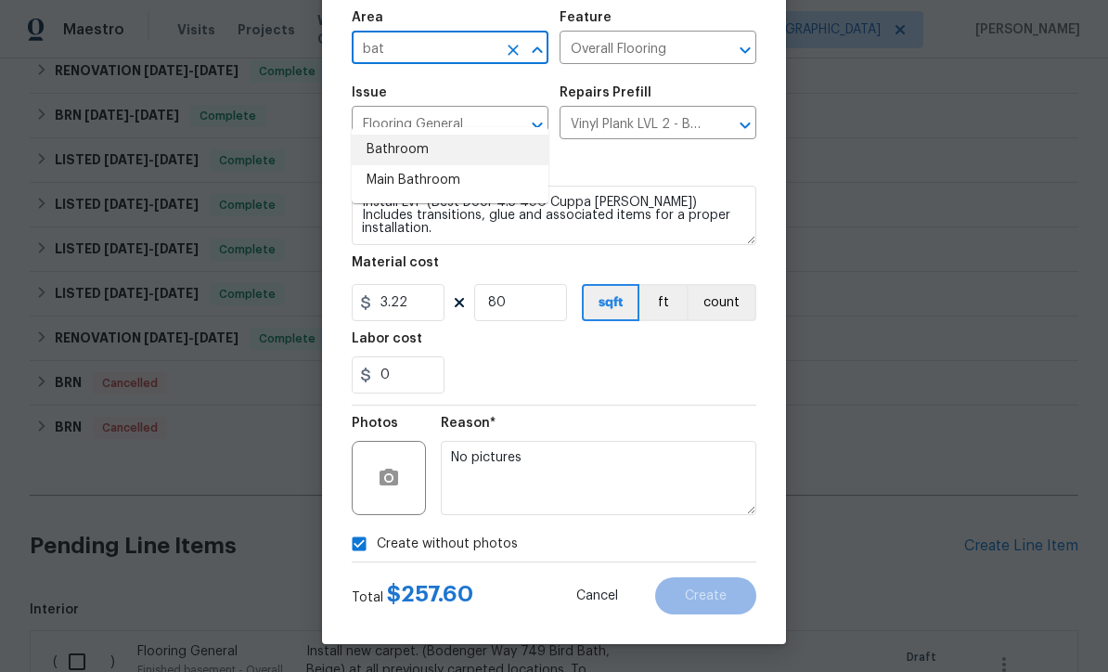
click at [397, 135] on li "Bathroom" at bounding box center [450, 150] width 197 height 31
type input "Bathroom"
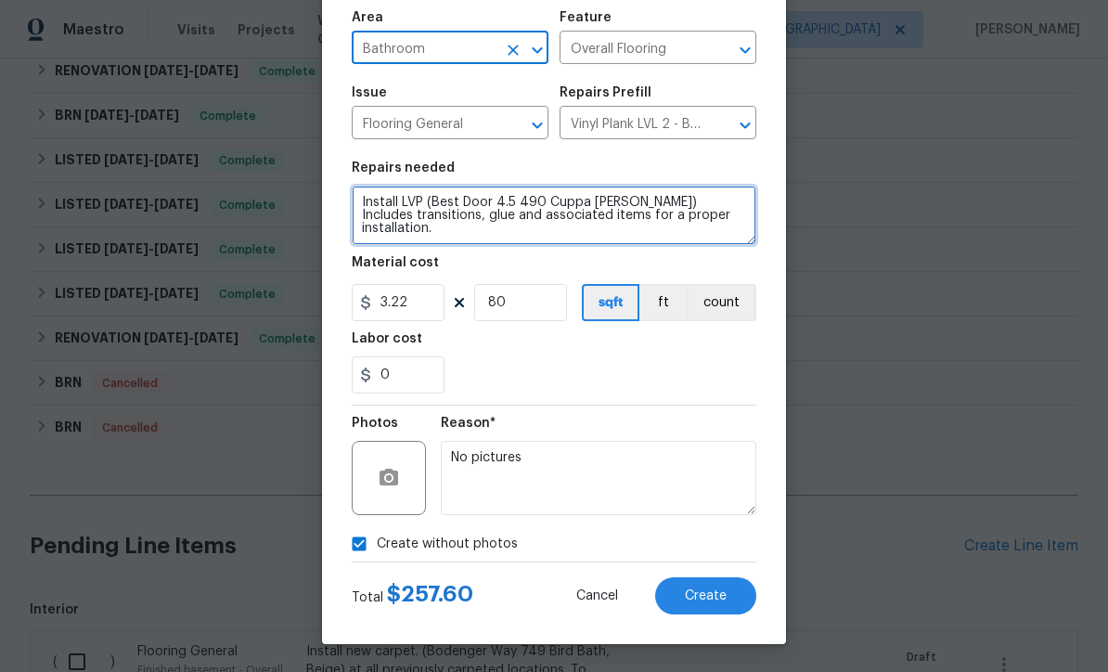
click at [362, 199] on textarea "Install LVP (Best Door 4.5 490 Cuppa Joe) Includes transitions, glue and associ…" at bounding box center [554, 215] width 405 height 59
click at [392, 198] on textarea "Install LVP (Best Door 4.5 490 Cuppa Joe) Includes transitions, glue and associ…" at bounding box center [554, 215] width 405 height 59
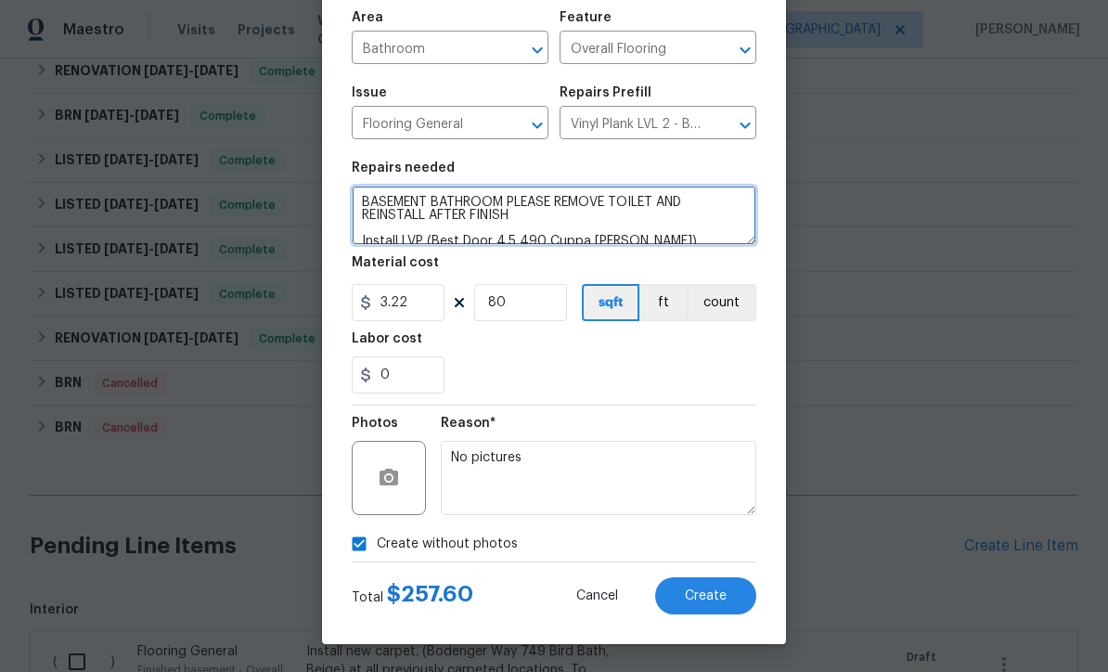
type textarea "BASEMENT BATHROOM PLEASE REMOVE TOILET AND REINSTALL AFTER FINISH Install LVP (…"
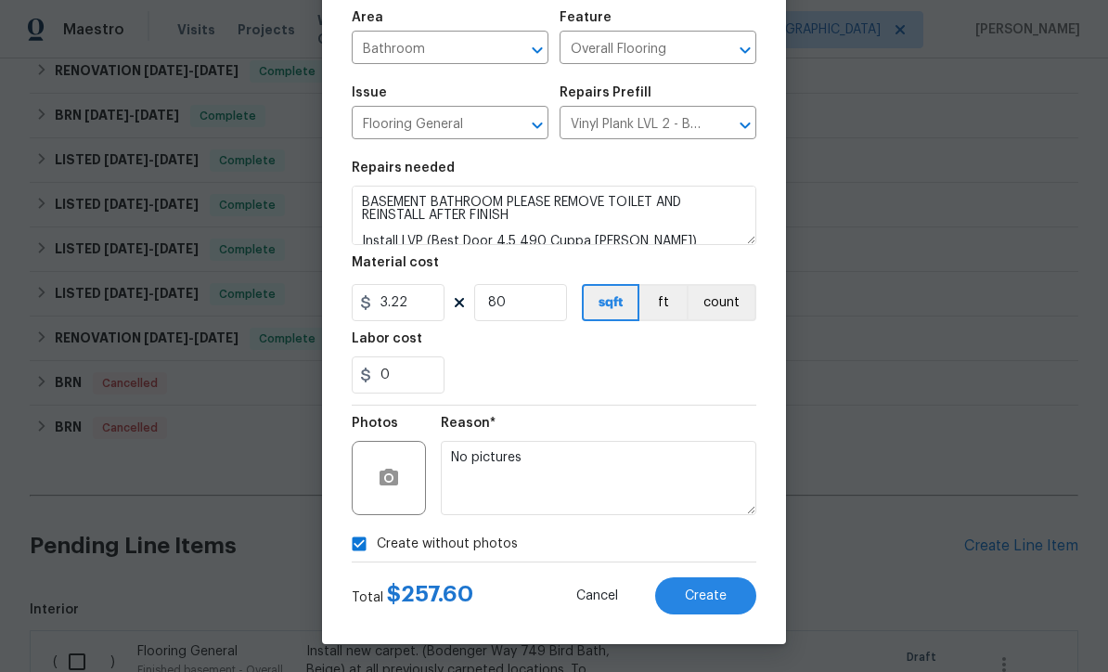
click at [699, 589] on span "Create" at bounding box center [706, 596] width 42 height 14
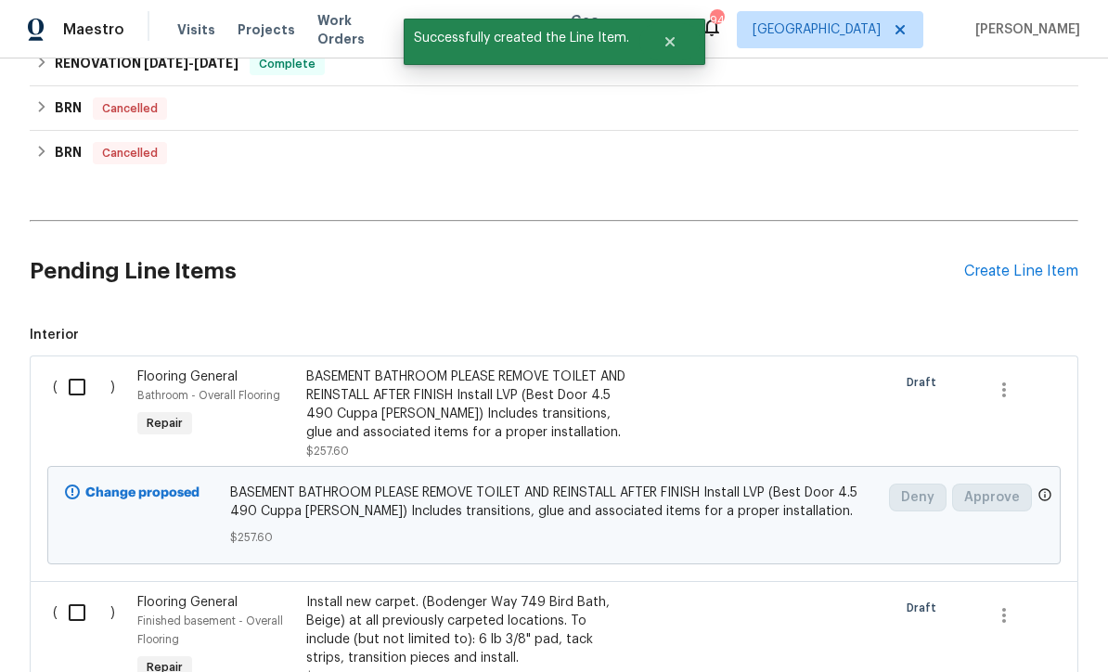
scroll to position [616, 0]
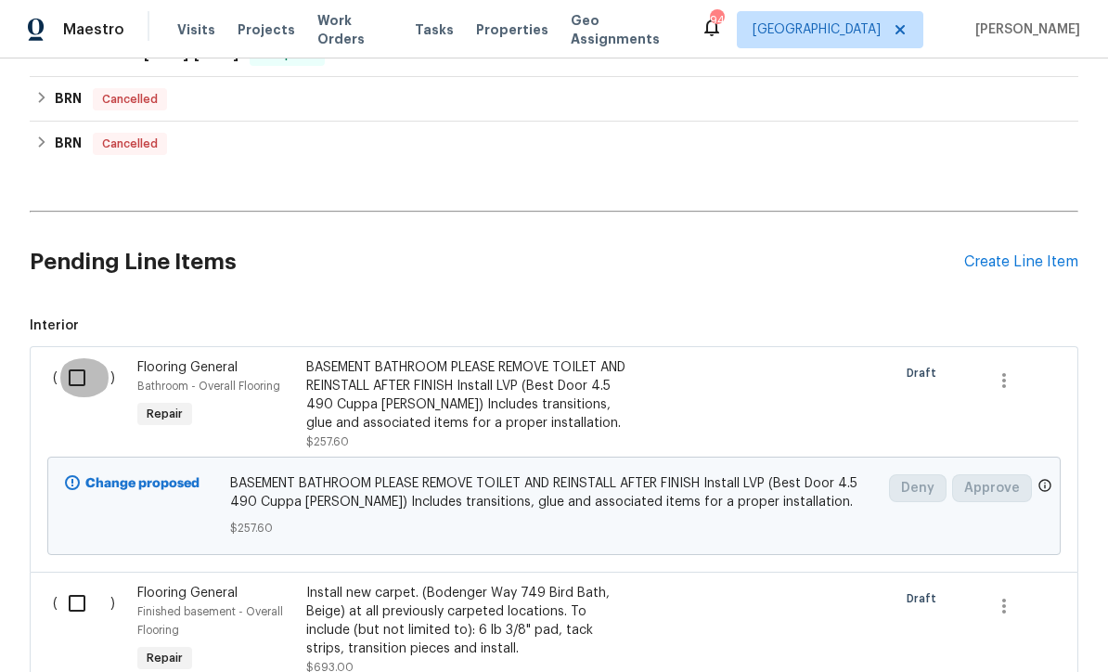
click at [70, 358] on input "checkbox" at bounding box center [84, 377] width 53 height 39
checkbox input "true"
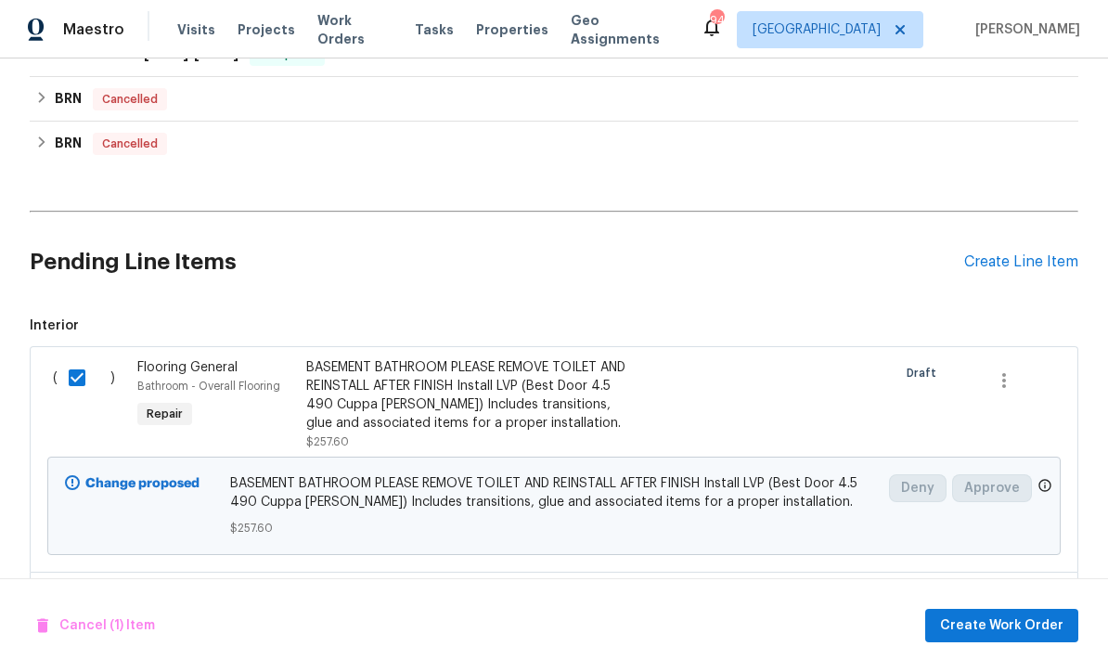
click at [74, 584] on input "checkbox" at bounding box center [84, 603] width 53 height 39
checkbox input "true"
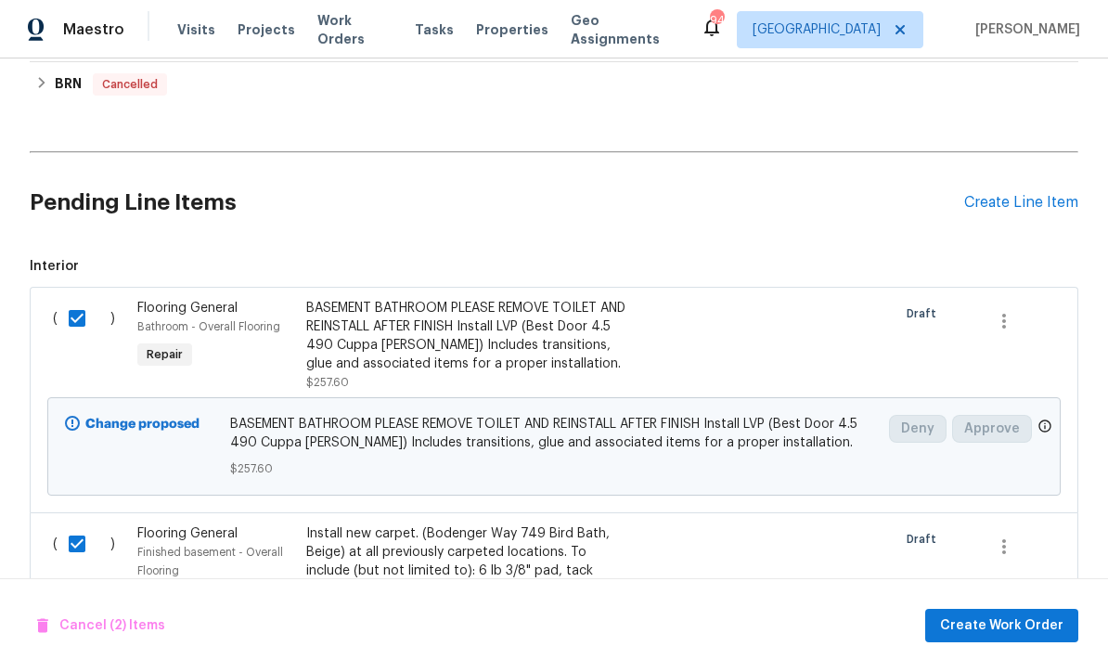
scroll to position [673, 0]
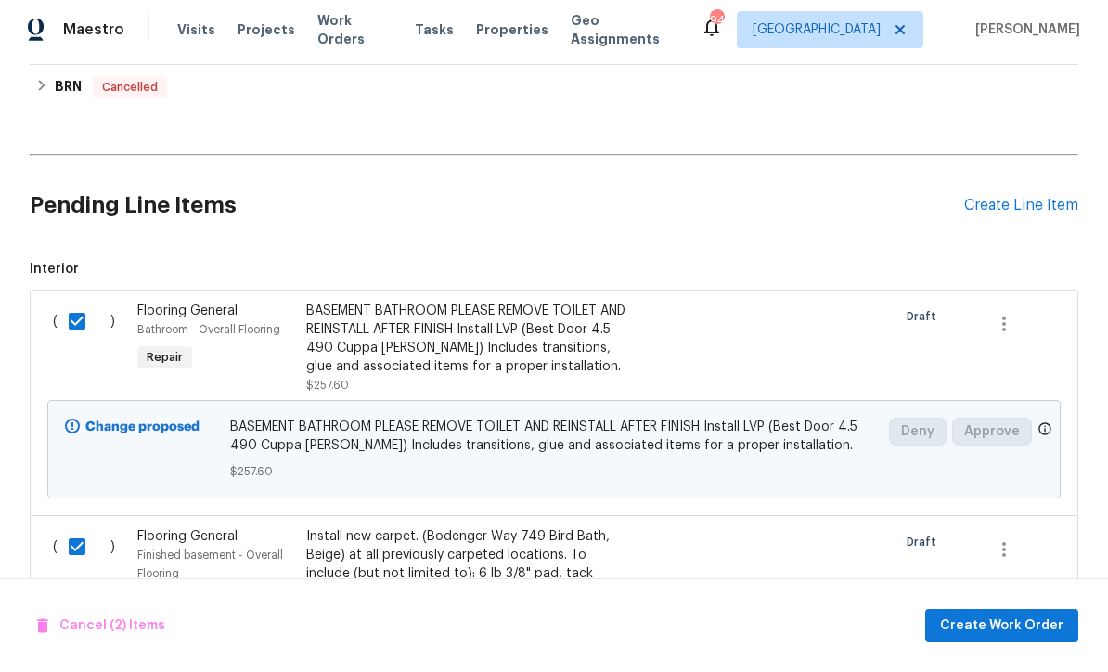
click at [72, 302] on input "checkbox" at bounding box center [84, 321] width 53 height 39
checkbox input "false"
click at [67, 527] on input "checkbox" at bounding box center [84, 546] width 53 height 39
checkbox input "false"
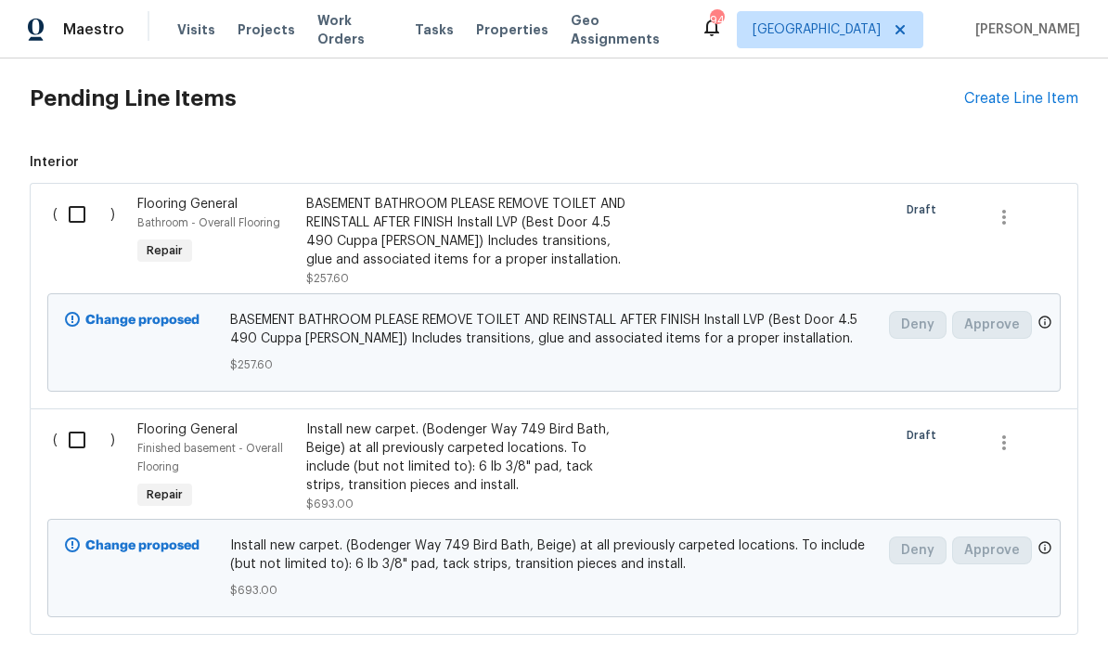
scroll to position [781, 0]
click at [397, 418] on div "Install new carpet. (Bodenger Way 749 Bird Bath, Beige) at all previously carpe…" at bounding box center [469, 455] width 327 height 74
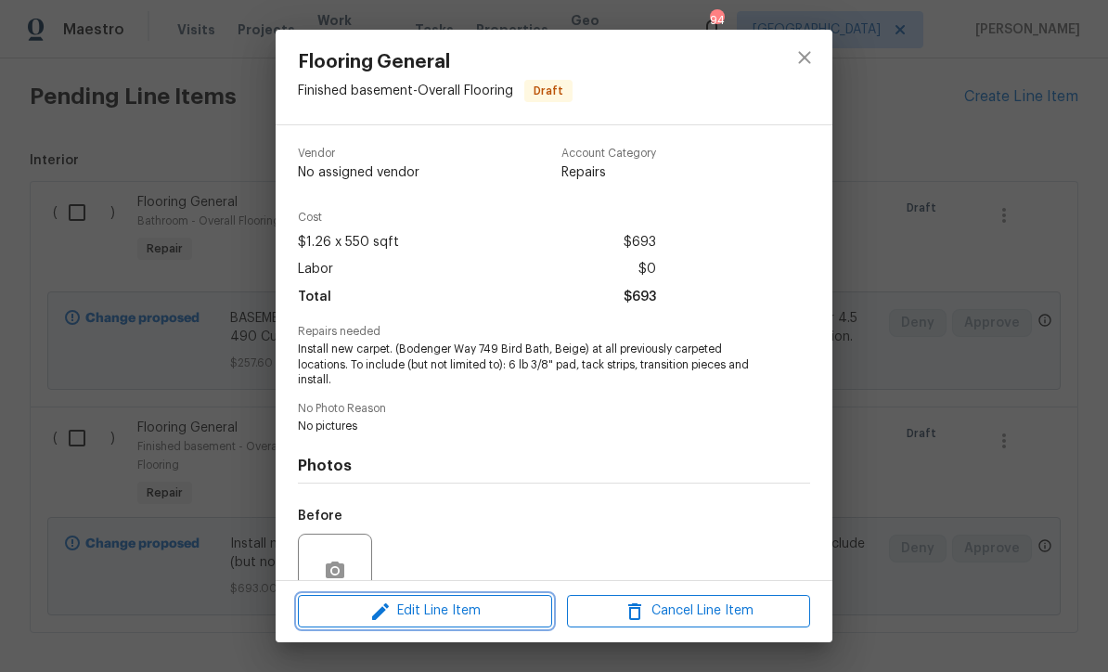
click at [405, 612] on span "Edit Line Item" at bounding box center [424, 610] width 243 height 23
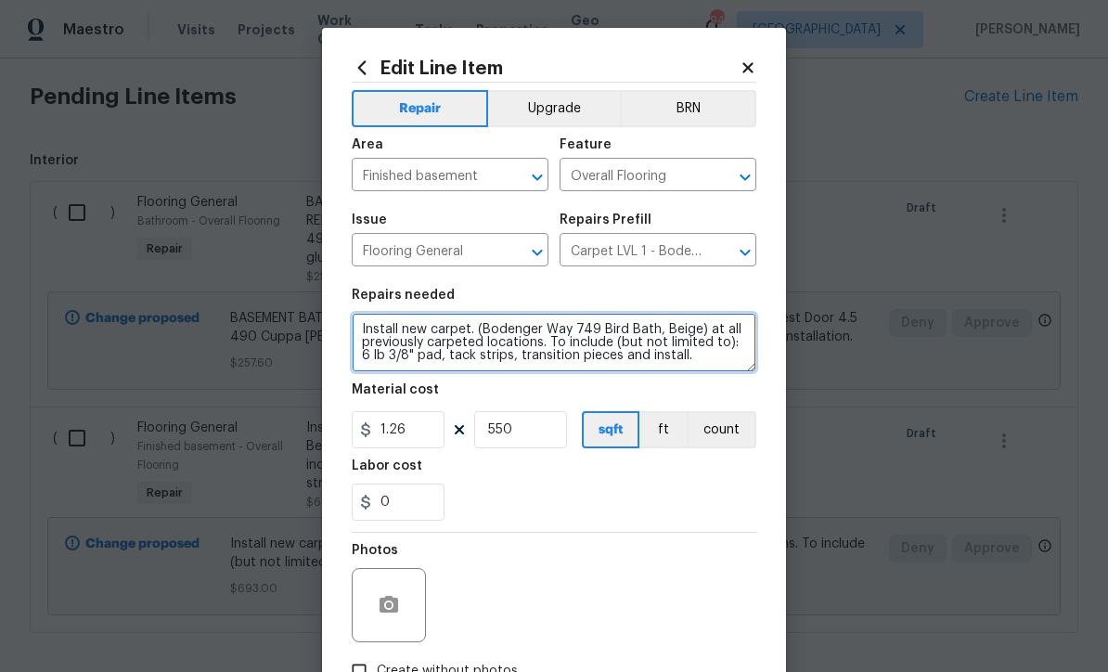
click at [352, 328] on textarea "Install new carpet. (Bodenger Way 749 Bird Bath, Beige) at all previously carpe…" at bounding box center [554, 342] width 405 height 59
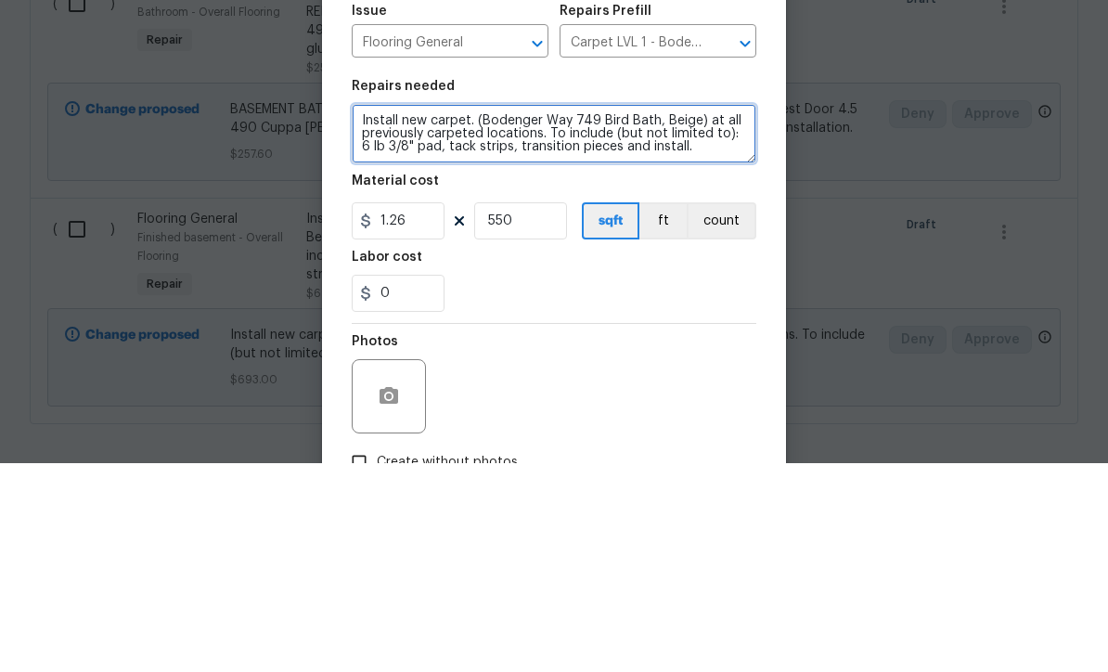
click at [376, 313] on textarea "Install new carpet. (Bodenger Way 749 Bird Bath, Beige) at all previously carpe…" at bounding box center [554, 342] width 405 height 59
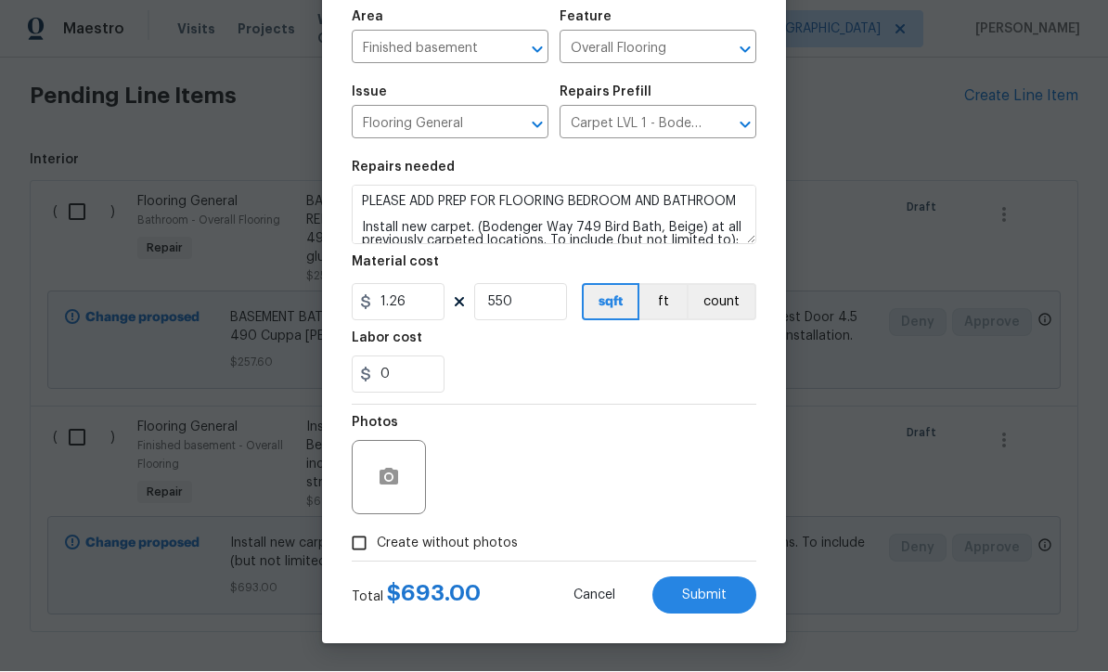
scroll to position [131, 0]
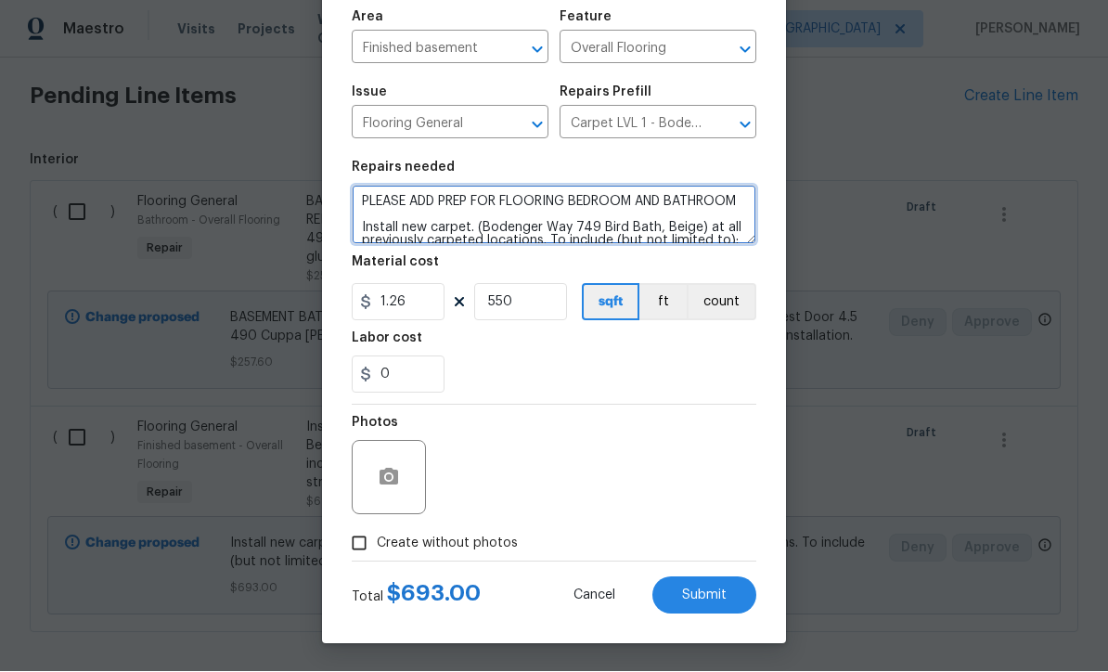
type textarea "PLEASE ADD PREP FOR FLOORING BEDROOM AND BATHROOM Install new carpet. (Bodenger…"
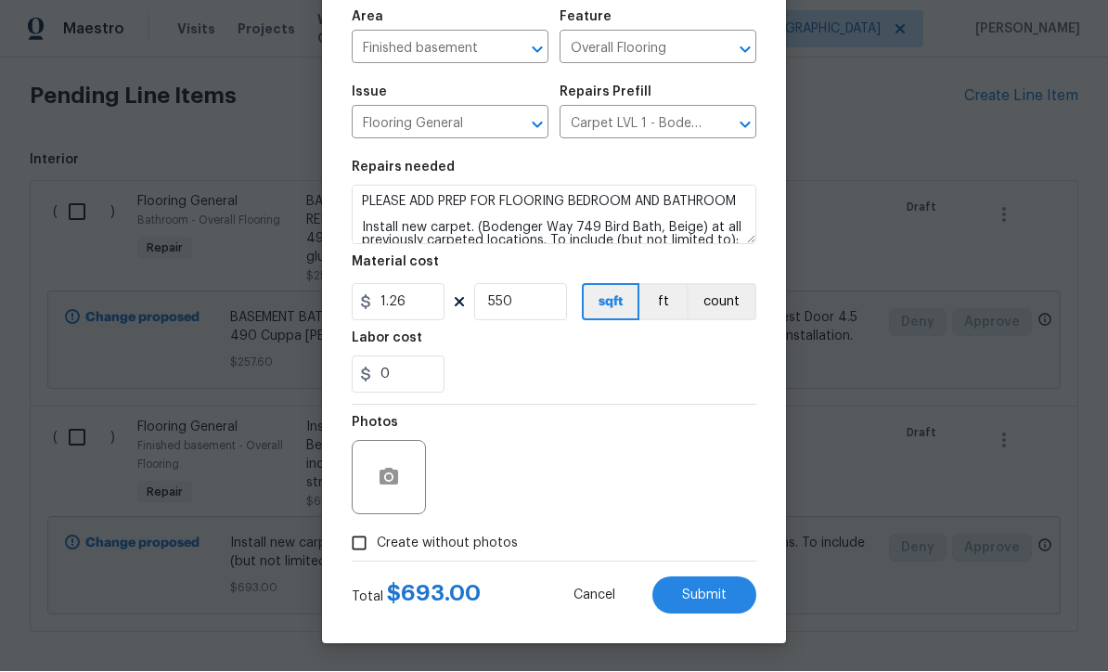
click at [701, 578] on button "Submit" at bounding box center [704, 595] width 104 height 37
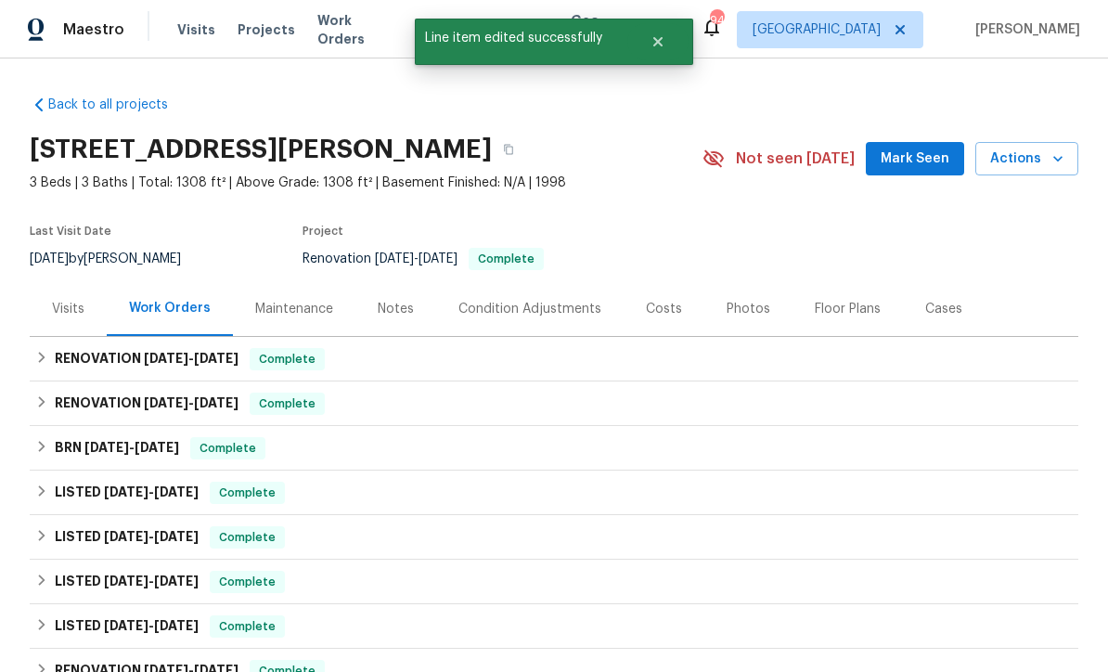
scroll to position [0, 0]
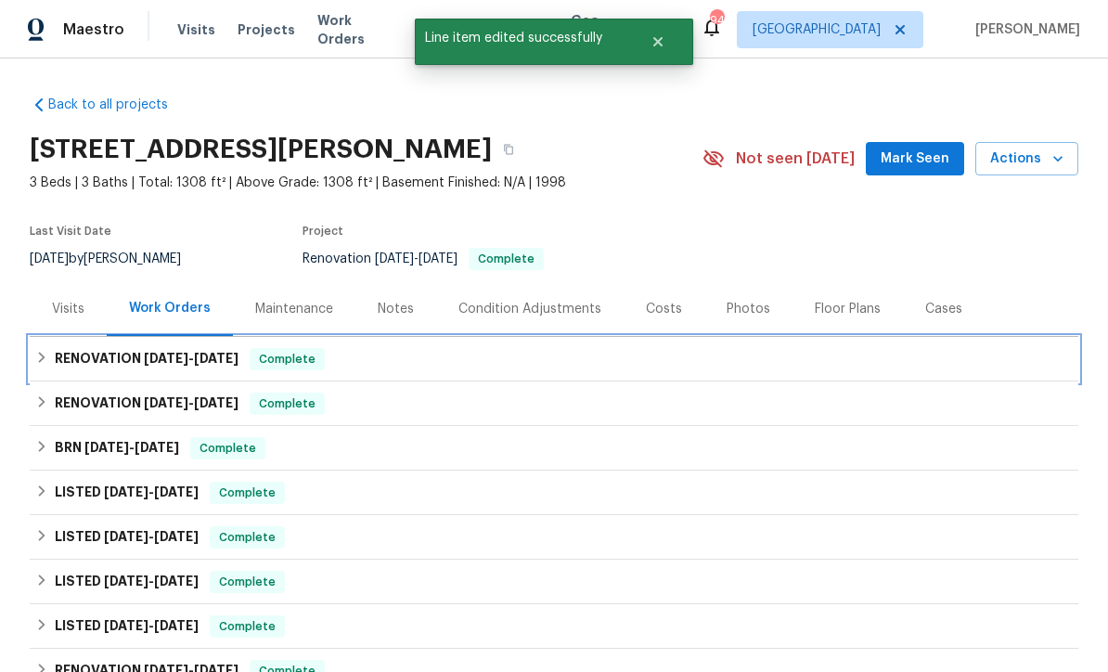
click at [110, 348] on h6 "RENOVATION 9/18/25 - 9/26/25" at bounding box center [147, 359] width 184 height 22
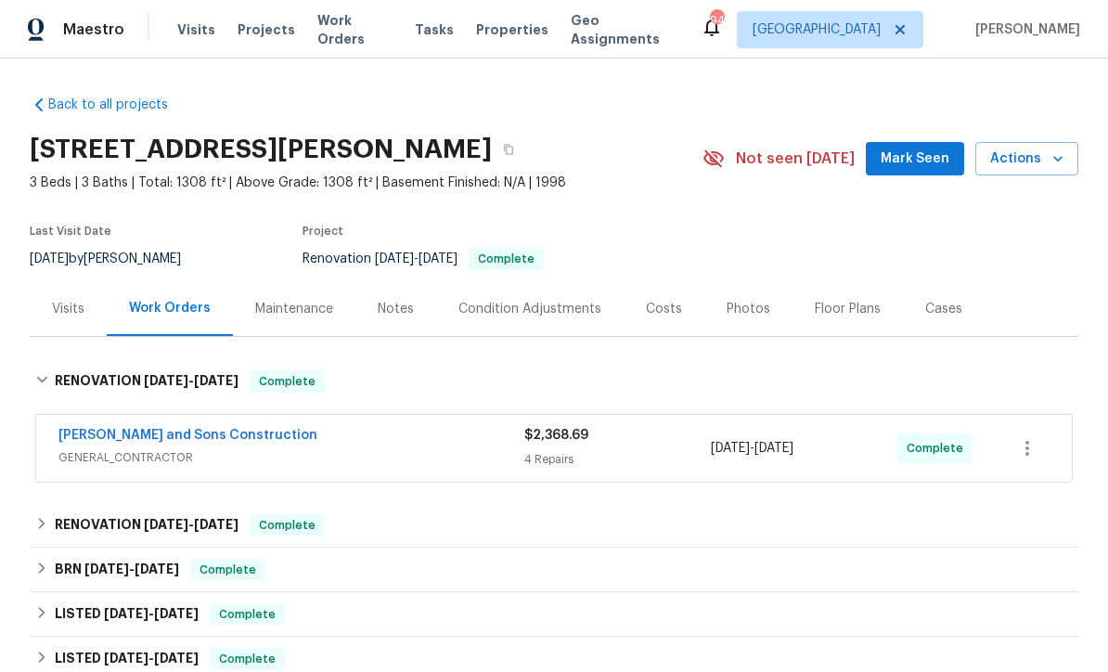
click at [123, 429] on link "[PERSON_NAME] and Sons Construction" at bounding box center [187, 435] width 259 height 13
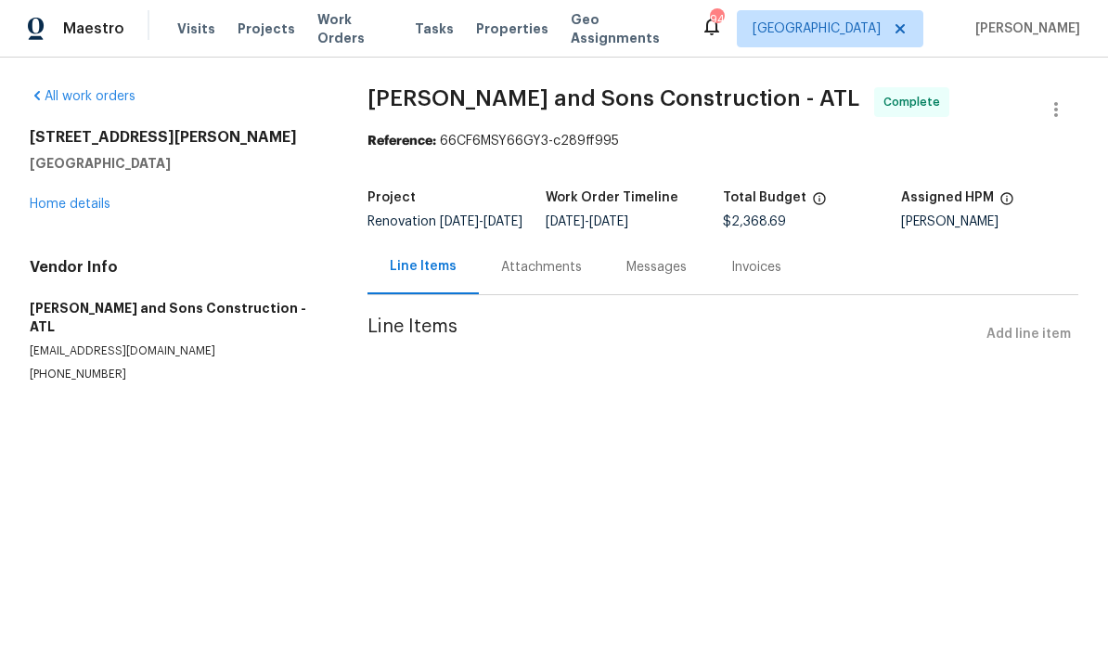
scroll to position [1, 0]
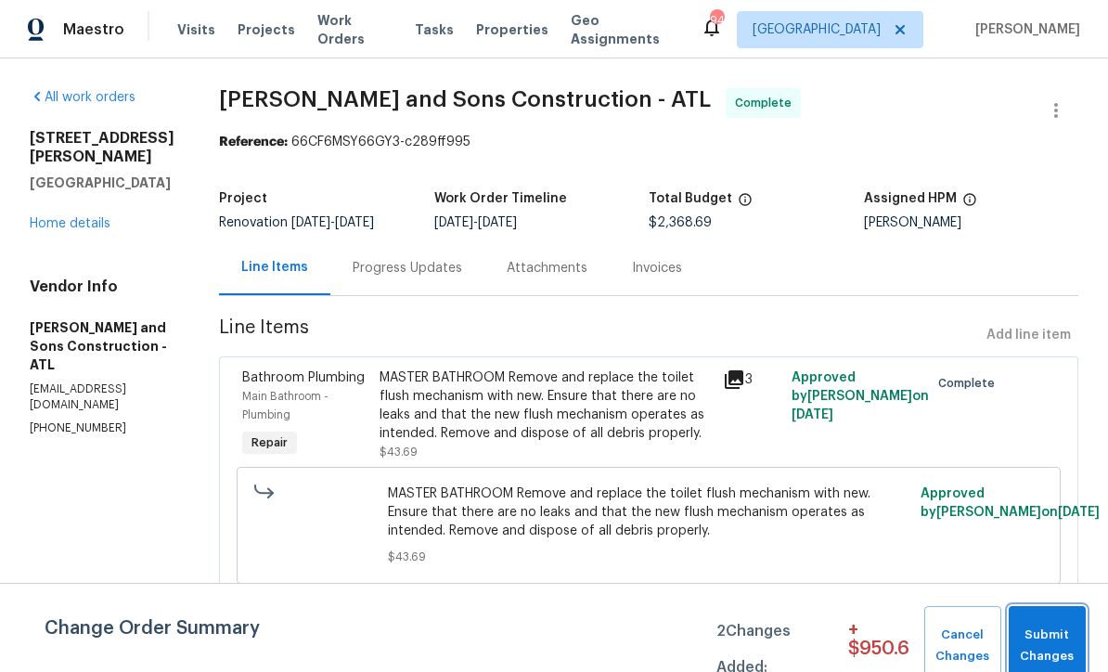
click at [1039, 637] on span "Submit Changes" at bounding box center [1047, 645] width 58 height 43
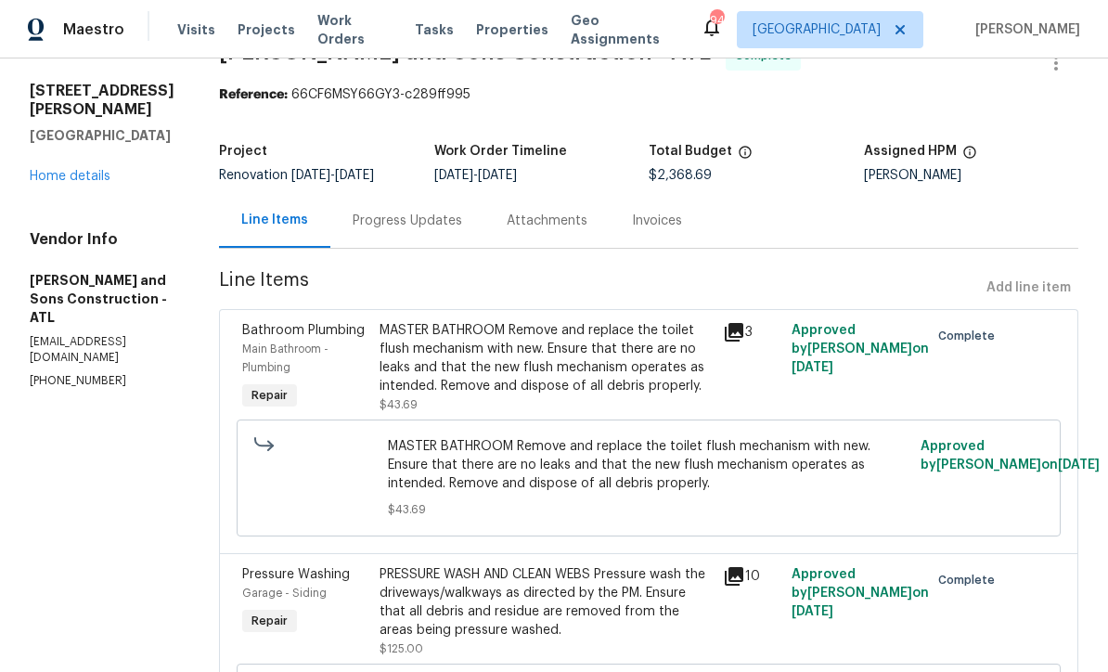
scroll to position [52, 0]
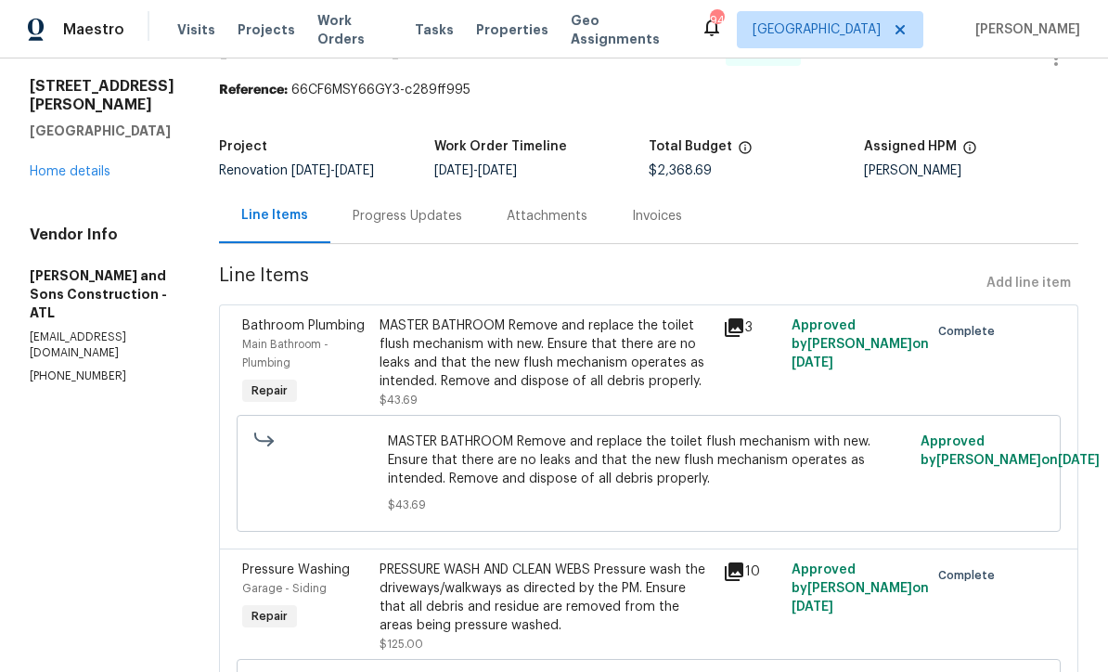
click at [484, 355] on div "MASTER BATHROOM Remove and replace the toilet flush mechanism with new. Ensure …" at bounding box center [545, 353] width 332 height 74
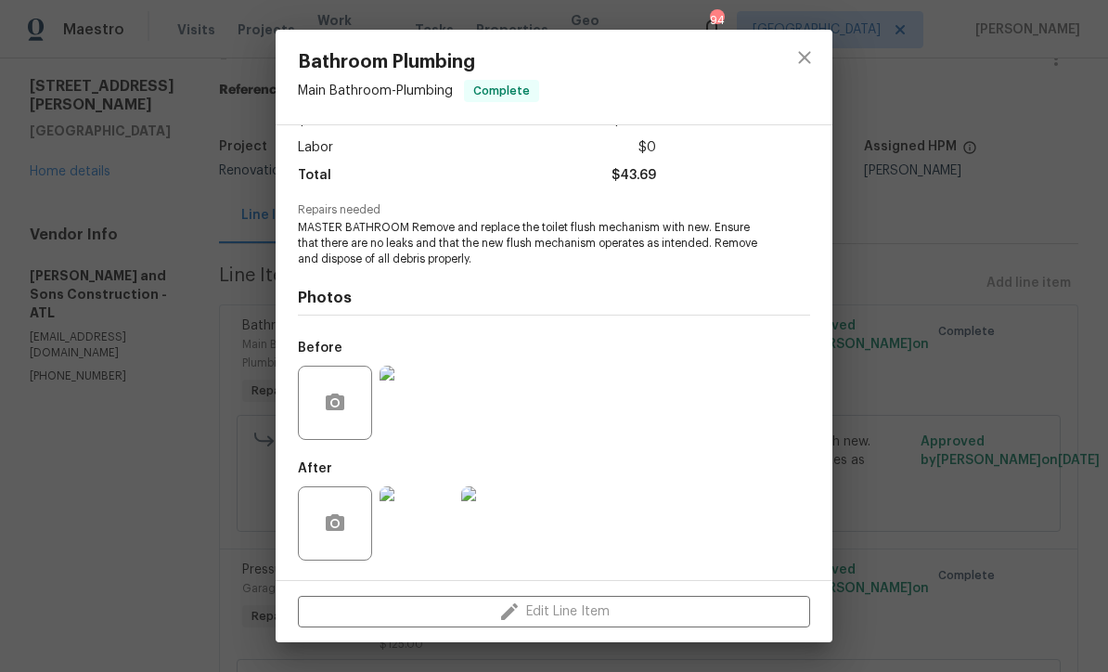
scroll to position [124, 0]
click at [797, 52] on icon "close" at bounding box center [804, 57] width 22 height 22
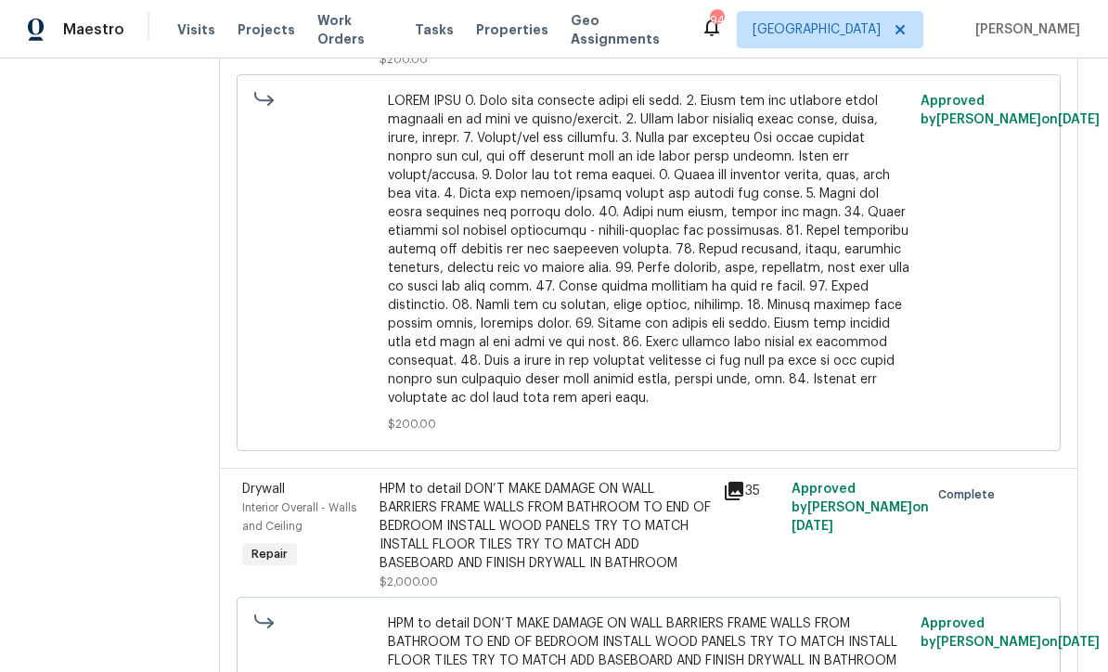
scroll to position [1306, 0]
click at [483, 481] on div "HPM to detail DON’T MAKE DAMAGE ON WALL BARRIERS FRAME WALLS FROM BATHROOM TO E…" at bounding box center [545, 527] width 332 height 93
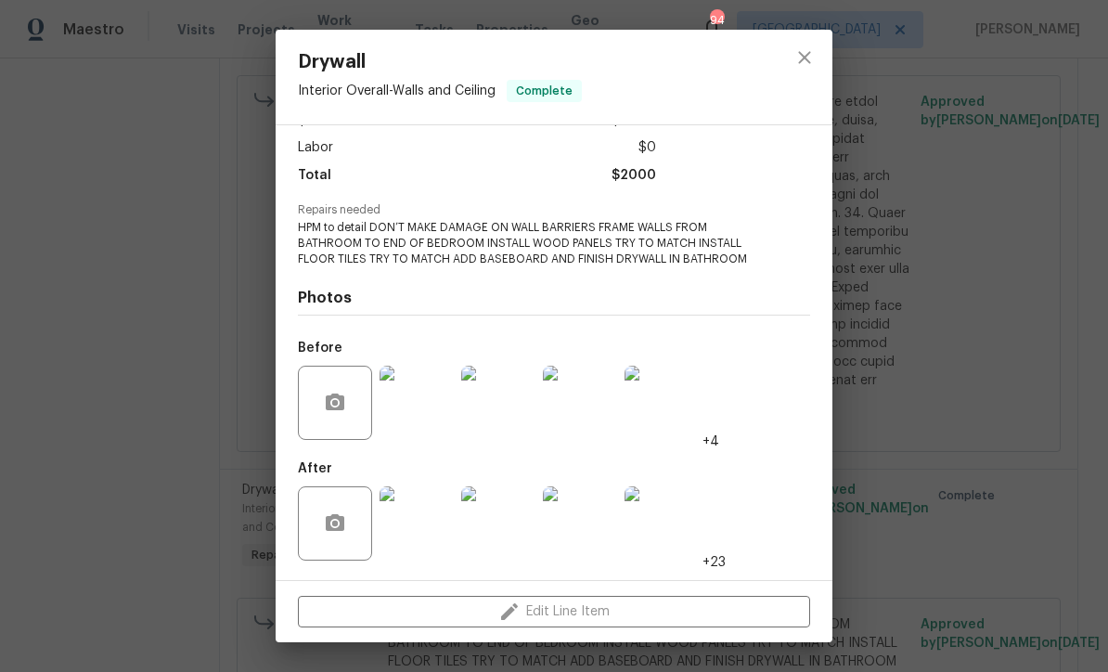
scroll to position [124, 0]
click at [409, 536] on img at bounding box center [416, 523] width 74 height 74
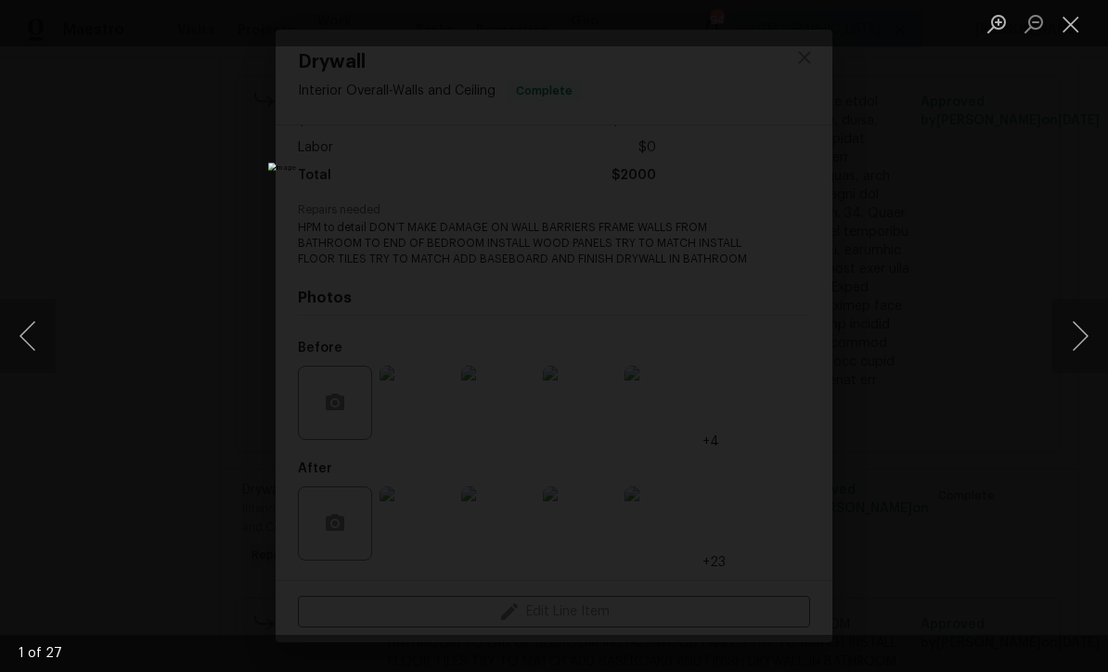
scroll to position [63, 0]
click at [1073, 344] on button "Next image" at bounding box center [1080, 336] width 56 height 74
click at [1073, 345] on button "Next image" at bounding box center [1080, 336] width 56 height 74
click at [1082, 341] on button "Next image" at bounding box center [1080, 336] width 56 height 74
click at [1080, 340] on button "Next image" at bounding box center [1080, 336] width 56 height 74
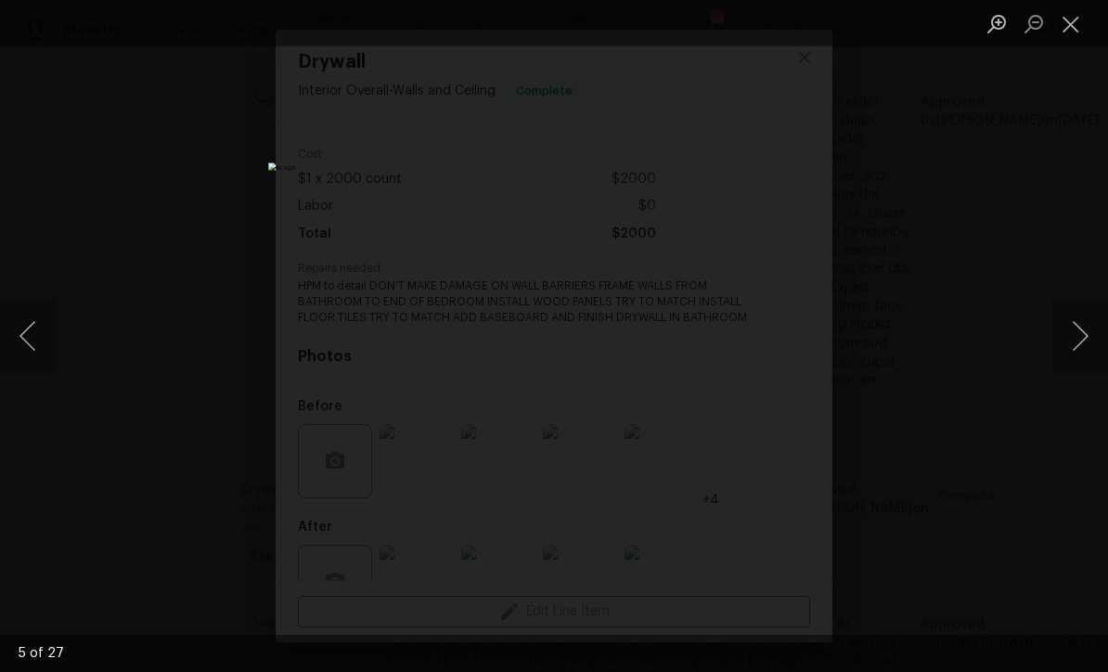
click at [1085, 337] on button "Next image" at bounding box center [1080, 336] width 56 height 74
click at [1079, 340] on button "Next image" at bounding box center [1080, 336] width 56 height 74
click at [1083, 338] on button "Next image" at bounding box center [1080, 336] width 56 height 74
click at [1007, 355] on div "Lightbox" at bounding box center [554, 336] width 1108 height 672
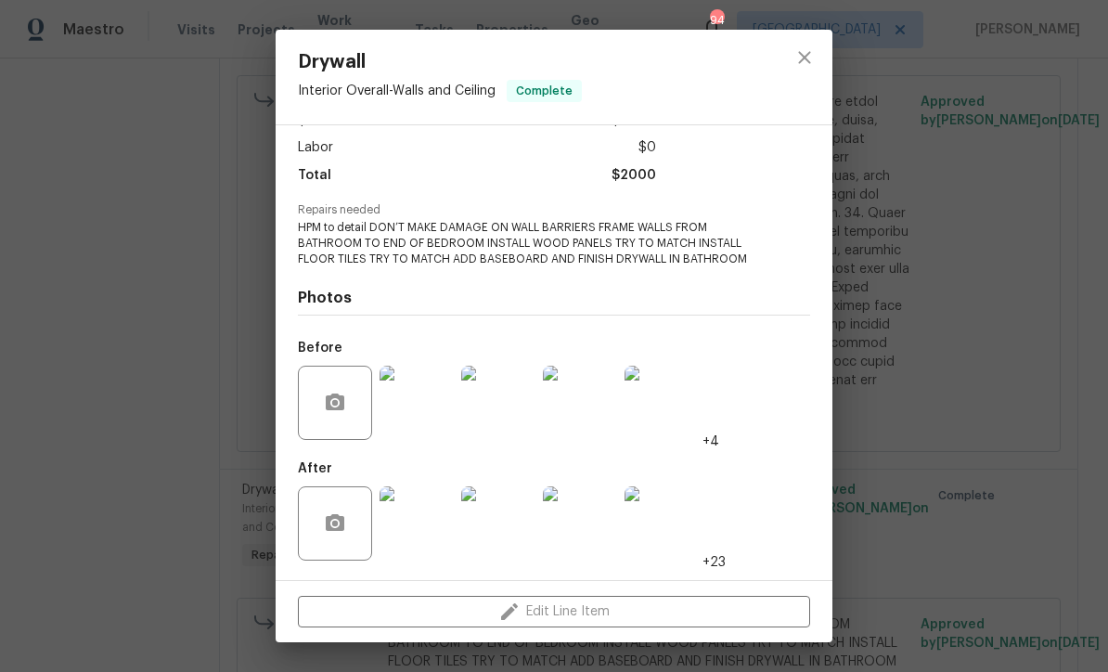
scroll to position [124, 0]
click at [407, 527] on img at bounding box center [416, 523] width 74 height 74
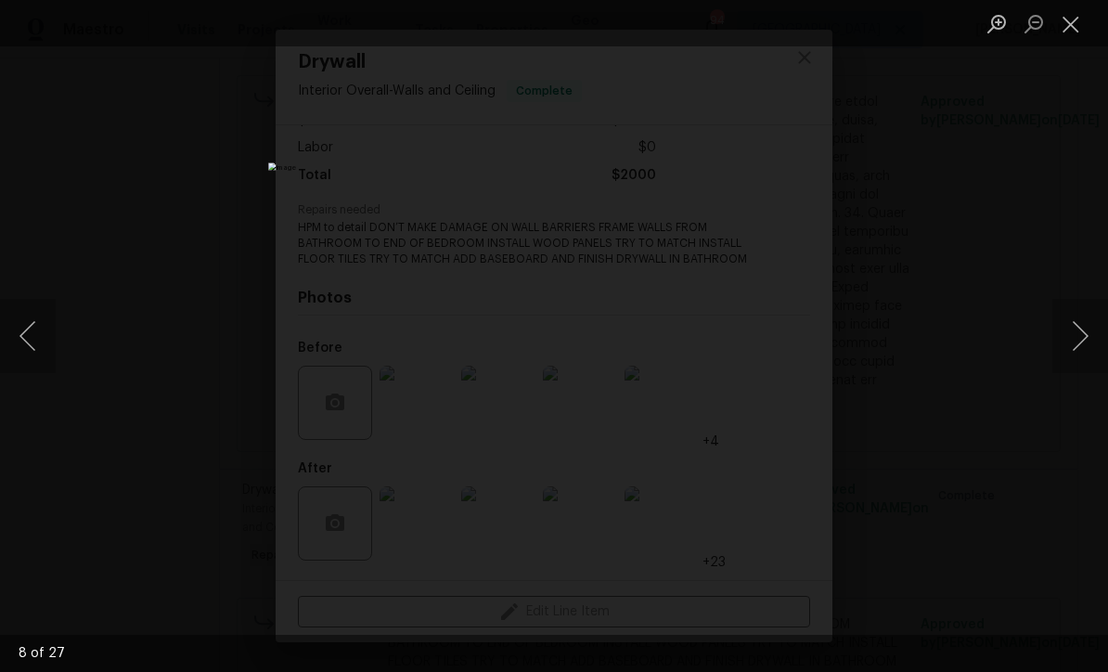
click at [1076, 351] on button "Next image" at bounding box center [1080, 336] width 56 height 74
click at [41, 331] on button "Previous image" at bounding box center [28, 336] width 56 height 74
click at [1070, 33] on button "Close lightbox" at bounding box center [1070, 23] width 37 height 32
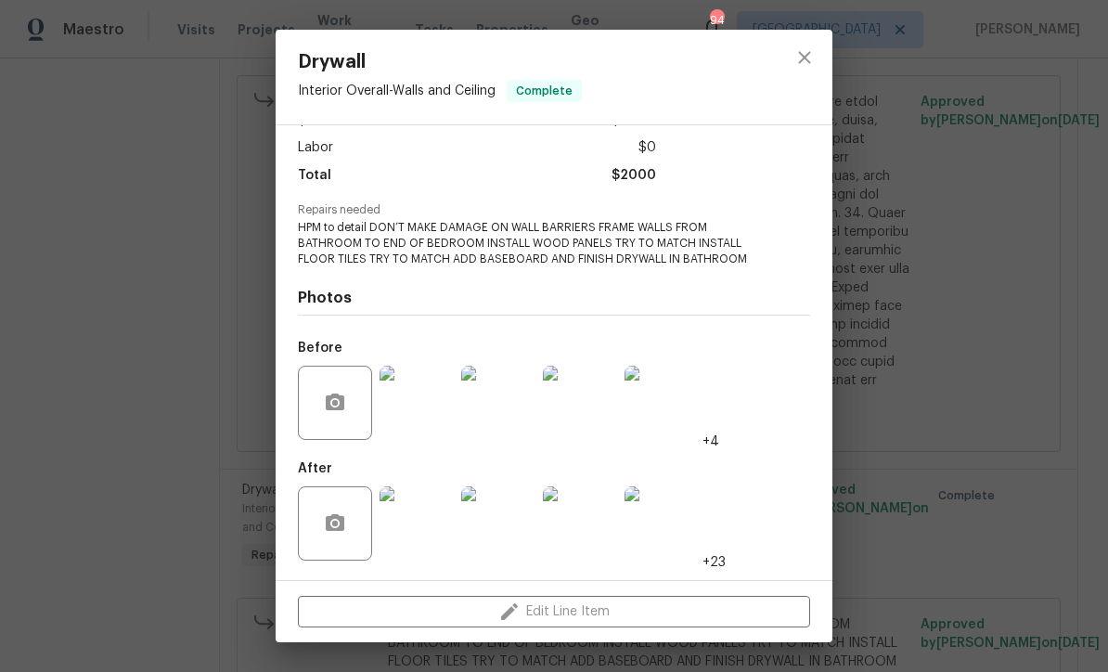
click at [408, 531] on img at bounding box center [416, 523] width 74 height 74
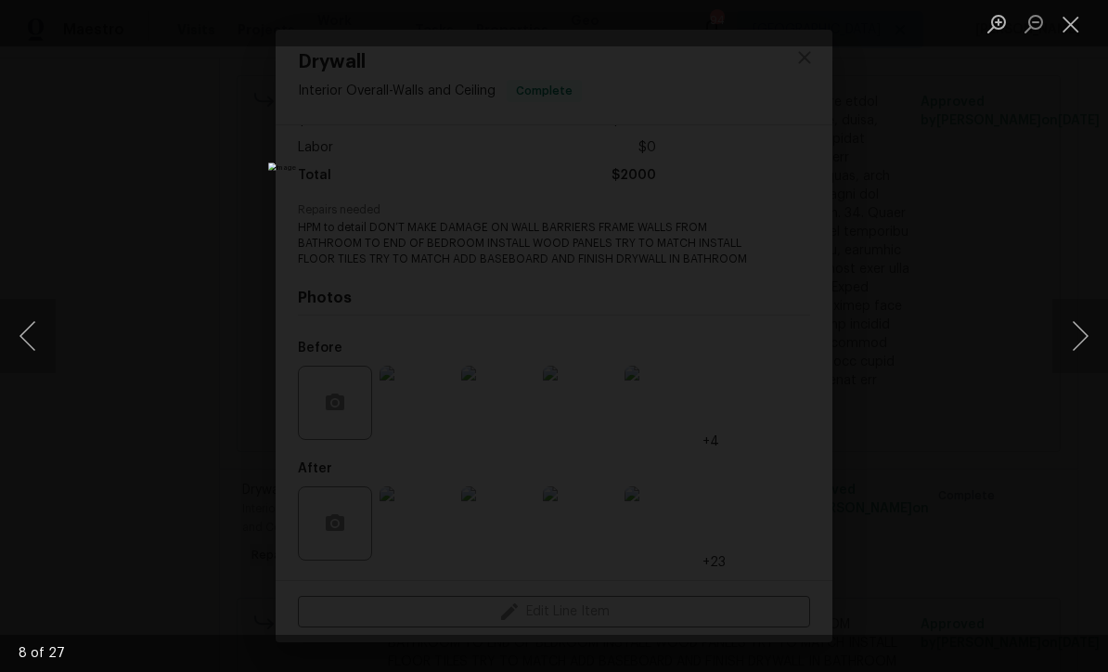
scroll to position [63, 0]
click at [1066, 32] on button "Close lightbox" at bounding box center [1070, 23] width 37 height 32
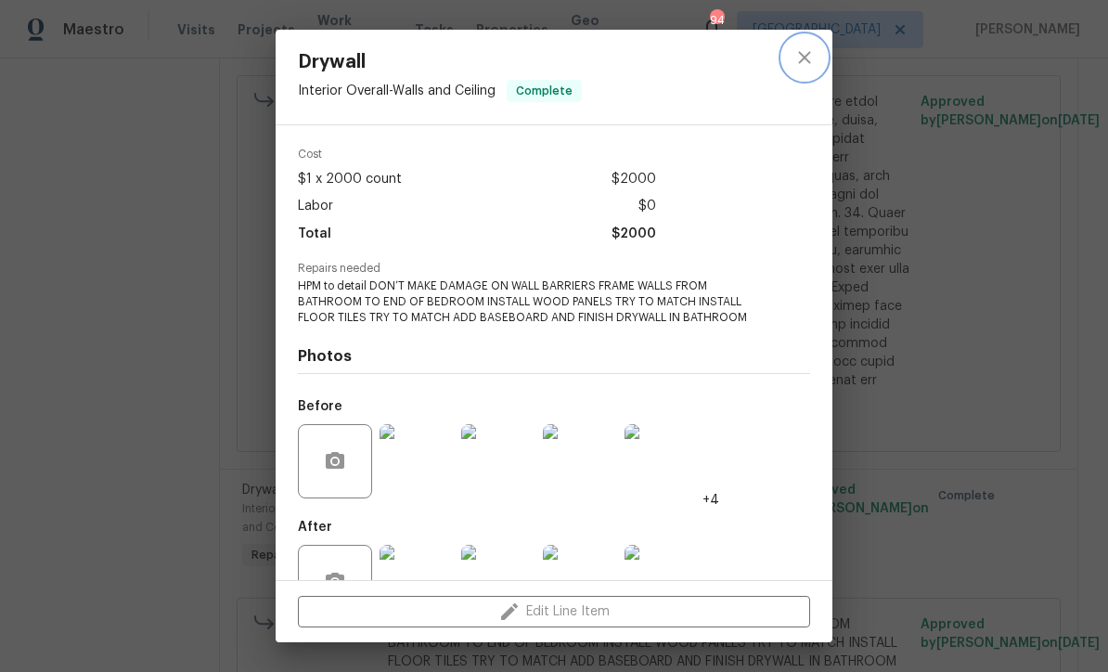
click at [795, 54] on icon "close" at bounding box center [804, 57] width 22 height 22
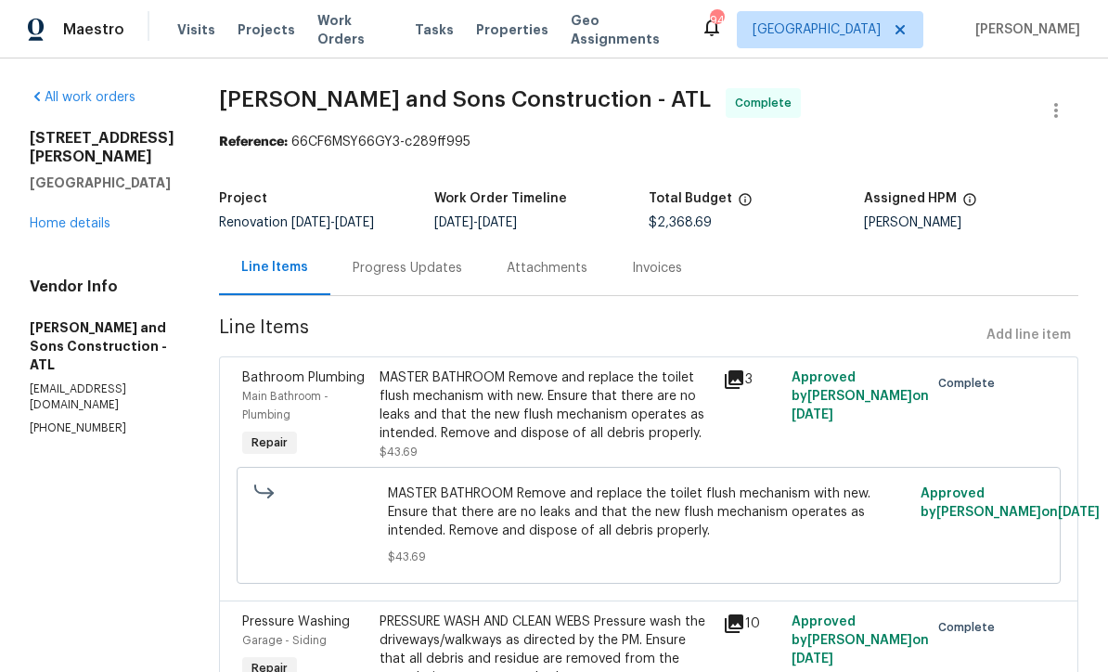
scroll to position [0, 0]
click at [77, 230] on link "Home details" at bounding box center [70, 223] width 81 height 13
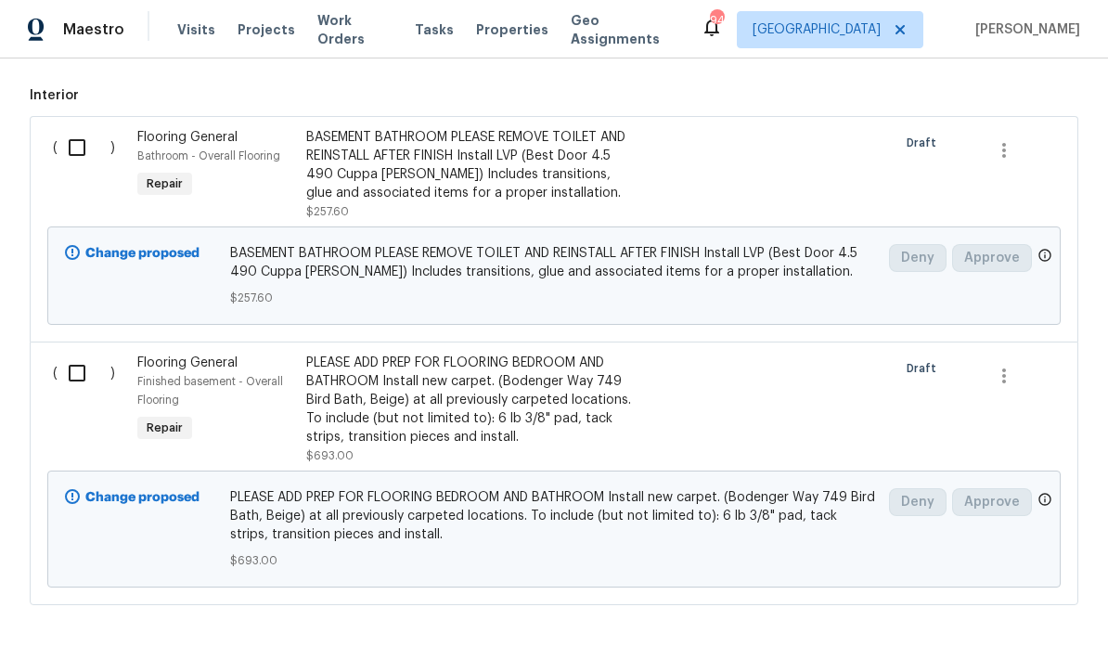
scroll to position [845, 0]
click at [464, 164] on div "BASEMENT BATHROOM PLEASE REMOVE TOILET AND REINSTALL AFTER FINISH Install LVP (…" at bounding box center [469, 166] width 327 height 74
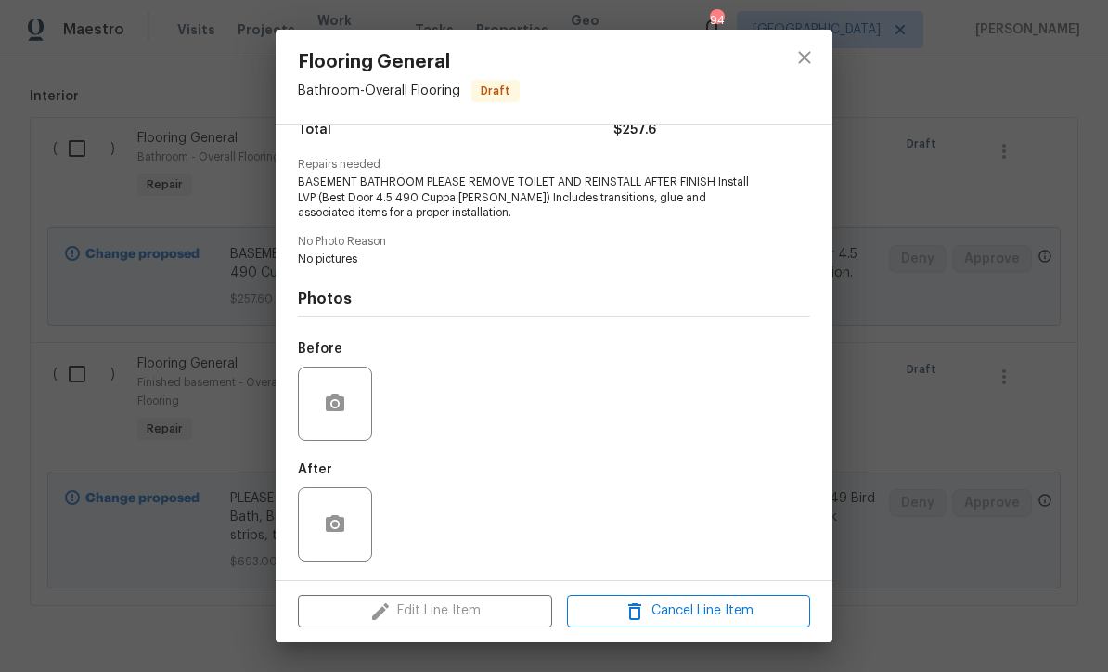
scroll to position [171, 0]
click at [330, 394] on icon "button" at bounding box center [335, 403] width 22 height 22
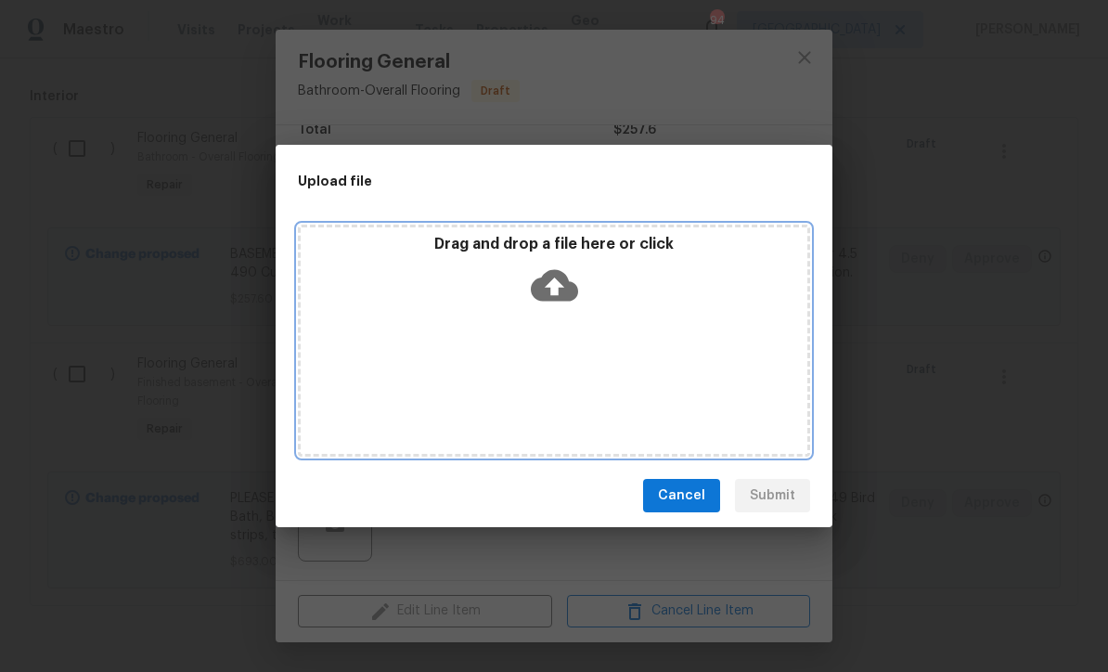
click at [554, 281] on icon at bounding box center [554, 285] width 47 height 47
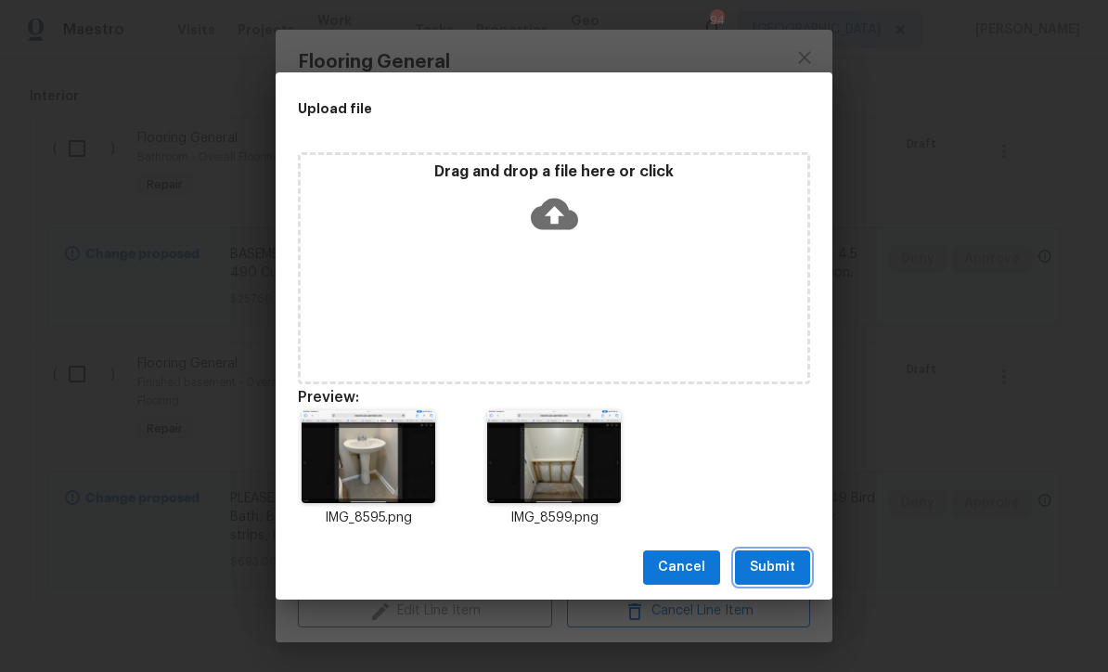
click at [770, 569] on span "Submit" at bounding box center [772, 567] width 45 height 23
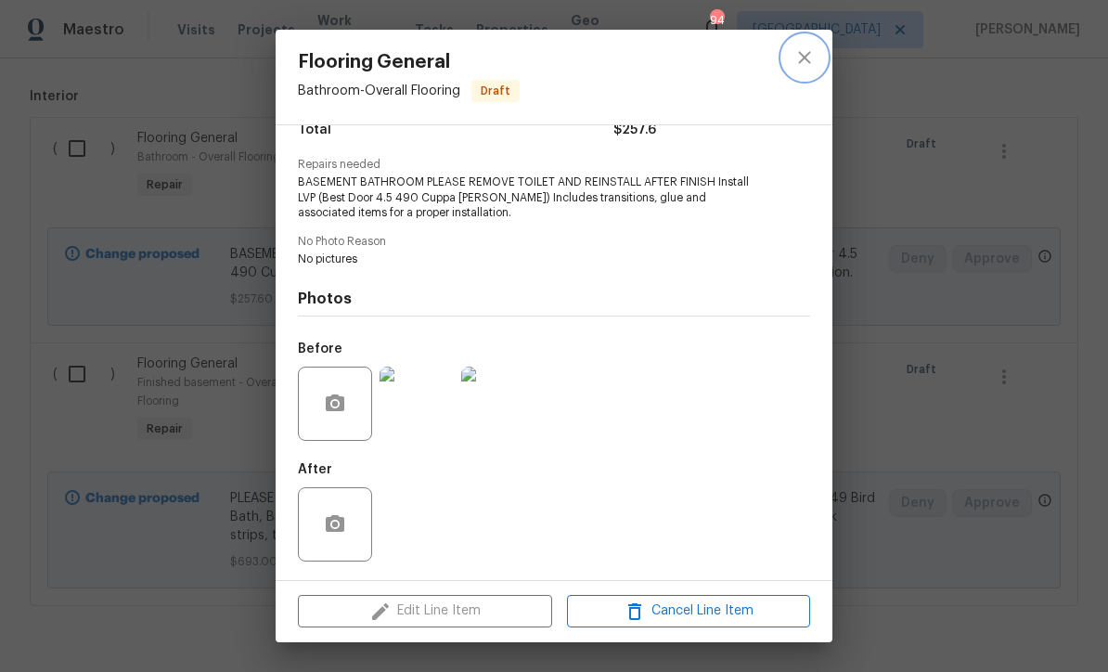
click at [797, 58] on icon "close" at bounding box center [804, 57] width 22 height 22
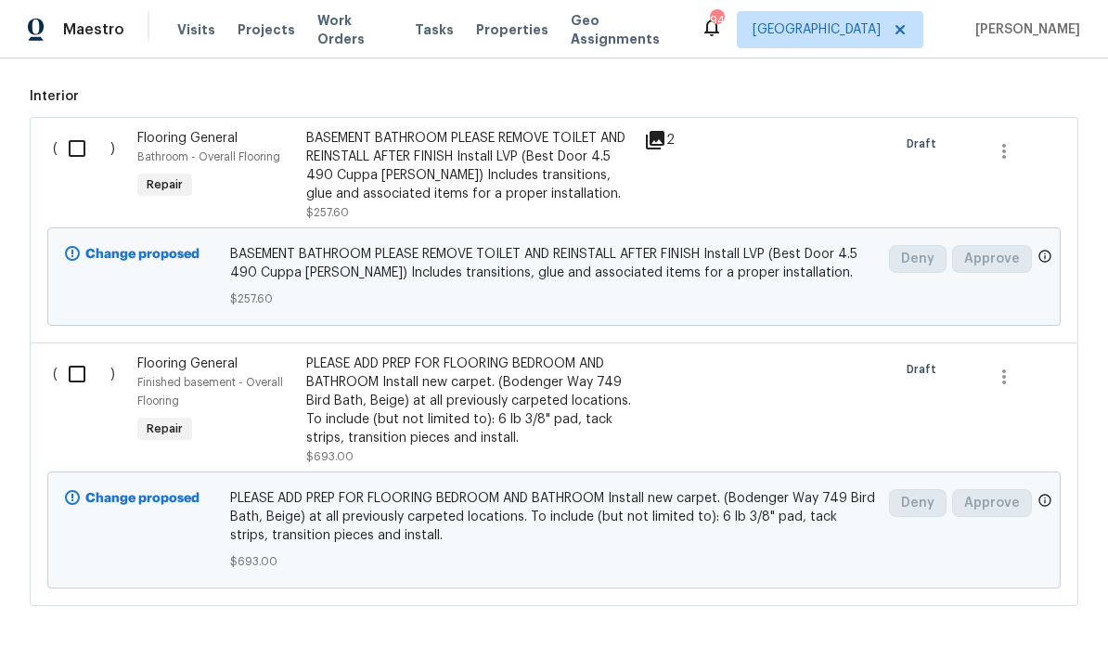
click at [402, 391] on div "PLEASE ADD PREP FOR FLOORING BEDROOM AND BATHROOM Install new carpet. (Bodenger…" at bounding box center [469, 400] width 327 height 93
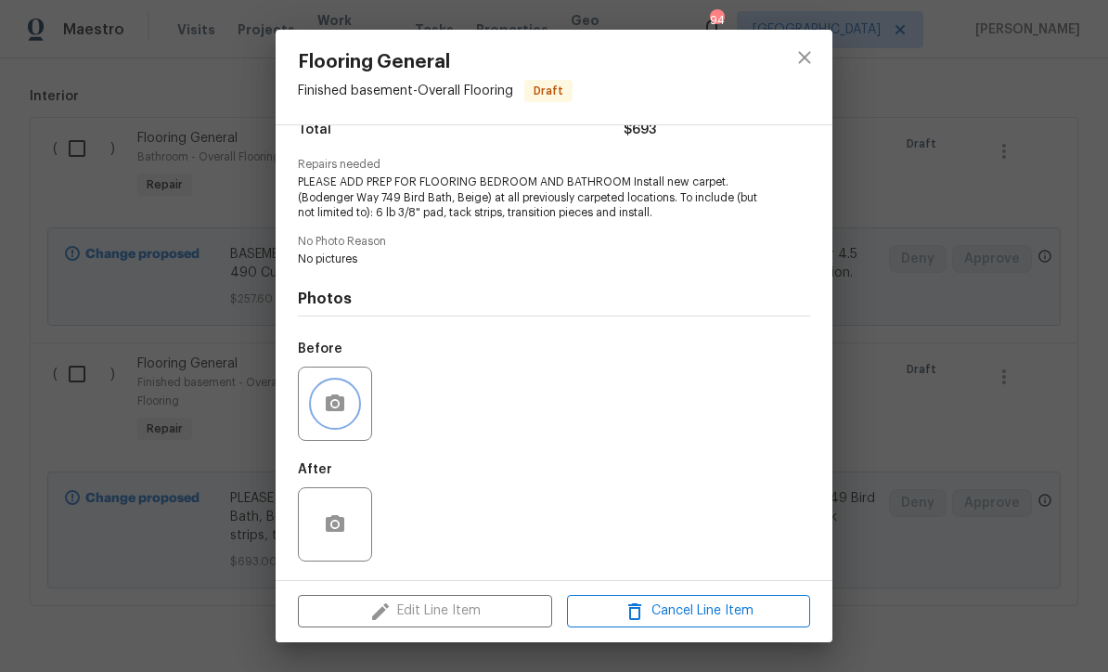
click at [330, 389] on button "button" at bounding box center [335, 403] width 45 height 45
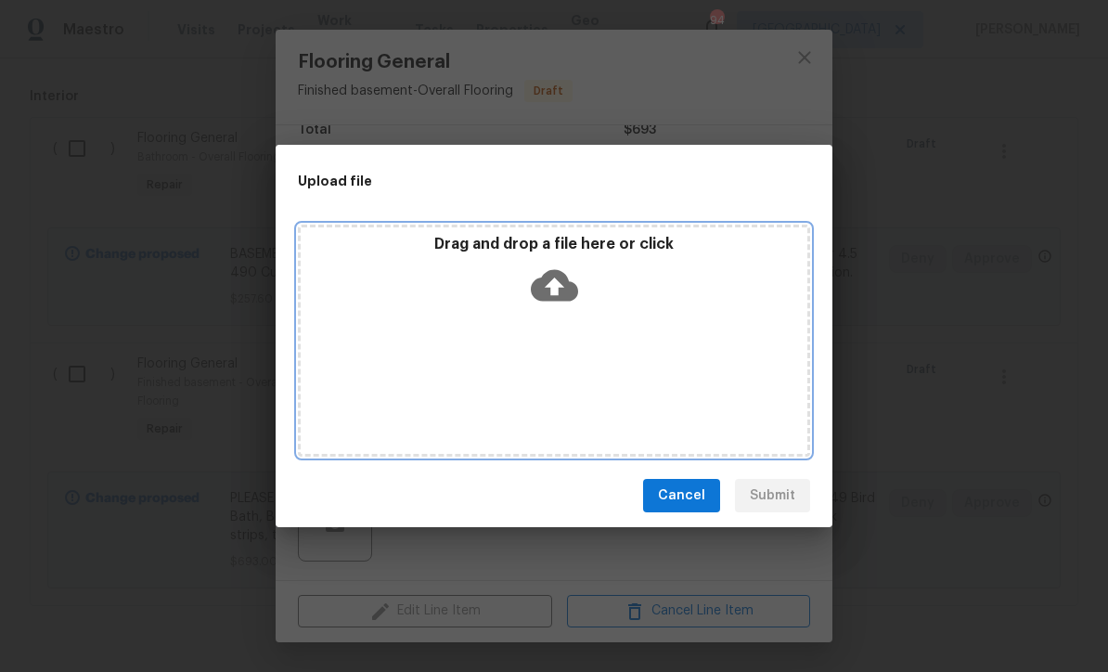
click at [559, 287] on icon at bounding box center [554, 285] width 47 height 47
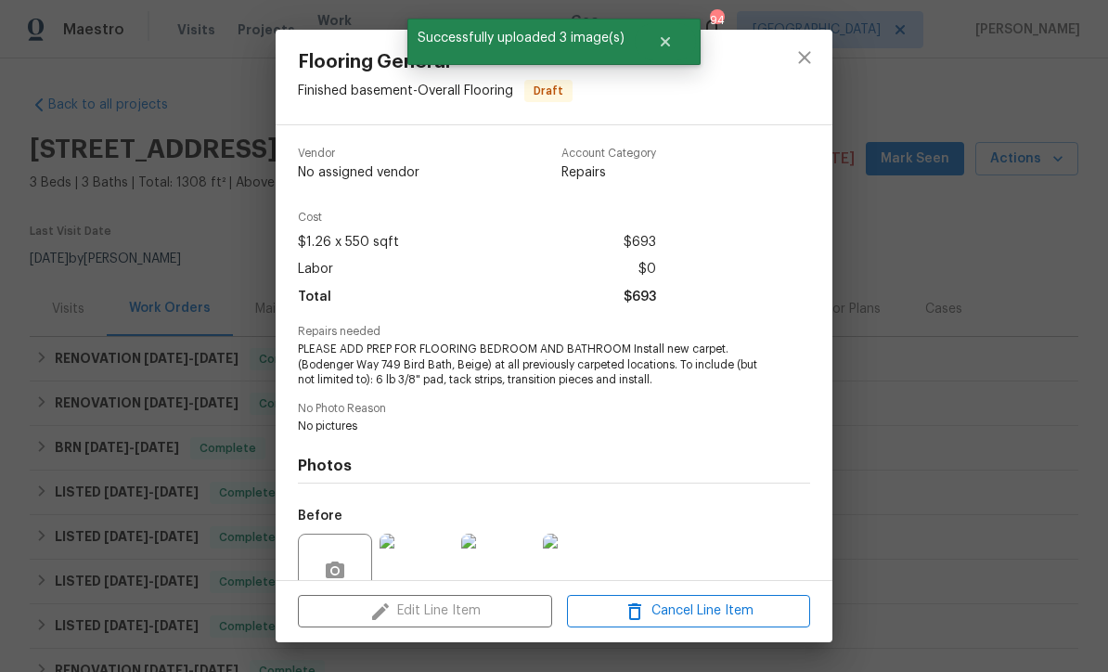
scroll to position [171, 0]
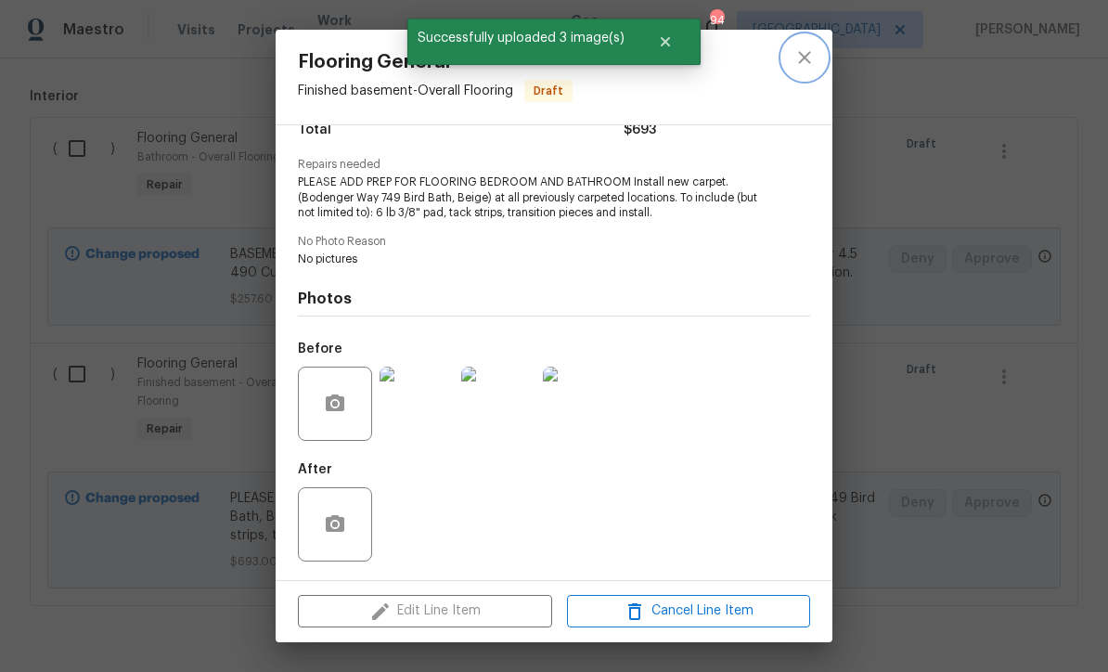
click at [797, 54] on icon "close" at bounding box center [804, 57] width 22 height 22
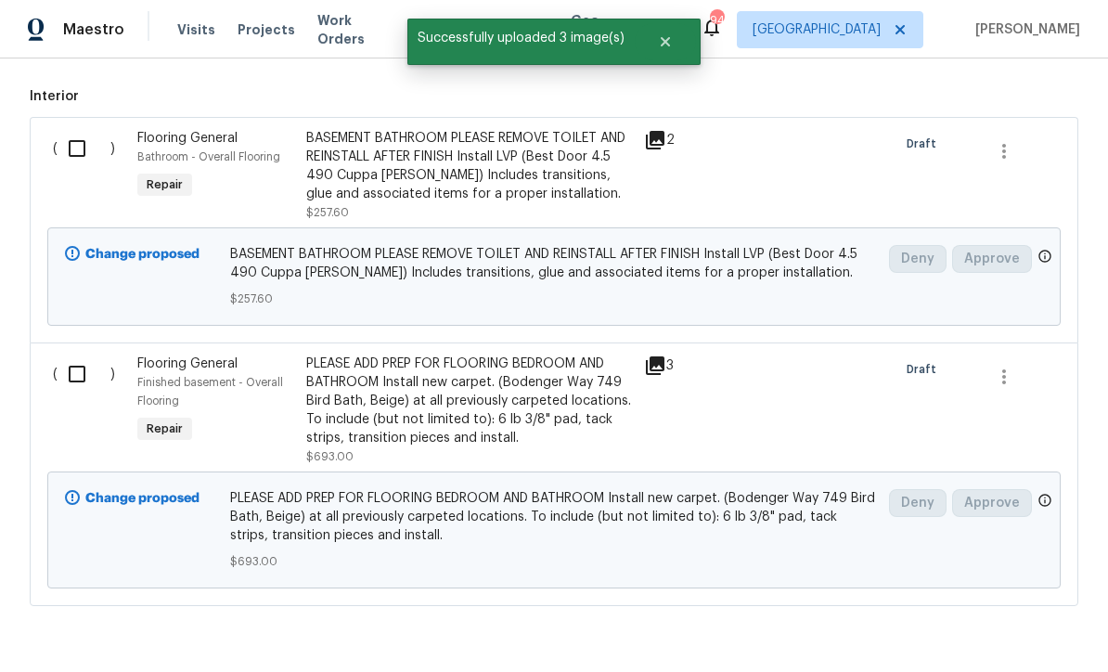
click at [69, 150] on input "checkbox" at bounding box center [84, 148] width 53 height 39
checkbox input "true"
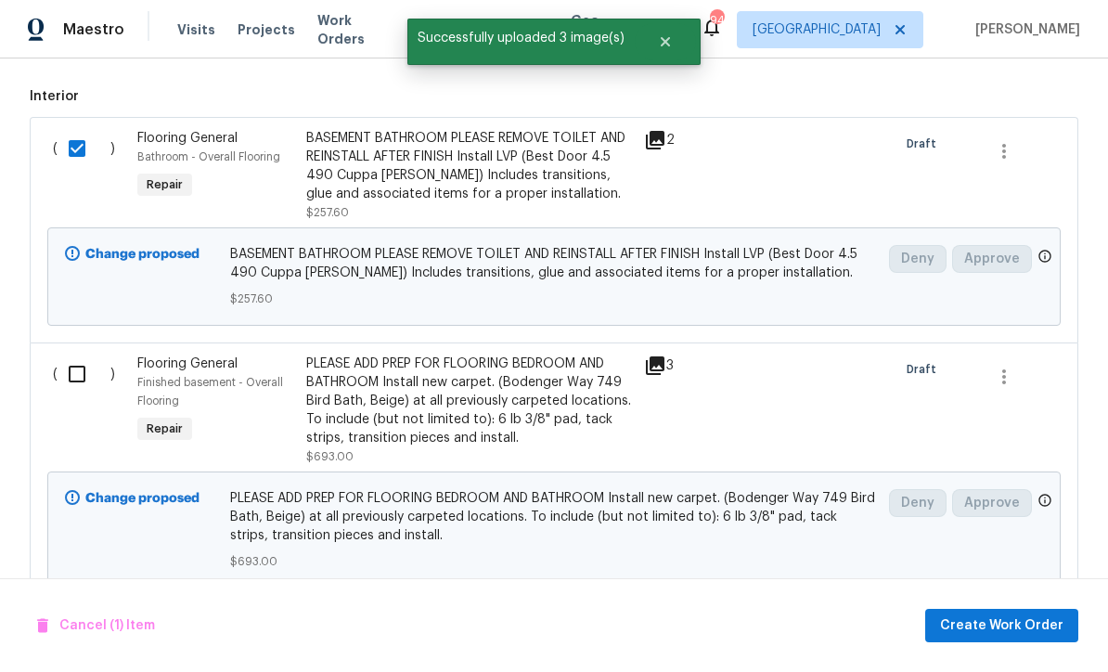
click at [73, 374] on input "checkbox" at bounding box center [84, 373] width 53 height 39
checkbox input "true"
click at [1003, 620] on span "Create Work Order" at bounding box center [1001, 625] width 123 height 23
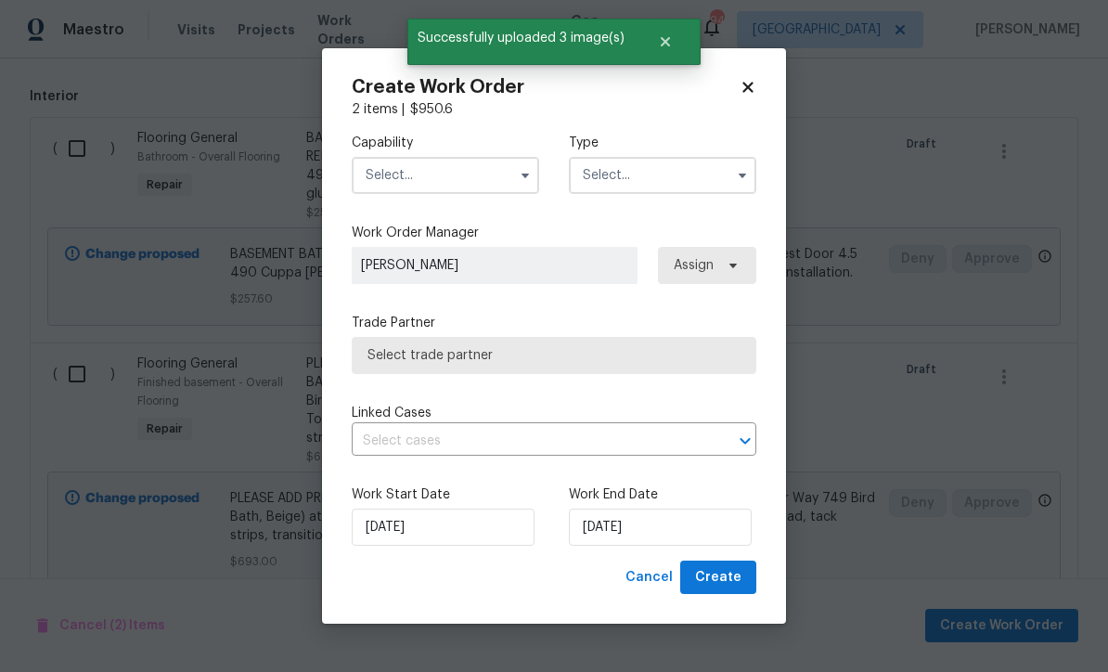
checkbox input "false"
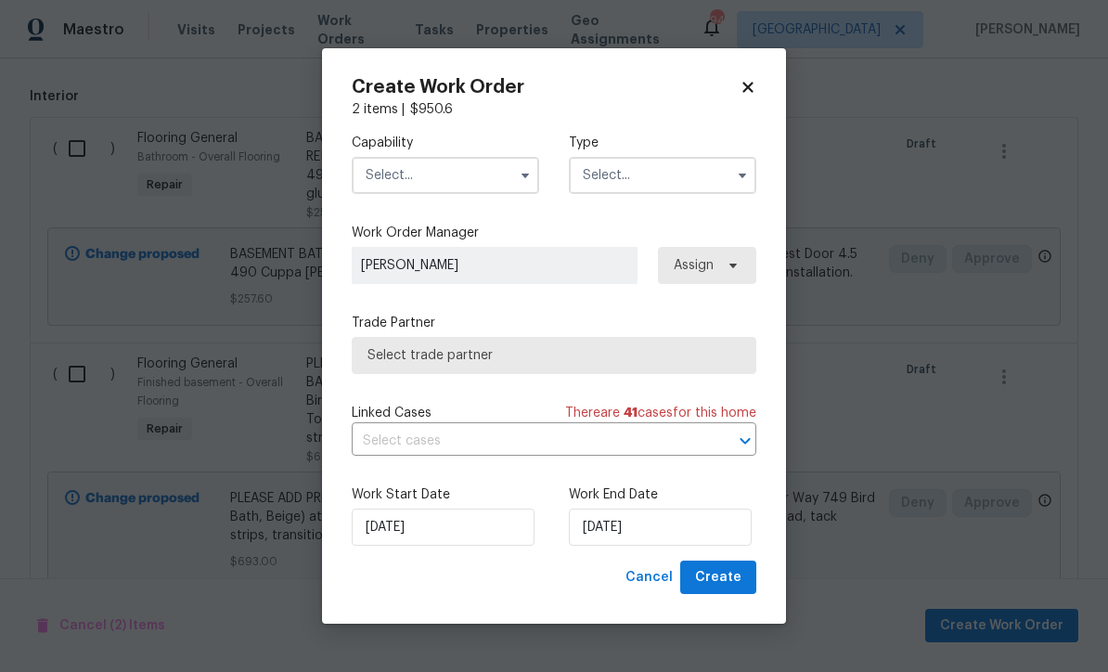
click at [376, 171] on input "text" at bounding box center [445, 175] width 187 height 37
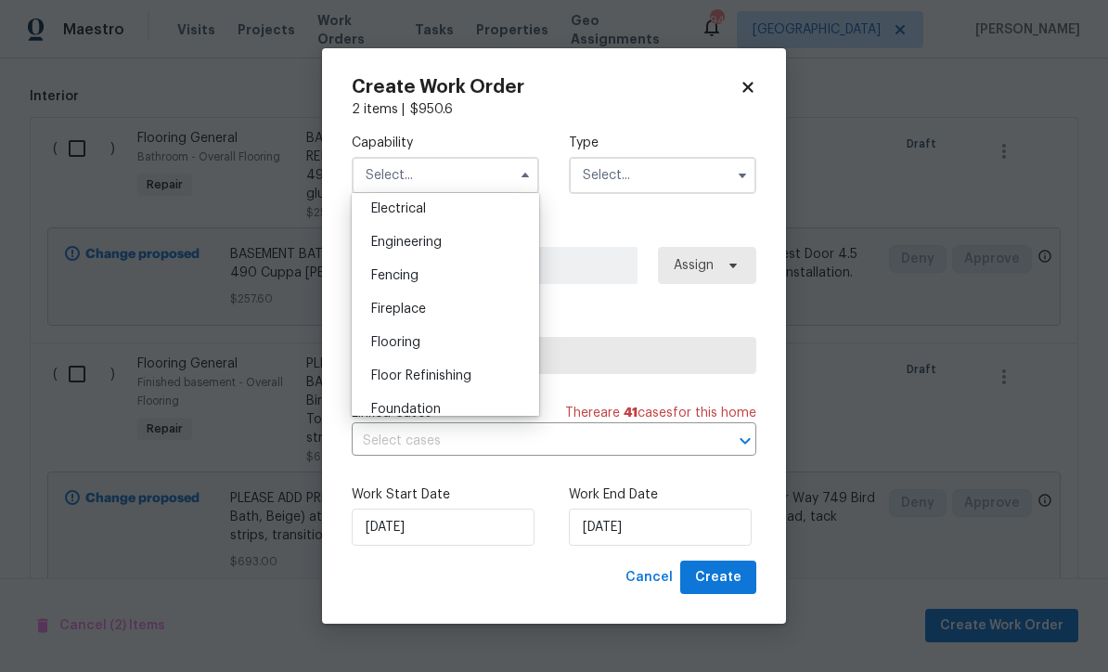
scroll to position [610, 0]
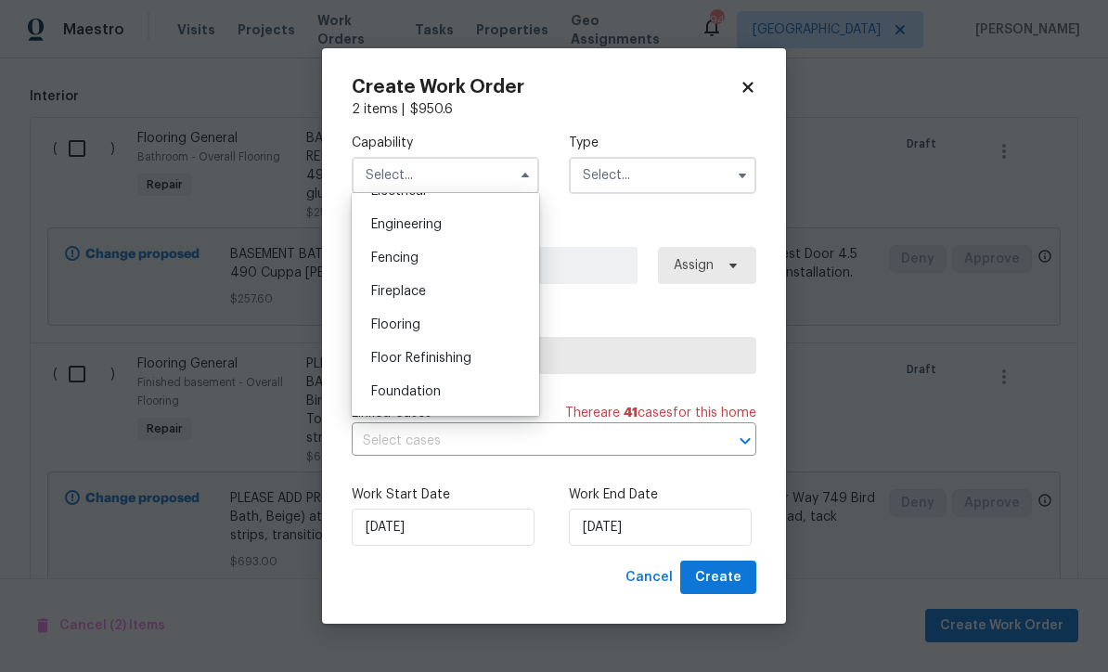
click at [385, 328] on span "Flooring" at bounding box center [395, 324] width 49 height 13
type input "Flooring"
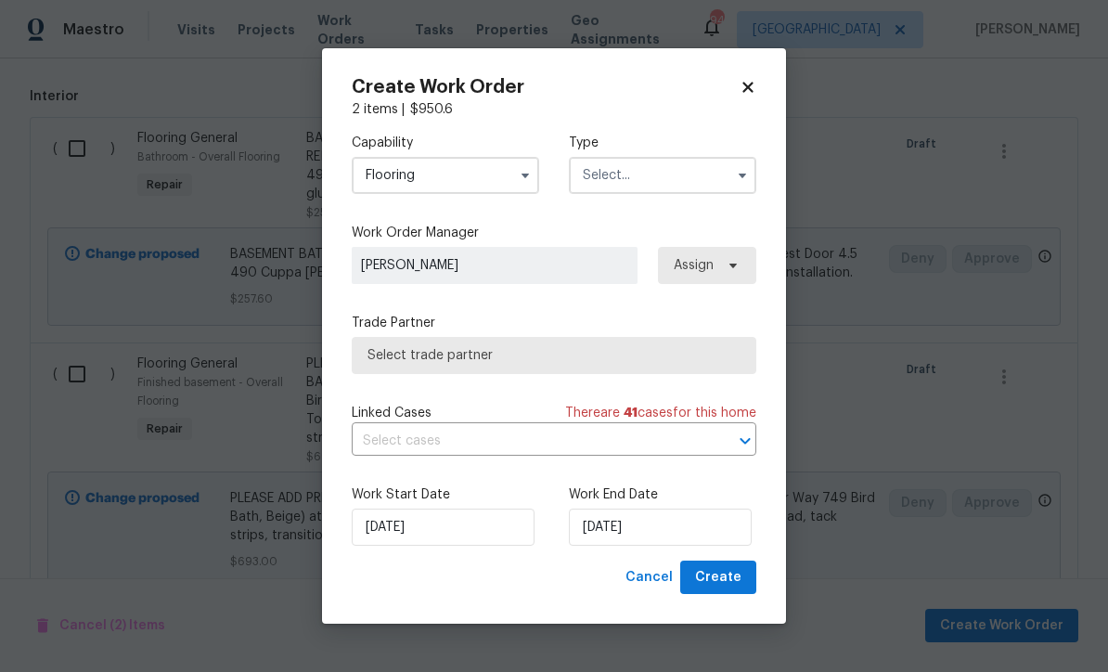
click at [582, 176] on input "text" at bounding box center [662, 175] width 187 height 37
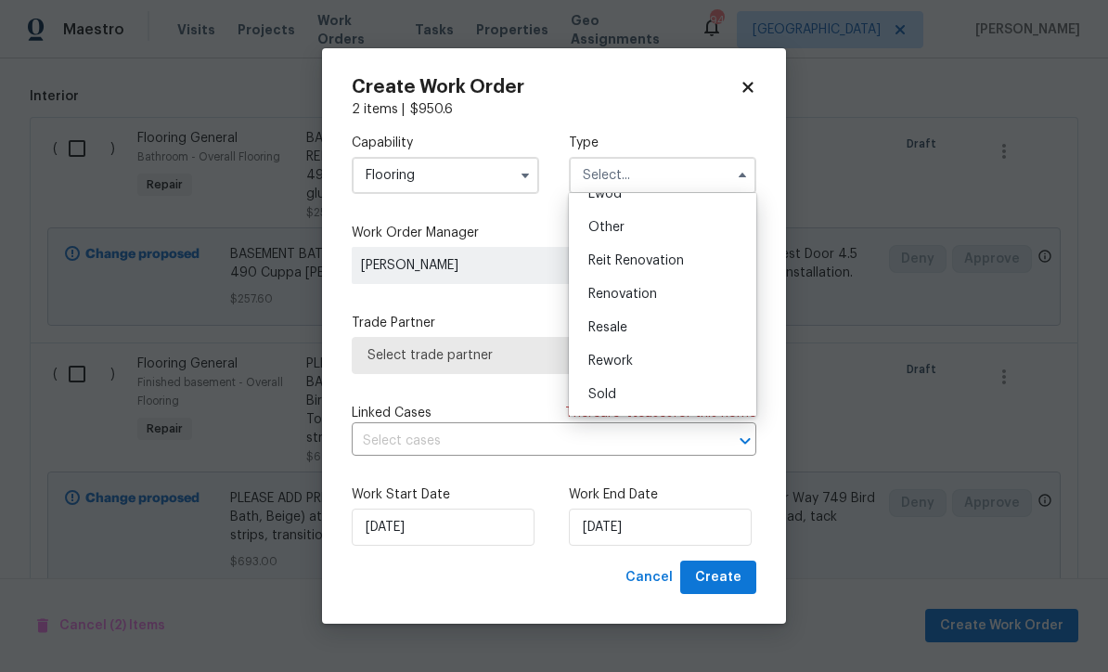
scroll to position [221, 0]
click at [616, 294] on span "Renovation" at bounding box center [622, 294] width 69 height 13
type input "Renovation"
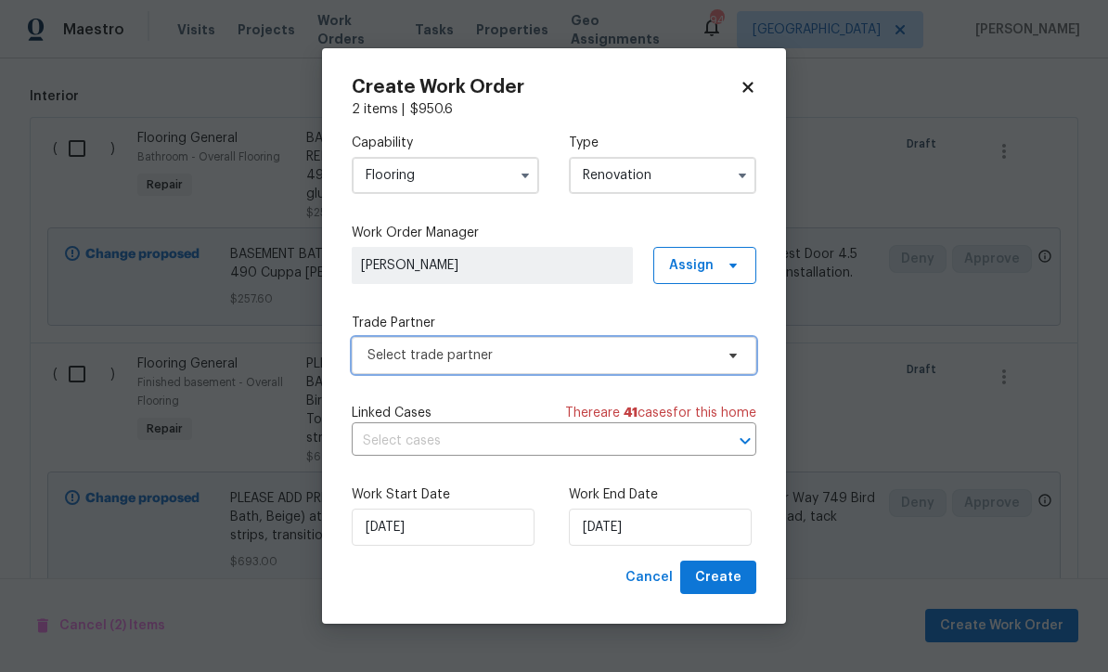
click at [380, 350] on span "Select trade partner" at bounding box center [540, 355] width 346 height 19
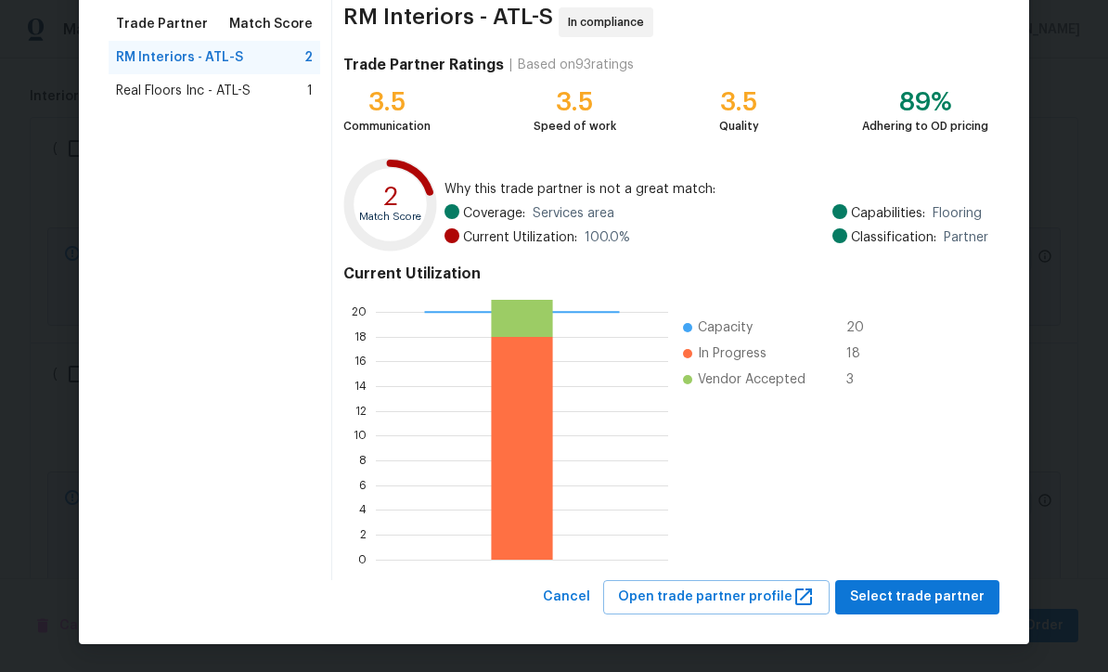
scroll to position [147, 0]
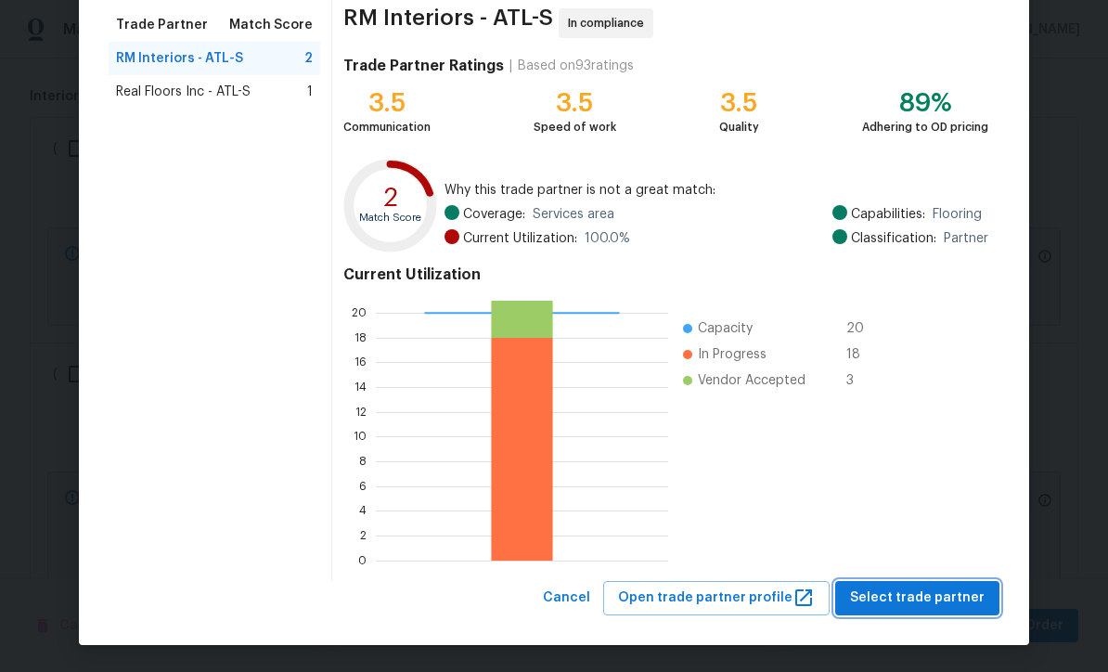
click at [914, 597] on span "Select trade partner" at bounding box center [917, 597] width 135 height 23
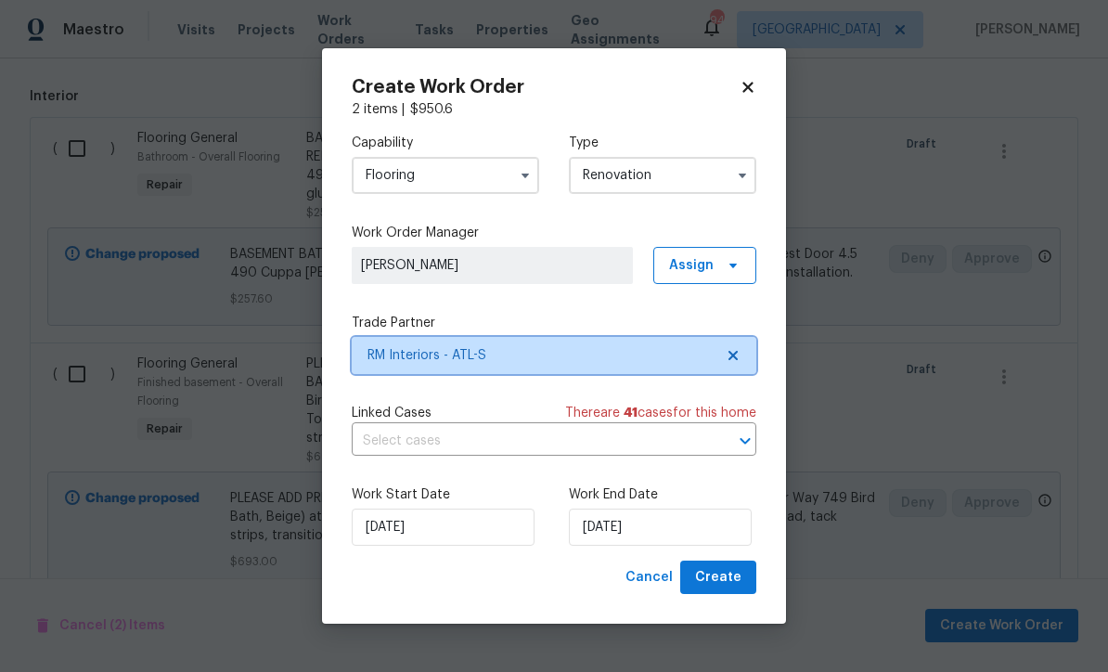
scroll to position [0, 0]
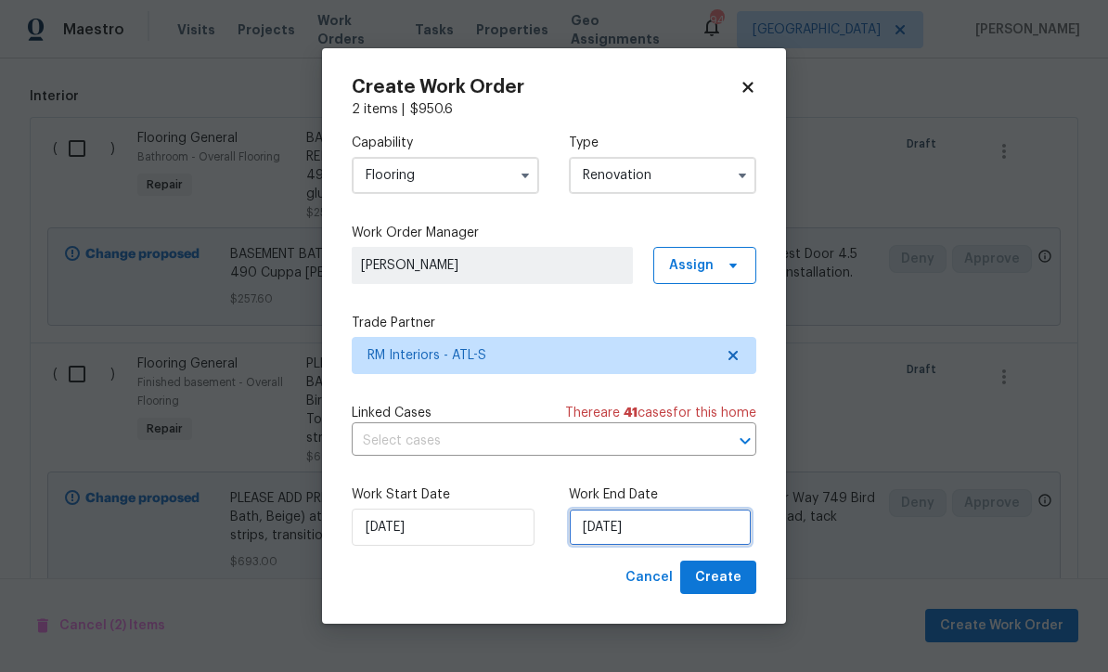
click at [590, 530] on input "[DATE]" at bounding box center [660, 526] width 183 height 37
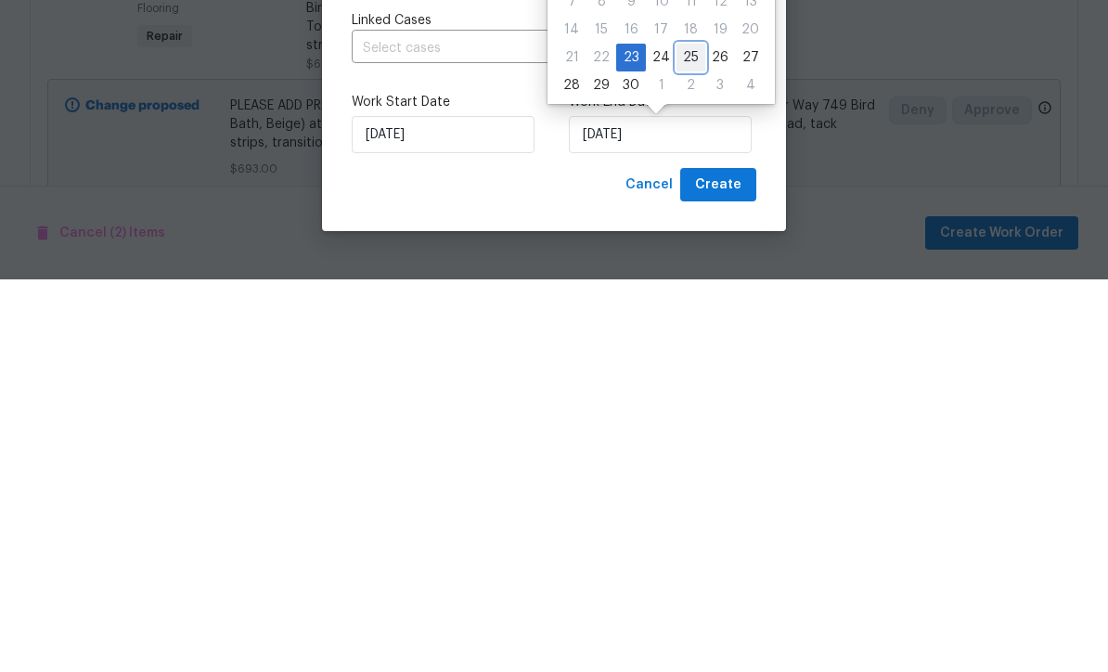
click at [686, 437] on div "25" at bounding box center [690, 450] width 29 height 26
type input "9/25/2025"
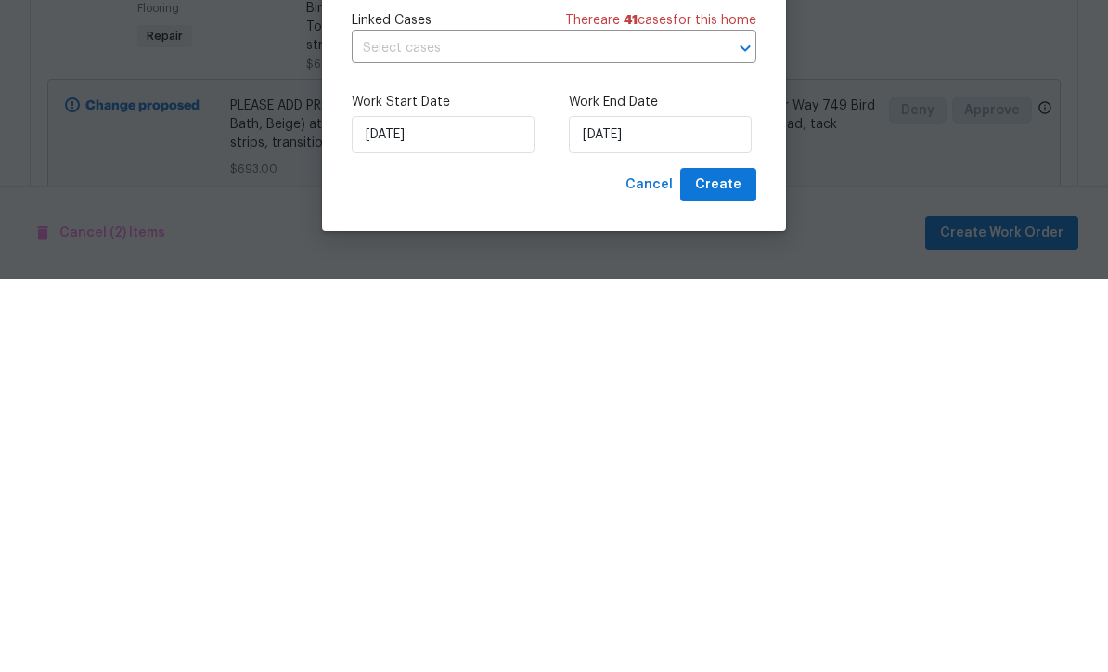
scroll to position [61, 0]
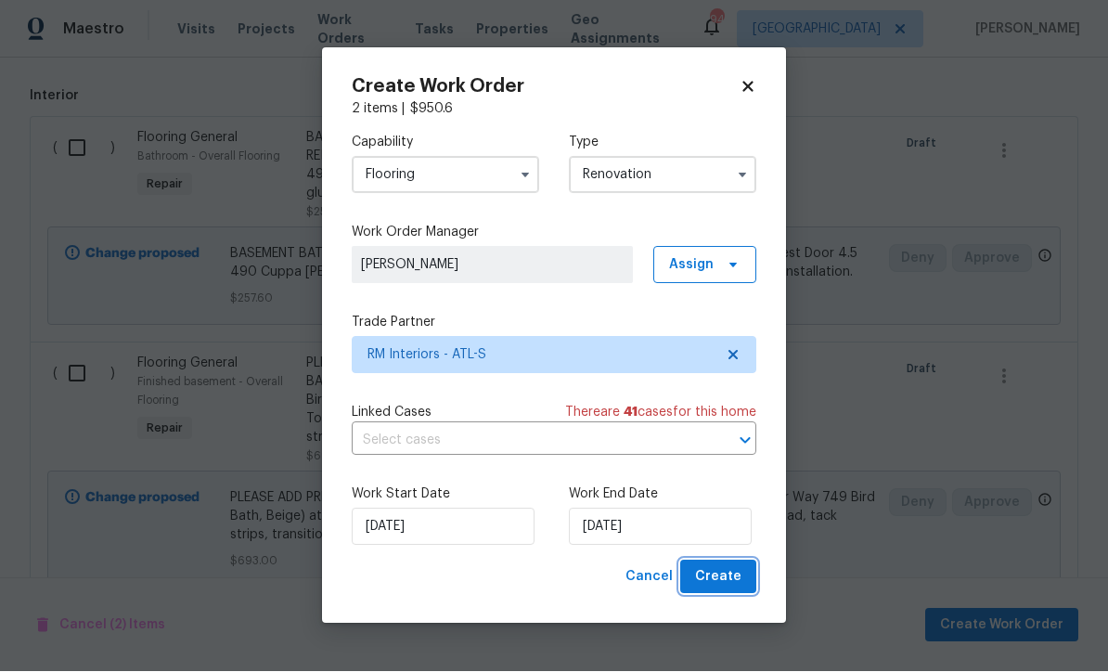
click at [720, 577] on span "Create" at bounding box center [718, 577] width 46 height 23
click at [720, 577] on div "Cancel Create" at bounding box center [687, 577] width 138 height 34
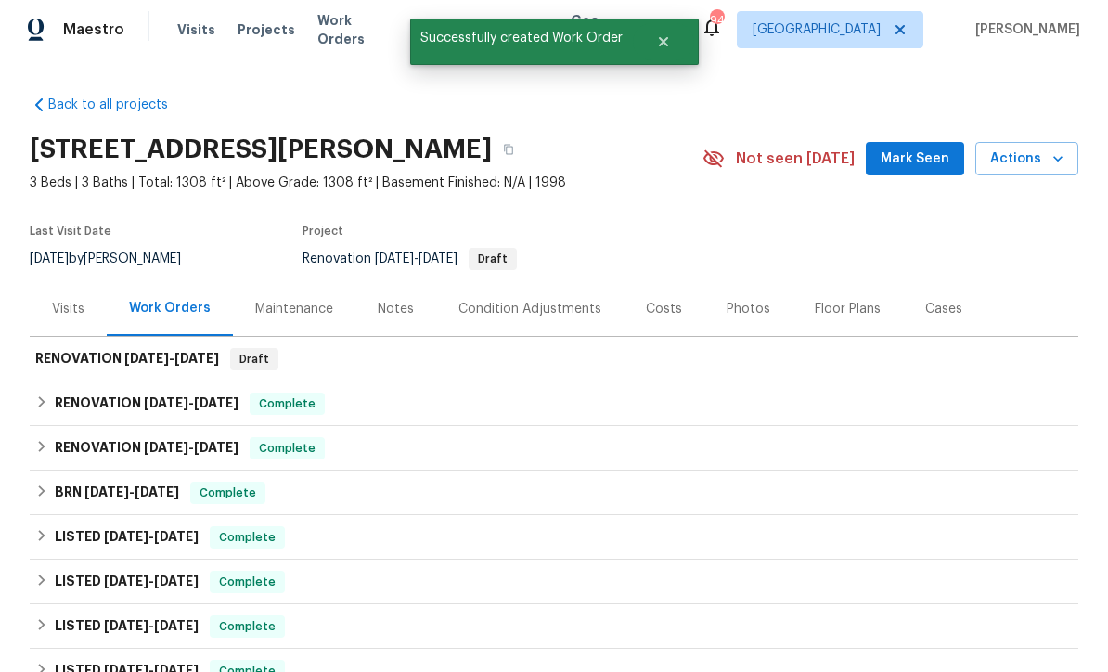
scroll to position [0, 0]
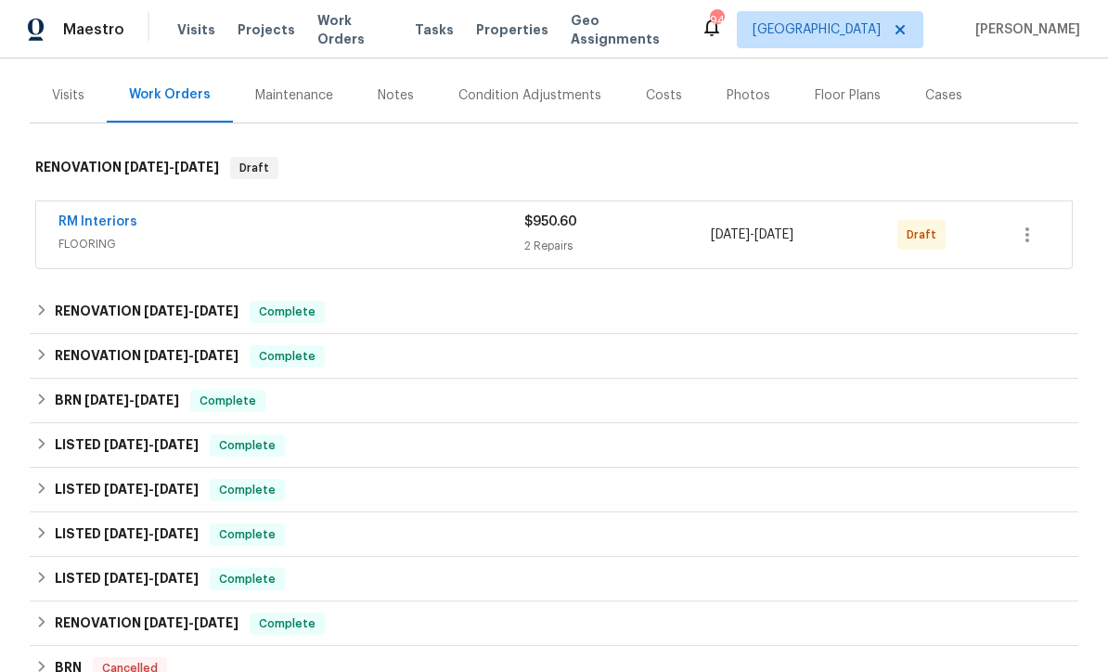
scroll to position [212, 0]
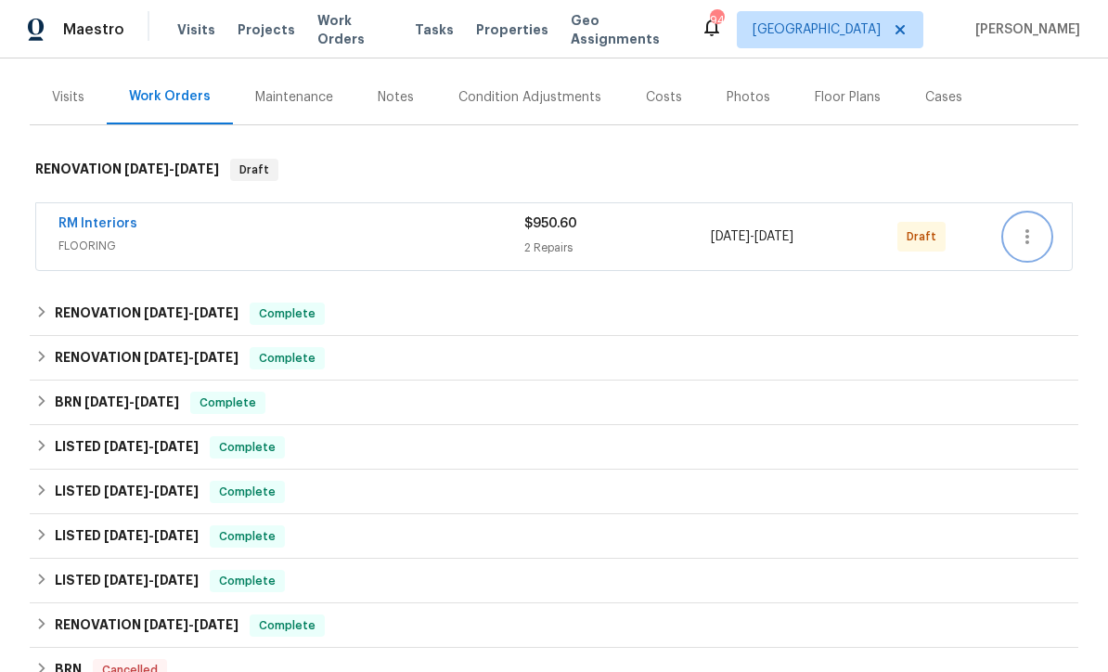
click at [1037, 251] on button "button" at bounding box center [1027, 236] width 45 height 45
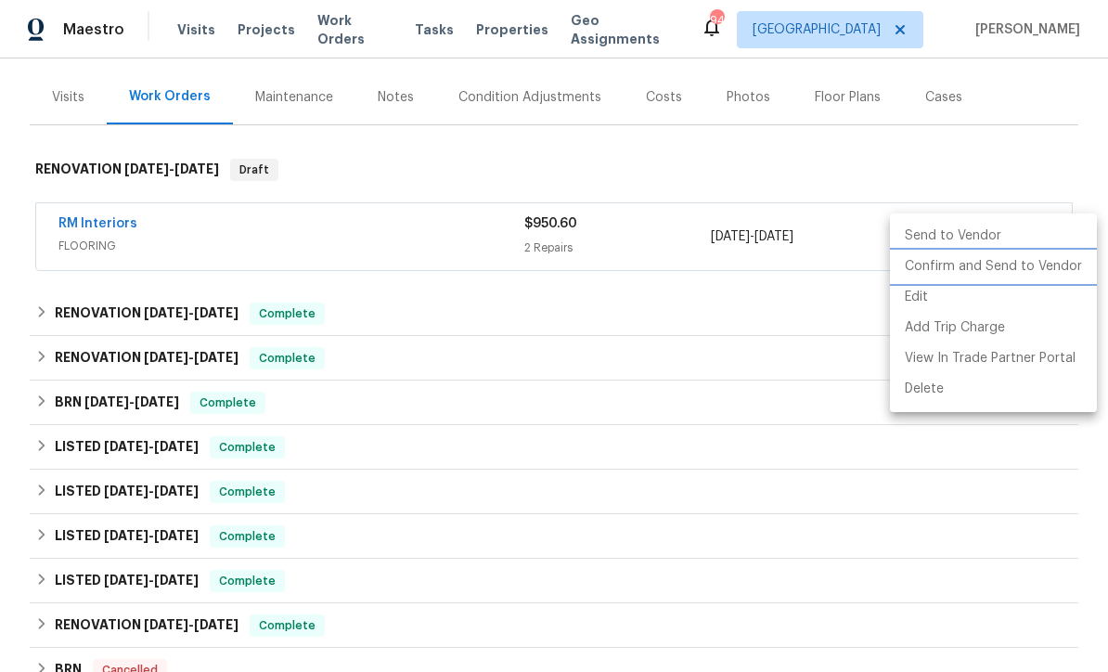
click at [1018, 273] on li "Confirm and Send to Vendor" at bounding box center [993, 266] width 207 height 31
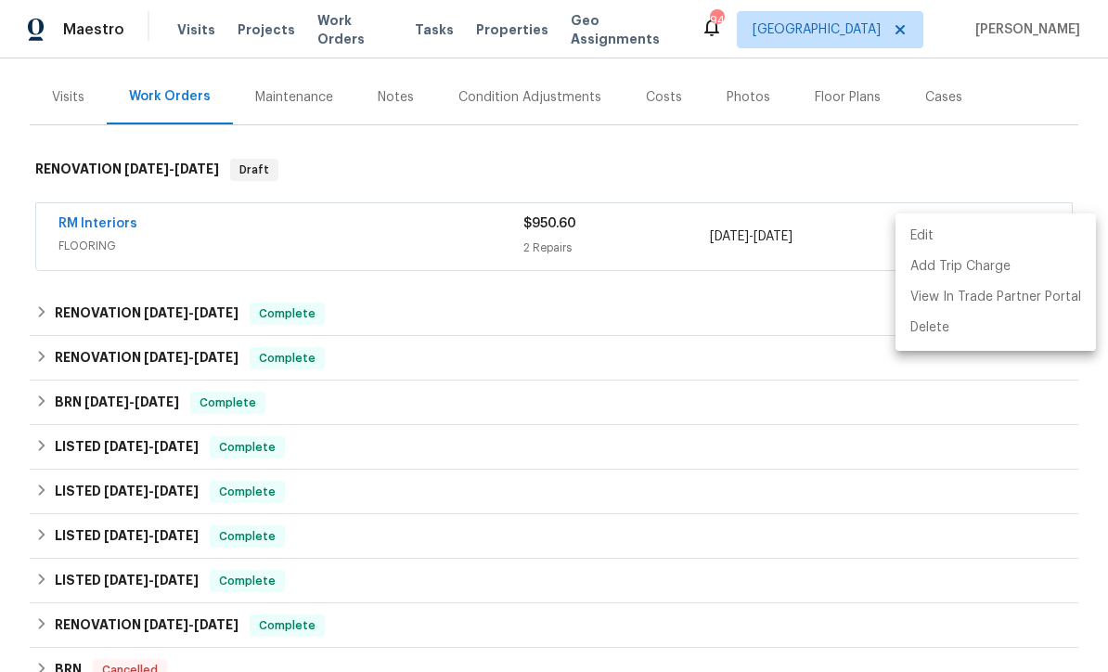
click at [382, 444] on div at bounding box center [554, 336] width 1108 height 672
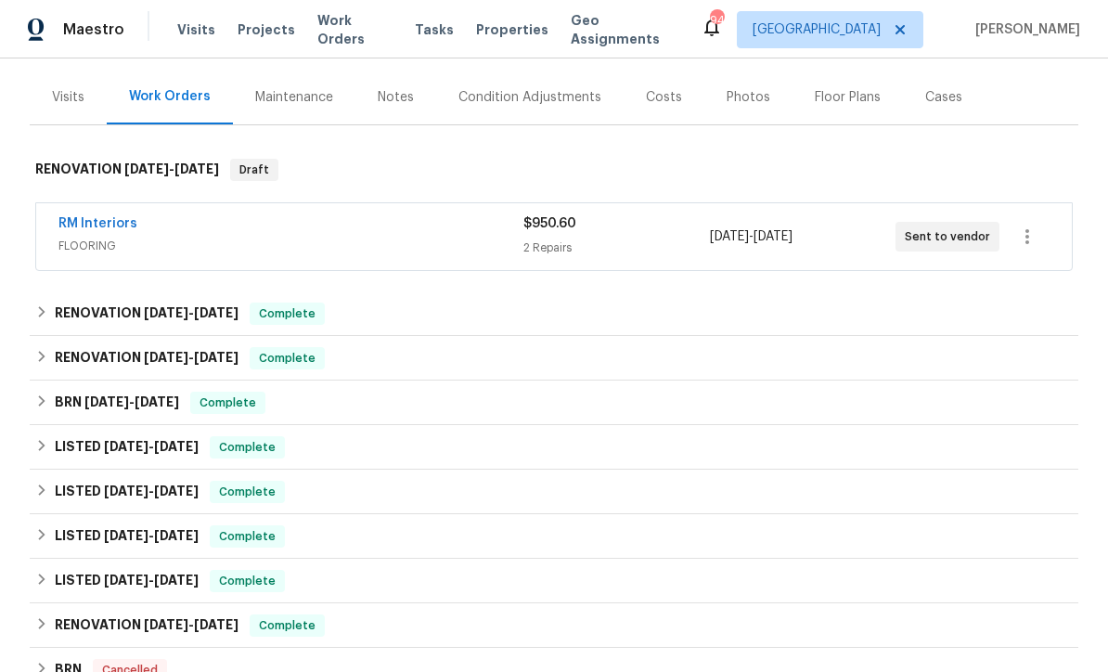
click at [85, 224] on link "RM Interiors" at bounding box center [97, 223] width 79 height 13
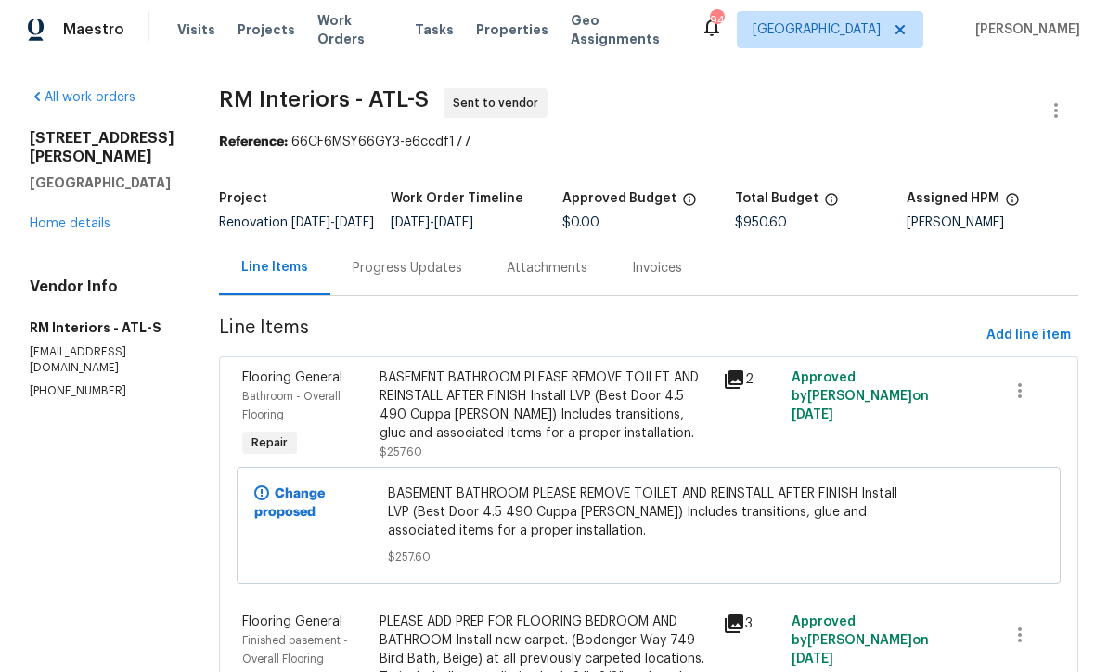
click at [367, 276] on div "Progress Updates" at bounding box center [407, 268] width 109 height 19
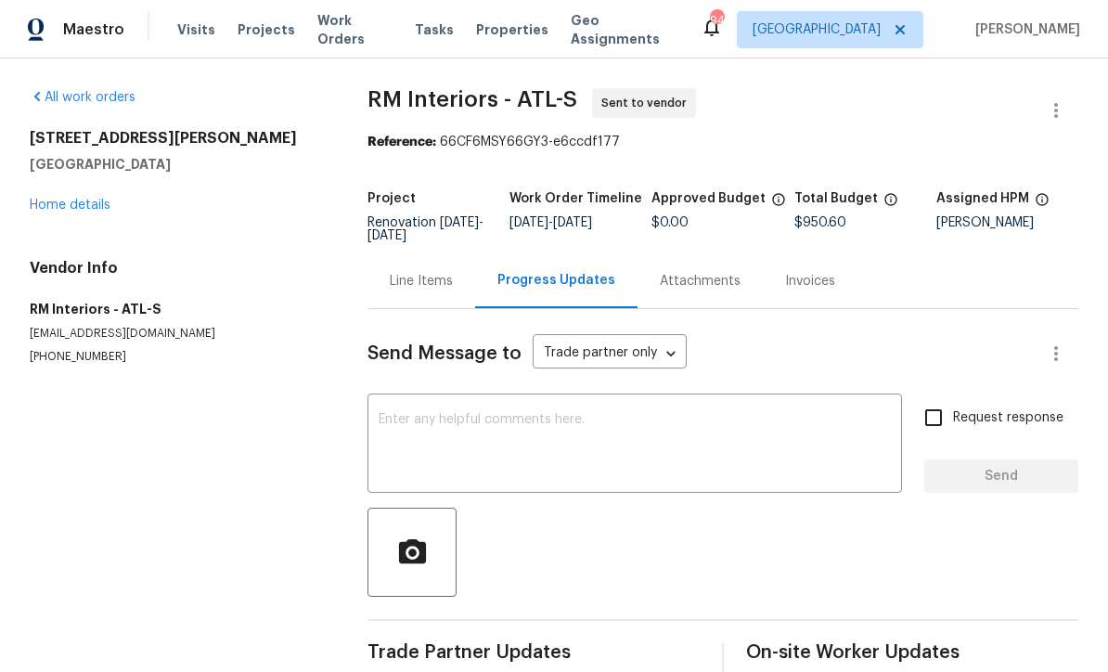
click at [380, 416] on textarea at bounding box center [635, 445] width 512 height 65
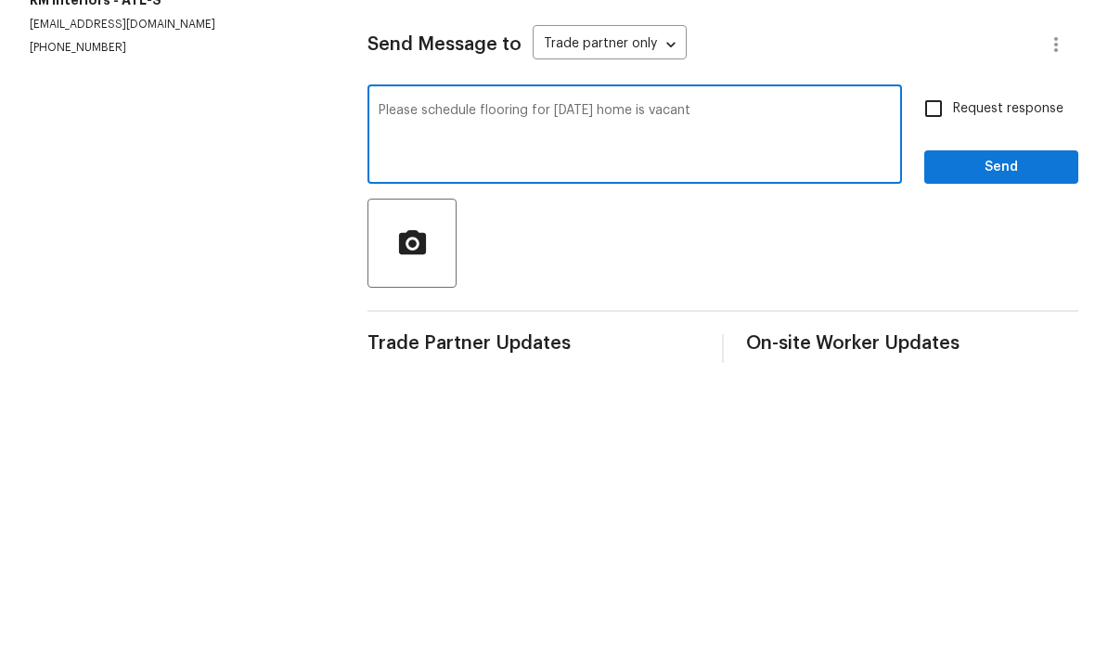
click at [669, 413] on textarea "Please schedule flooring for 9/25/25 home is vacant" at bounding box center [635, 445] width 512 height 65
click at [744, 413] on textarea "Please schedule flooring for 9/25/25 home is vacant" at bounding box center [635, 445] width 512 height 65
type textarea "Please schedule flooring for 9/25/25 home is vacant"
click at [931, 398] on input "Request response" at bounding box center [933, 417] width 39 height 39
checkbox input "true"
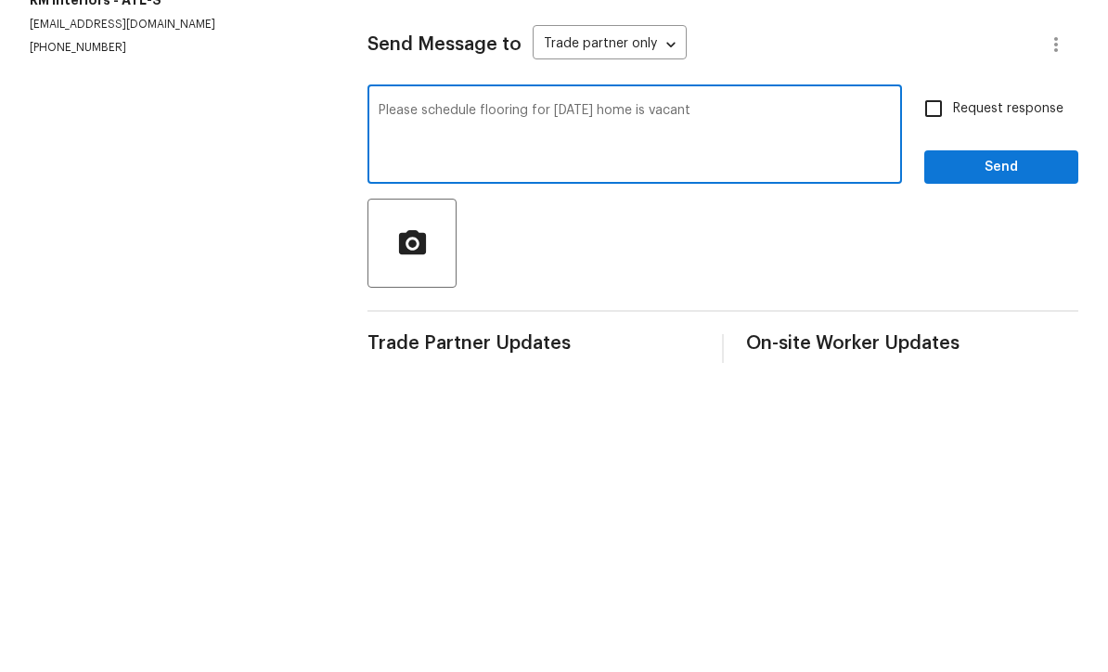
scroll to position [32, 0]
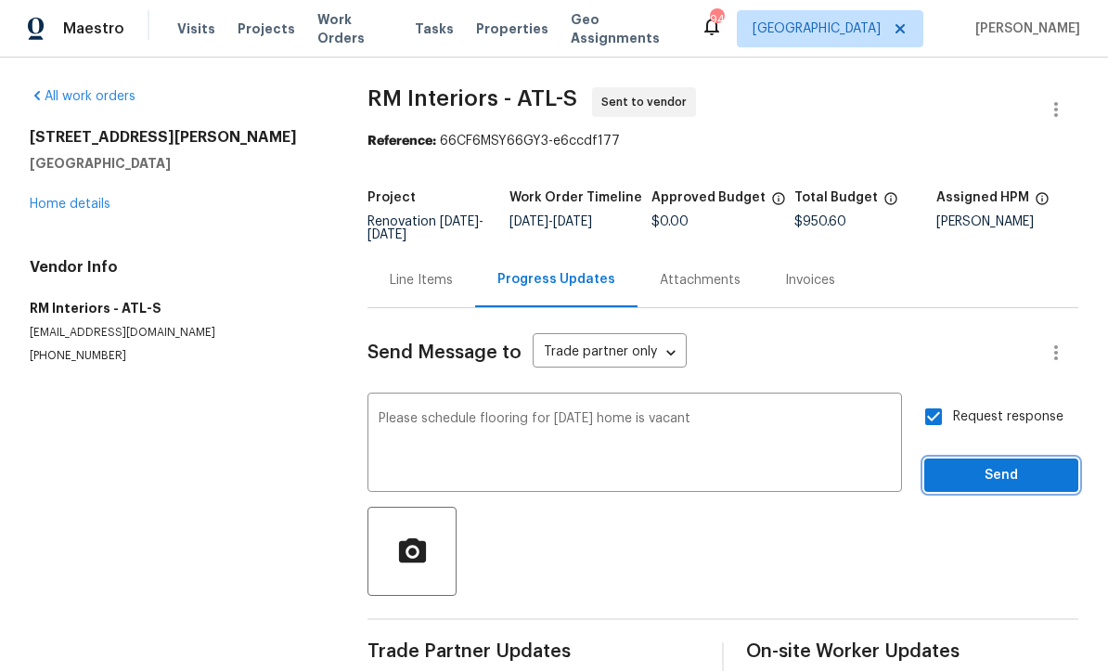
click at [975, 465] on span "Send" at bounding box center [1001, 476] width 124 height 23
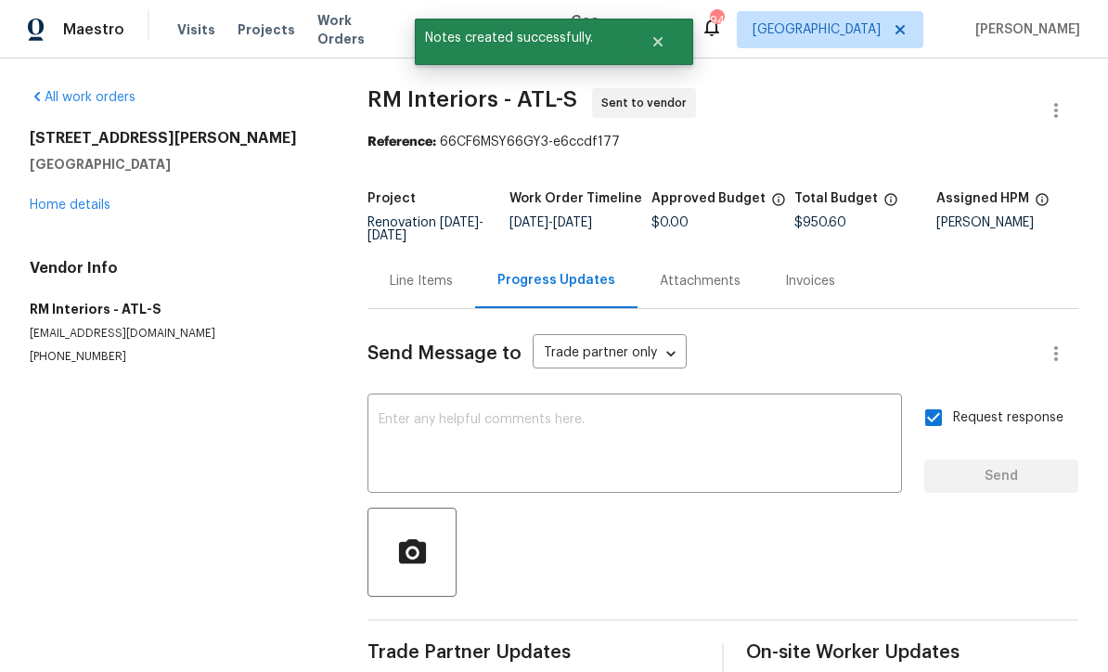
scroll to position [0, 0]
click at [64, 199] on link "Home details" at bounding box center [70, 205] width 81 height 13
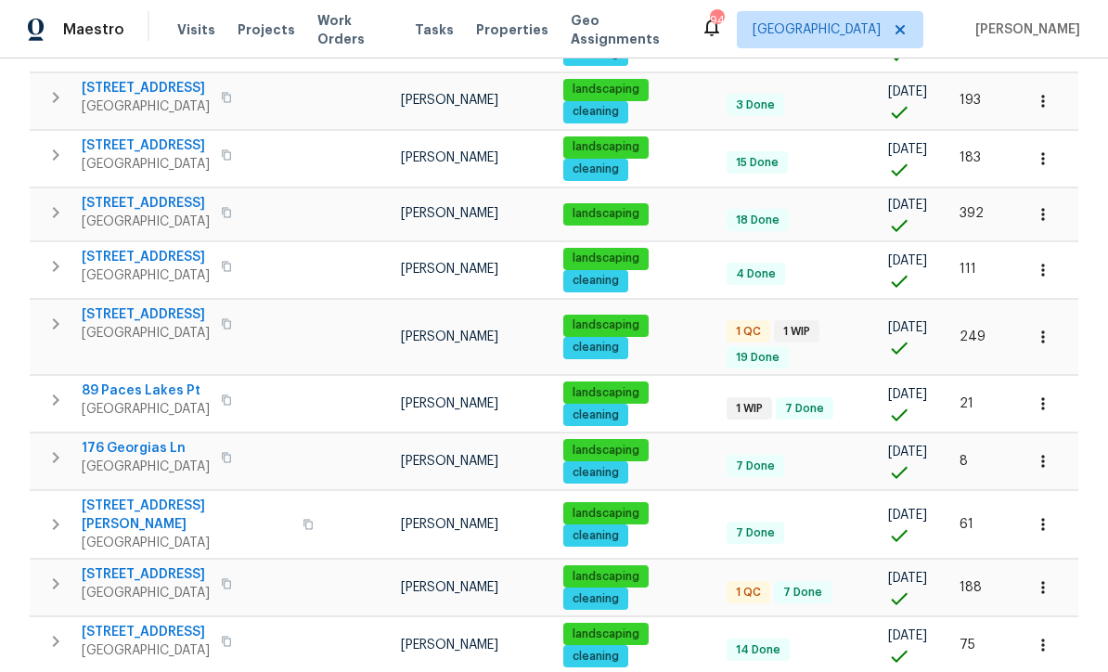
scroll to position [367, 0]
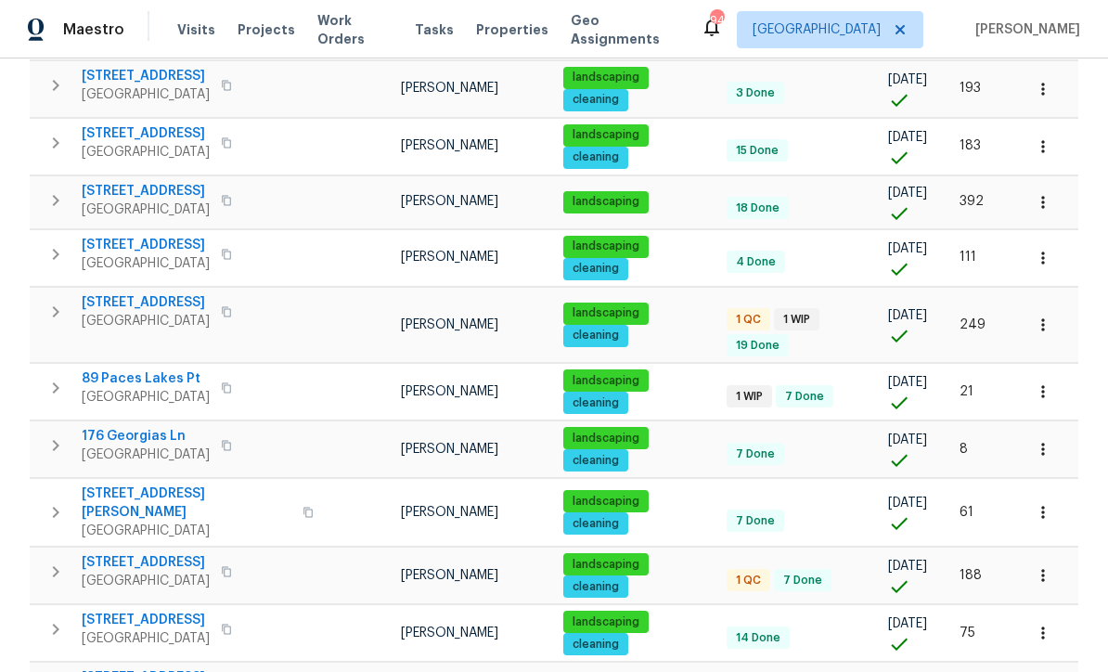
click at [143, 297] on span "463 Amsterdam Way" at bounding box center [146, 302] width 128 height 19
click at [132, 553] on span "93 Wolfridge Ct" at bounding box center [146, 562] width 128 height 19
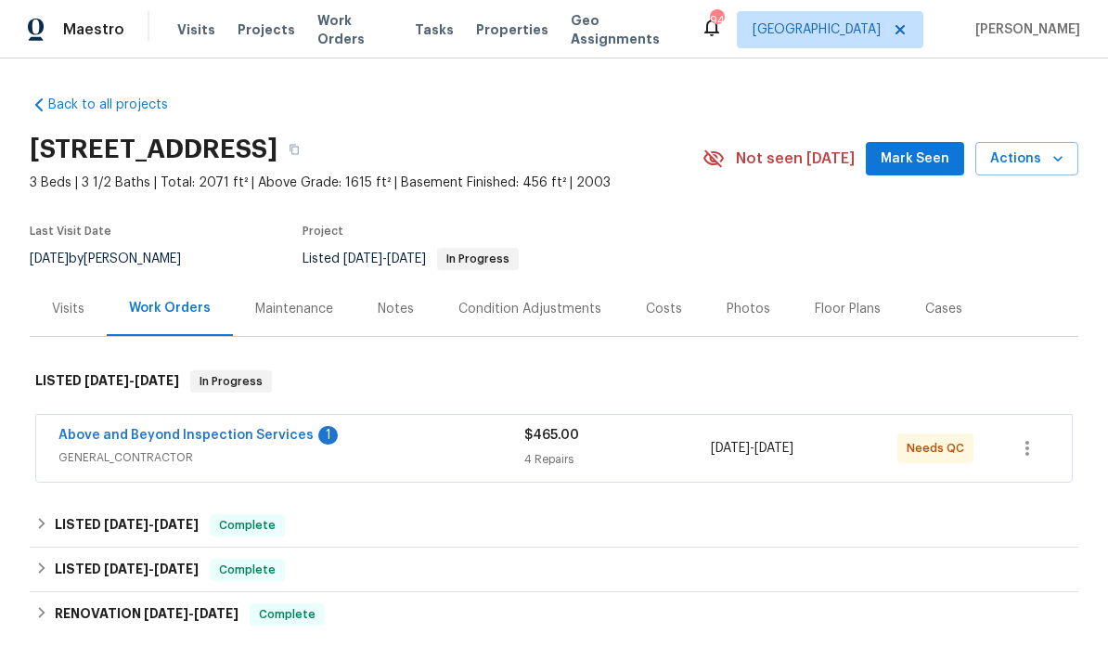
click at [171, 438] on link "Above and Beyond Inspection Services" at bounding box center [185, 435] width 255 height 13
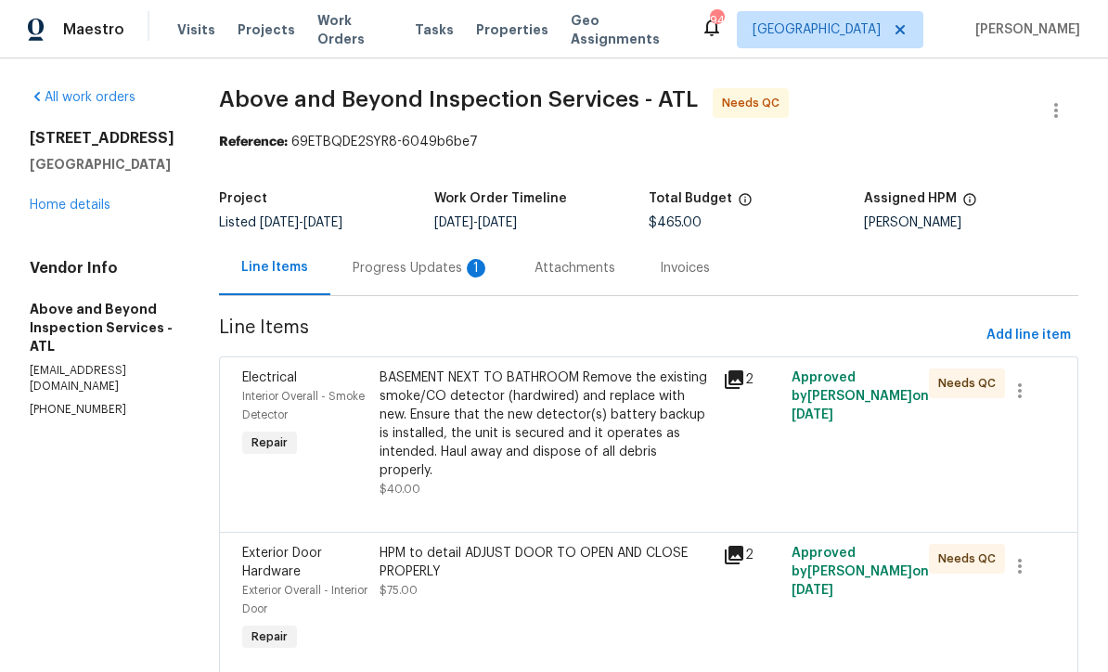
click at [450, 259] on div "Progress Updates 1" at bounding box center [421, 268] width 137 height 19
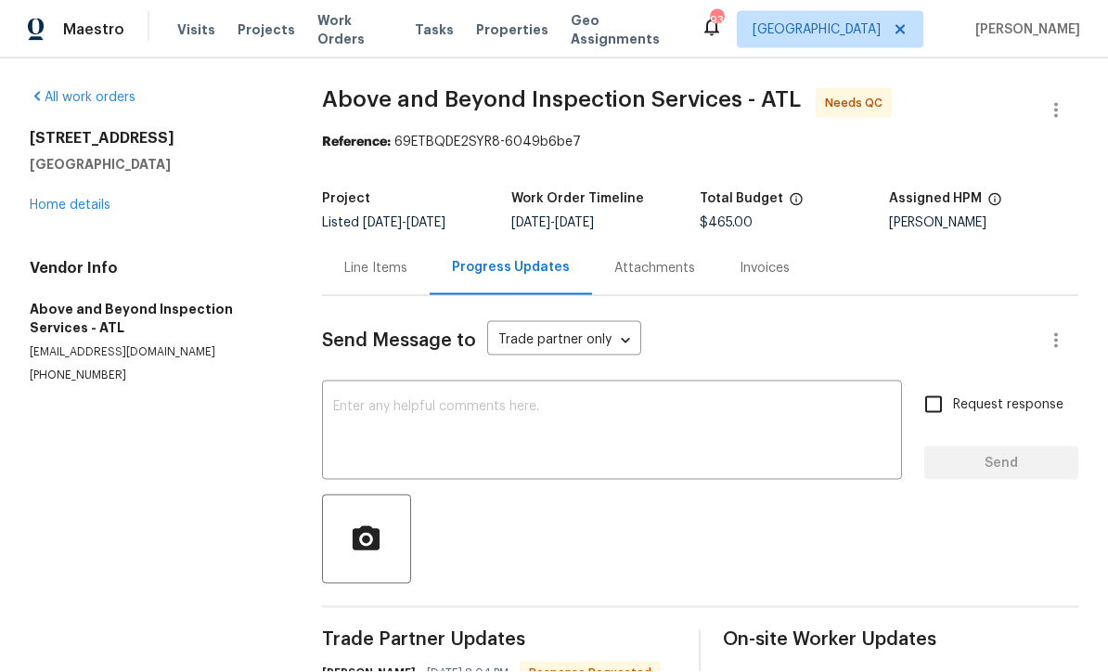
click at [368, 267] on div "Line Items" at bounding box center [375, 268] width 63 height 19
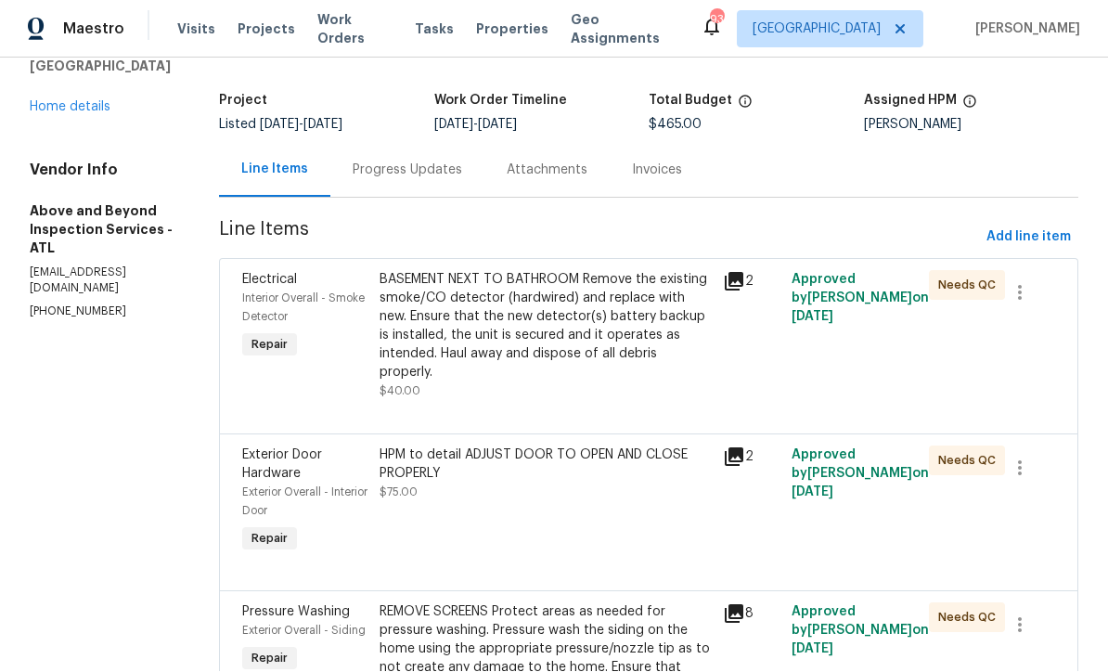
scroll to position [103, 0]
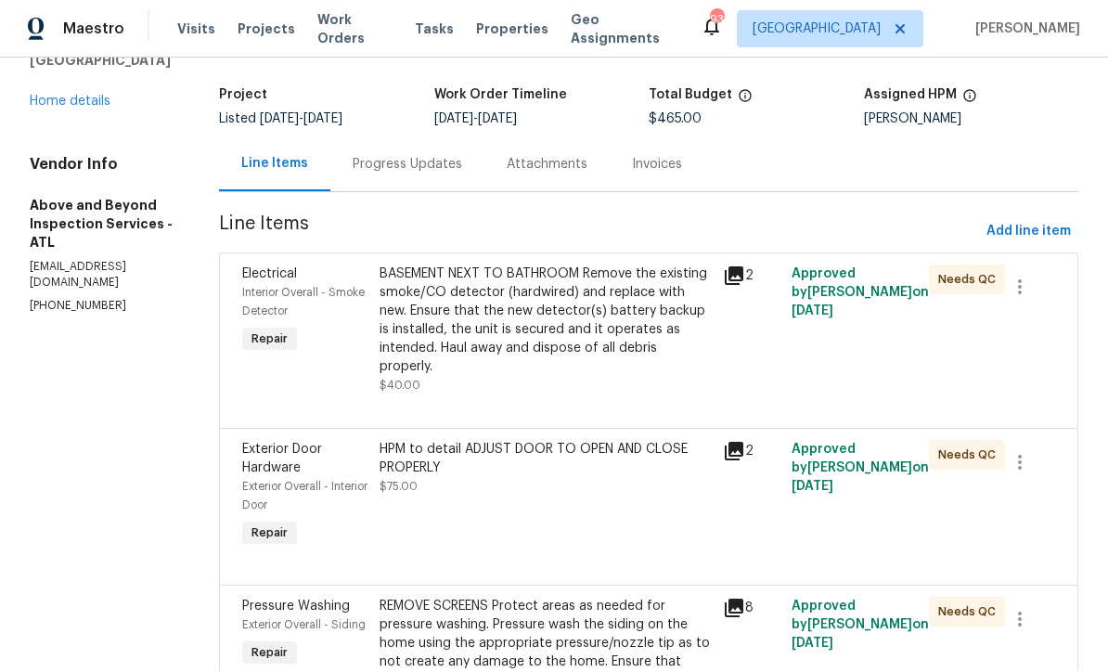
click at [503, 315] on div "BASEMENT NEXT TO BATHROOM Remove the existing smoke/CO detector (hardwired) and…" at bounding box center [545, 320] width 332 height 111
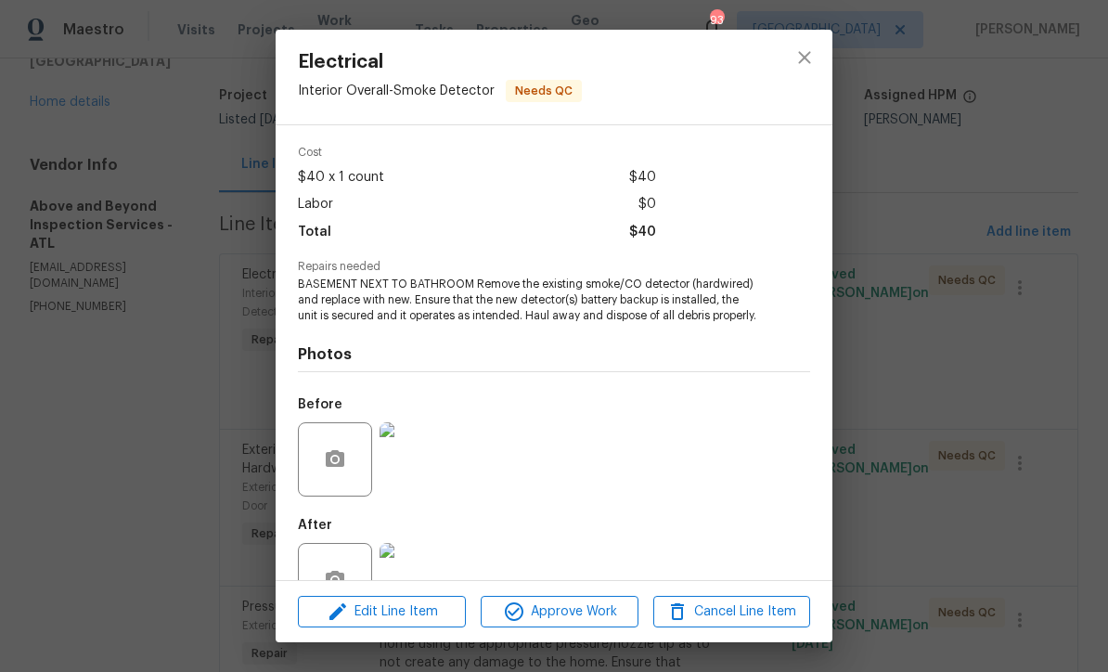
scroll to position [63, 0]
click at [415, 590] on img at bounding box center [416, 582] width 74 height 74
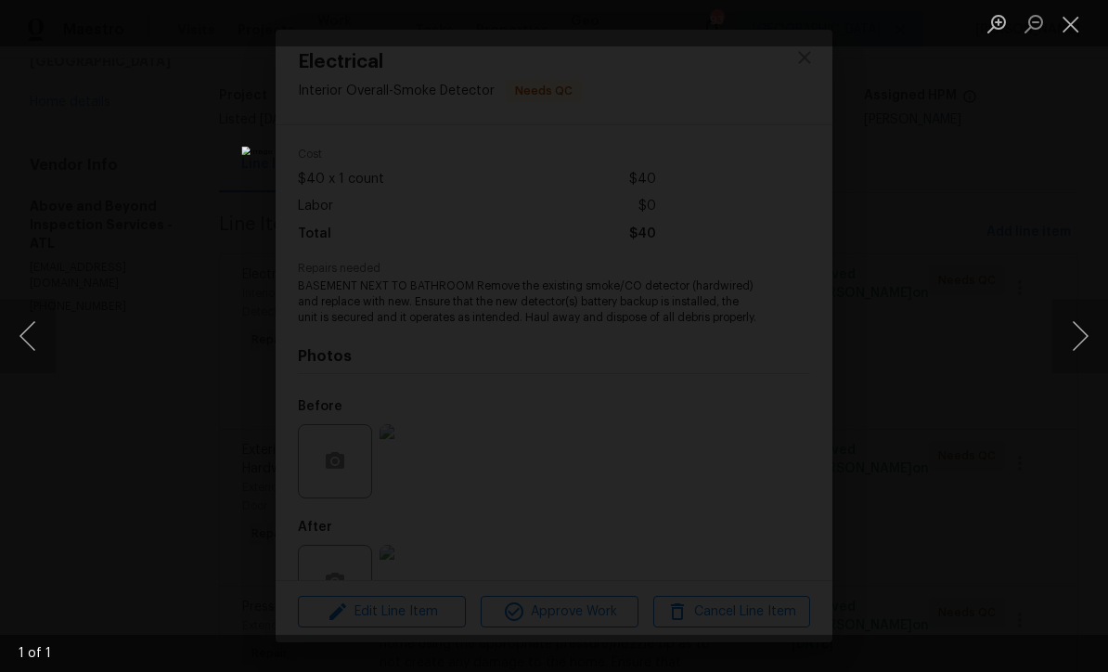
click at [1074, 32] on button "Close lightbox" at bounding box center [1070, 23] width 37 height 32
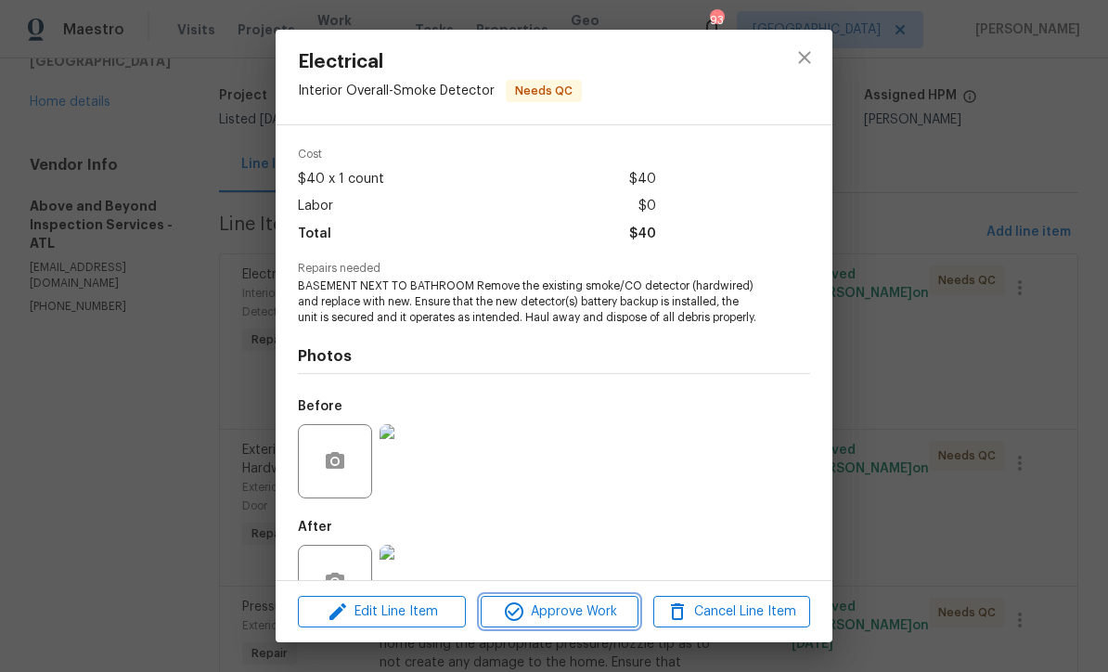
click at [552, 624] on span "Approve Work" at bounding box center [559, 611] width 146 height 23
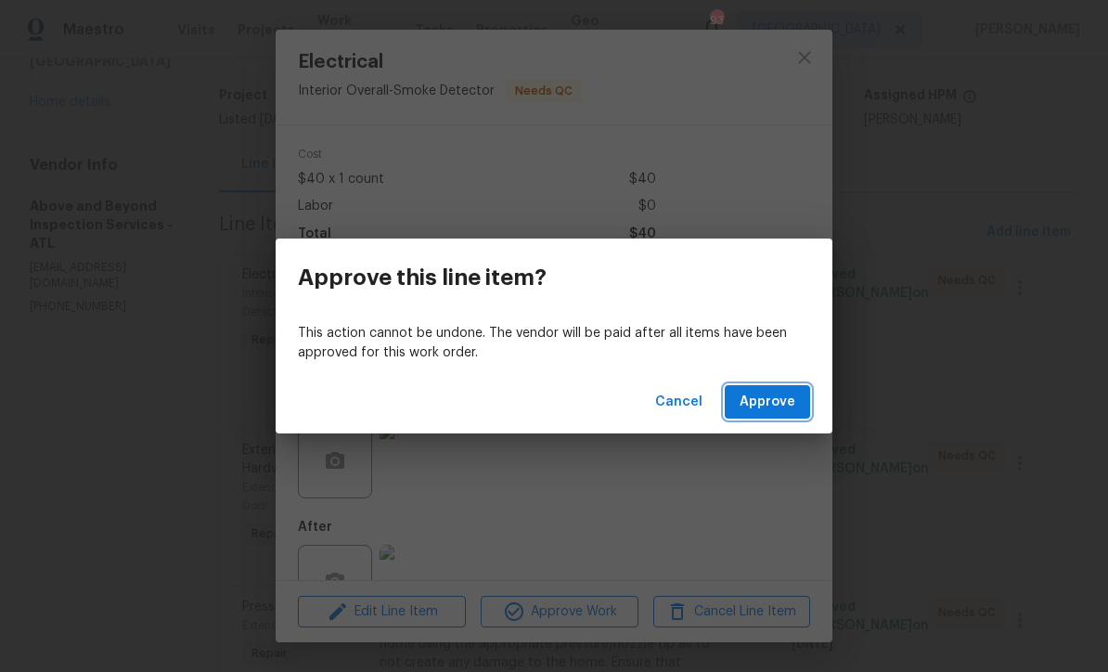
click at [768, 414] on span "Approve" at bounding box center [768, 402] width 56 height 23
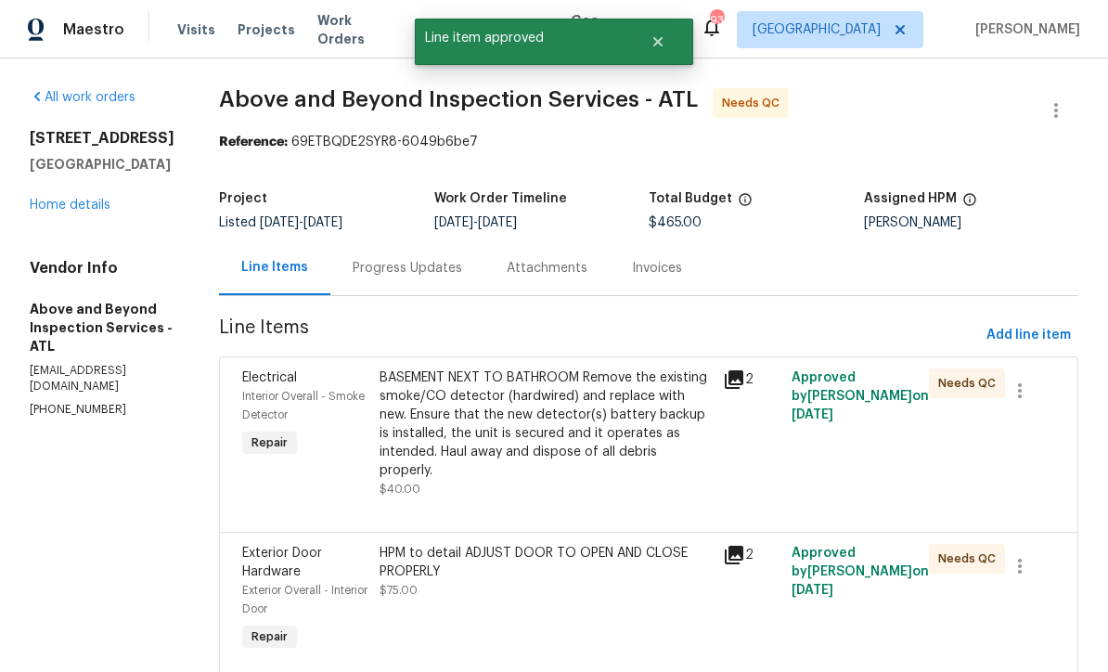
scroll to position [1, 0]
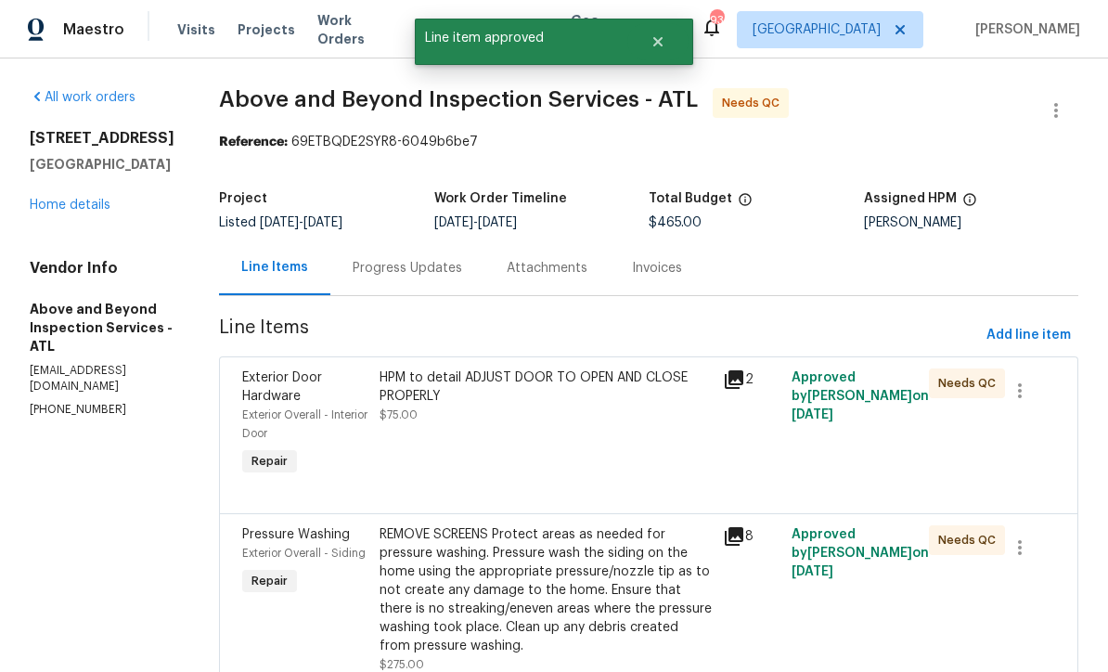
click at [491, 412] on div "HPM to detail ADJUST DOOR TO OPEN AND CLOSE PROPERLY $75.00" at bounding box center [545, 396] width 332 height 56
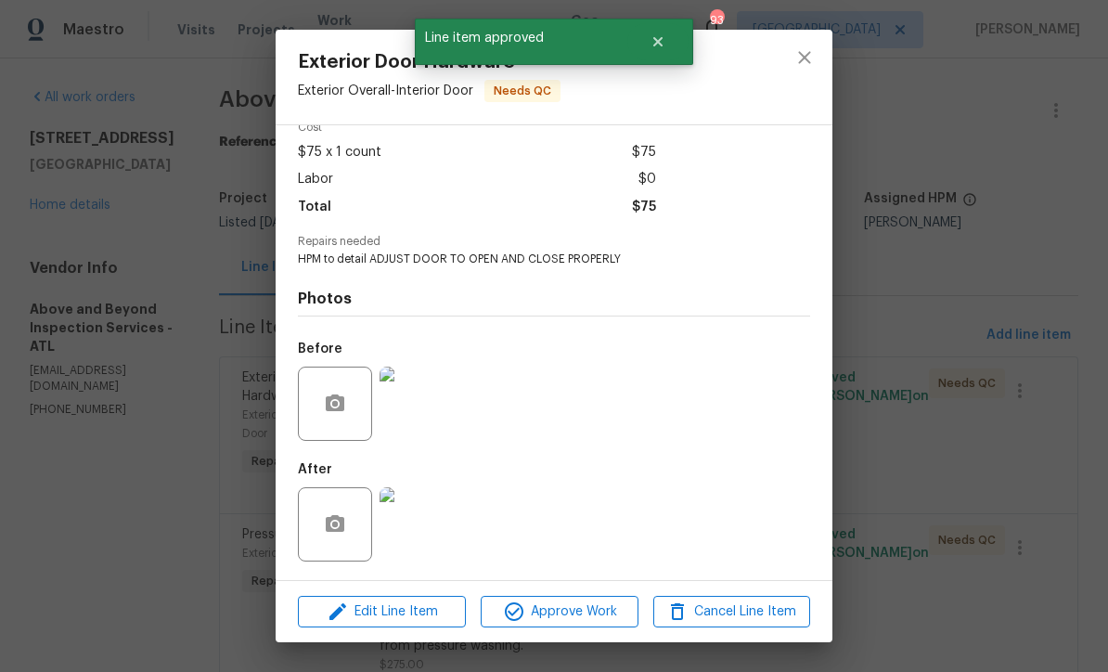
scroll to position [95, 0]
click at [416, 532] on img at bounding box center [416, 524] width 74 height 74
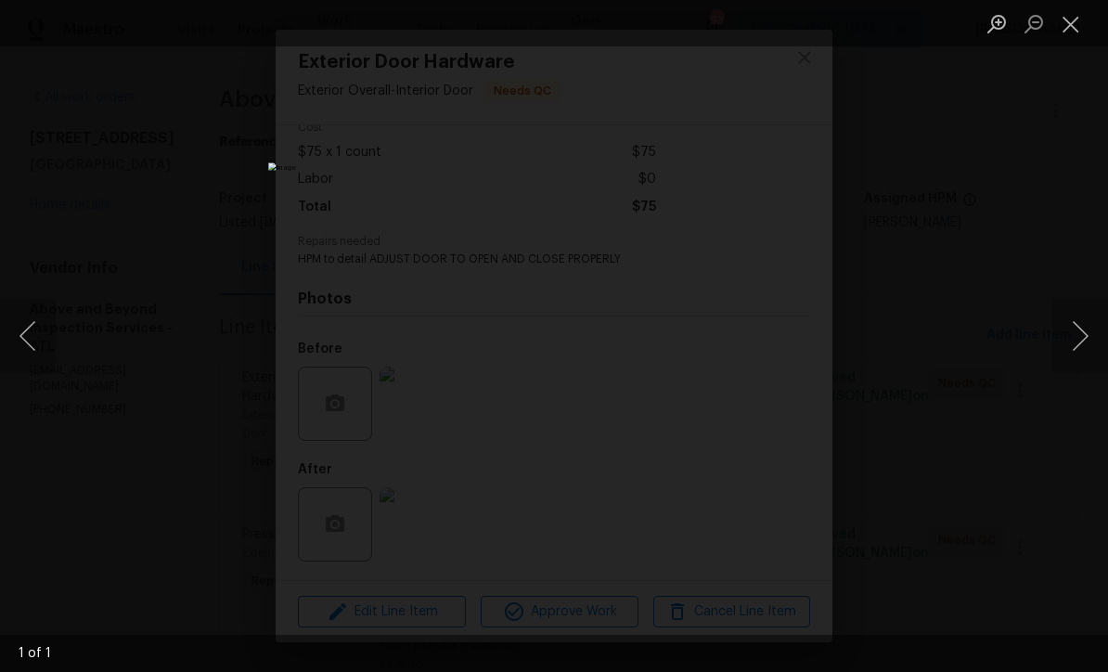
click at [1062, 34] on button "Close lightbox" at bounding box center [1070, 23] width 37 height 32
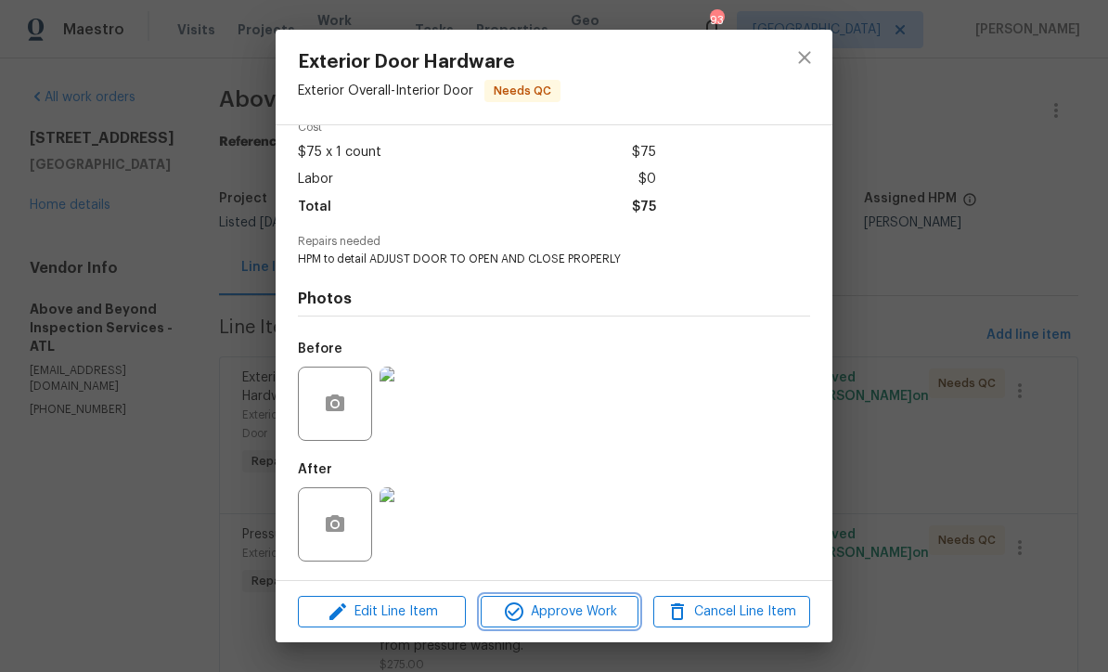
click at [547, 615] on span "Approve Work" at bounding box center [559, 611] width 146 height 23
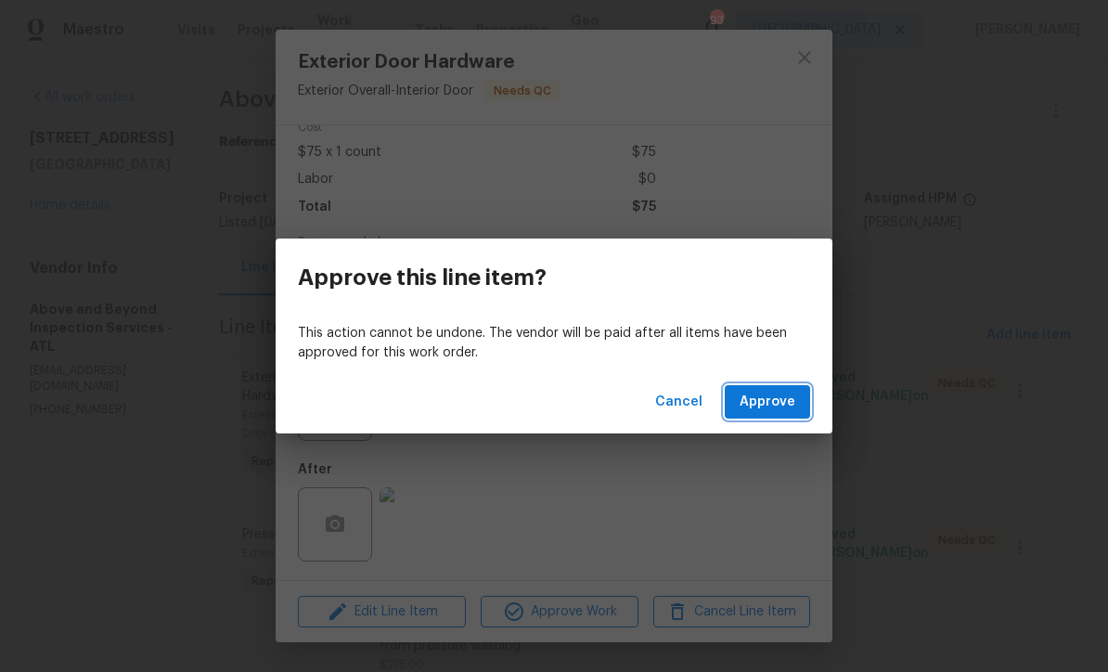
click at [772, 405] on span "Approve" at bounding box center [768, 402] width 56 height 23
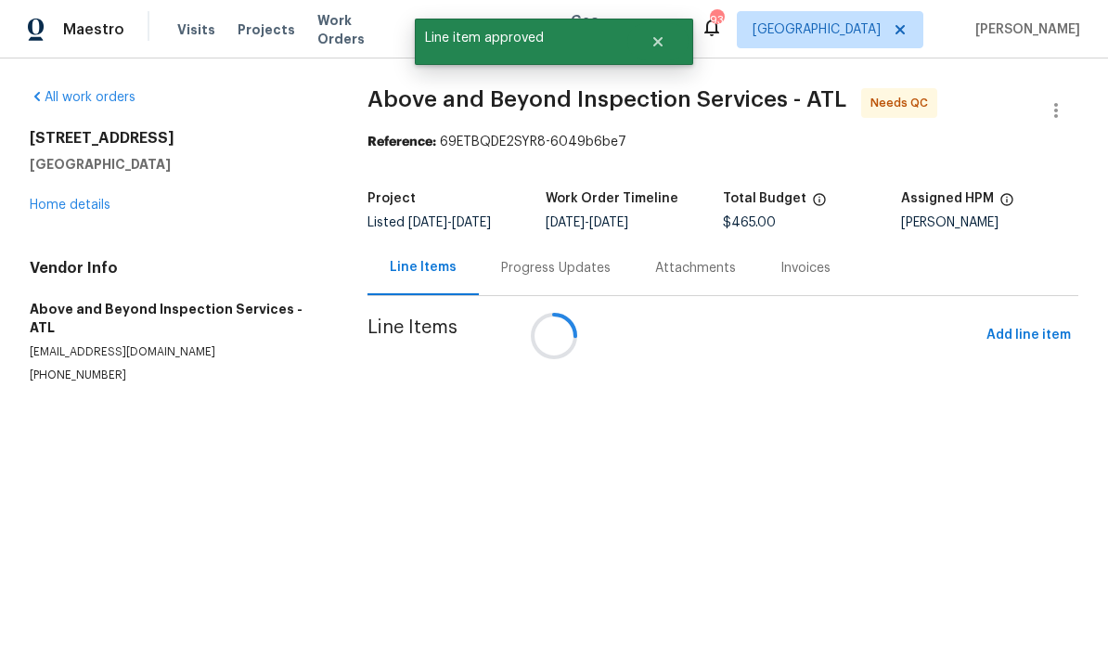
scroll to position [0, 0]
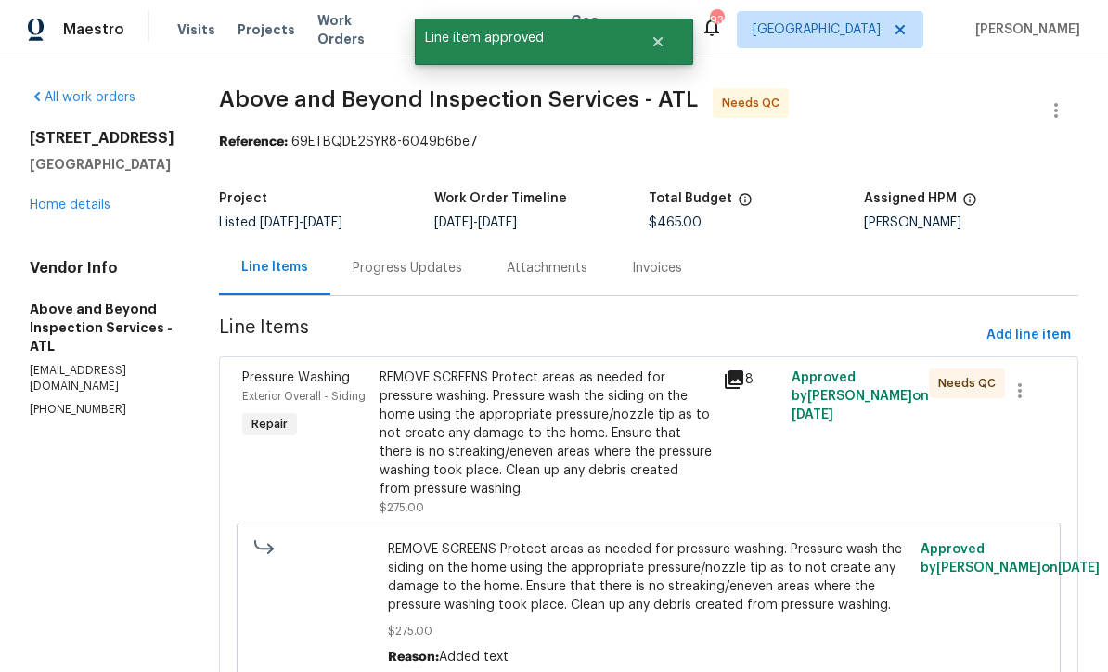
click at [523, 431] on div "REMOVE SCREENS Protect areas as needed for pressure washing. Pressure wash the …" at bounding box center [545, 433] width 332 height 130
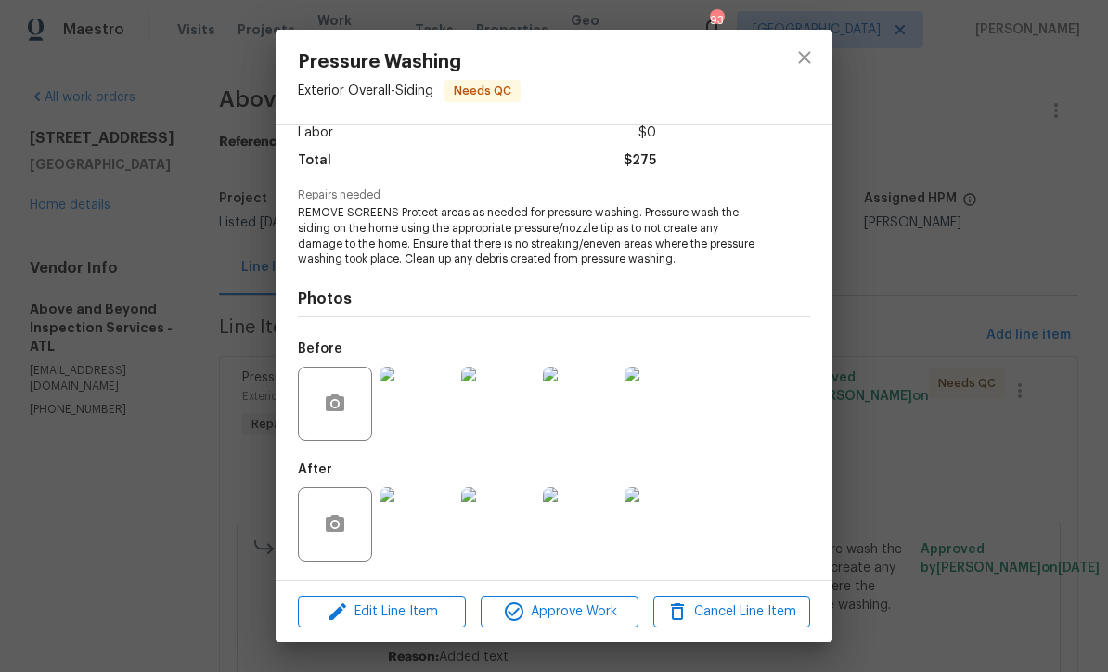
scroll to position [139, 0]
click at [420, 527] on img at bounding box center [416, 524] width 74 height 74
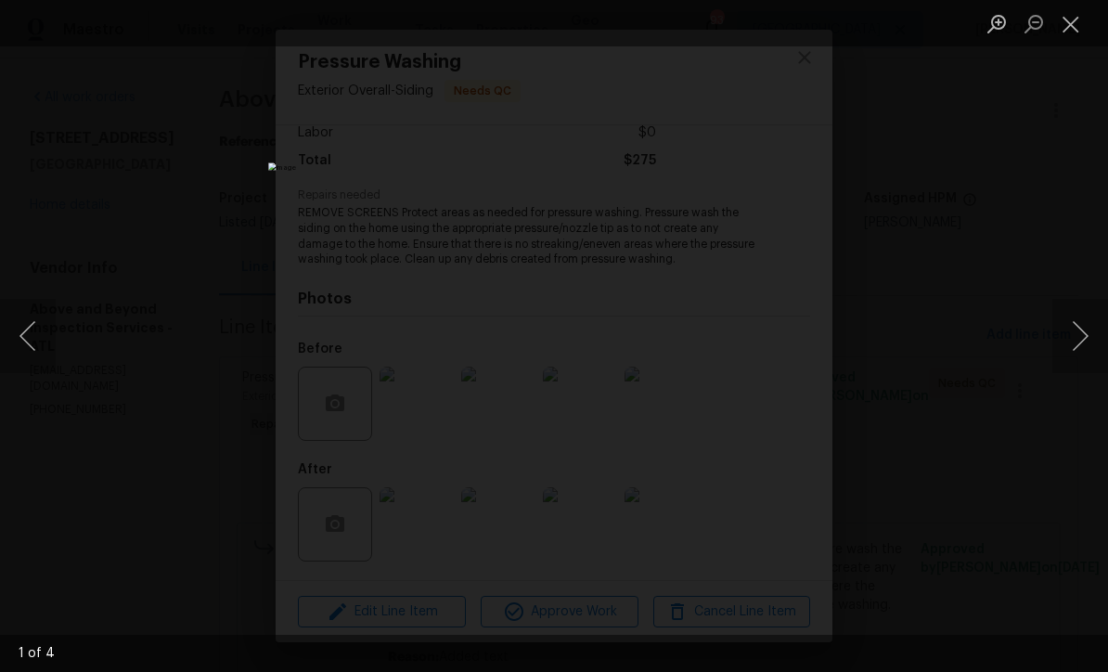
click at [1076, 341] on button "Next image" at bounding box center [1080, 336] width 56 height 74
click at [1081, 331] on button "Next image" at bounding box center [1080, 336] width 56 height 74
click at [1081, 328] on button "Next image" at bounding box center [1080, 336] width 56 height 74
click at [1073, 27] on button "Close lightbox" at bounding box center [1070, 23] width 37 height 32
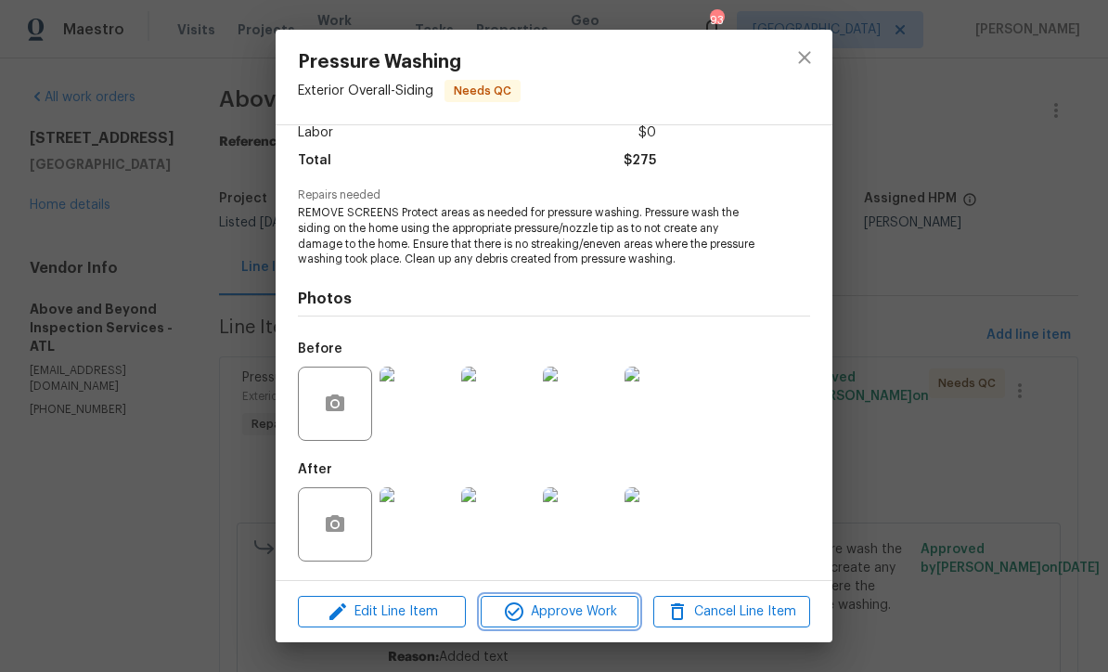
click at [560, 616] on span "Approve Work" at bounding box center [559, 611] width 146 height 23
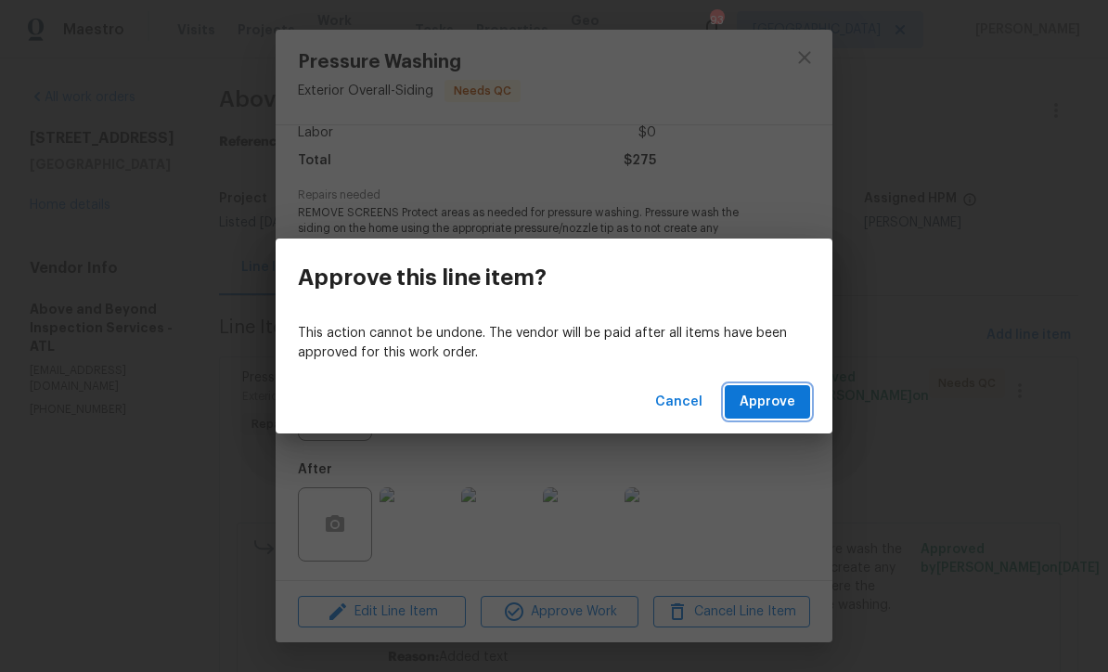
click at [780, 405] on span "Approve" at bounding box center [768, 402] width 56 height 23
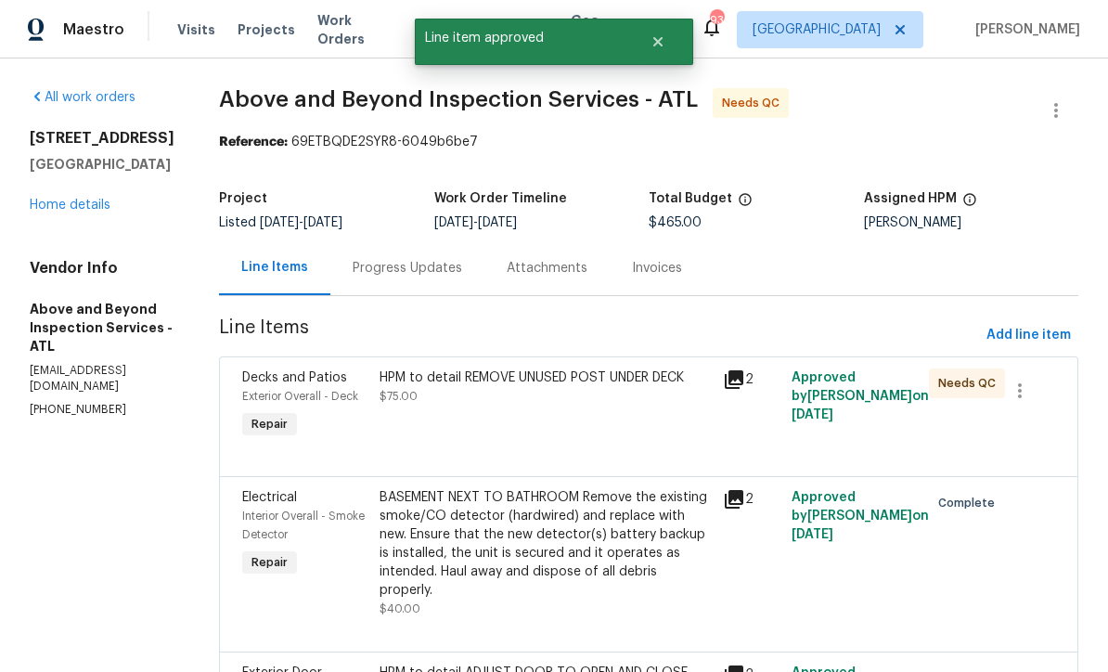
click at [505, 387] on div "HPM to detail REMOVE UNUSED POST UNDER DECK" at bounding box center [545, 377] width 332 height 19
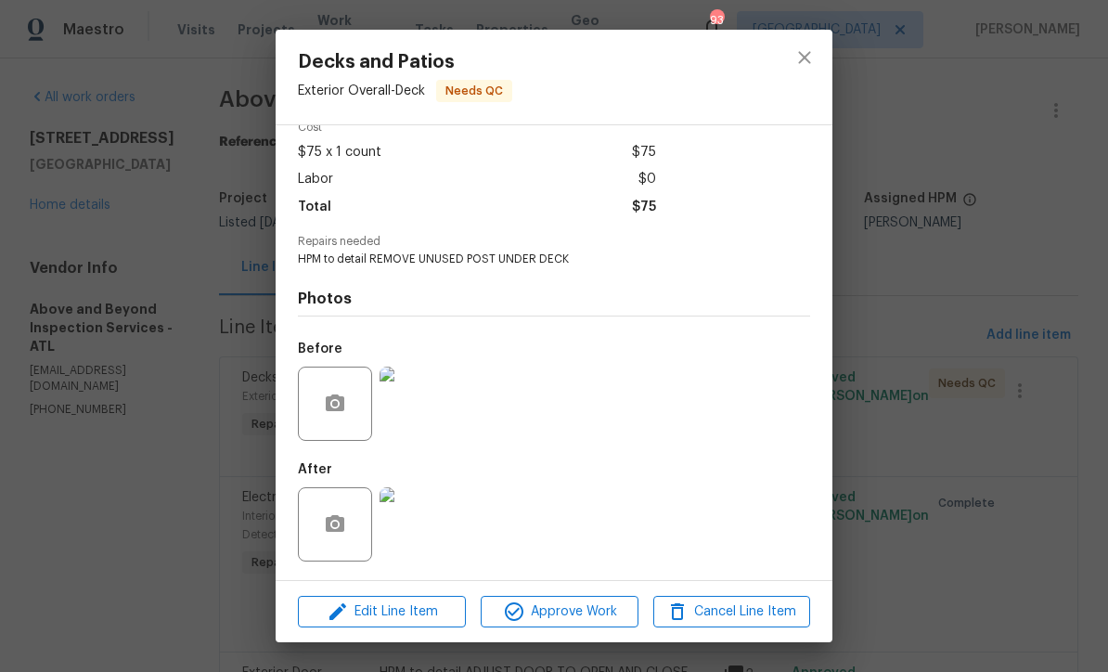
scroll to position [95, 0]
click at [412, 525] on img at bounding box center [416, 524] width 74 height 74
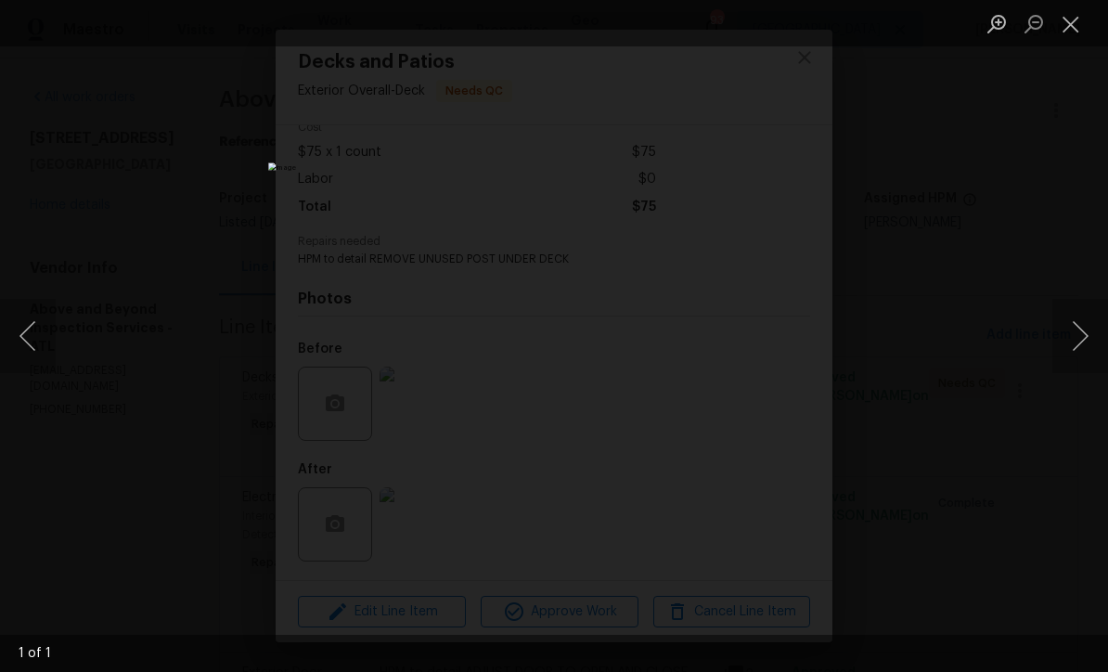
click at [1069, 28] on button "Close lightbox" at bounding box center [1070, 23] width 37 height 32
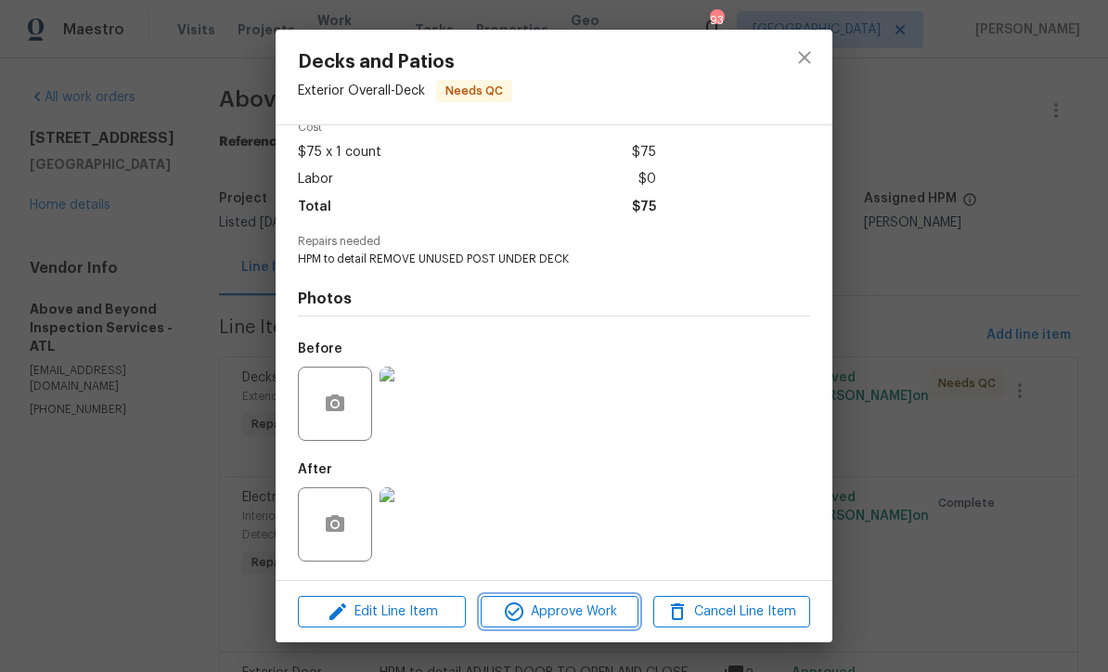
click at [563, 622] on span "Approve Work" at bounding box center [559, 611] width 146 height 23
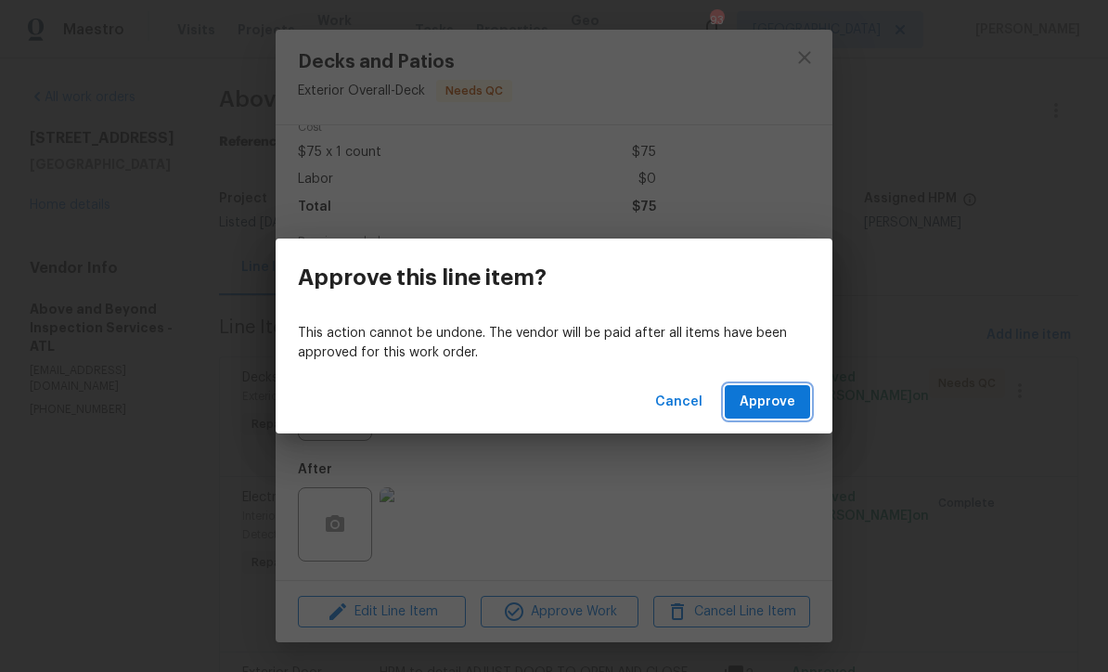
click at [778, 405] on span "Approve" at bounding box center [768, 402] width 56 height 23
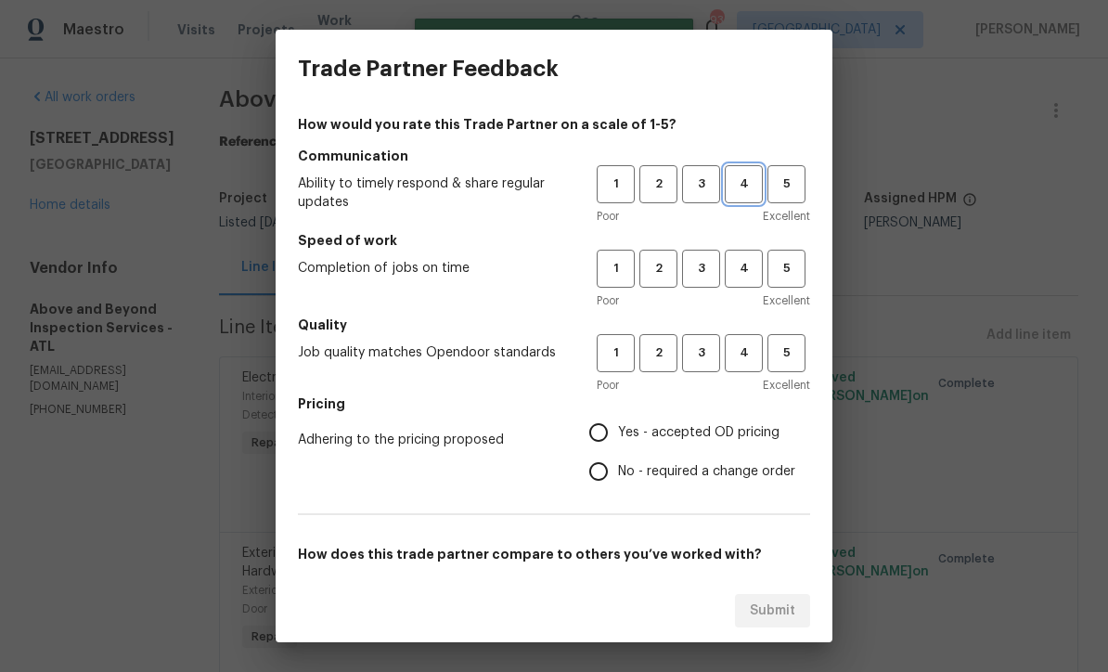
click at [731, 182] on span "4" at bounding box center [744, 184] width 34 height 21
click at [738, 264] on span "4" at bounding box center [744, 268] width 34 height 21
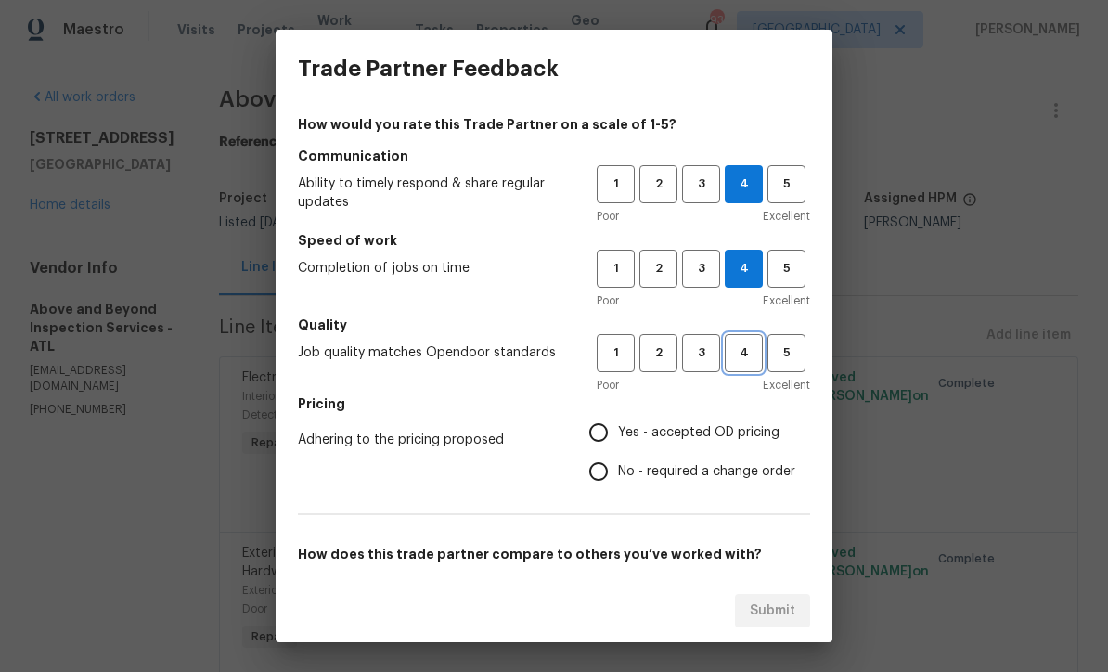
click at [745, 351] on span "4" at bounding box center [744, 352] width 34 height 21
click at [596, 431] on input "Yes - accepted OD pricing" at bounding box center [598, 432] width 39 height 39
radio input "true"
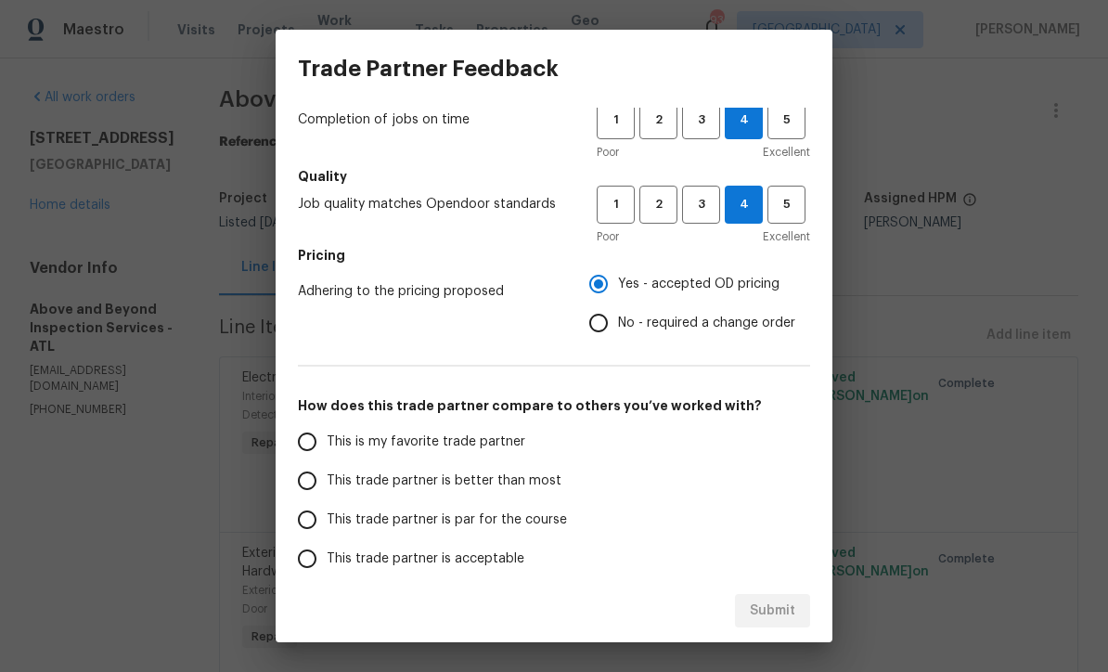
scroll to position [174, 0]
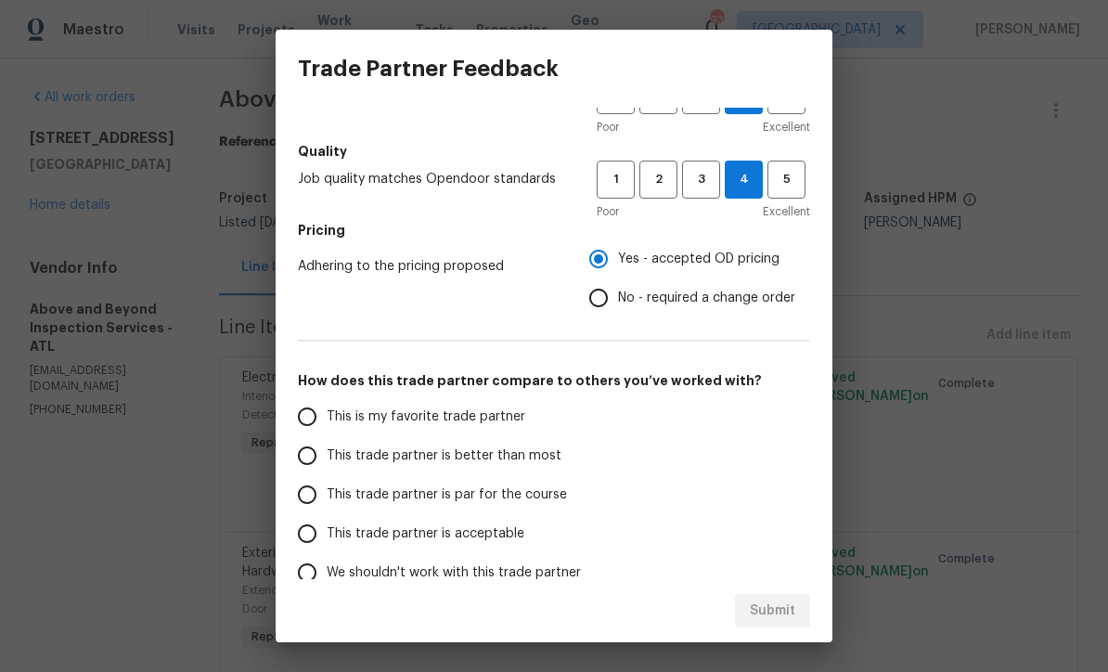
click at [301, 493] on input "This trade partner is par for the course" at bounding box center [307, 494] width 39 height 39
click at [772, 605] on span "Submit" at bounding box center [772, 610] width 45 height 23
radio input "true"
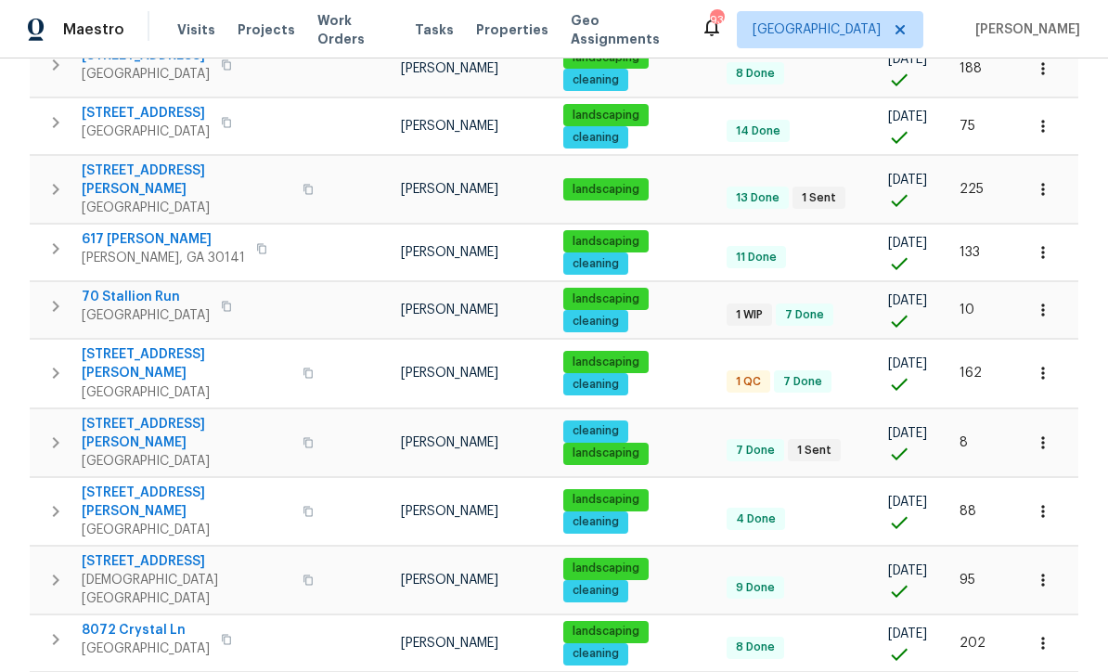
scroll to position [887, 0]
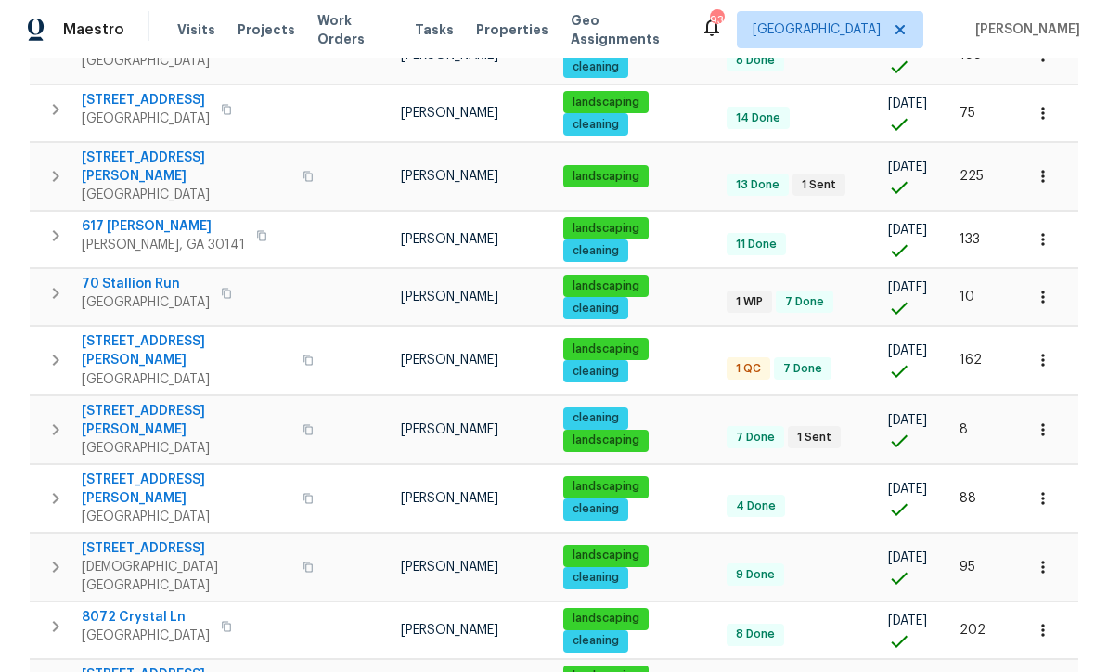
click at [131, 332] on span "[STREET_ADDRESS][PERSON_NAME]" at bounding box center [187, 350] width 210 height 37
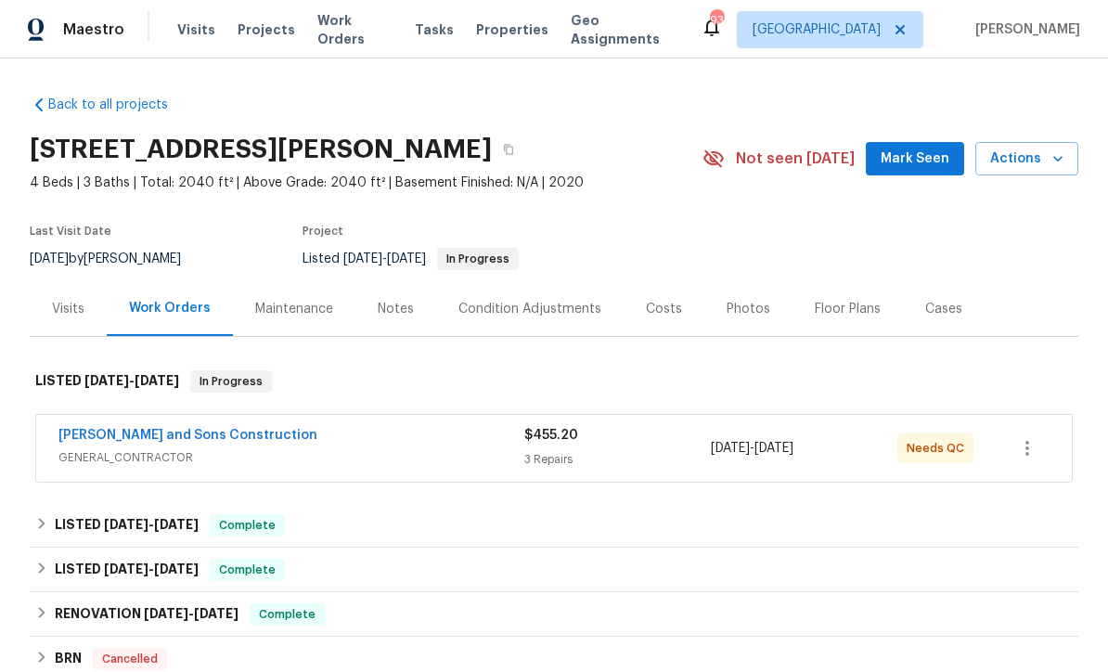
click at [130, 431] on link "[PERSON_NAME] and Sons Construction" at bounding box center [187, 435] width 259 height 13
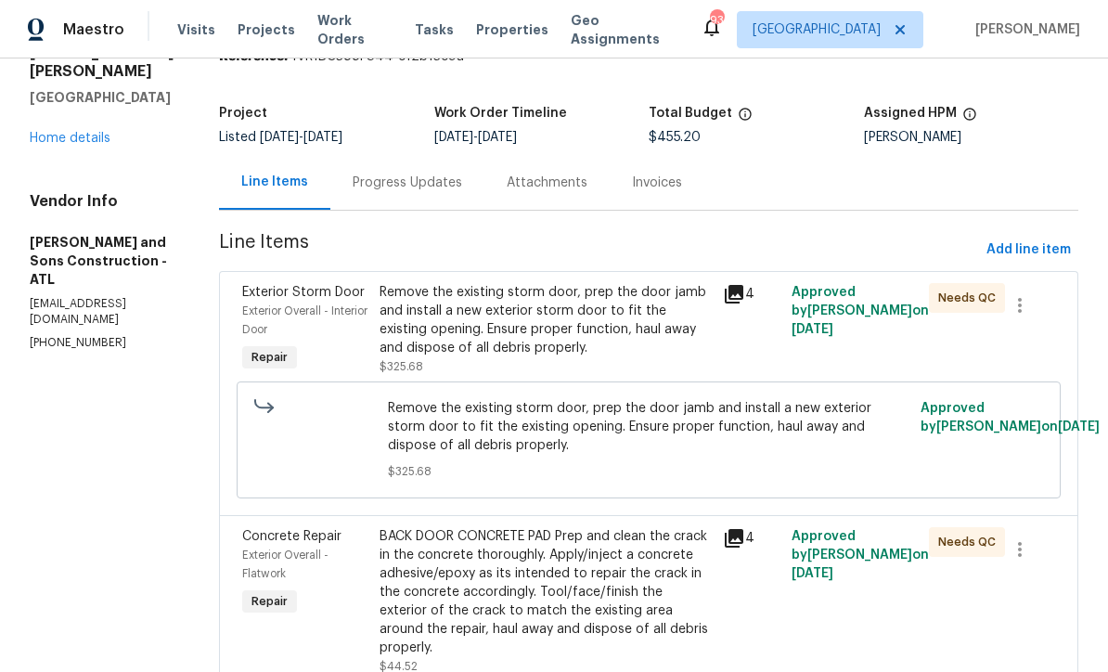
scroll to position [84, 0]
click at [353, 182] on div "Progress Updates" at bounding box center [407, 183] width 109 height 19
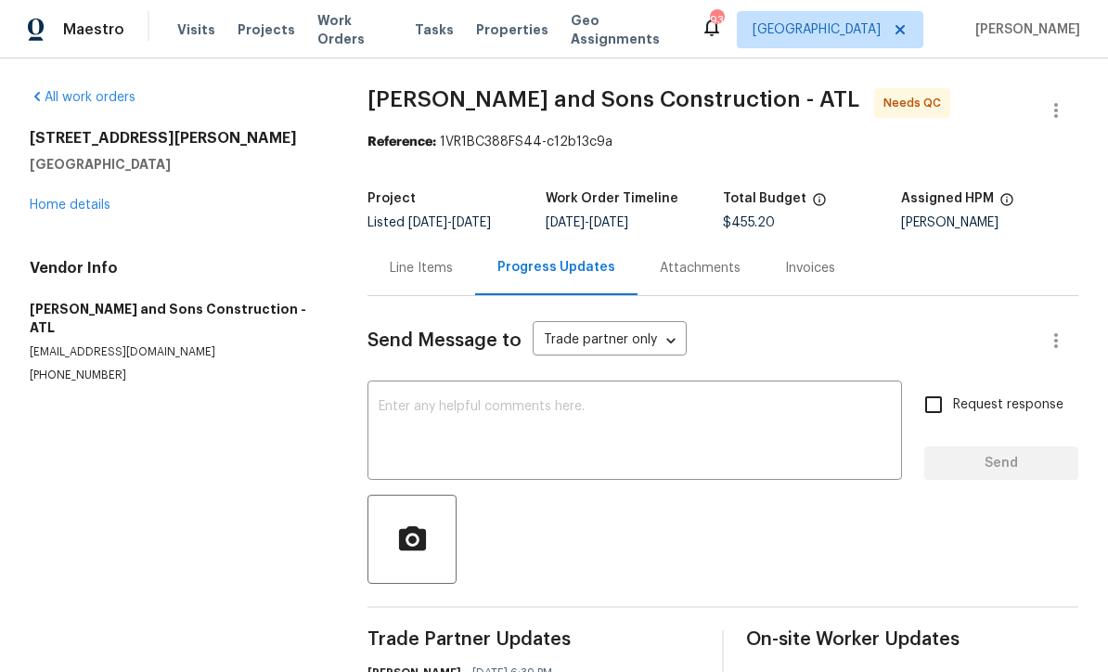
click at [413, 270] on div "Line Items" at bounding box center [421, 268] width 63 height 19
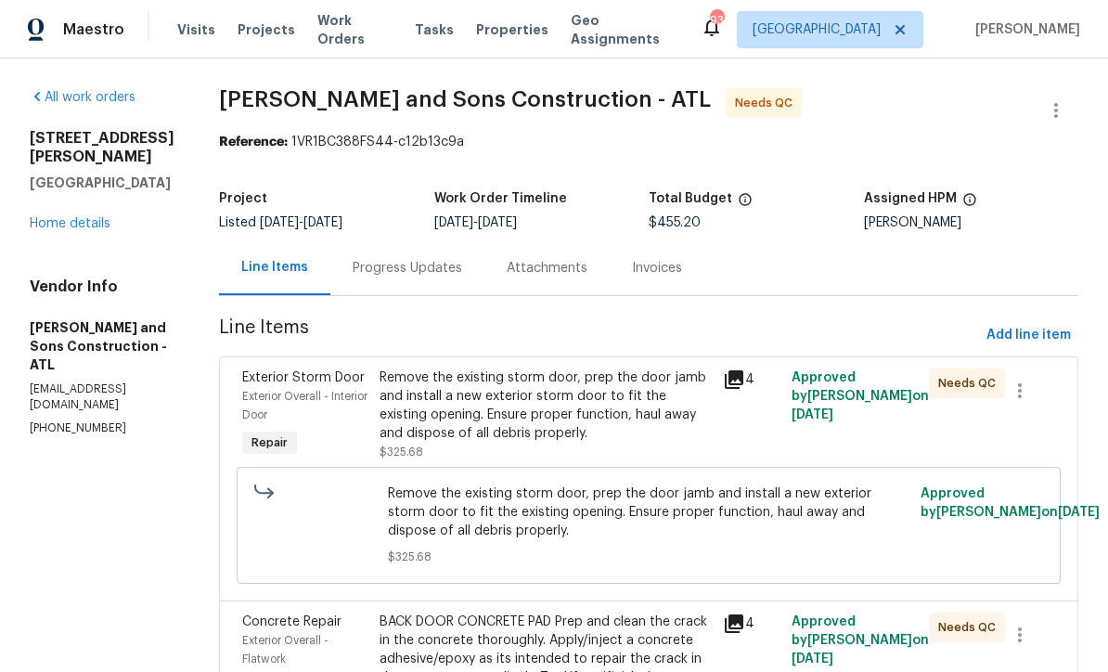
click at [444, 420] on div "Remove the existing storm door, prep the door jamb and install a new exterior s…" at bounding box center [545, 405] width 332 height 74
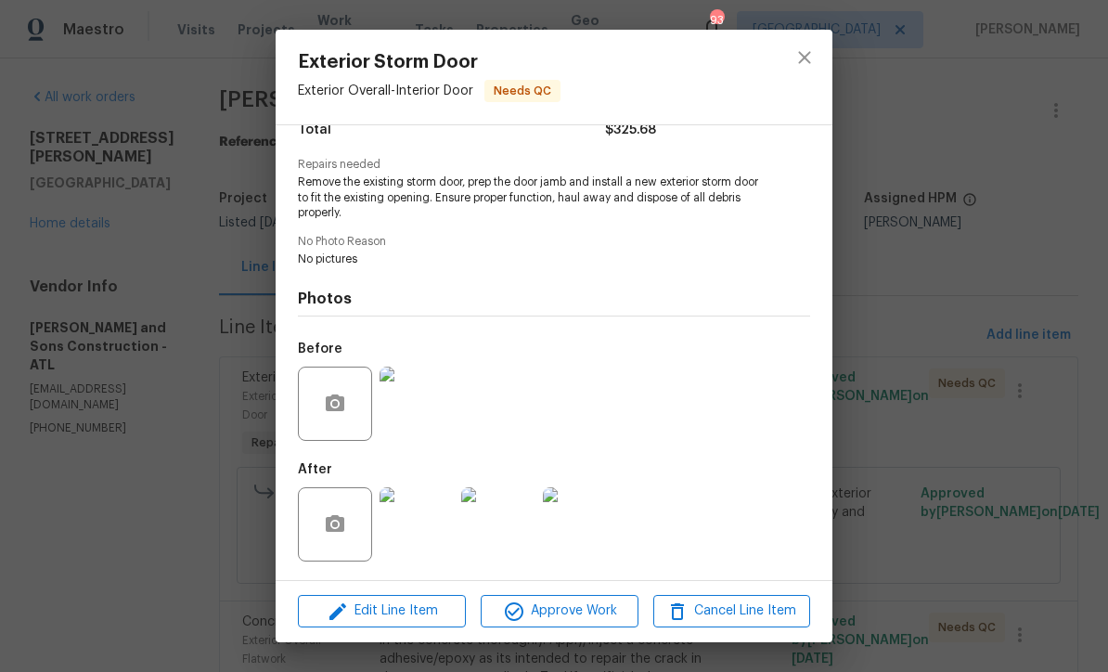
scroll to position [171, 0]
click at [420, 530] on img at bounding box center [416, 524] width 74 height 74
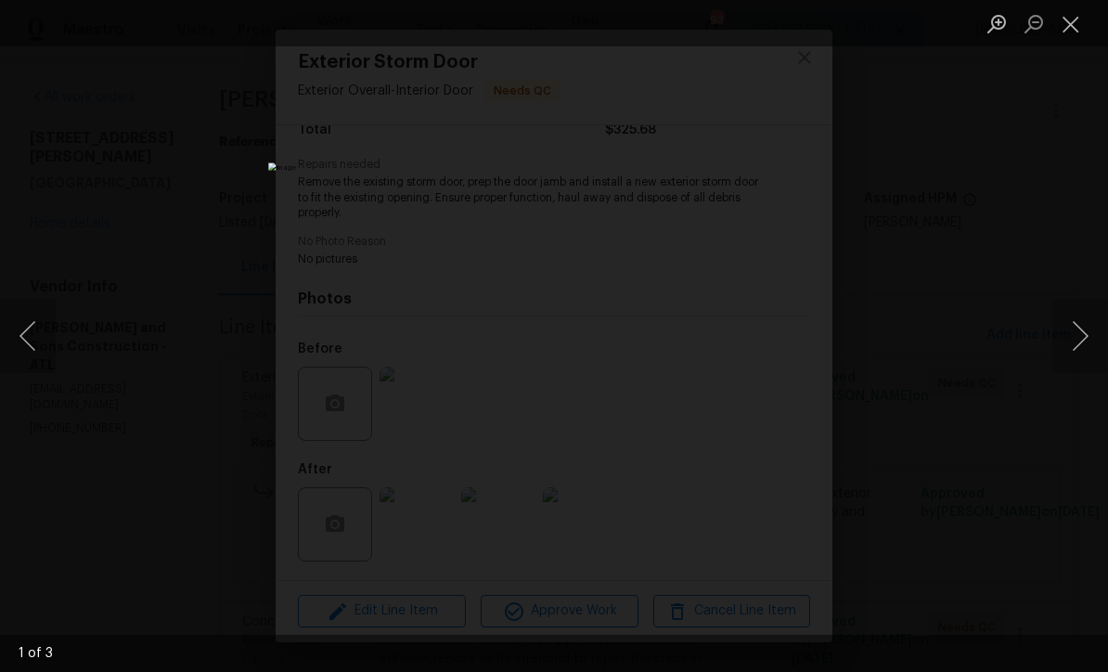
click at [1082, 337] on button "Next image" at bounding box center [1080, 336] width 56 height 74
click at [1079, 335] on button "Next image" at bounding box center [1080, 336] width 56 height 74
click at [1079, 329] on button "Next image" at bounding box center [1080, 336] width 56 height 74
click at [1071, 30] on button "Close lightbox" at bounding box center [1070, 23] width 37 height 32
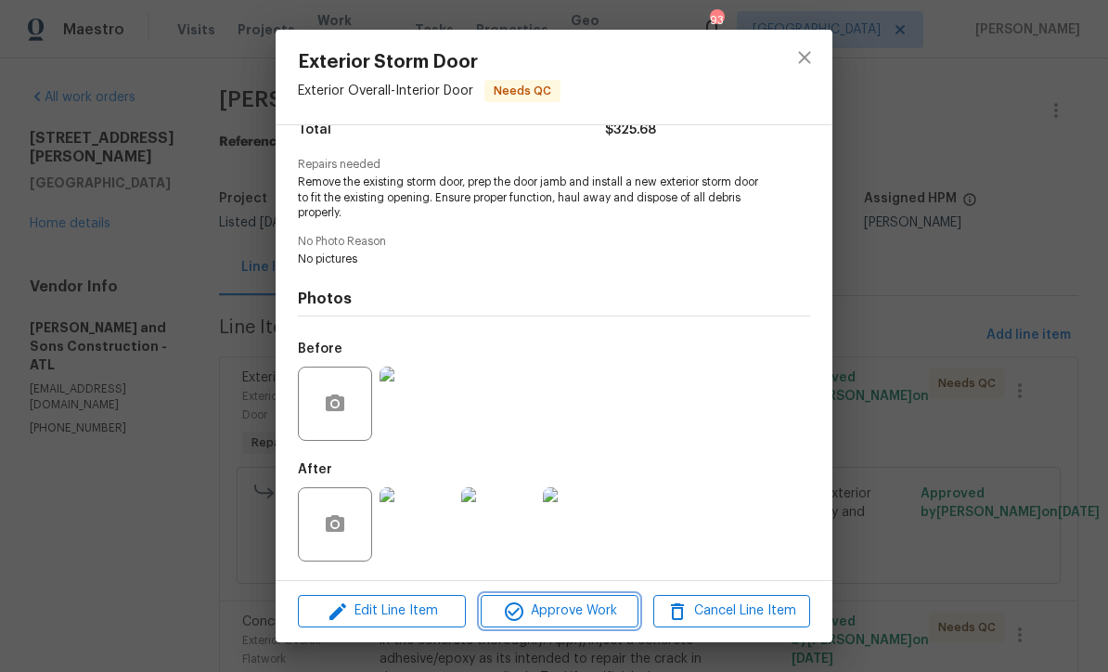
click at [543, 613] on span "Approve Work" at bounding box center [559, 610] width 146 height 23
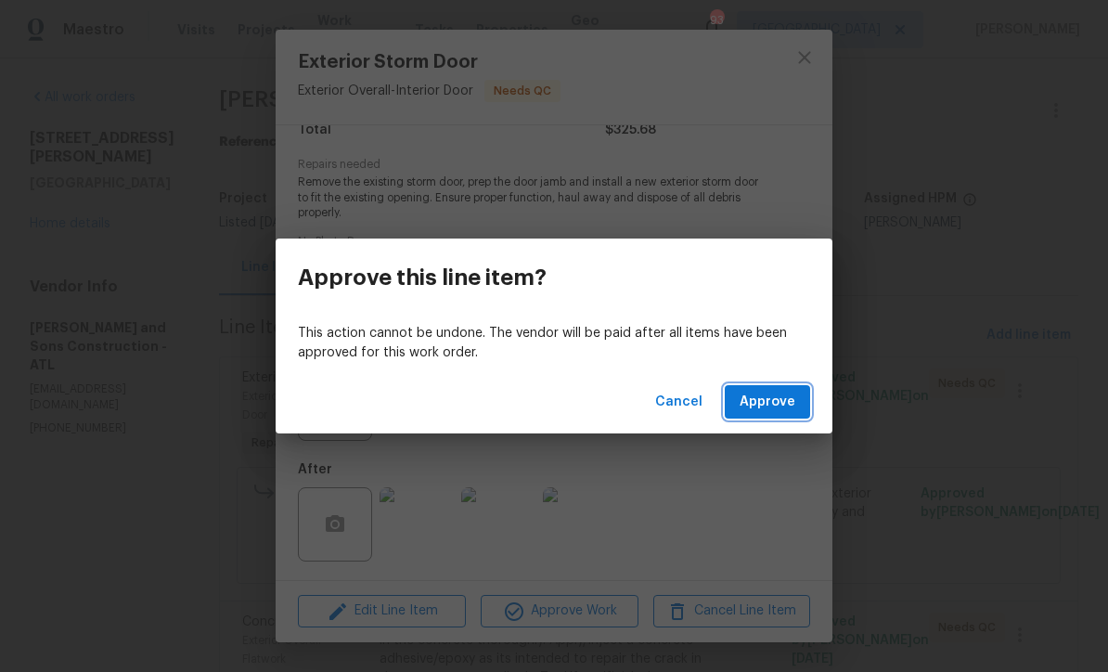
click at [767, 402] on span "Approve" at bounding box center [768, 402] width 56 height 23
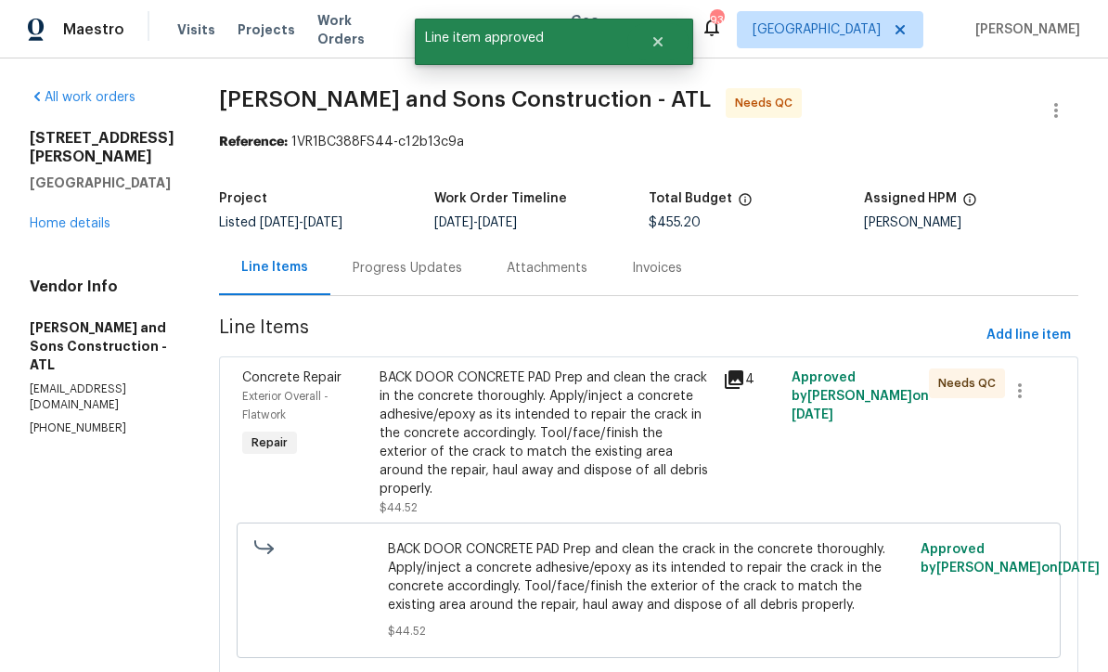
click at [448, 426] on div "BACK DOOR CONCRETE PAD Prep and clean the crack in the concrete thoroughly. App…" at bounding box center [545, 433] width 332 height 130
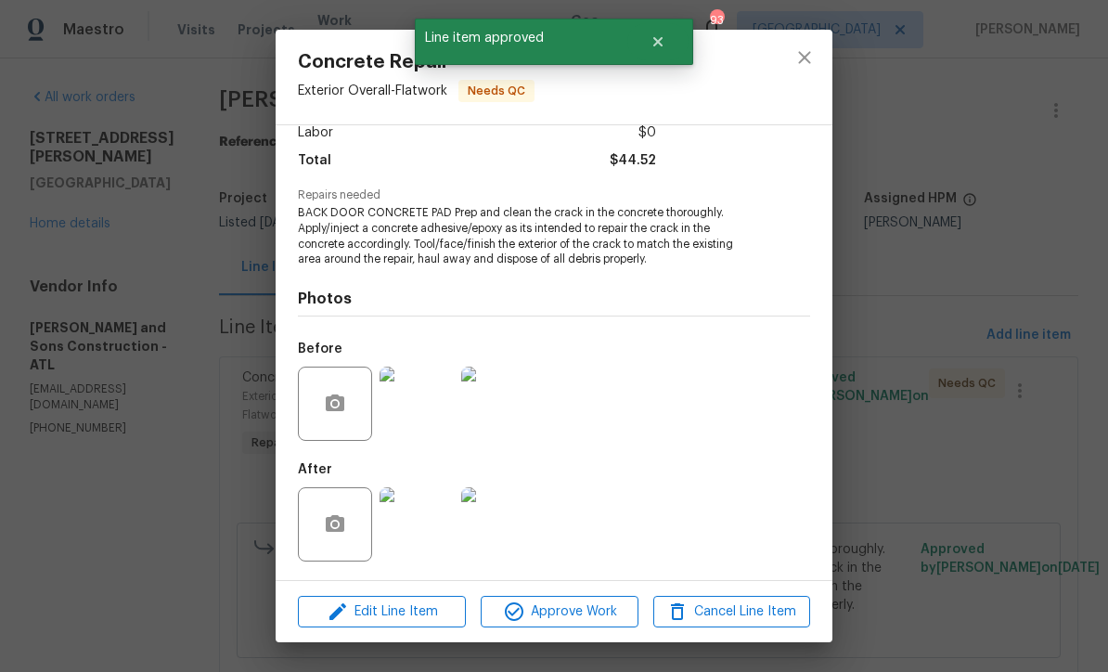
scroll to position [139, 0]
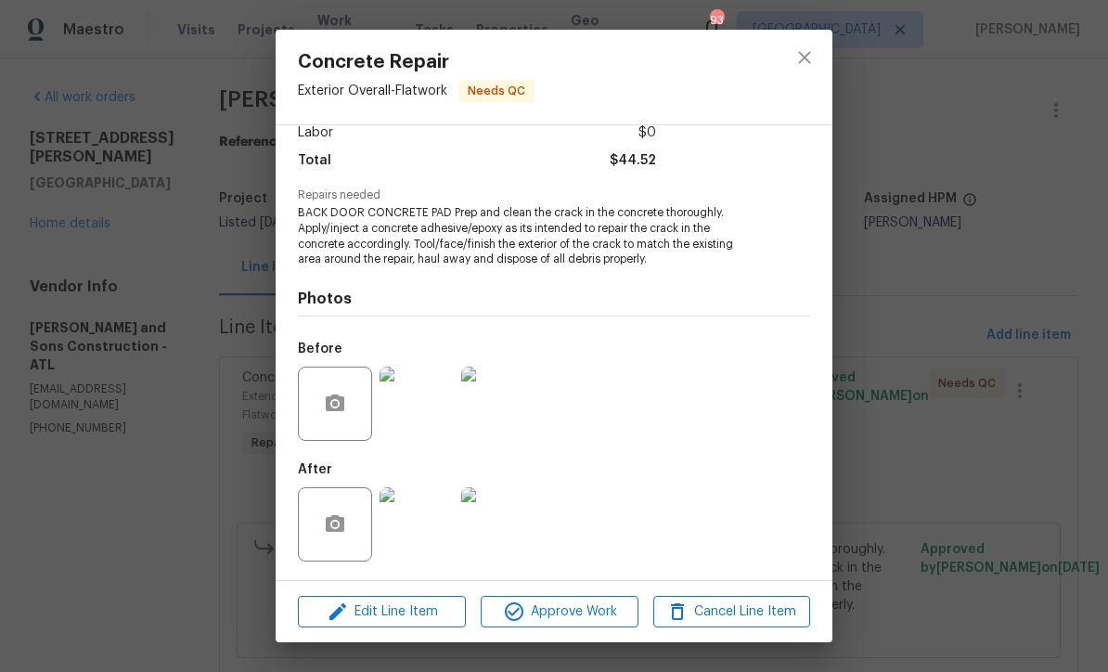
click at [501, 535] on img at bounding box center [498, 524] width 74 height 74
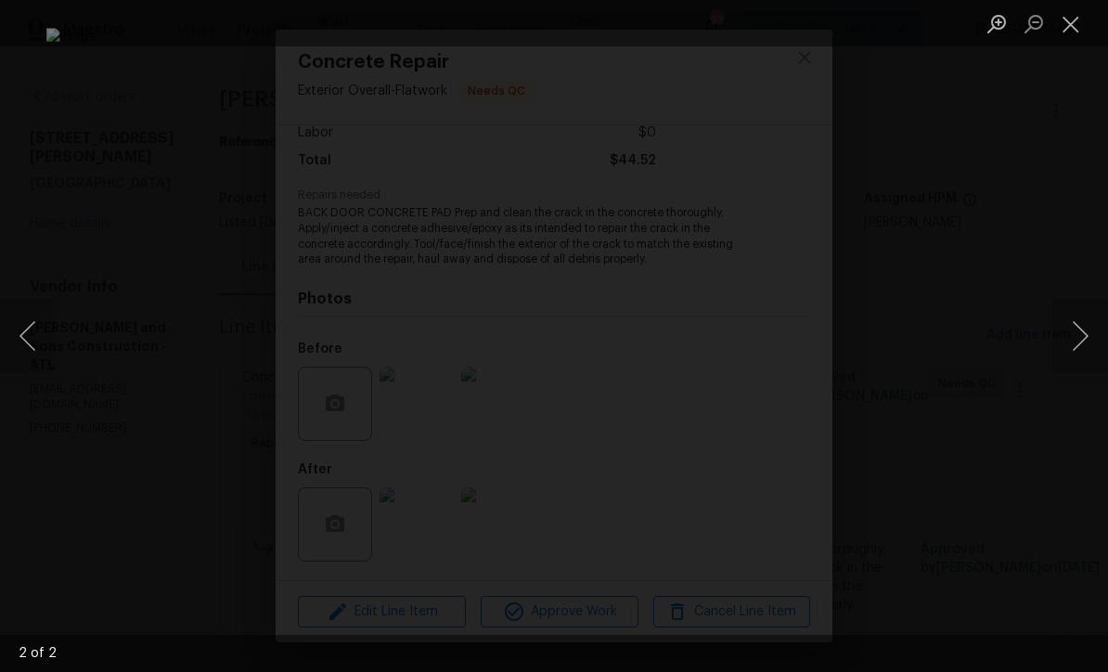
click at [1071, 31] on button "Close lightbox" at bounding box center [1070, 23] width 37 height 32
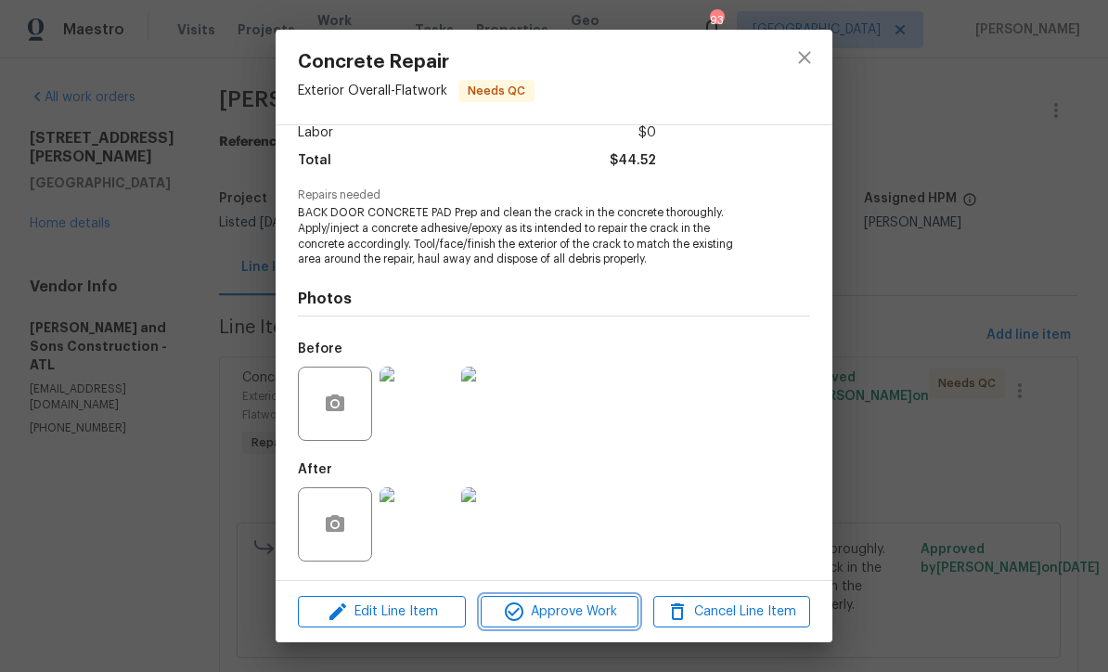
click at [565, 620] on span "Approve Work" at bounding box center [559, 611] width 146 height 23
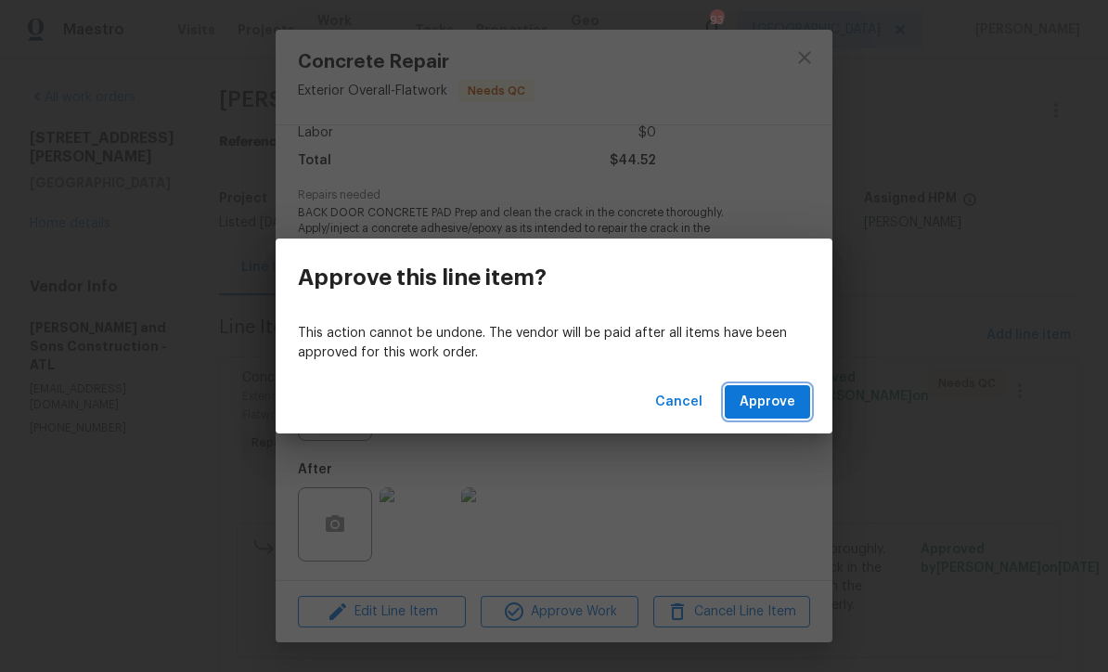
click at [773, 396] on span "Approve" at bounding box center [768, 402] width 56 height 23
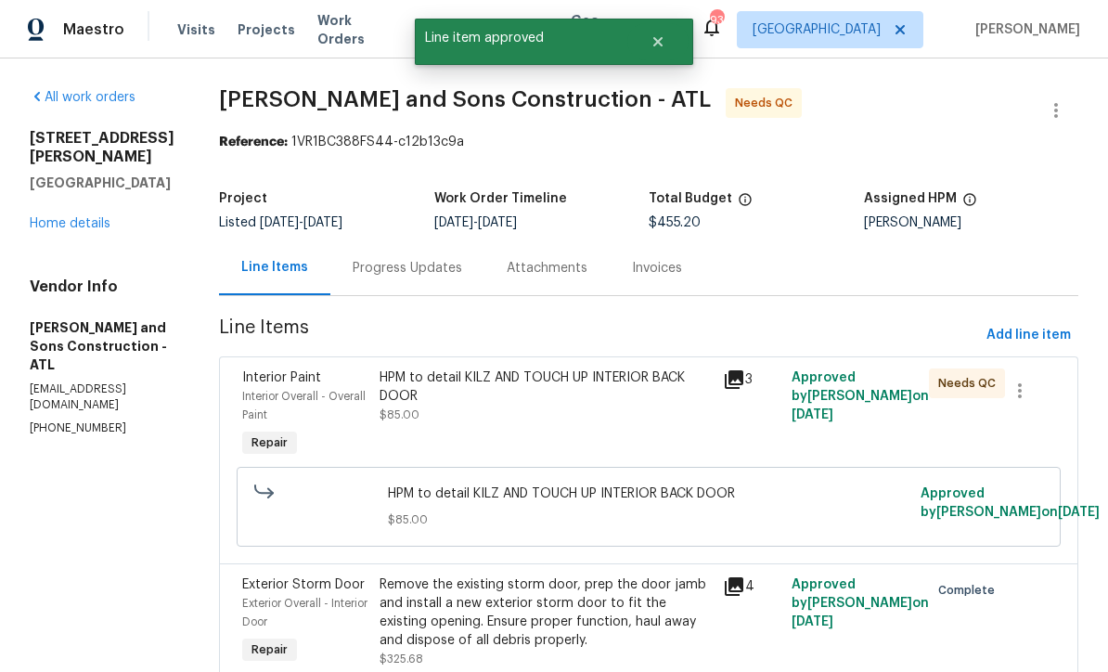
click at [482, 396] on div "HPM to detail KILZ AND TOUCH UP INTERIOR BACK DOOR" at bounding box center [545, 386] width 332 height 37
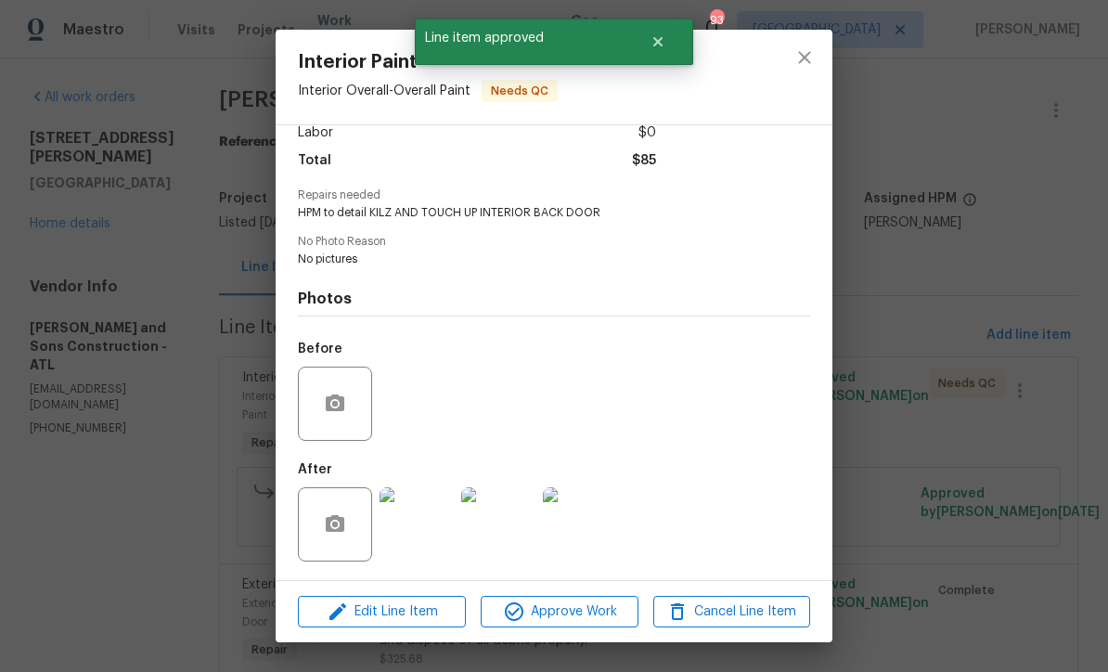
scroll to position [142, 0]
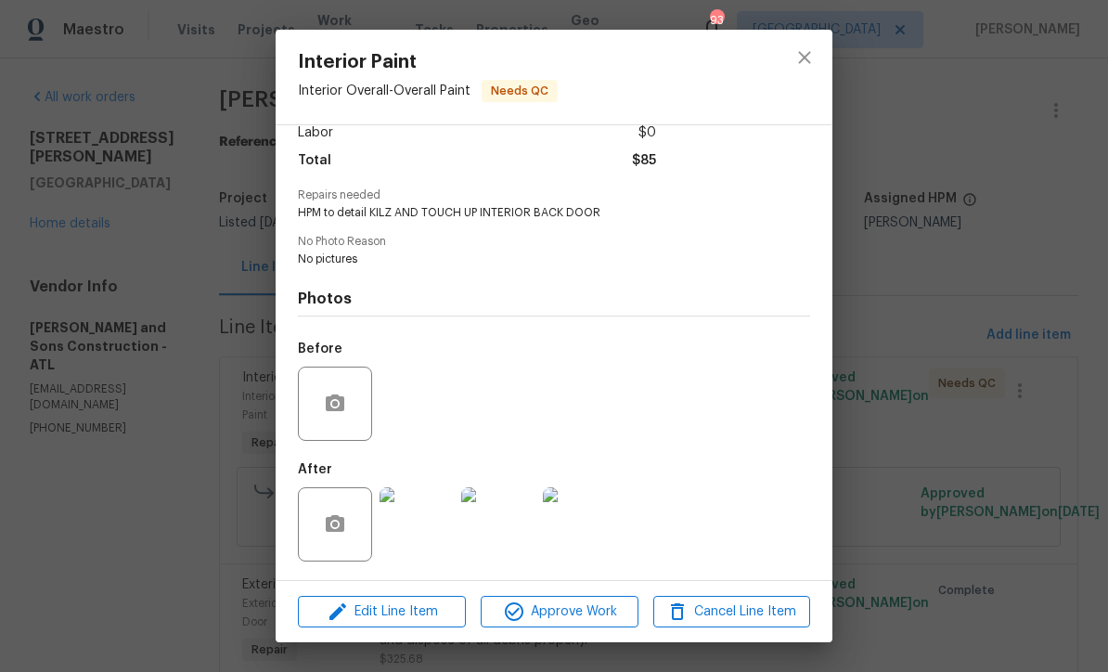
click at [425, 534] on img at bounding box center [416, 524] width 74 height 74
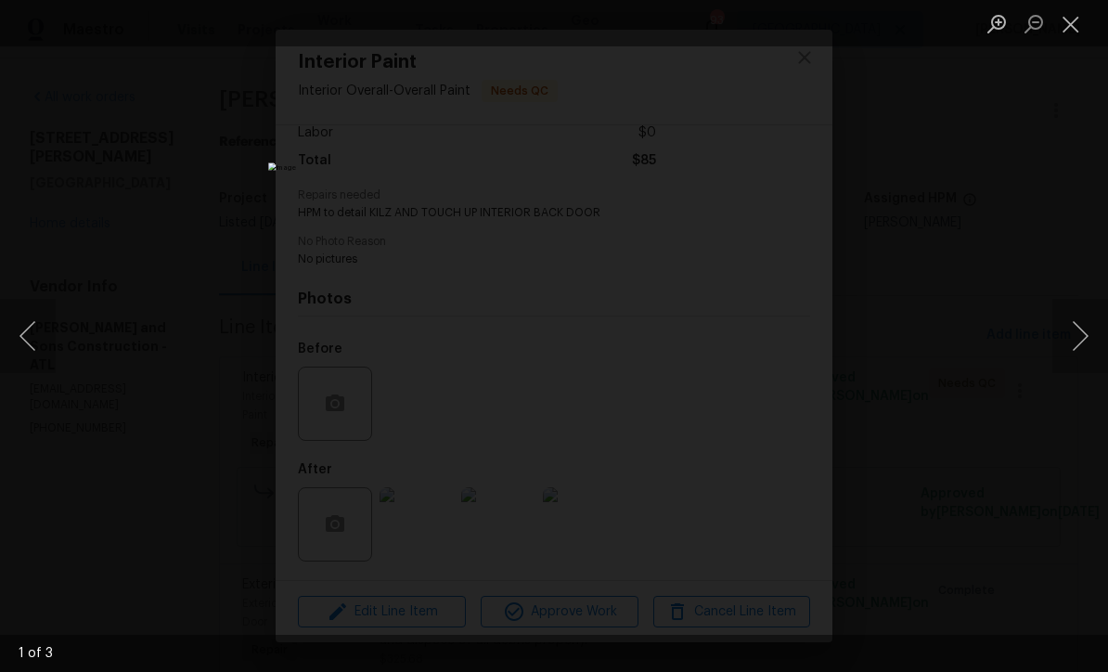
click at [1080, 352] on button "Next image" at bounding box center [1080, 336] width 56 height 74
click at [1083, 335] on button "Next image" at bounding box center [1080, 336] width 56 height 74
click at [1072, 24] on button "Close lightbox" at bounding box center [1070, 23] width 37 height 32
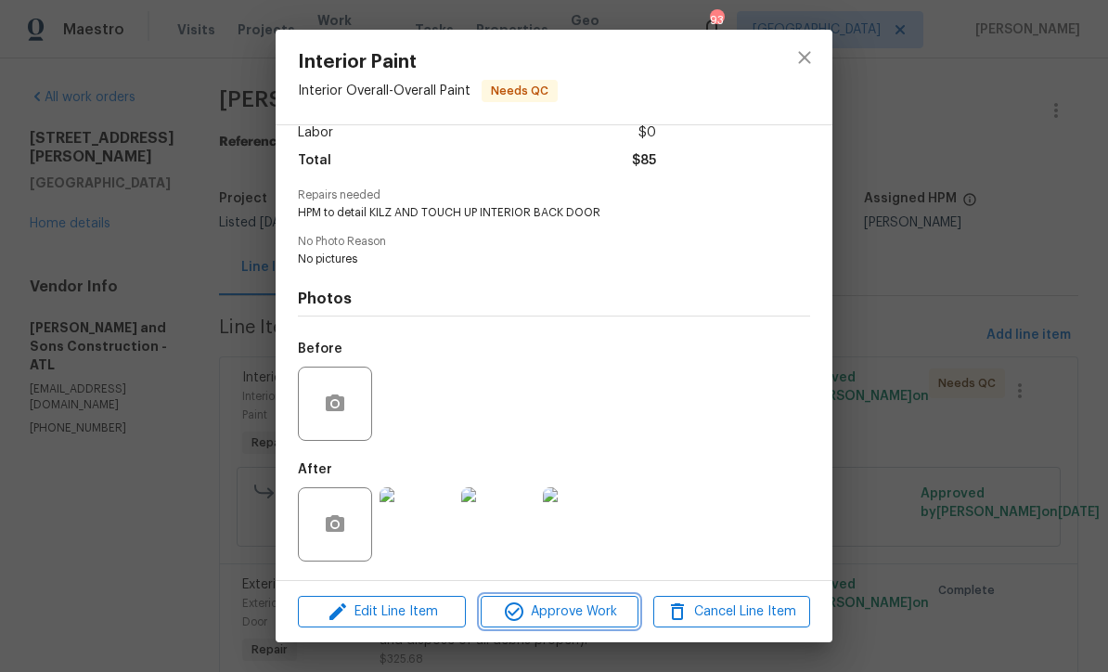
click at [534, 612] on span "Approve Work" at bounding box center [559, 611] width 146 height 23
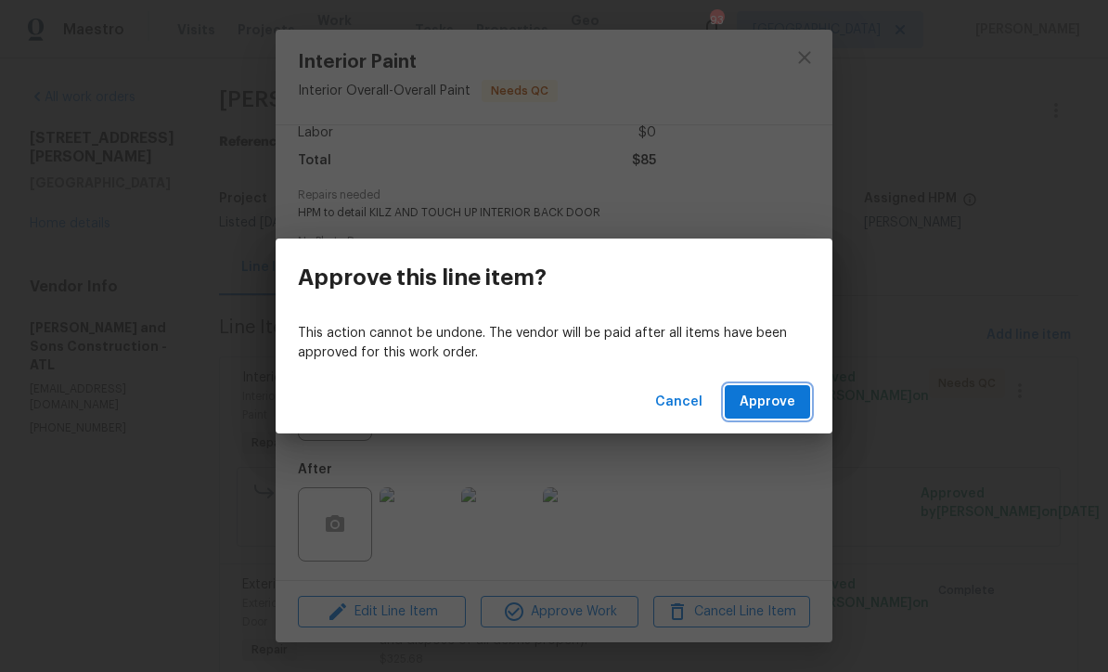
click at [762, 400] on span "Approve" at bounding box center [768, 402] width 56 height 23
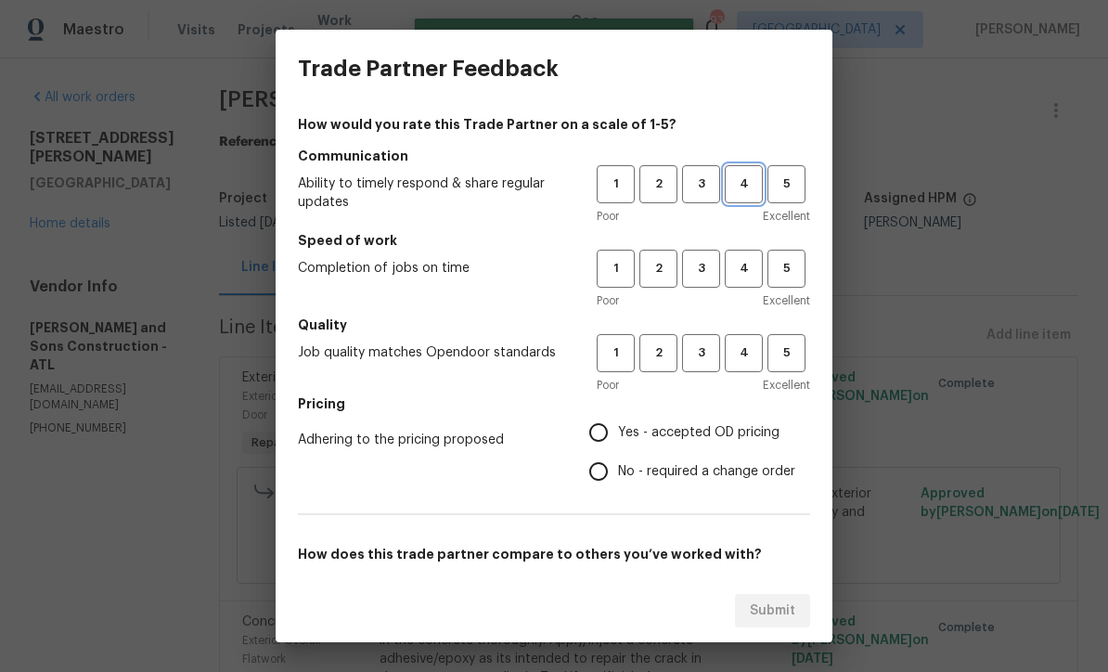
click at [741, 177] on span "4" at bounding box center [744, 184] width 34 height 21
click at [741, 273] on span "4" at bounding box center [744, 268] width 34 height 21
click at [744, 357] on span "4" at bounding box center [744, 352] width 34 height 21
click at [597, 440] on input "Yes - accepted OD pricing" at bounding box center [598, 432] width 39 height 39
radio input "true"
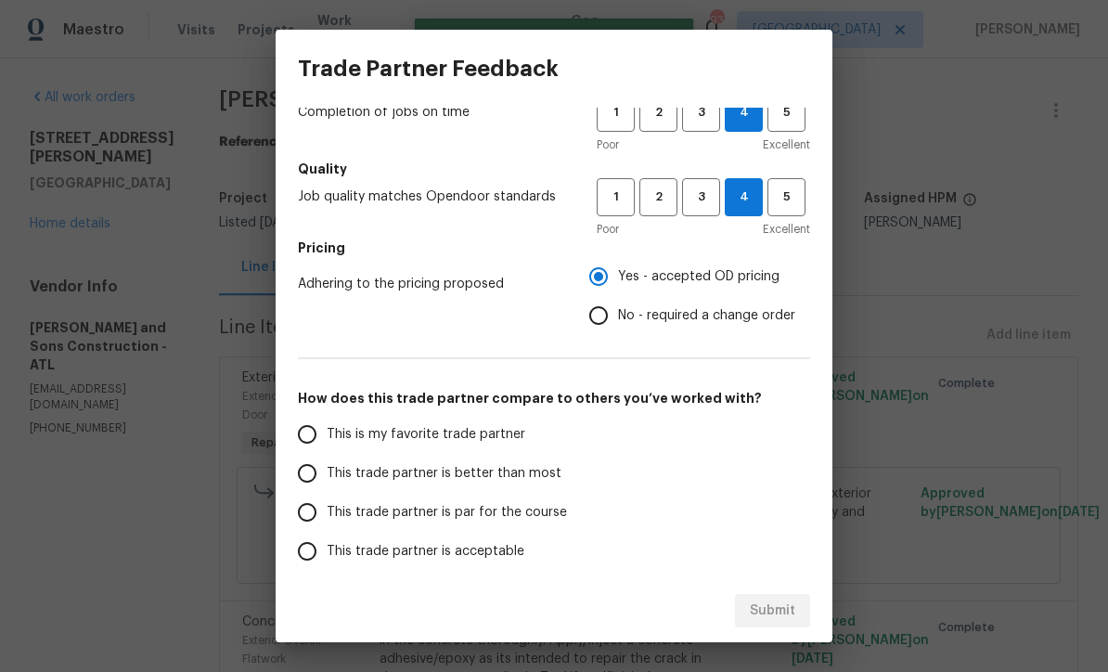
scroll to position [157, 0]
click at [311, 513] on input "This trade partner is par for the course" at bounding box center [307, 511] width 39 height 39
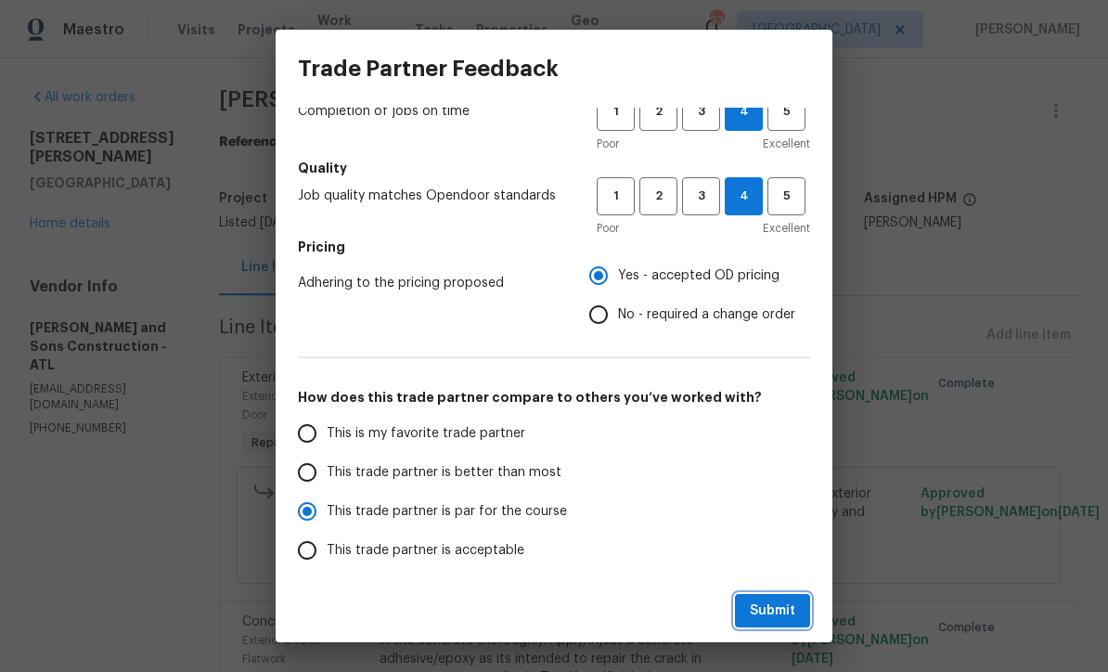
click at [763, 611] on span "Submit" at bounding box center [772, 610] width 45 height 23
radio input "true"
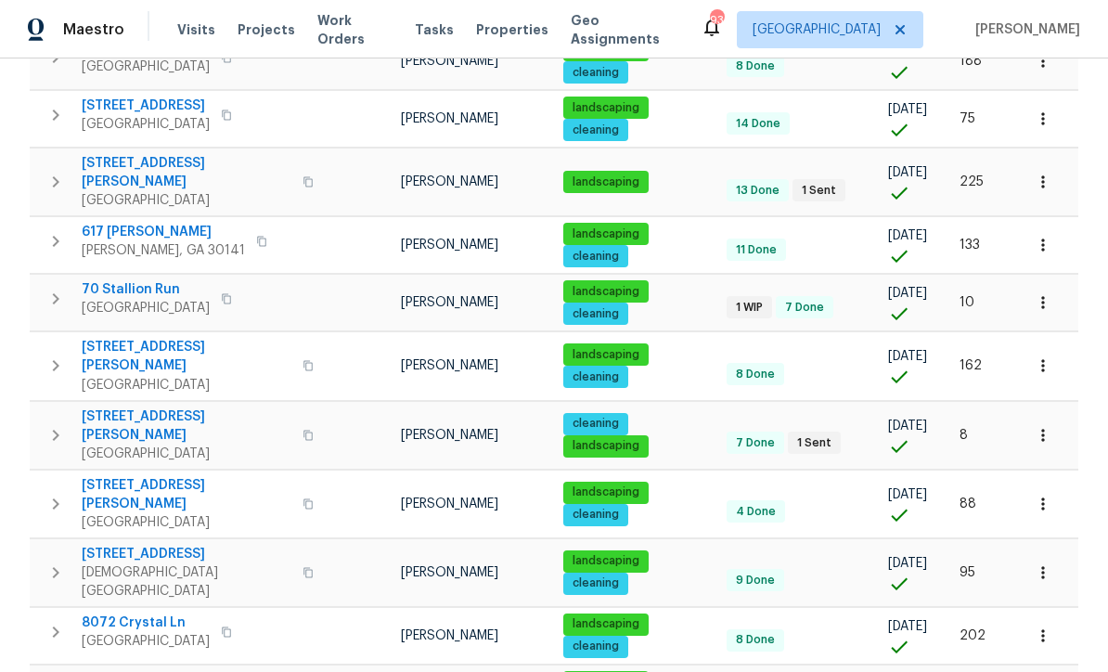
scroll to position [882, 0]
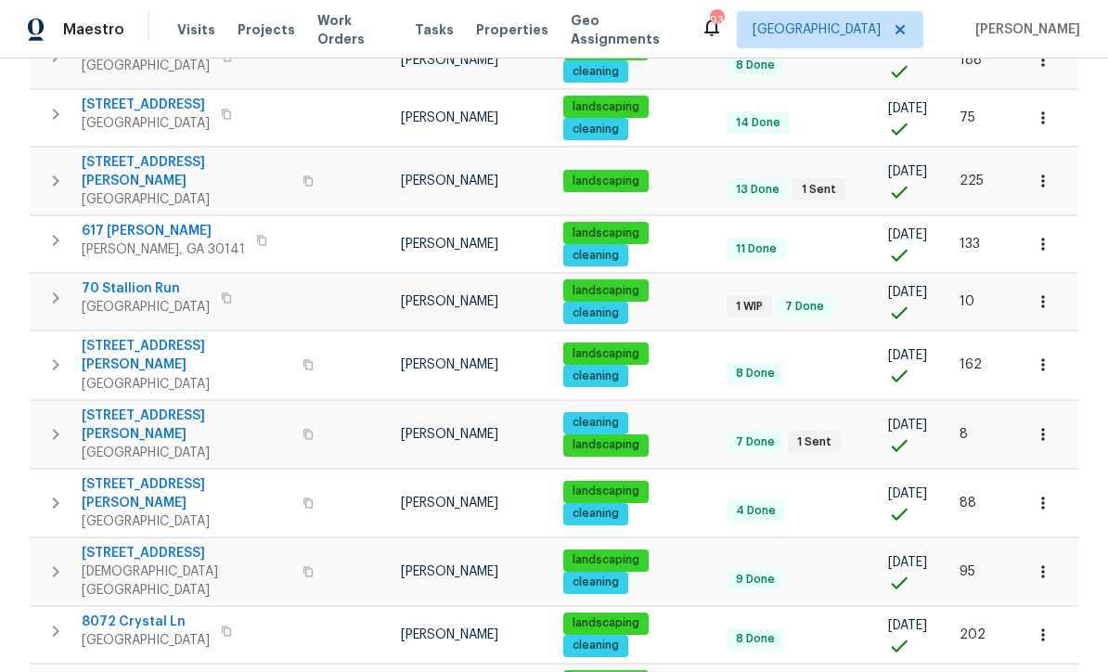
click at [117, 406] on span "[STREET_ADDRESS][PERSON_NAME]" at bounding box center [187, 424] width 210 height 37
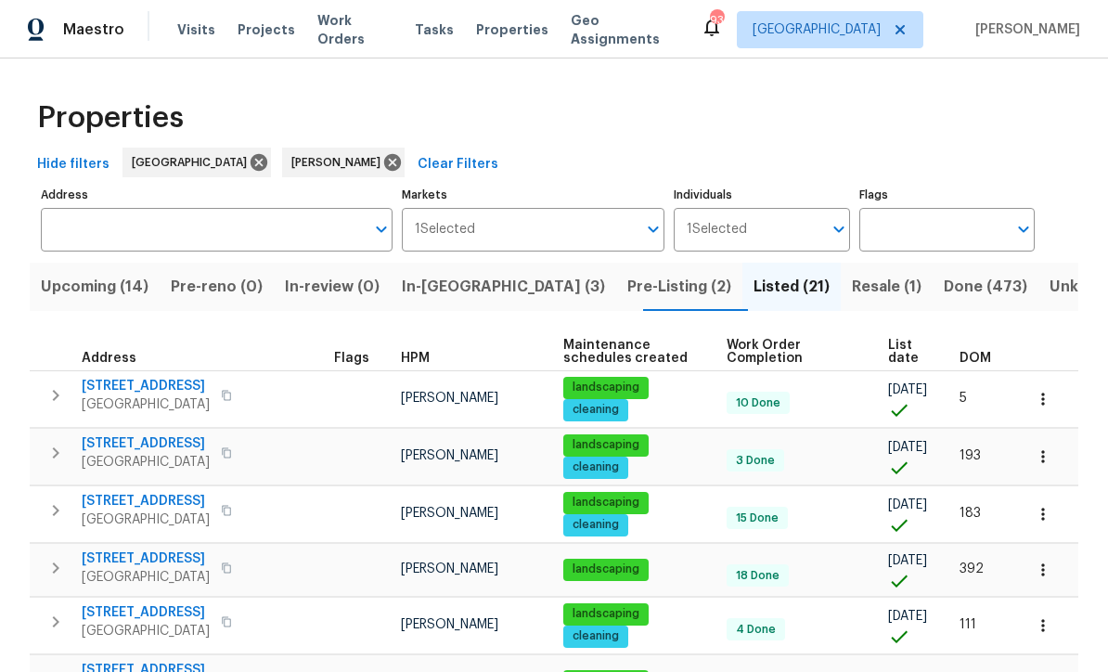
scroll to position [0, 0]
click at [82, 280] on span "Upcoming (14)" at bounding box center [95, 287] width 108 height 26
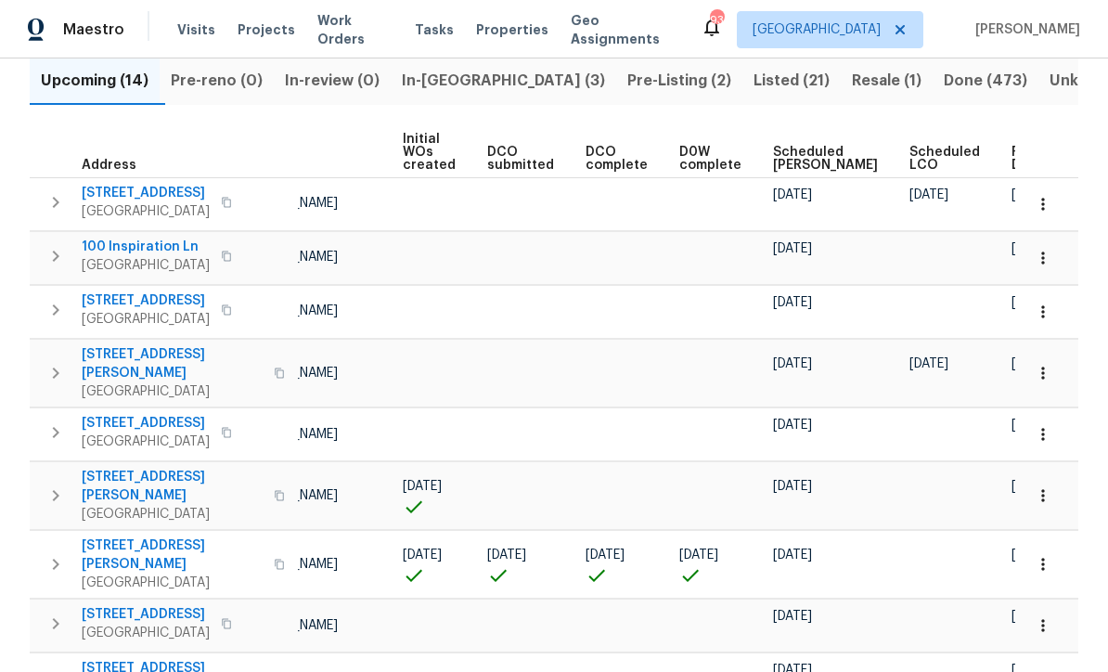
scroll to position [0, 131]
click at [1012, 166] on span "Ready Date" at bounding box center [1032, 159] width 41 height 26
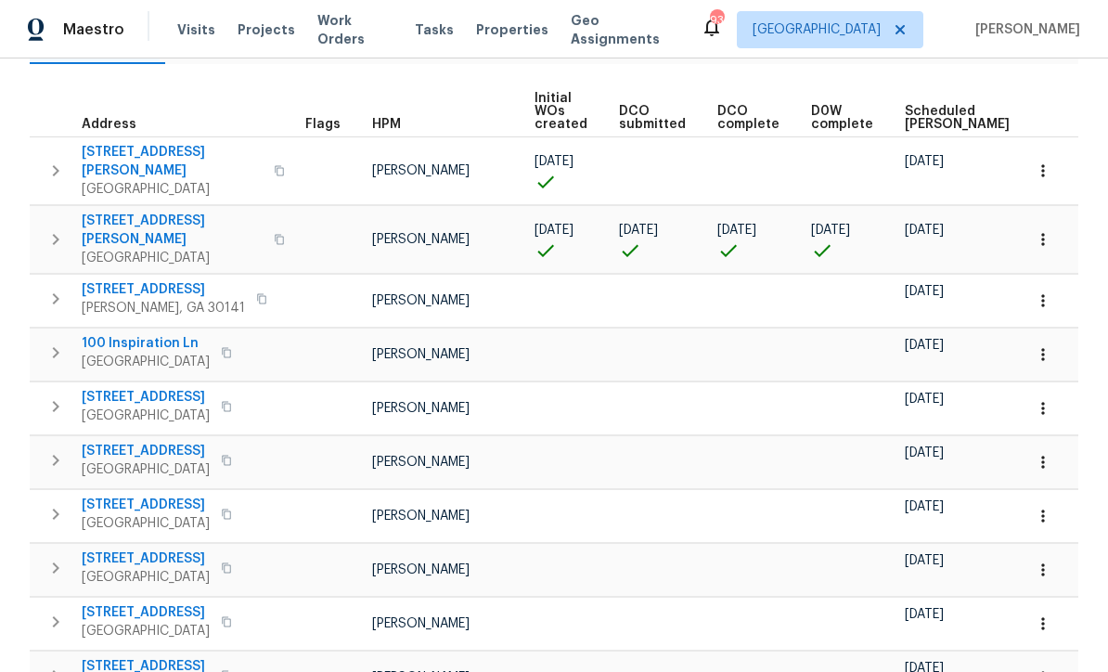
scroll to position [244, 0]
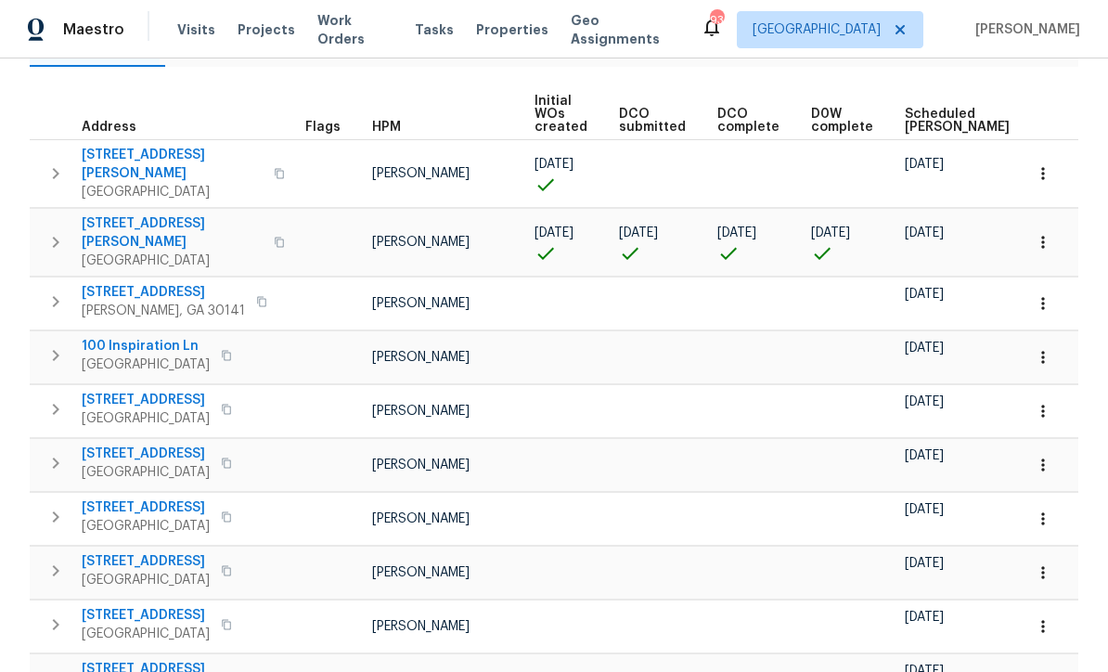
click at [1053, 286] on button "button" at bounding box center [1043, 303] width 41 height 41
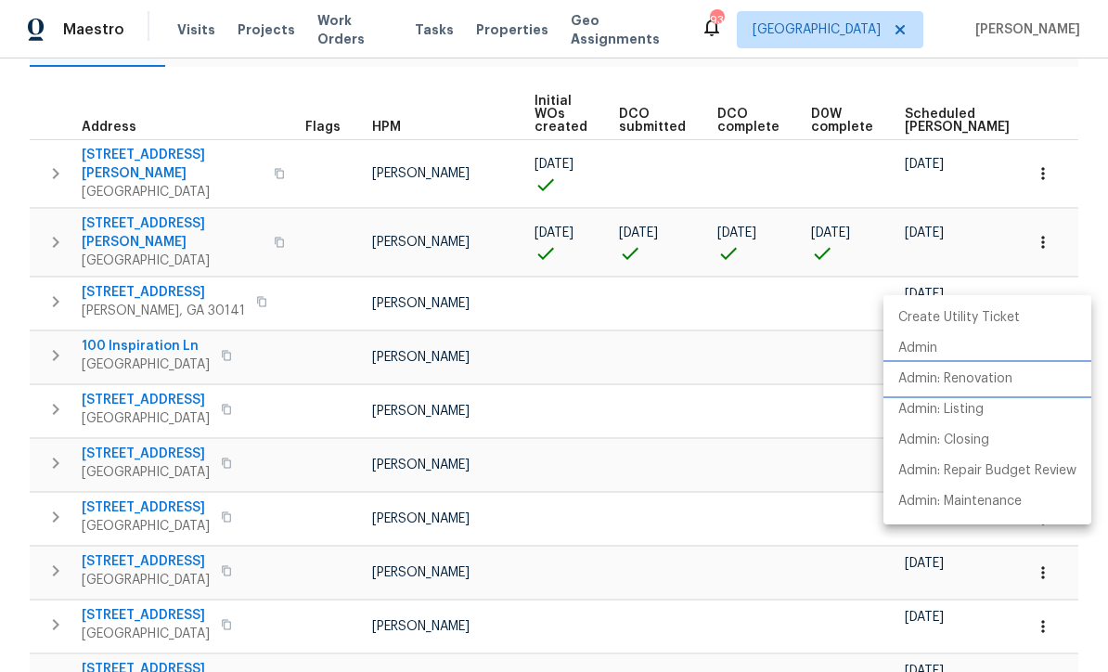
click at [999, 387] on p "Admin: Renovation" at bounding box center [955, 378] width 114 height 19
click at [1078, 166] on div at bounding box center [554, 336] width 1108 height 672
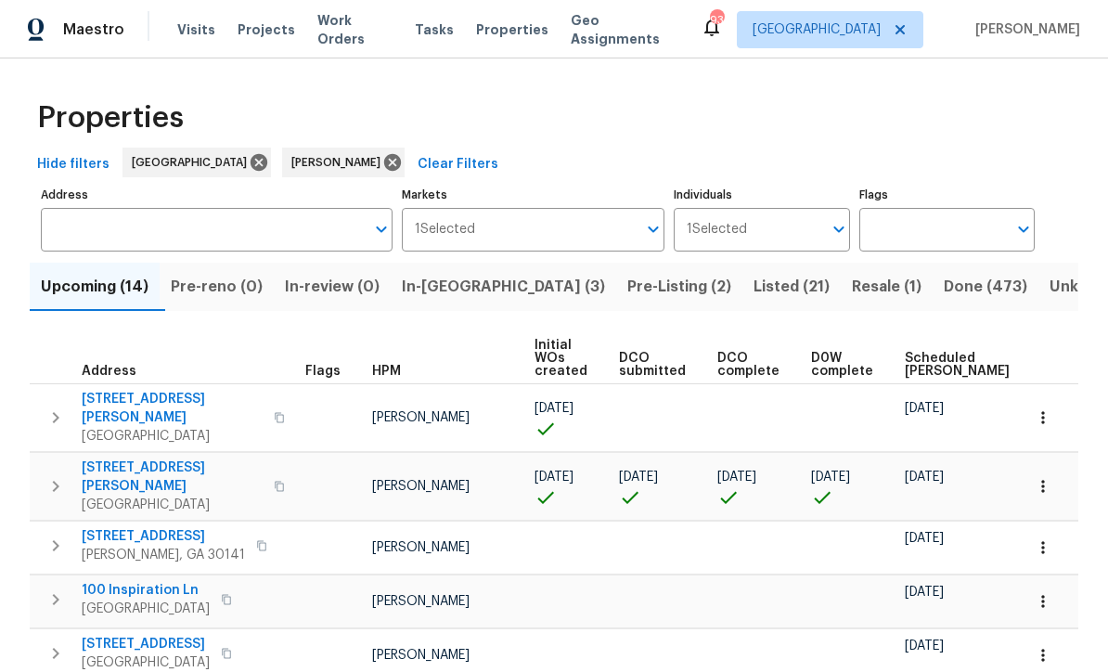
scroll to position [0, 0]
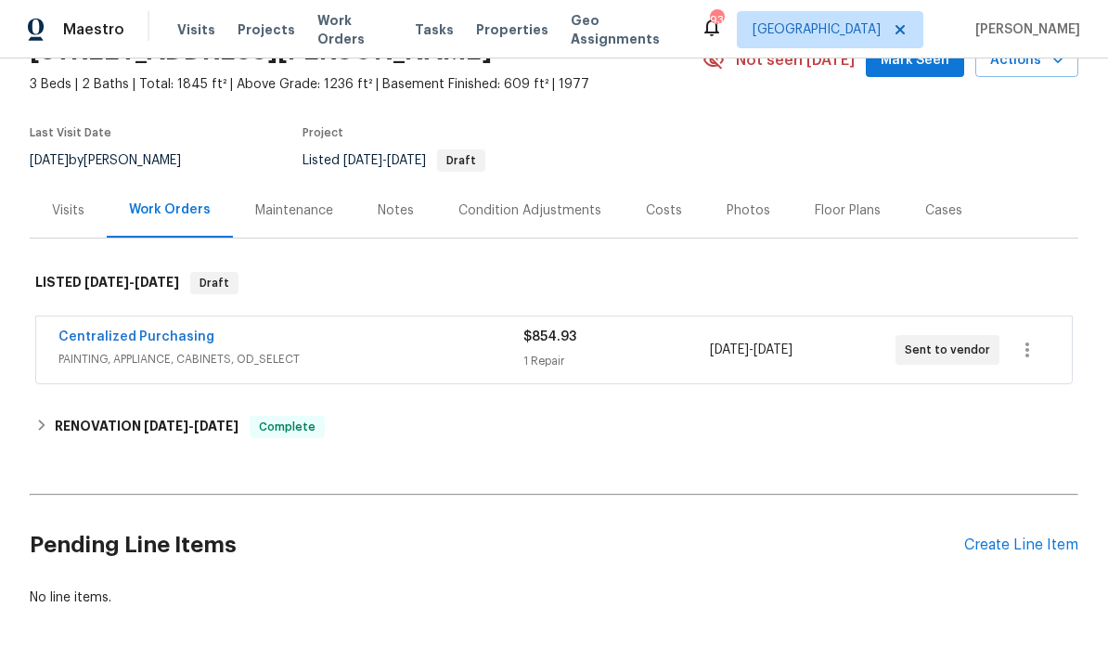
scroll to position [97, 0]
